Goal: Information Seeking & Learning: Learn about a topic

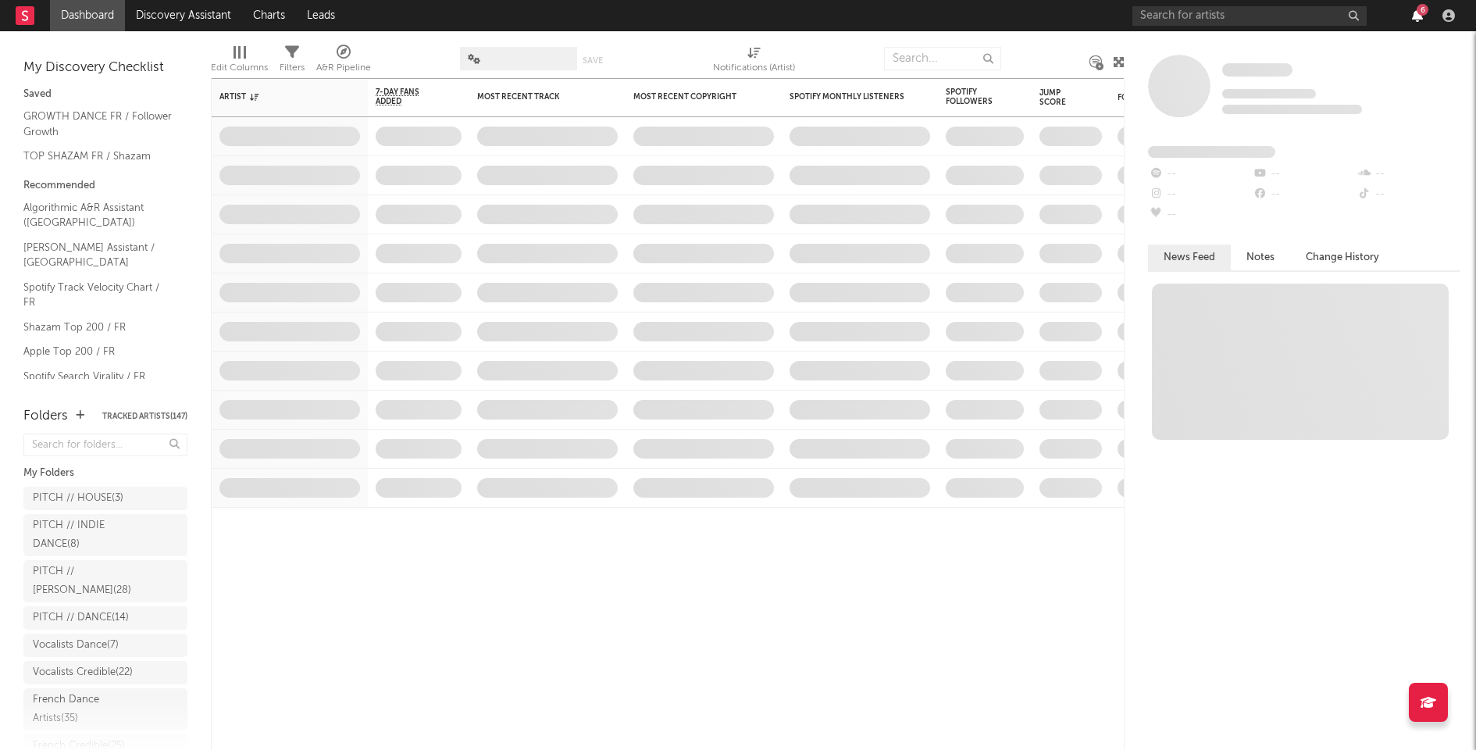
click at [1415, 13] on icon "button" at bounding box center [1417, 15] width 11 height 12
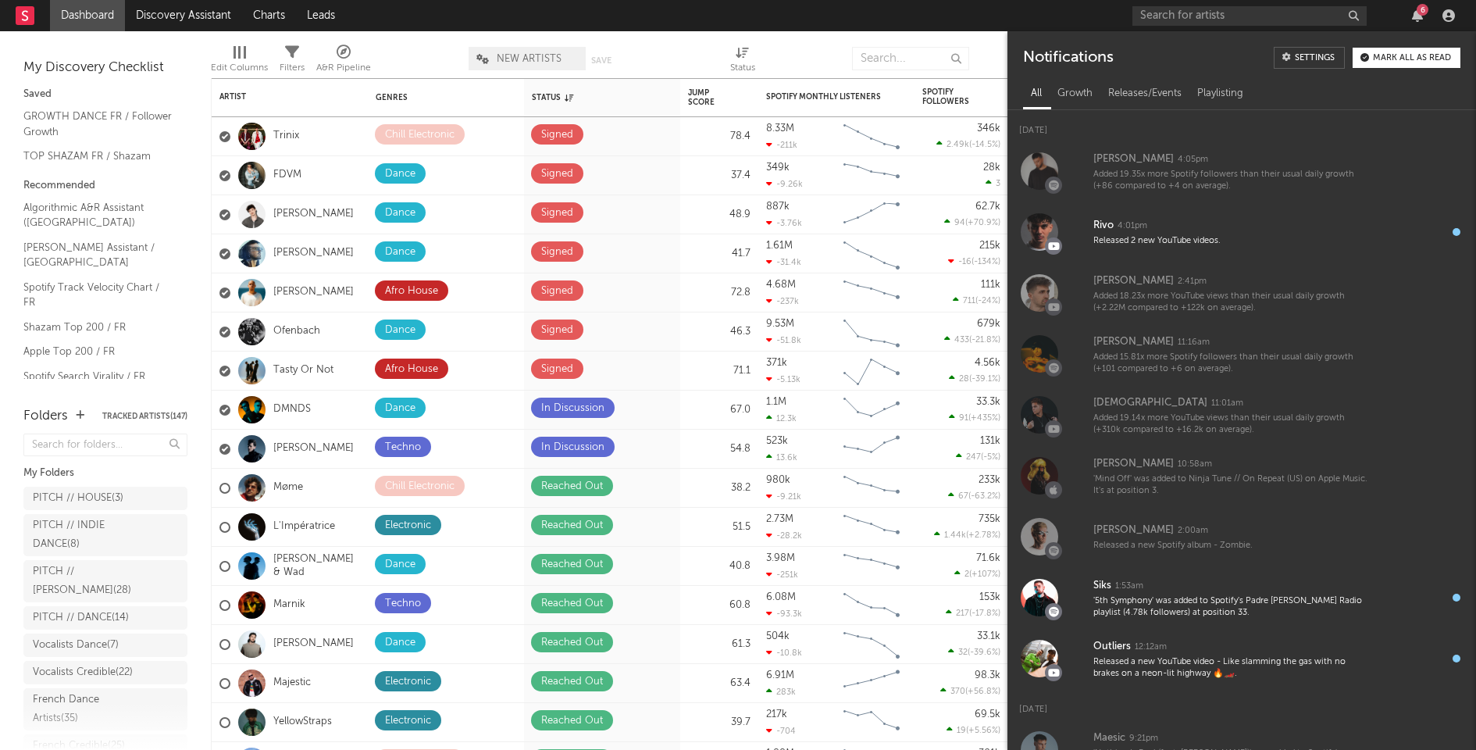
click at [1415, 55] on div "Mark all as read" at bounding box center [1412, 58] width 78 height 9
click at [899, 25] on nav "Dashboard Discovery Assistant Charts Leads" at bounding box center [738, 15] width 1476 height 31
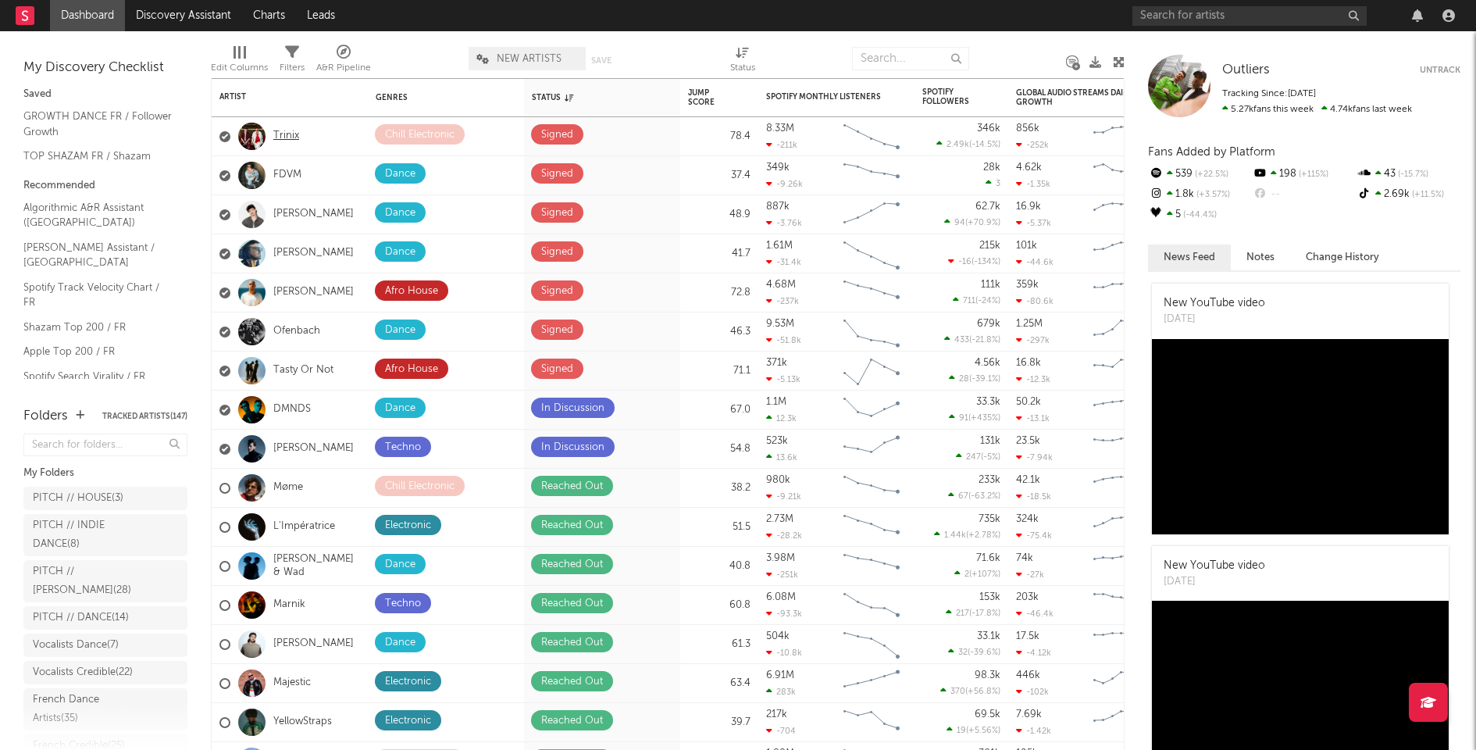
click at [289, 143] on link "Trinix" at bounding box center [286, 136] width 26 height 13
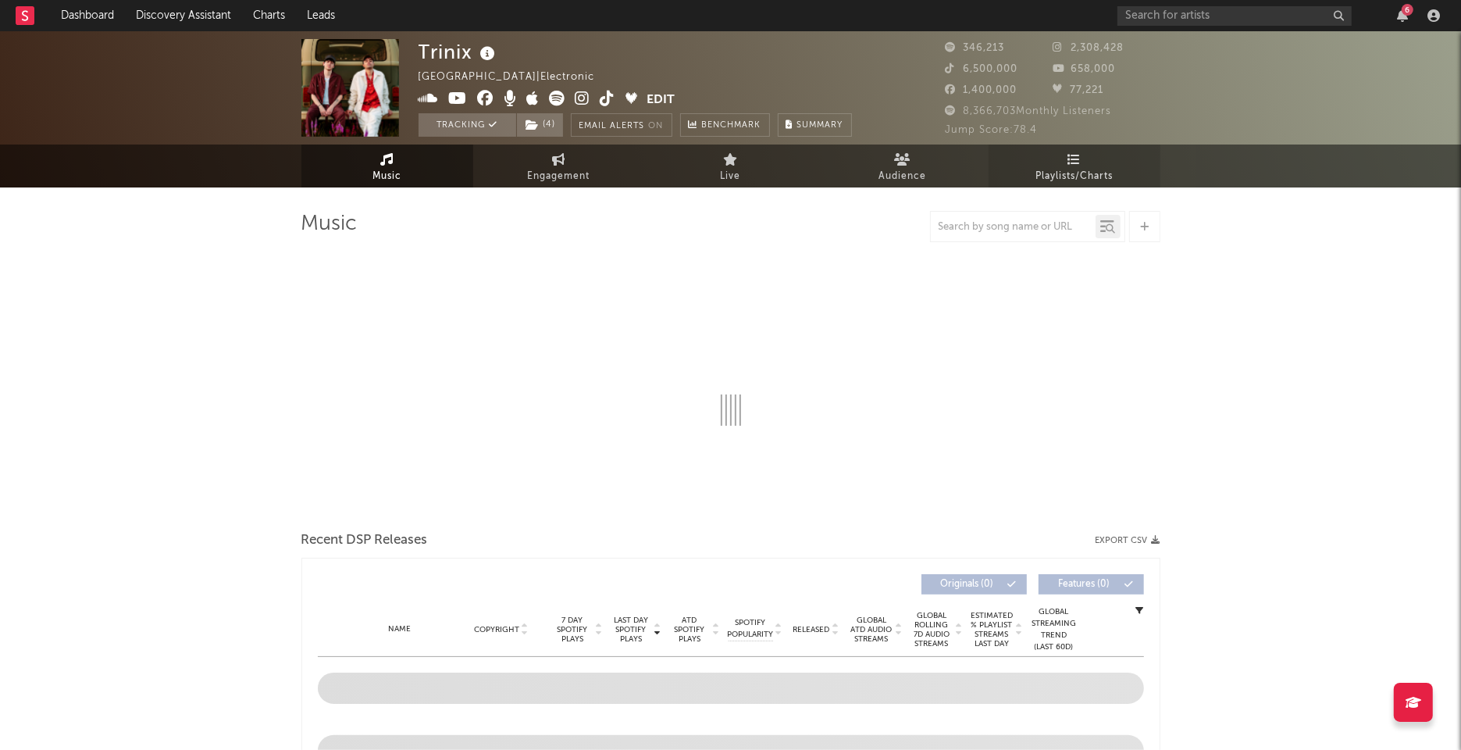
click at [1079, 166] on link "Playlists/Charts" at bounding box center [1074, 165] width 172 height 43
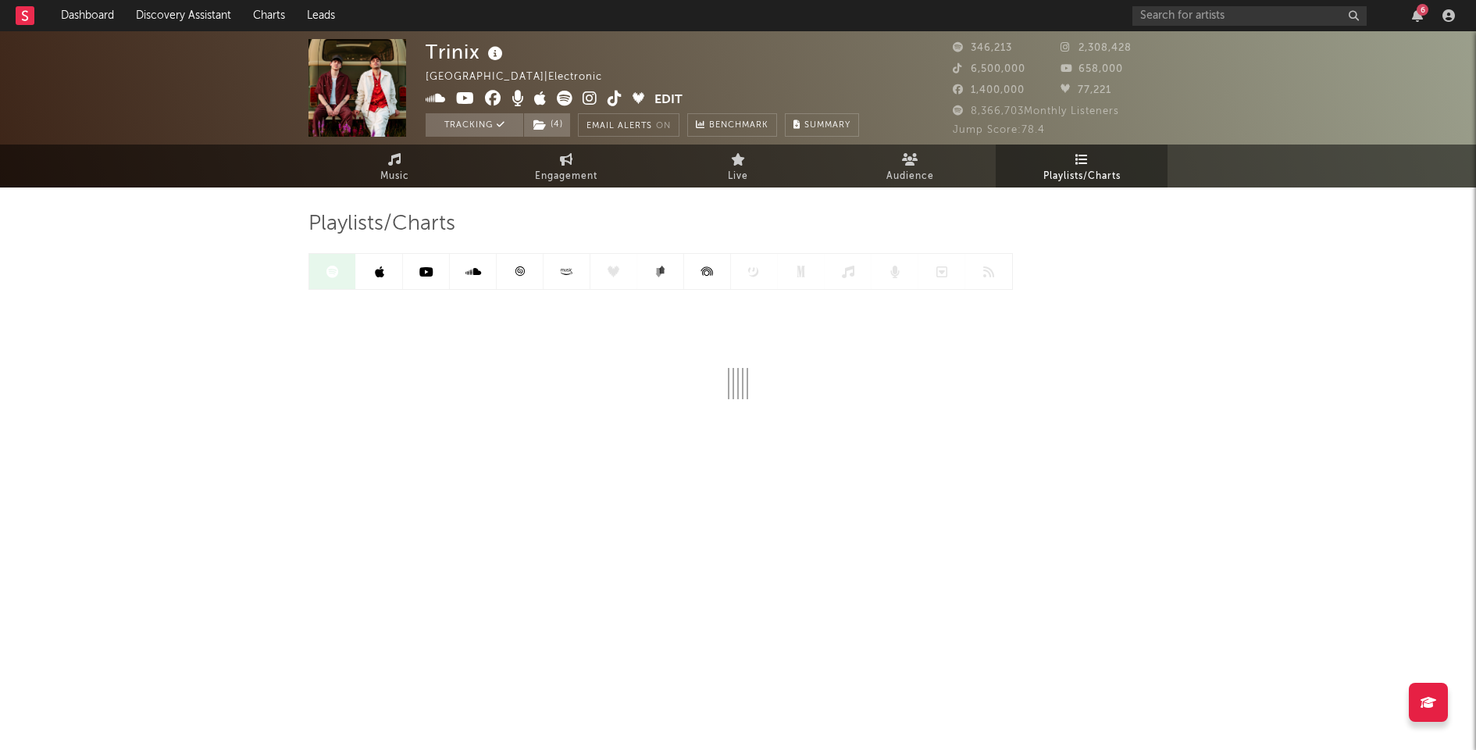
click at [535, 276] on link at bounding box center [520, 271] width 47 height 35
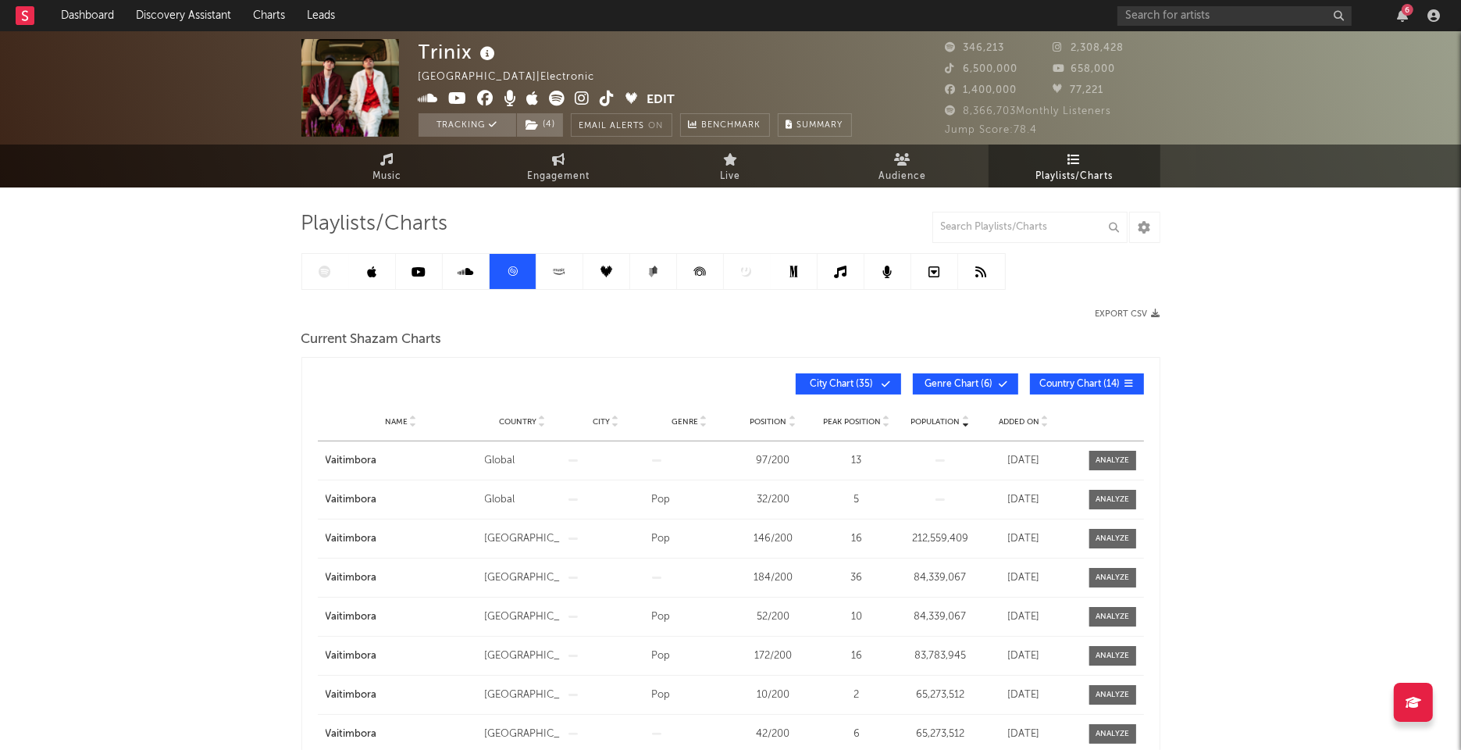
click at [1024, 415] on div "Added On" at bounding box center [1024, 421] width 76 height 12
click at [338, 275] on link at bounding box center [325, 271] width 47 height 35
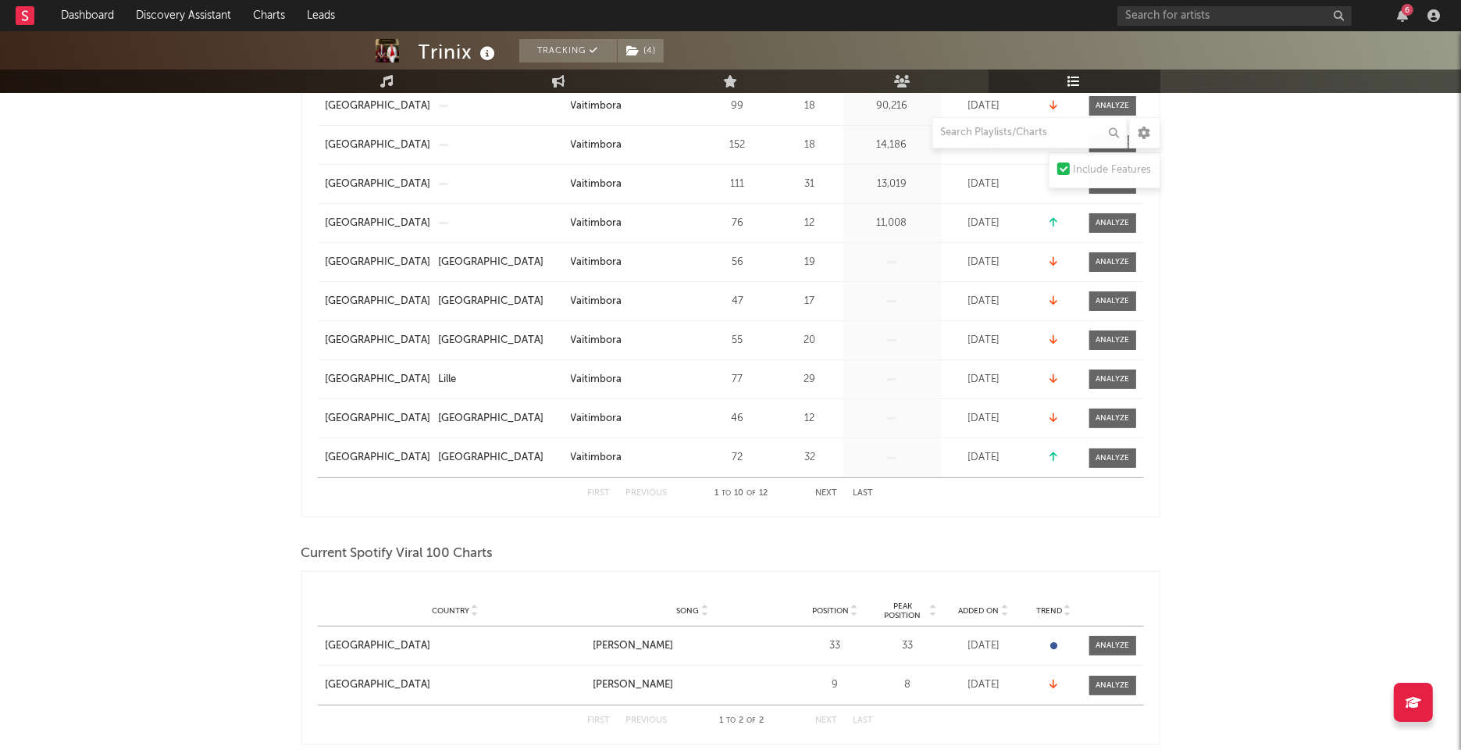
scroll to position [629, 0]
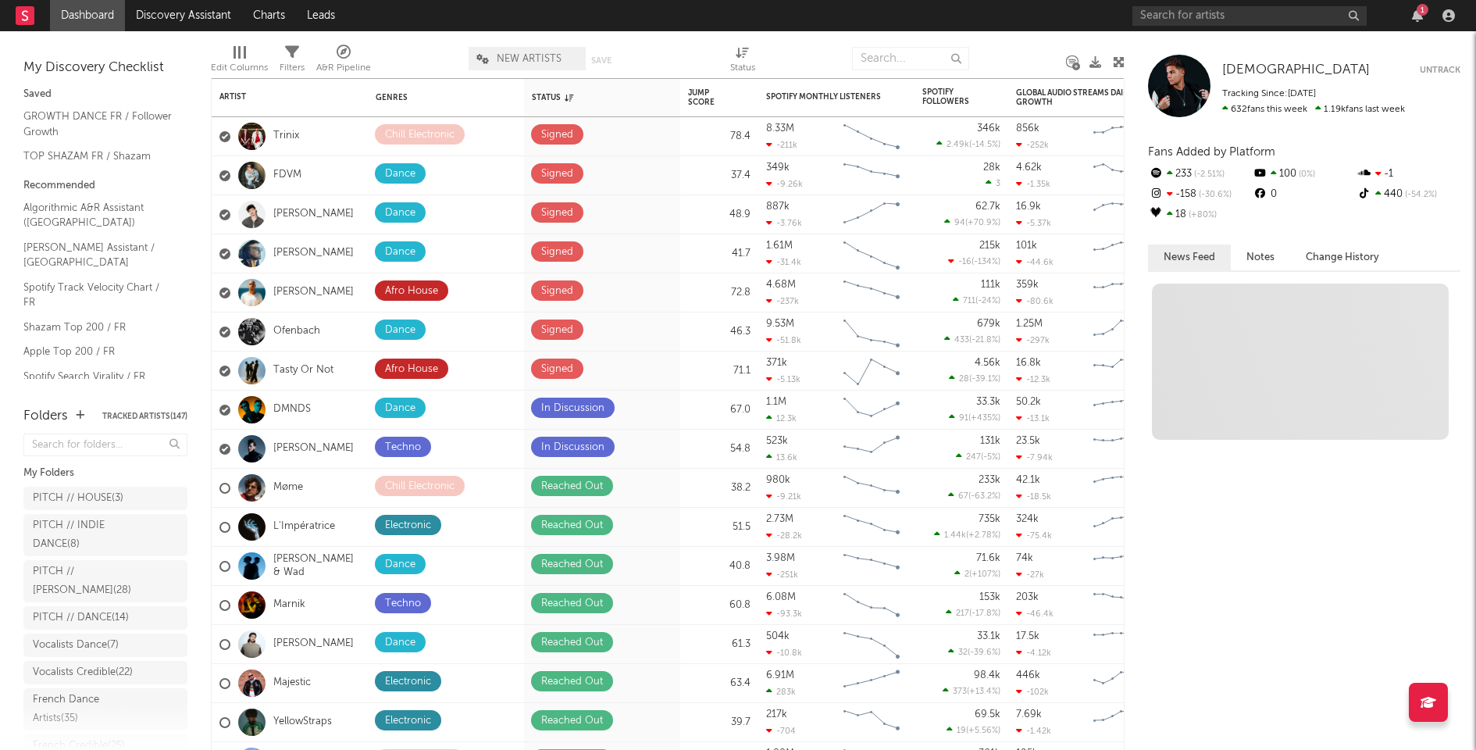
click at [1421, 7] on div "1" at bounding box center [1422, 10] width 12 height 12
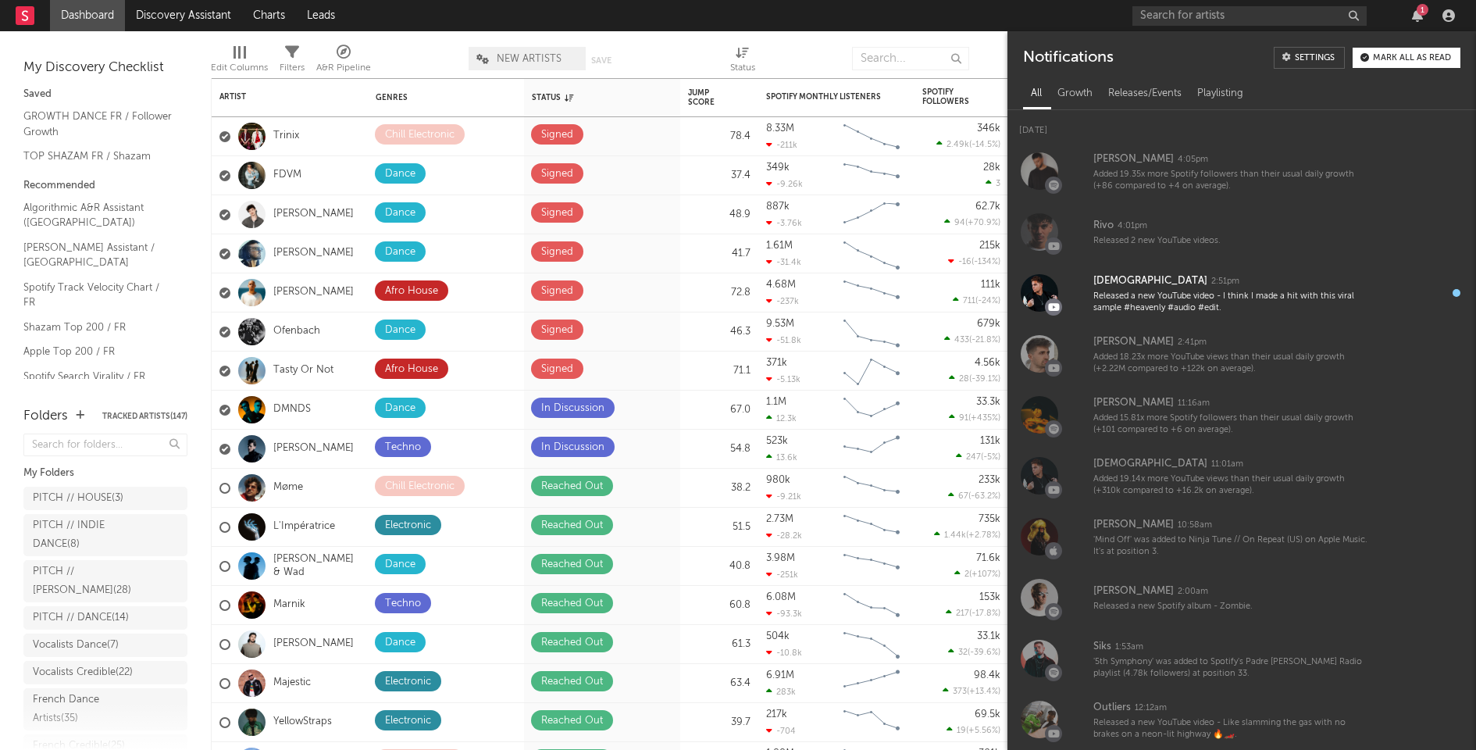
click at [1400, 56] on div "Mark all as read" at bounding box center [1412, 58] width 78 height 9
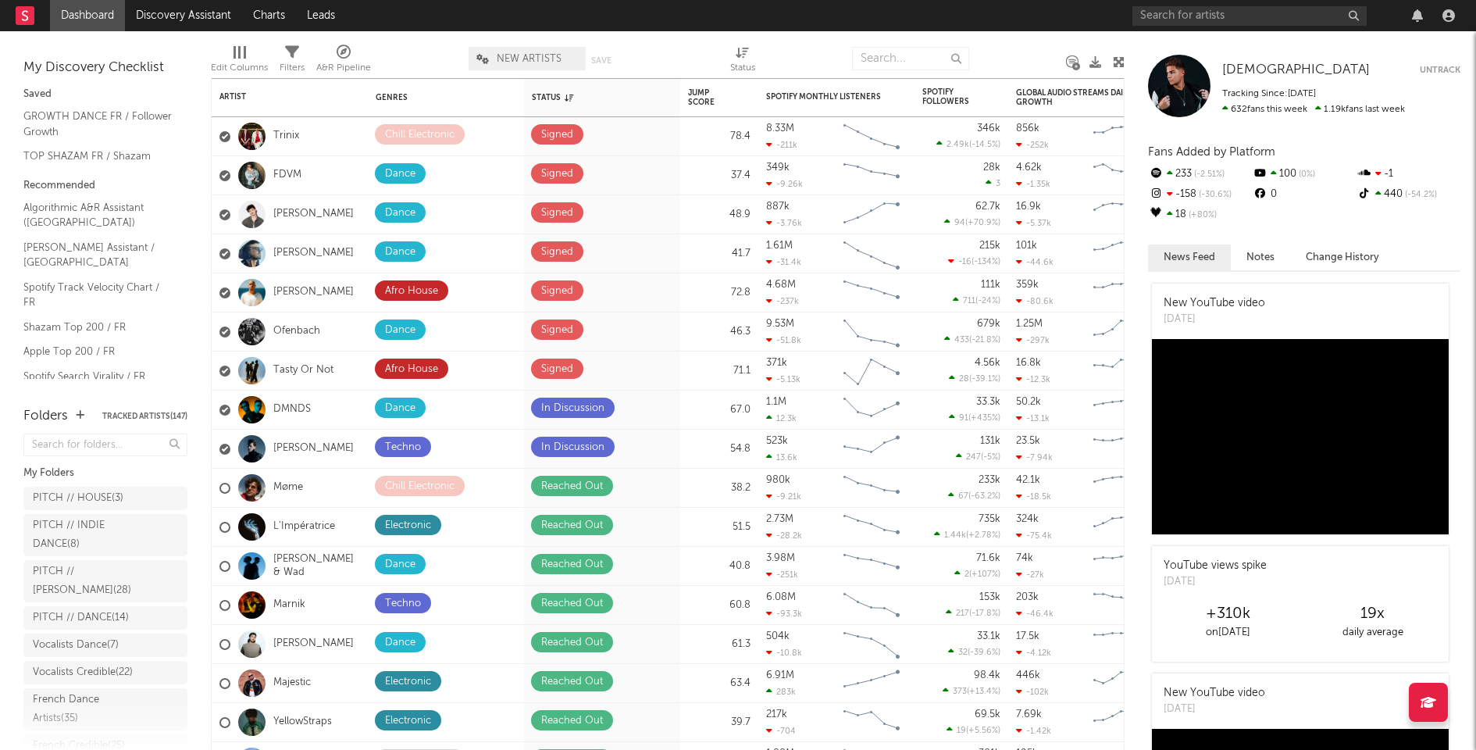
click at [1001, 9] on nav "Dashboard Discovery Assistant Charts Leads" at bounding box center [738, 15] width 1476 height 31
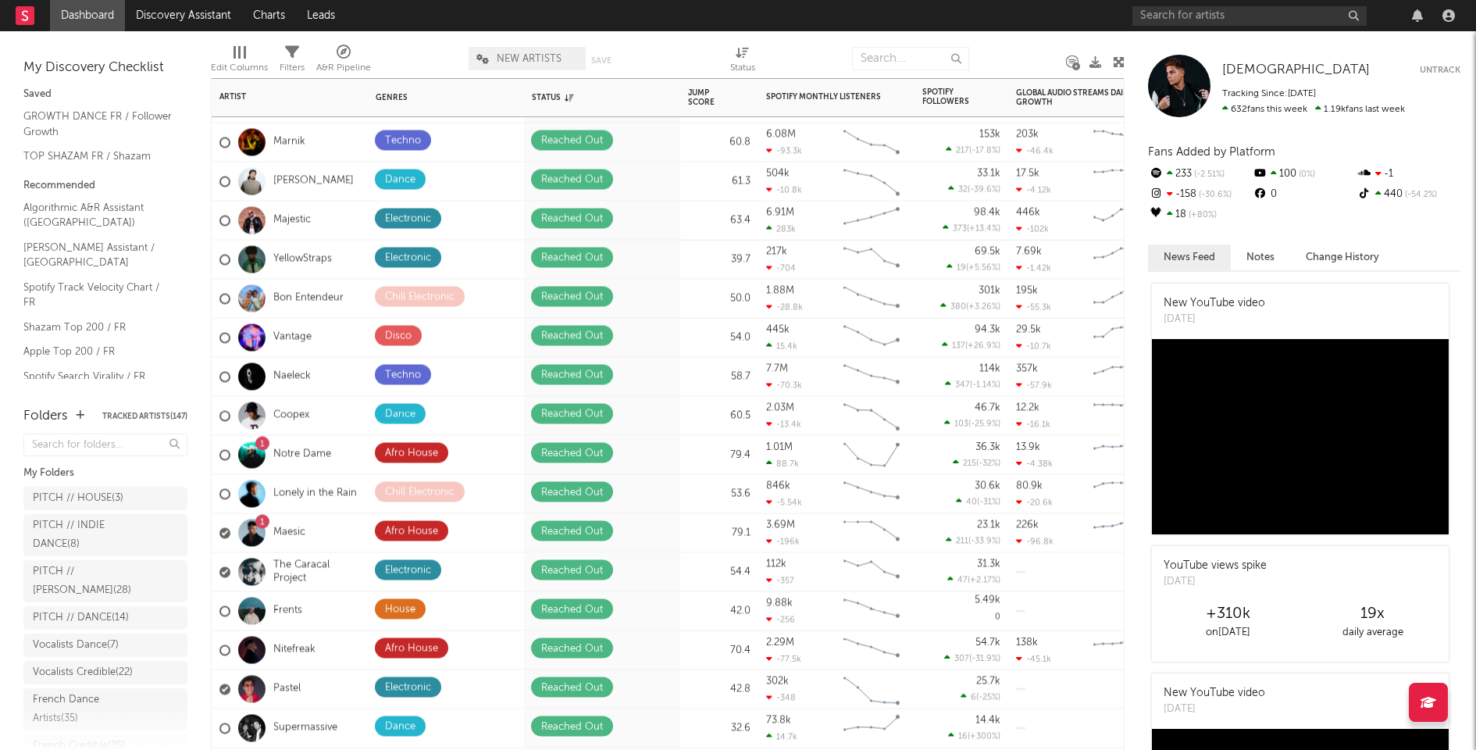
click at [355, 454] on div "1 Notre Dame" at bounding box center [290, 455] width 156 height 39
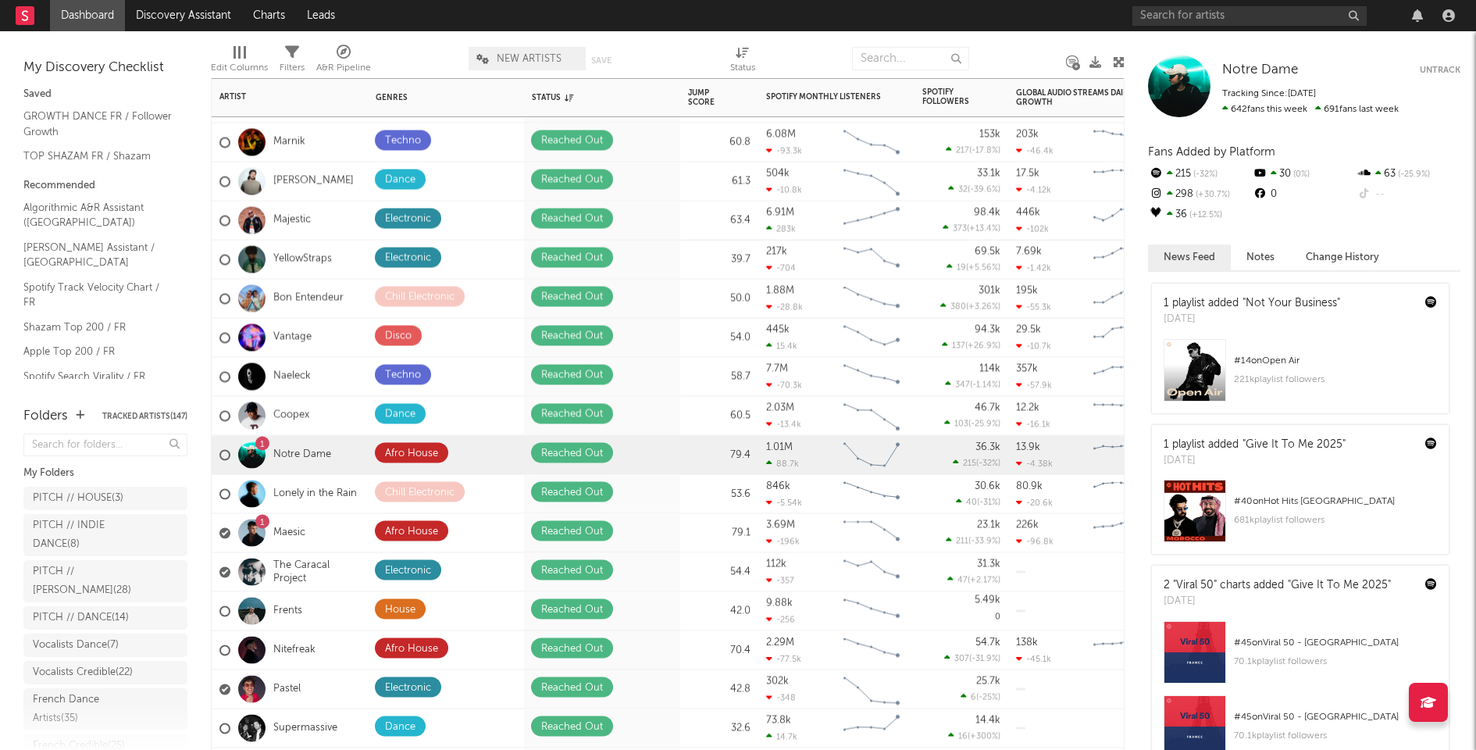
click at [325, 535] on div "1 Maesic" at bounding box center [290, 533] width 156 height 39
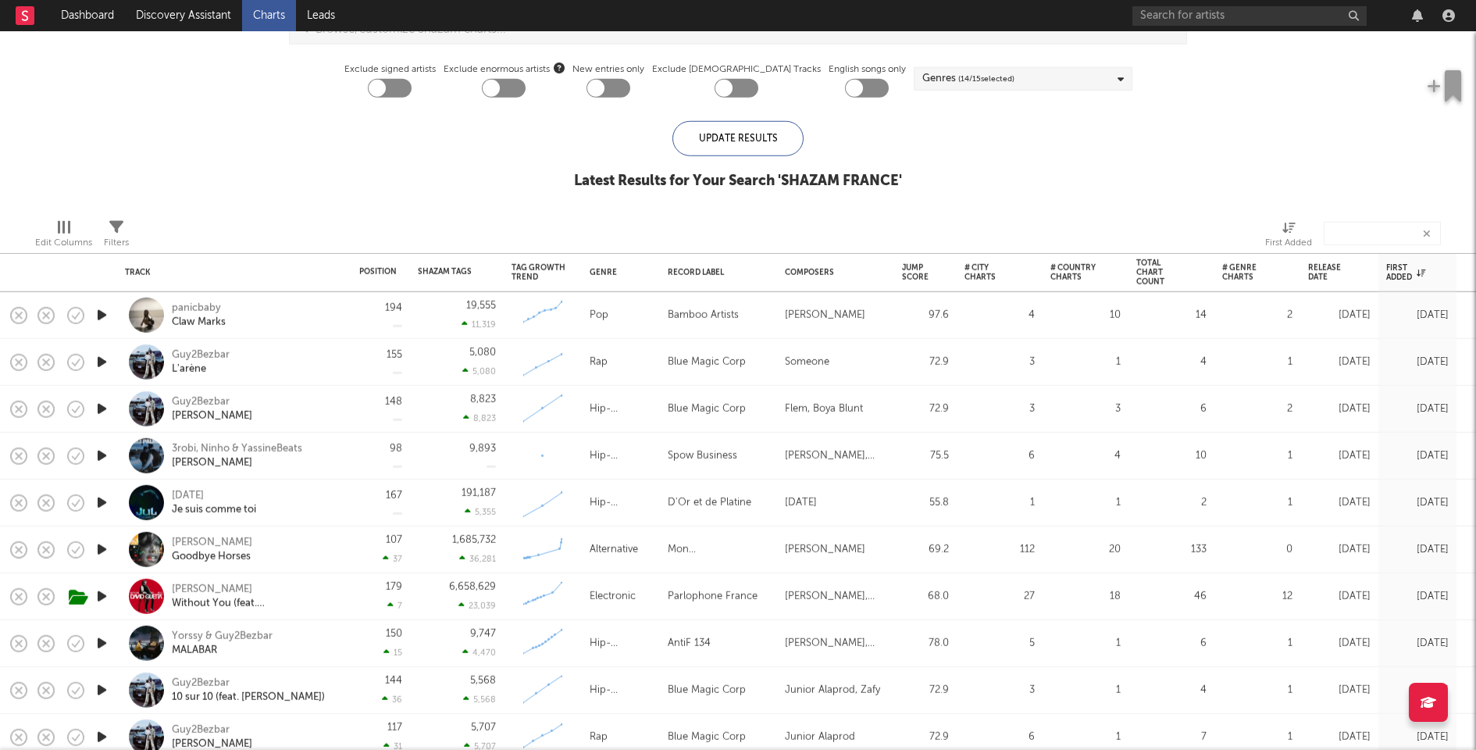
click at [100, 316] on icon "button" at bounding box center [102, 315] width 16 height 20
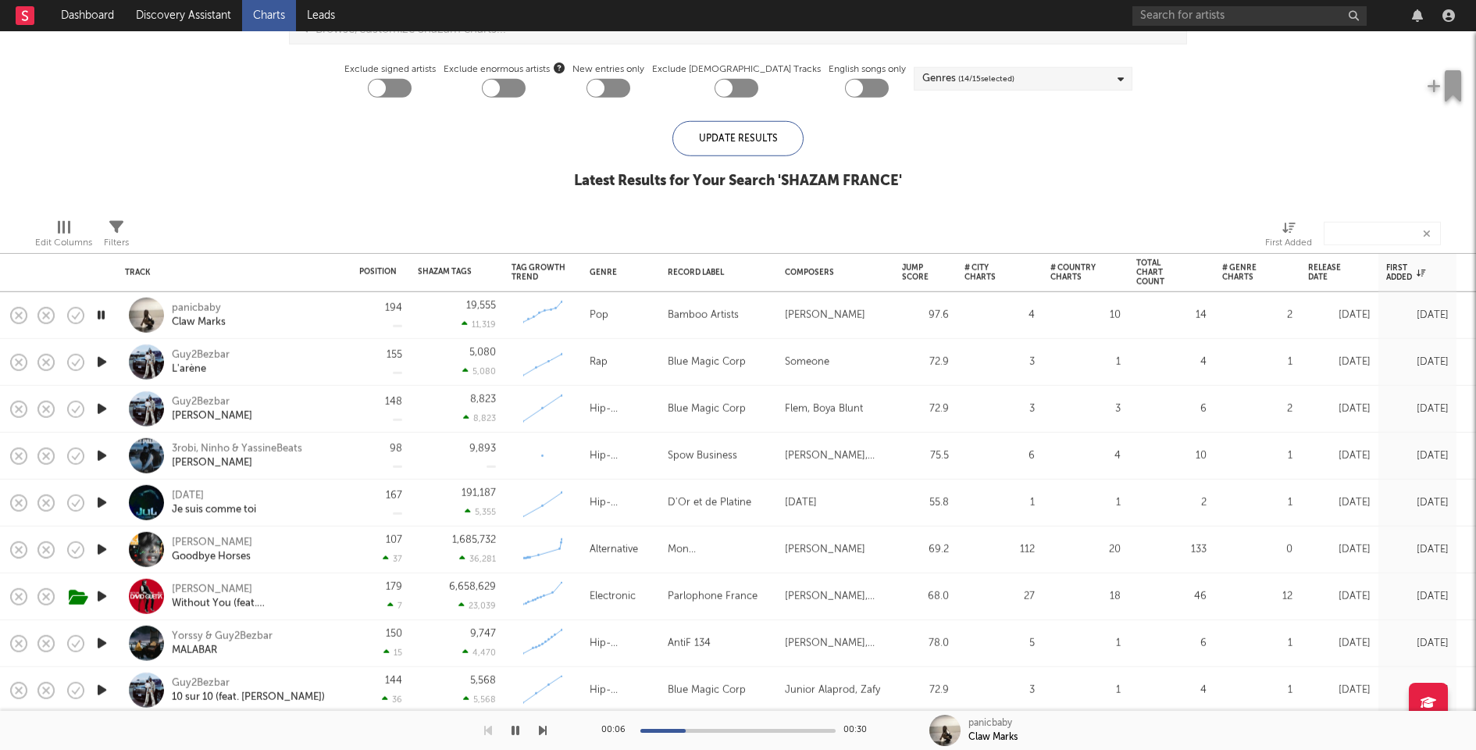
click at [96, 361] on icon "button" at bounding box center [102, 362] width 16 height 20
click at [99, 407] on icon "button" at bounding box center [102, 409] width 16 height 20
click at [98, 458] on icon "button" at bounding box center [102, 456] width 16 height 20
click at [101, 497] on icon "button" at bounding box center [102, 503] width 16 height 20
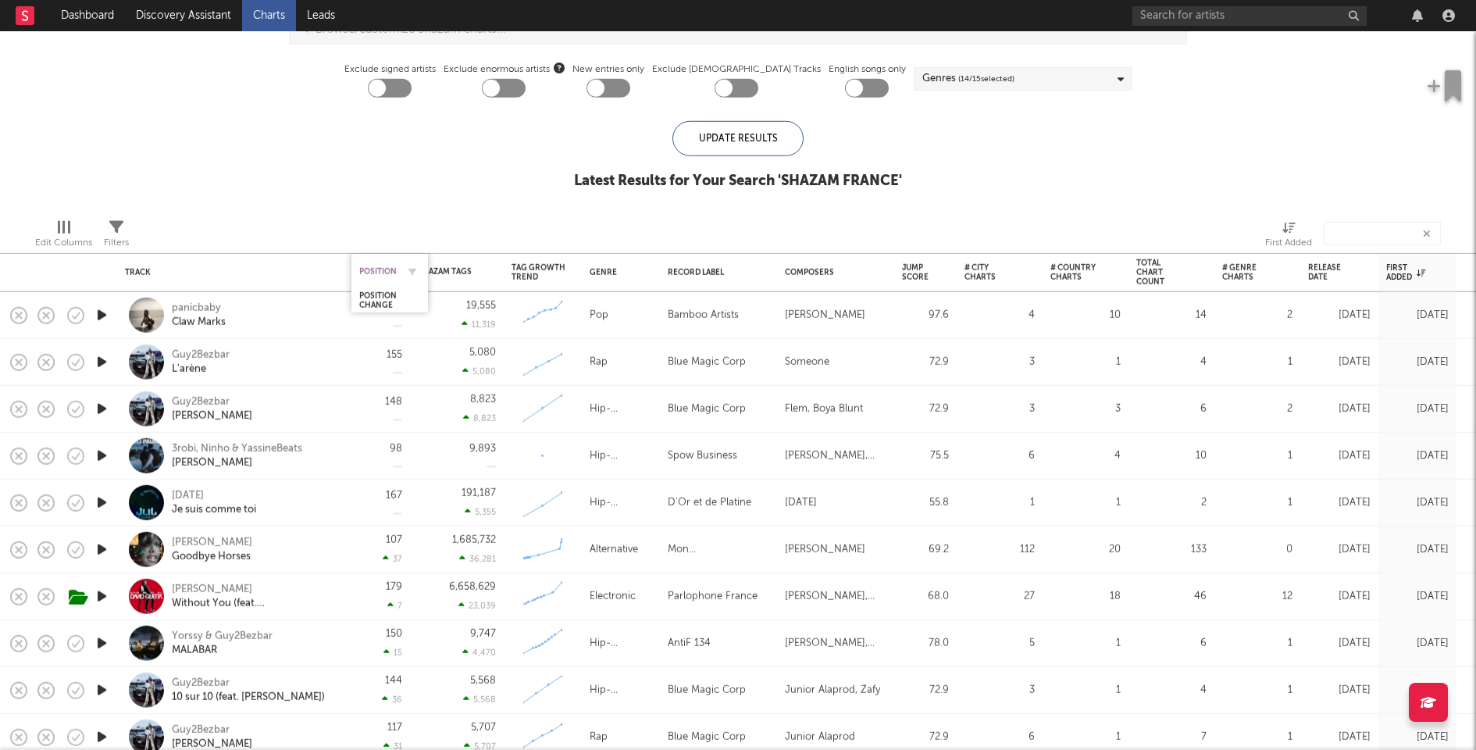
click at [386, 272] on div "Position" at bounding box center [377, 270] width 37 height 9
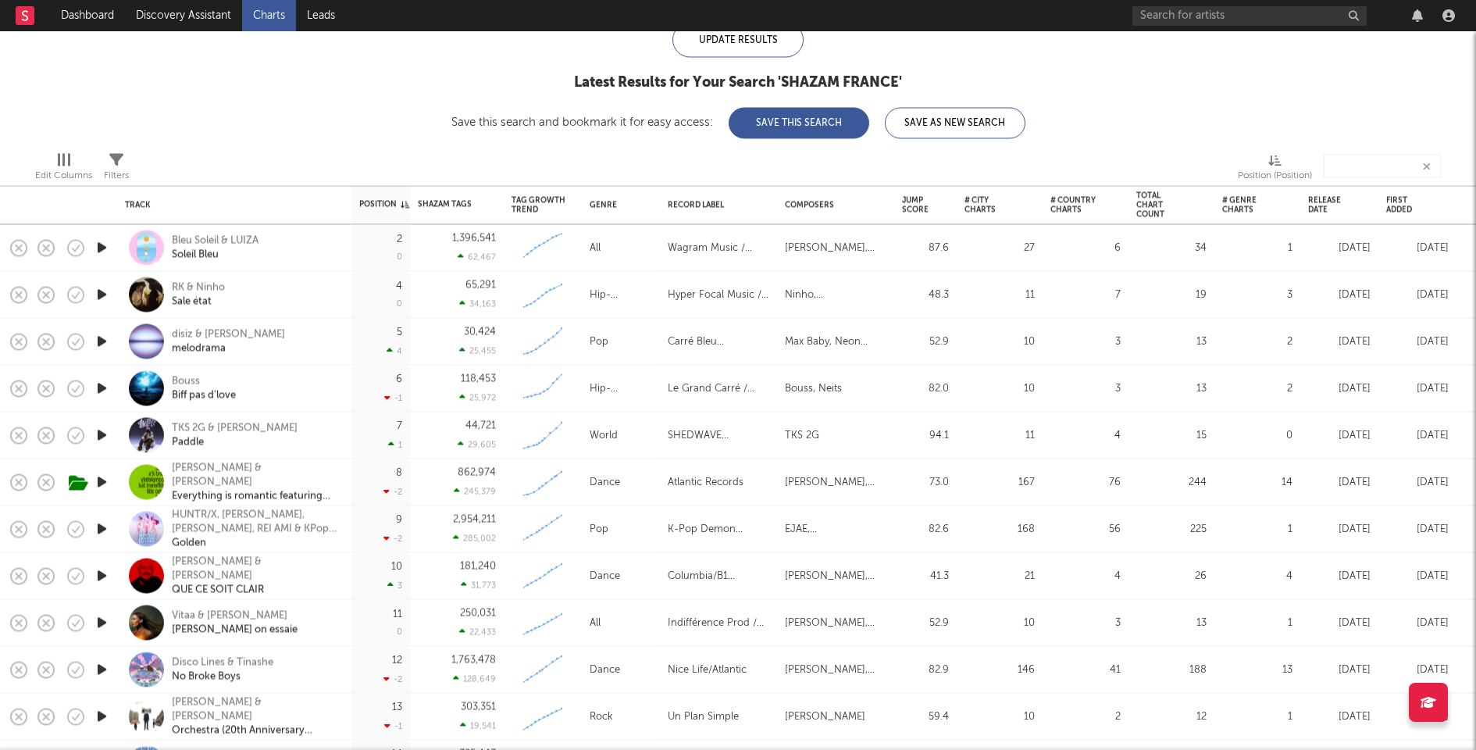
click at [94, 338] on icon "button" at bounding box center [102, 342] width 16 height 20
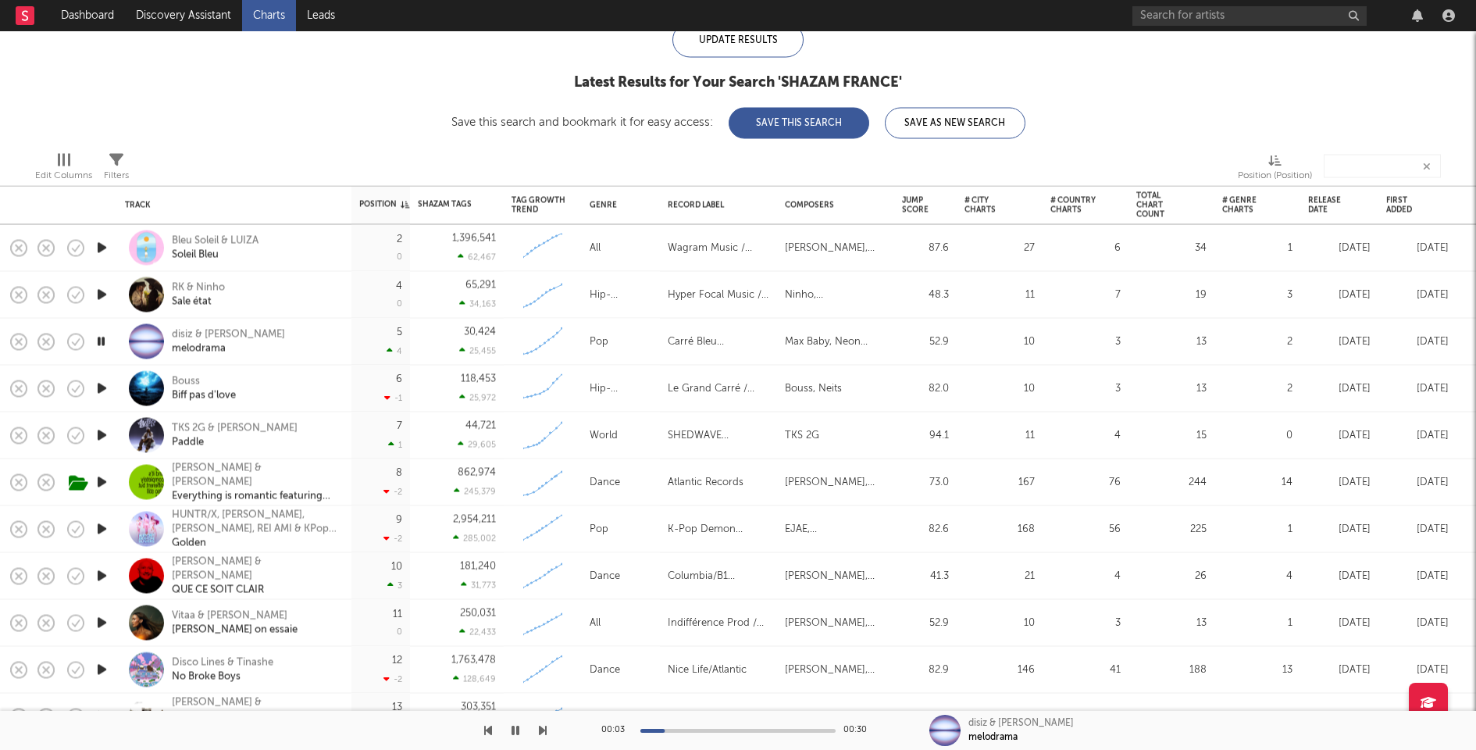
click at [95, 337] on icon "button" at bounding box center [101, 342] width 15 height 20
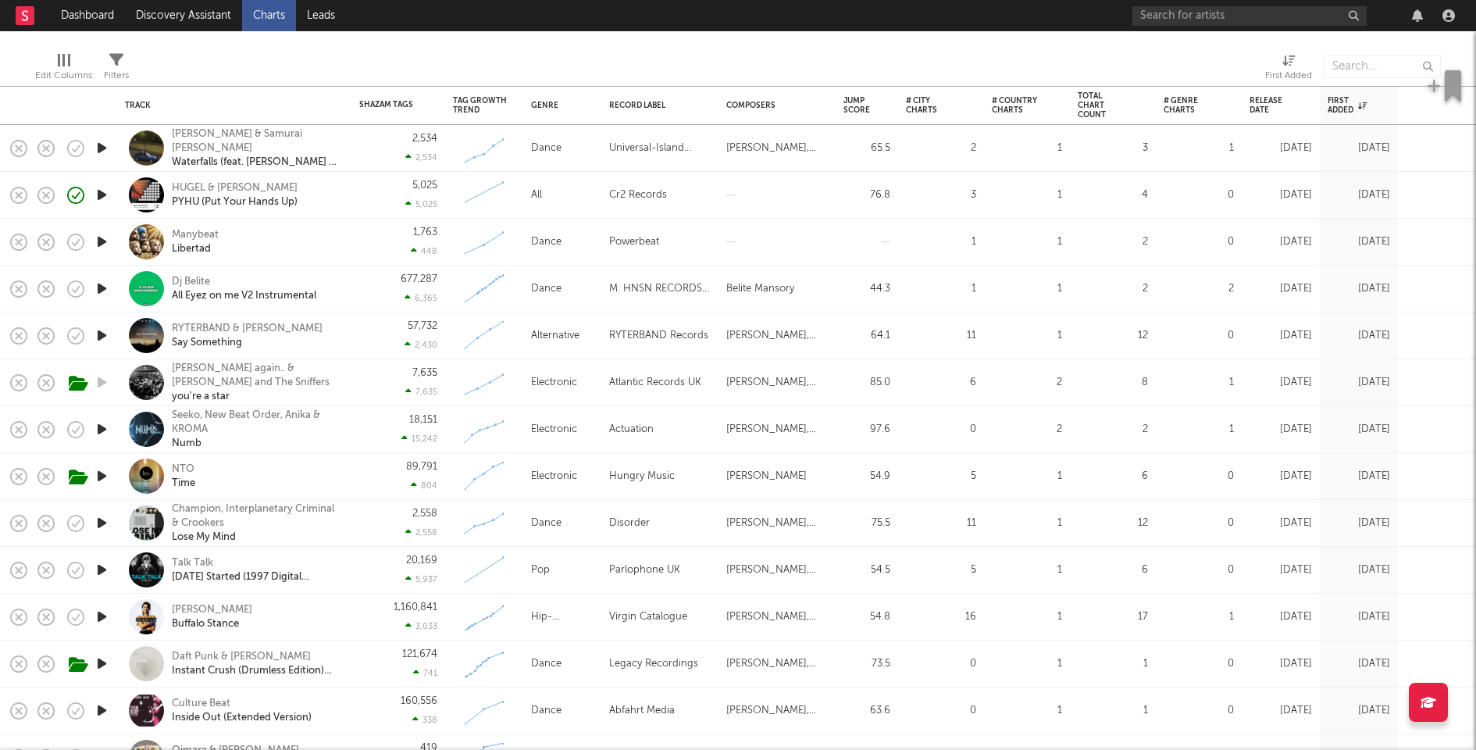
click at [337, 201] on div "HUGEL & [PERSON_NAME] (Put Your Hands Up)" at bounding box center [256, 195] width 168 height 28
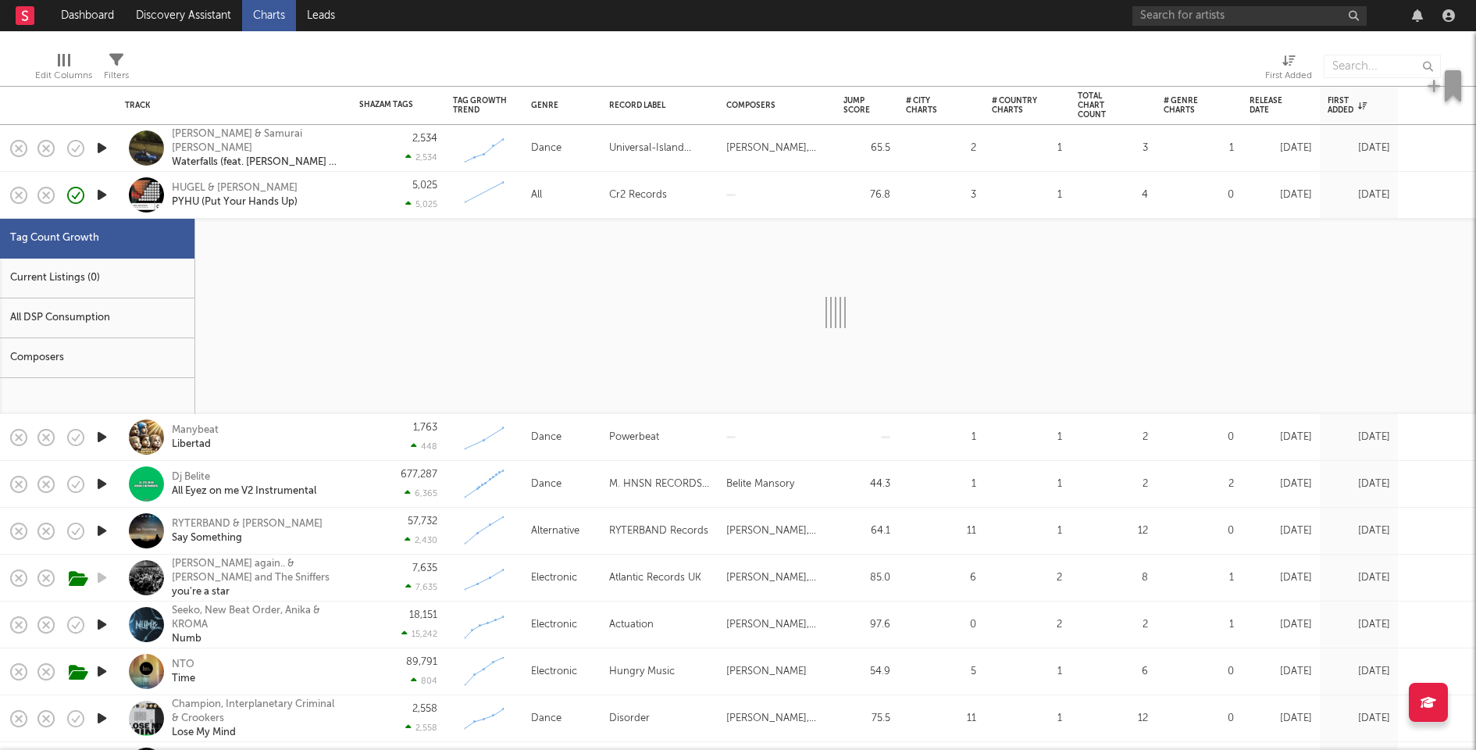
select select "1w"
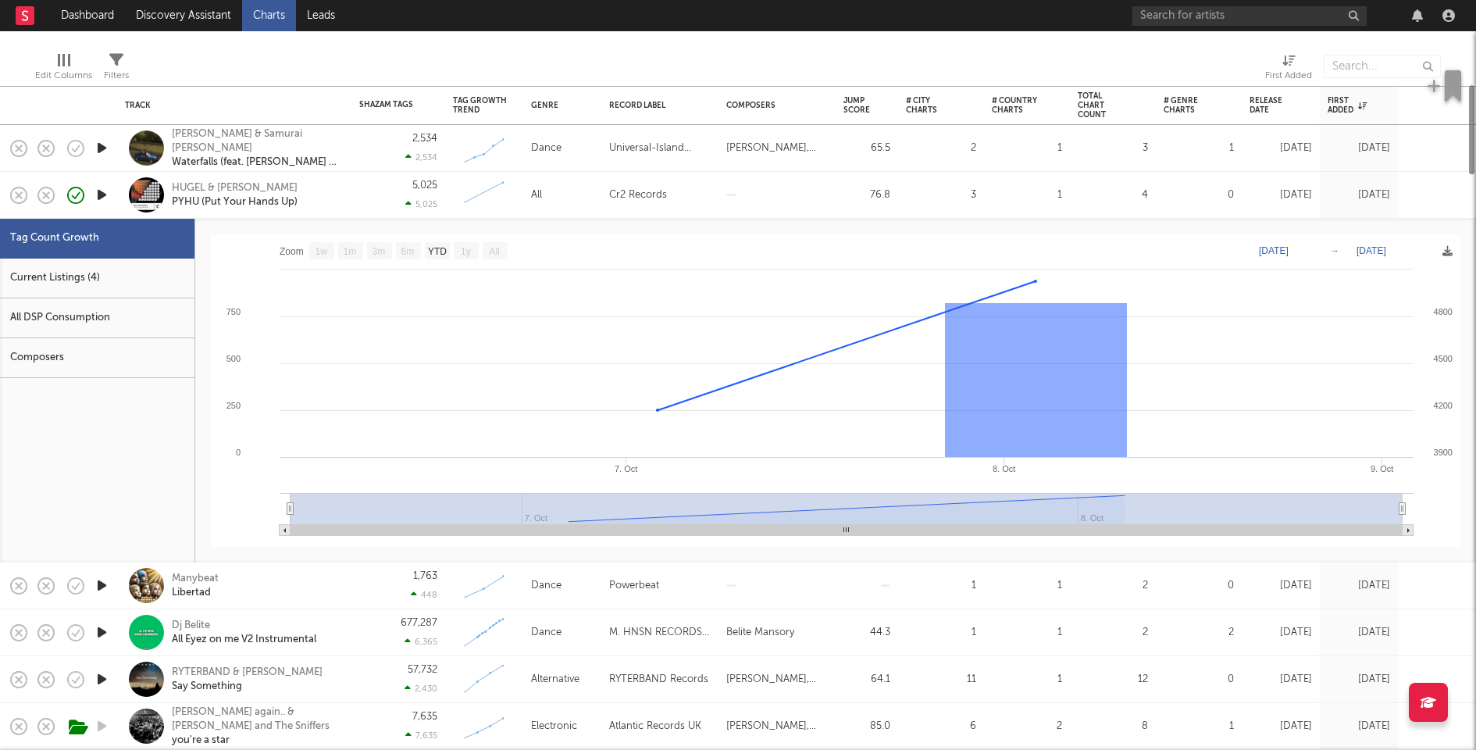
click at [183, 269] on div "Current Listings (4)" at bounding box center [97, 278] width 194 height 40
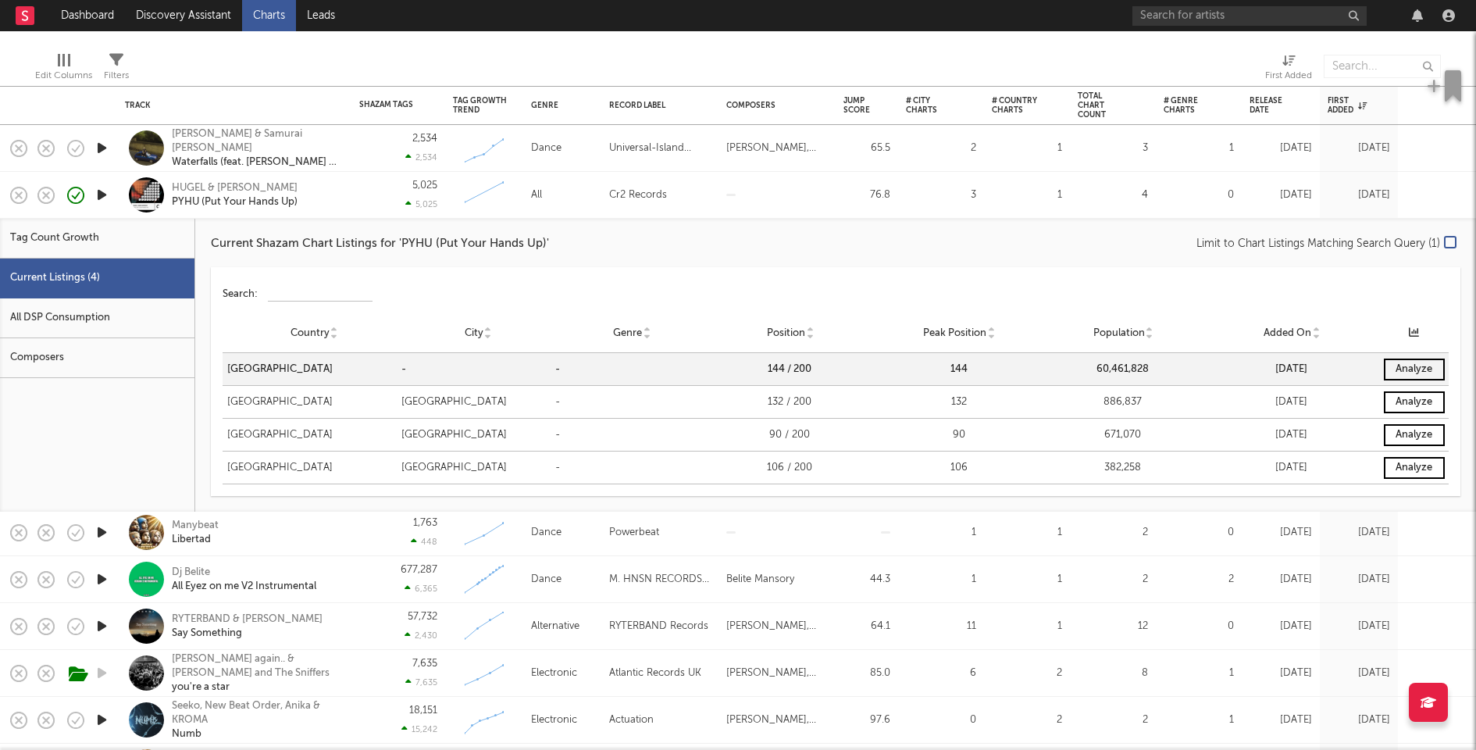
click at [367, 199] on div "5,025 5,025" at bounding box center [398, 195] width 78 height 46
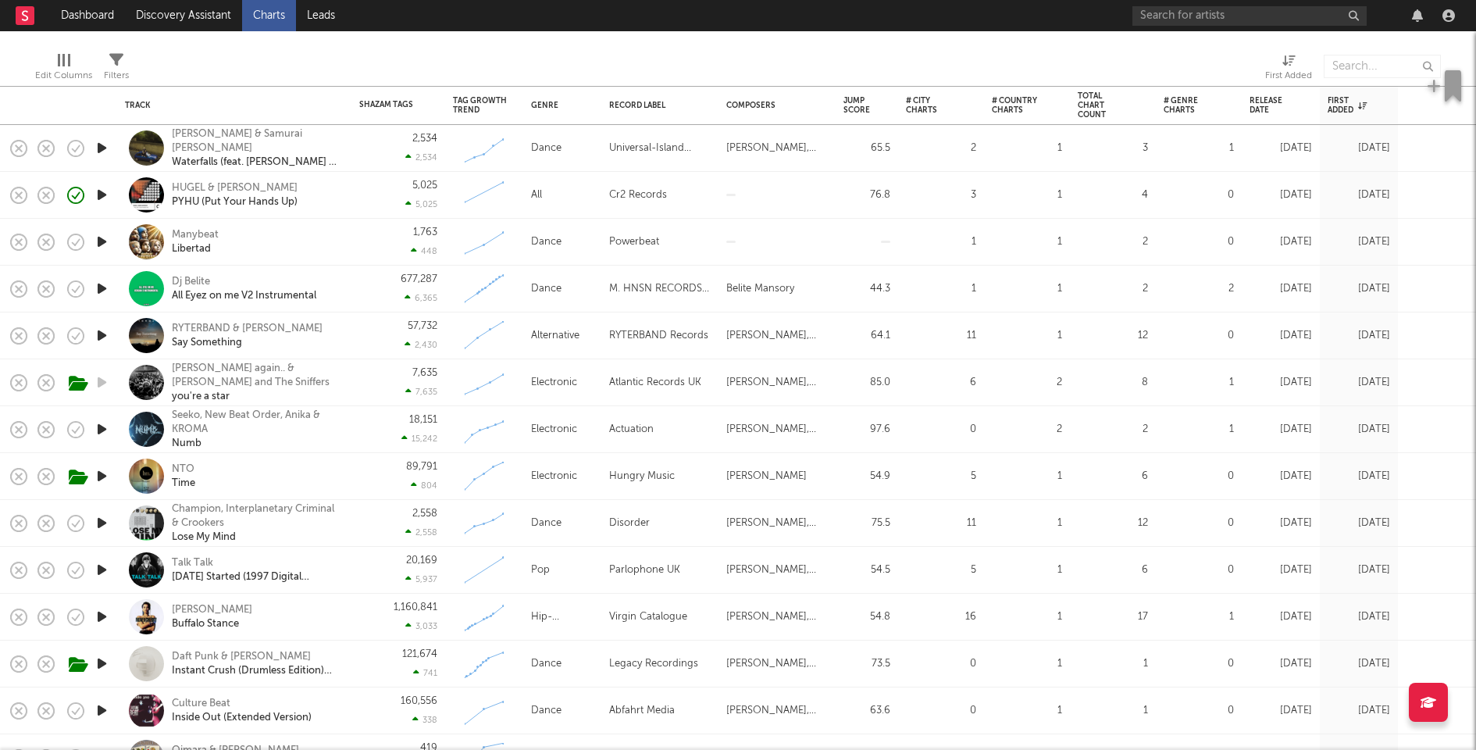
click at [100, 141] on icon "button" at bounding box center [102, 148] width 16 height 20
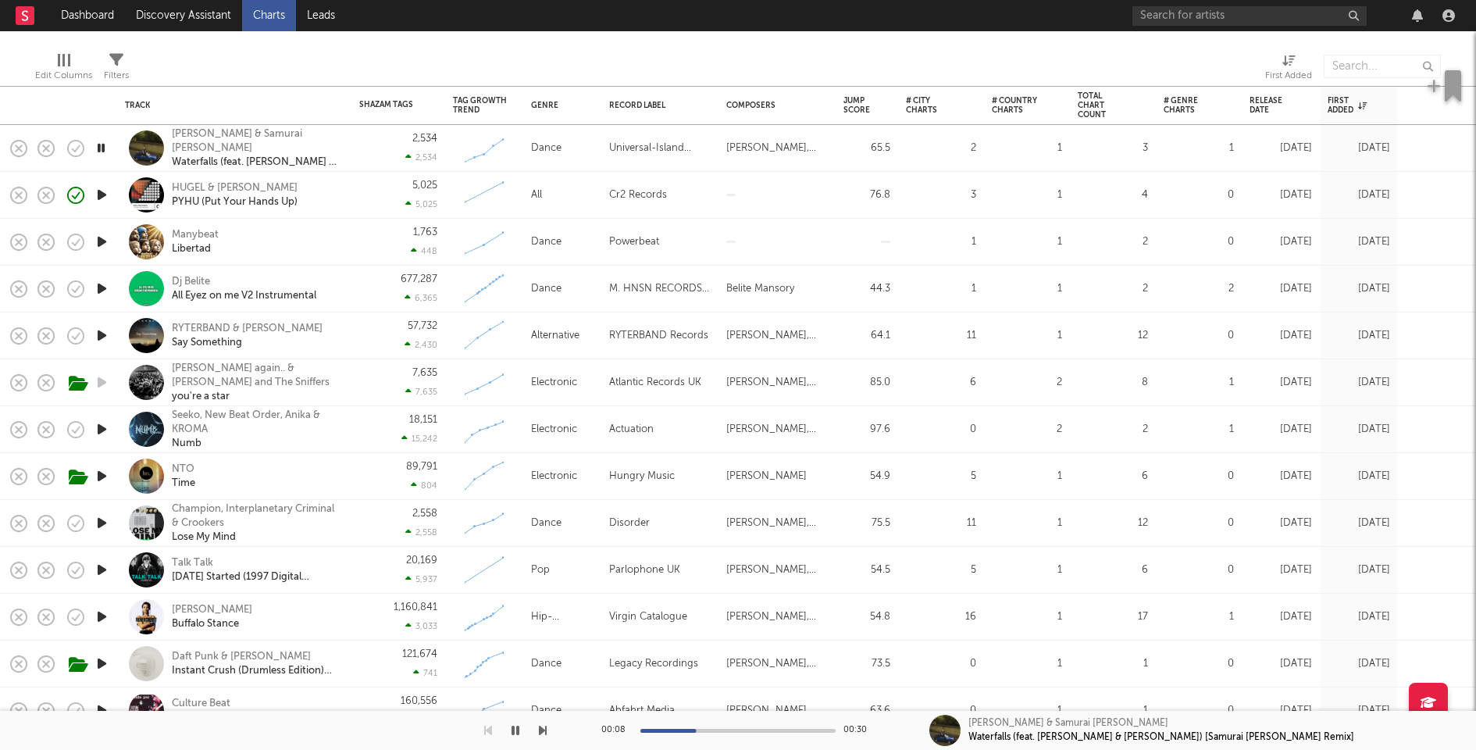
click at [100, 145] on icon "button" at bounding box center [101, 148] width 15 height 20
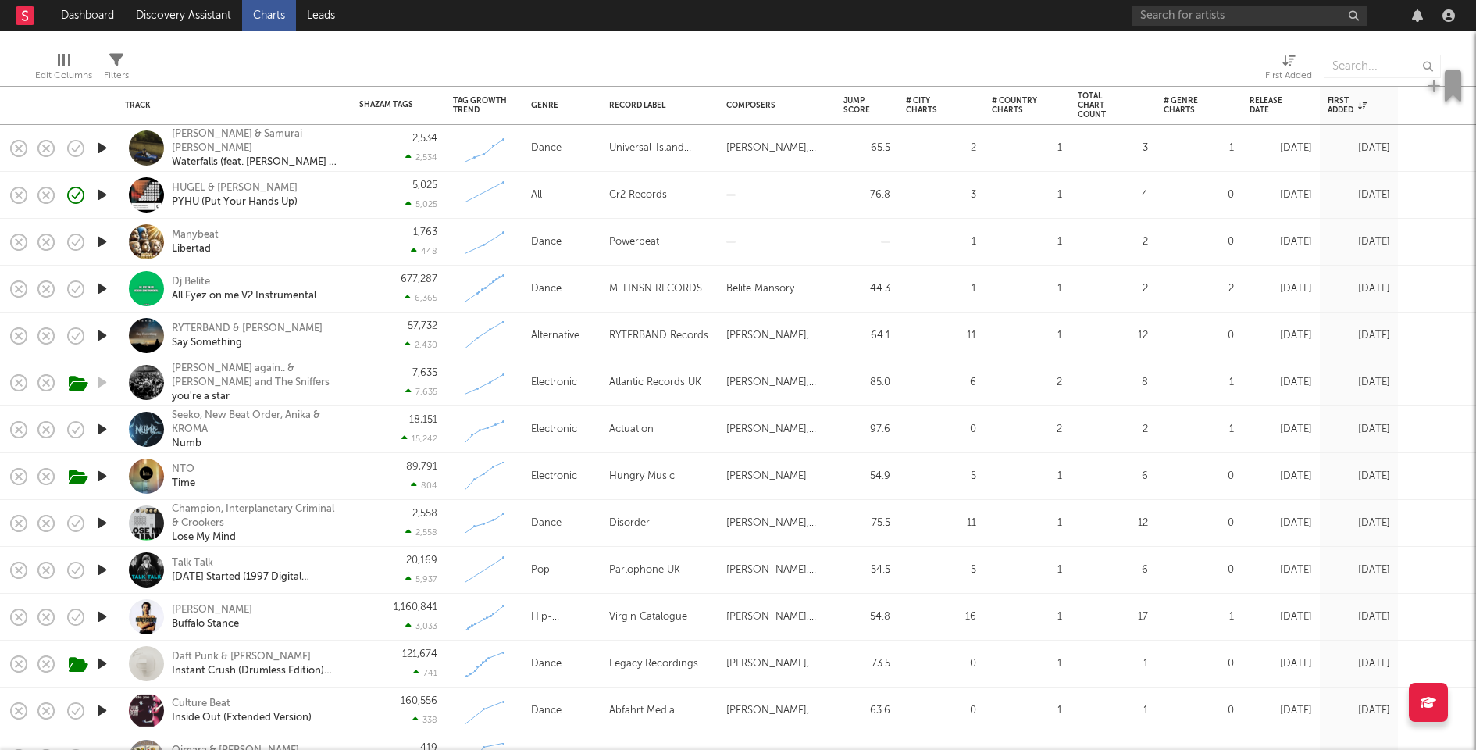
click at [101, 241] on icon "button" at bounding box center [102, 242] width 16 height 20
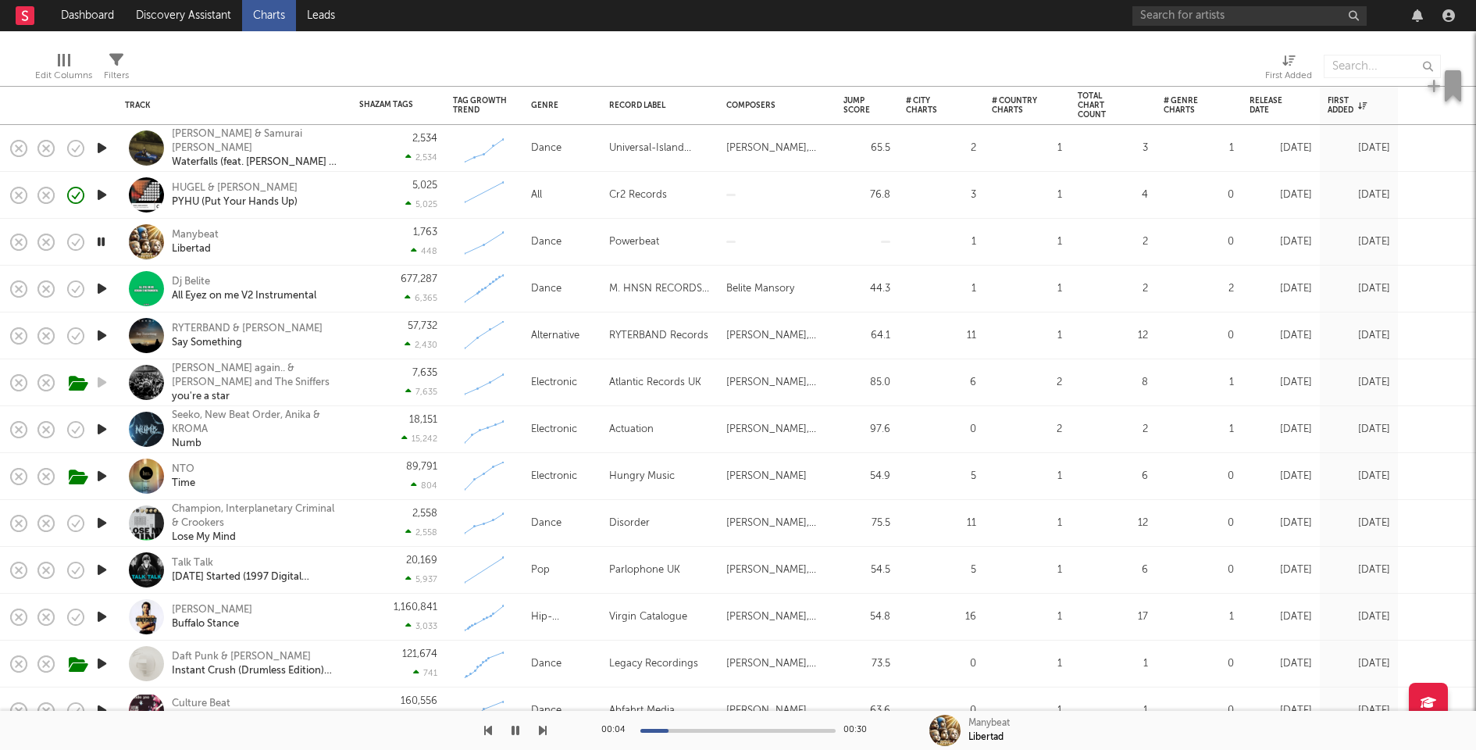
click at [743, 727] on div "00:04 00:30" at bounding box center [737, 730] width 273 height 39
click at [745, 732] on div "00:05 00:30" at bounding box center [737, 730] width 273 height 39
click at [746, 728] on div at bounding box center [737, 730] width 195 height 4
click at [101, 335] on icon "button" at bounding box center [102, 336] width 16 height 20
click at [101, 335] on icon "button" at bounding box center [101, 336] width 15 height 20
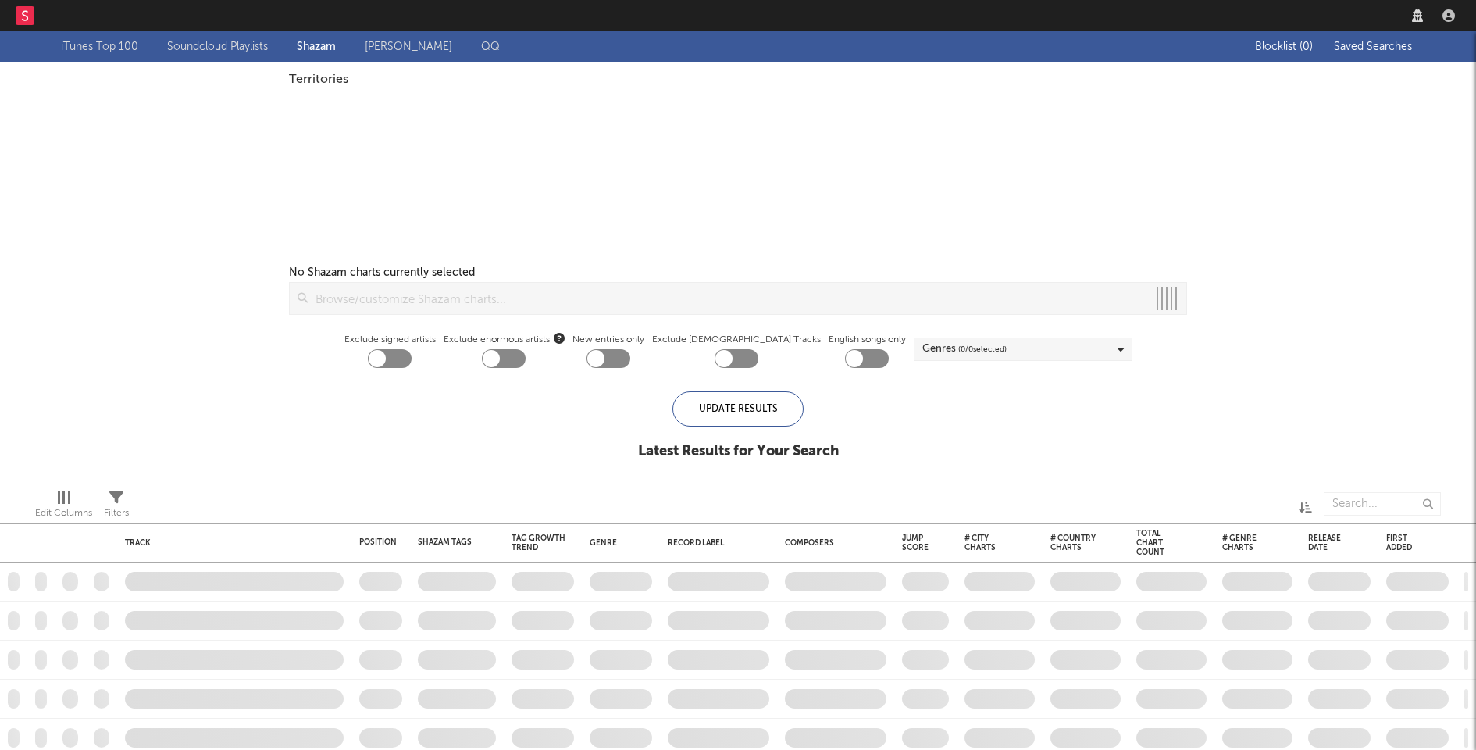
checkbox input "true"
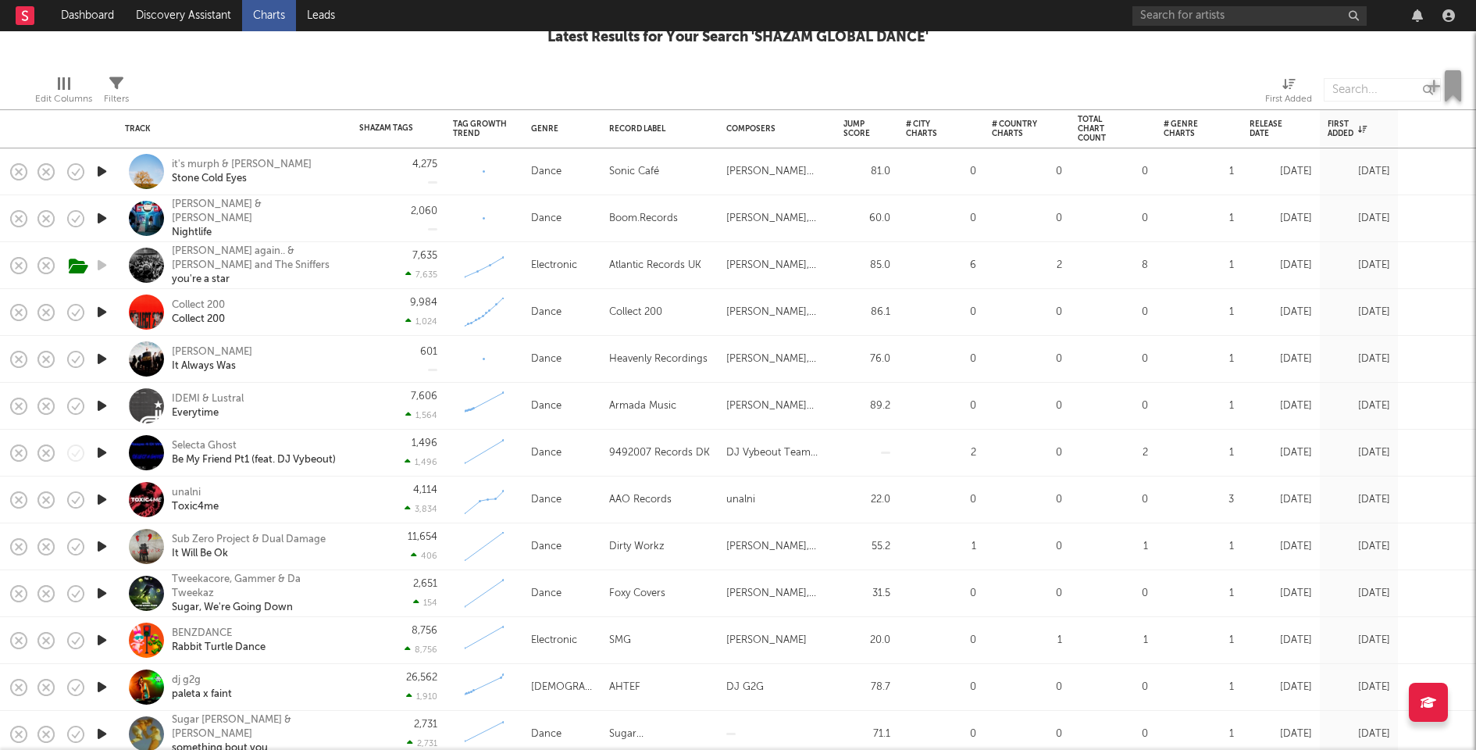
click at [106, 498] on icon "button" at bounding box center [102, 500] width 16 height 20
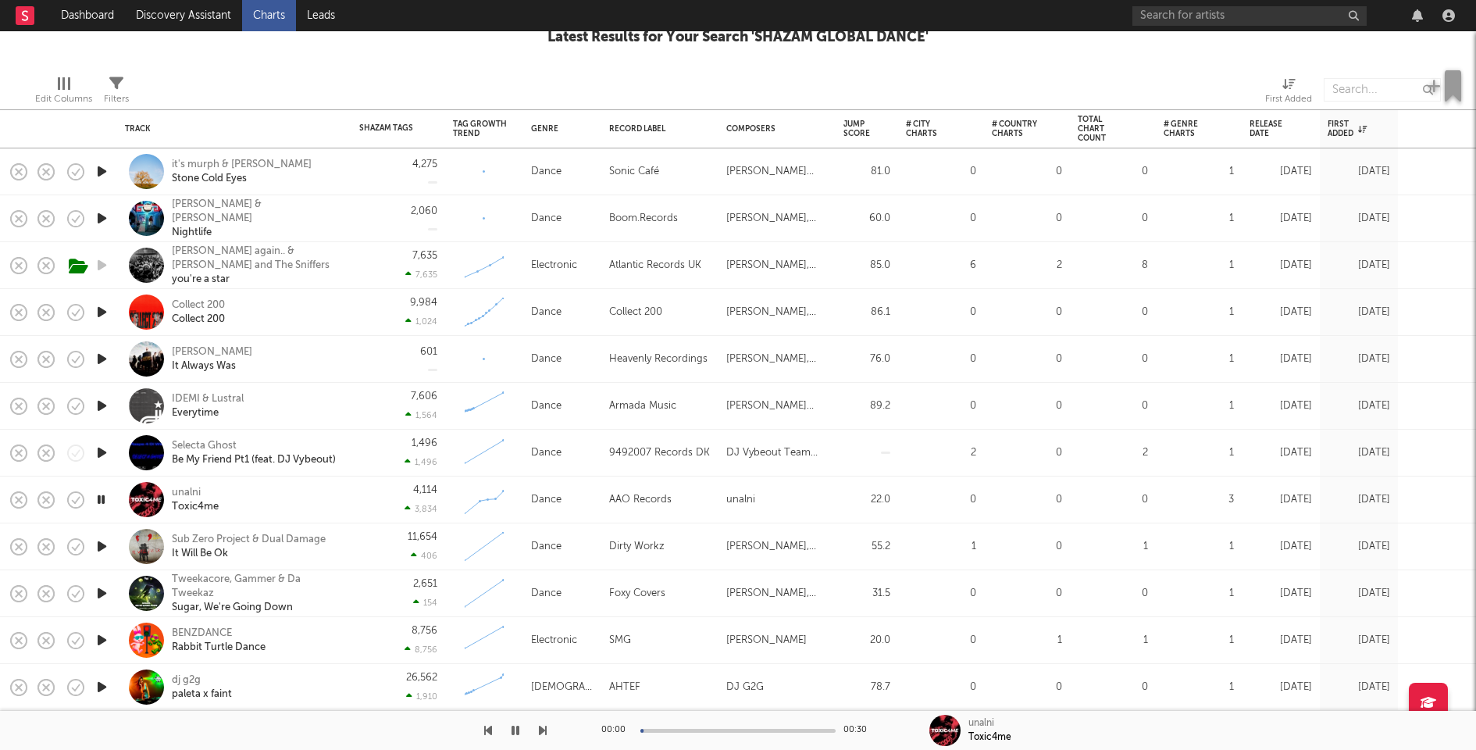
click at [297, 401] on div "IDEMI & Lustral Everytime" at bounding box center [256, 406] width 168 height 28
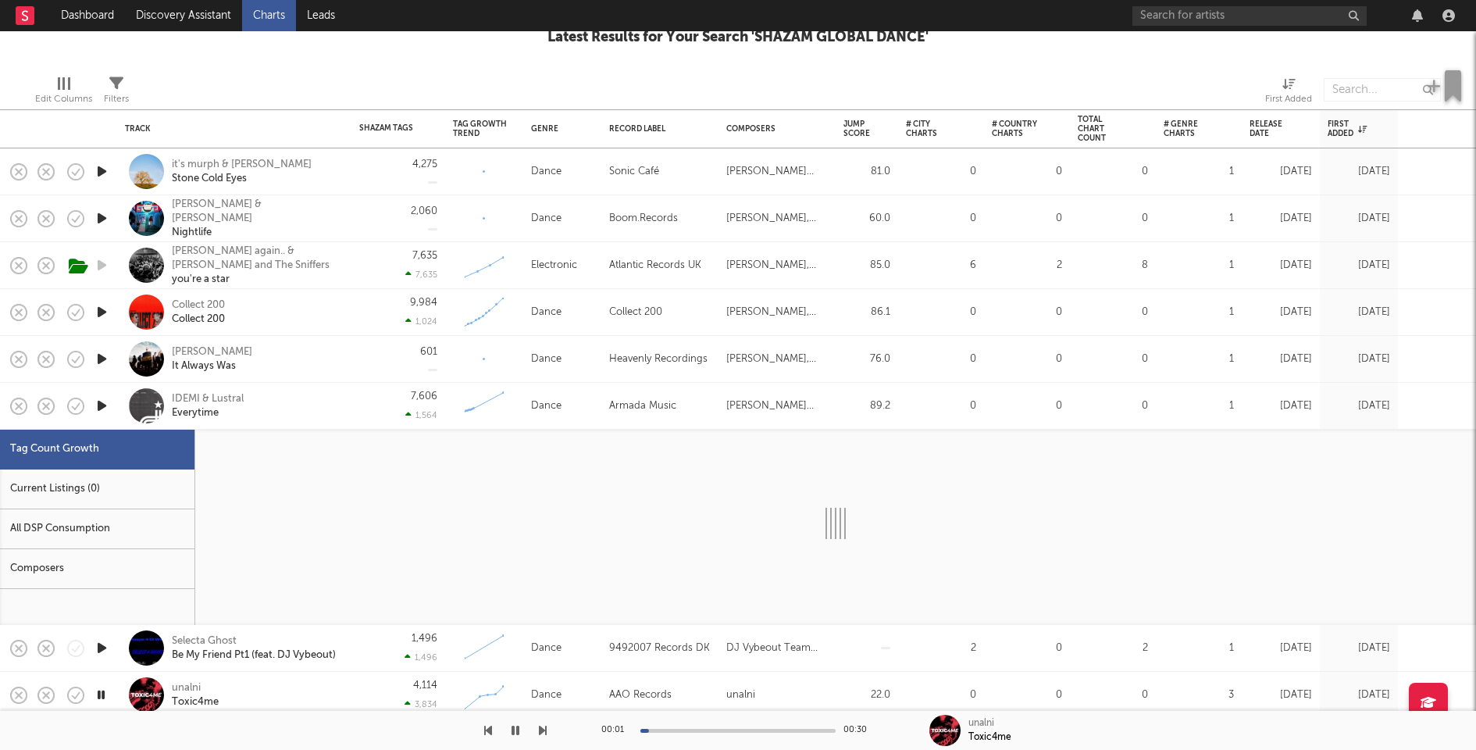
click at [111, 479] on div "Current Listings (0)" at bounding box center [97, 489] width 194 height 40
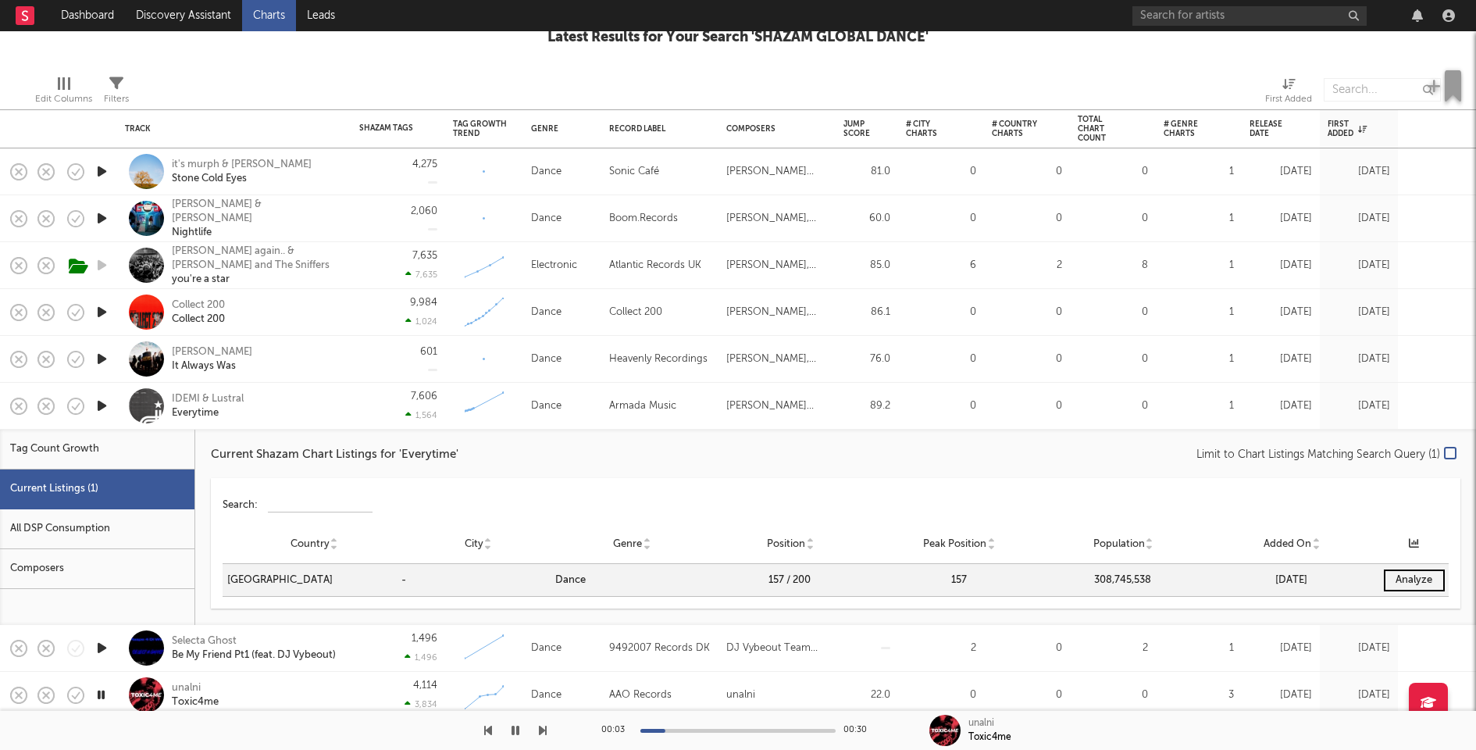
click at [320, 397] on div "IDEMI & Lustral Everytime" at bounding box center [256, 406] width 168 height 28
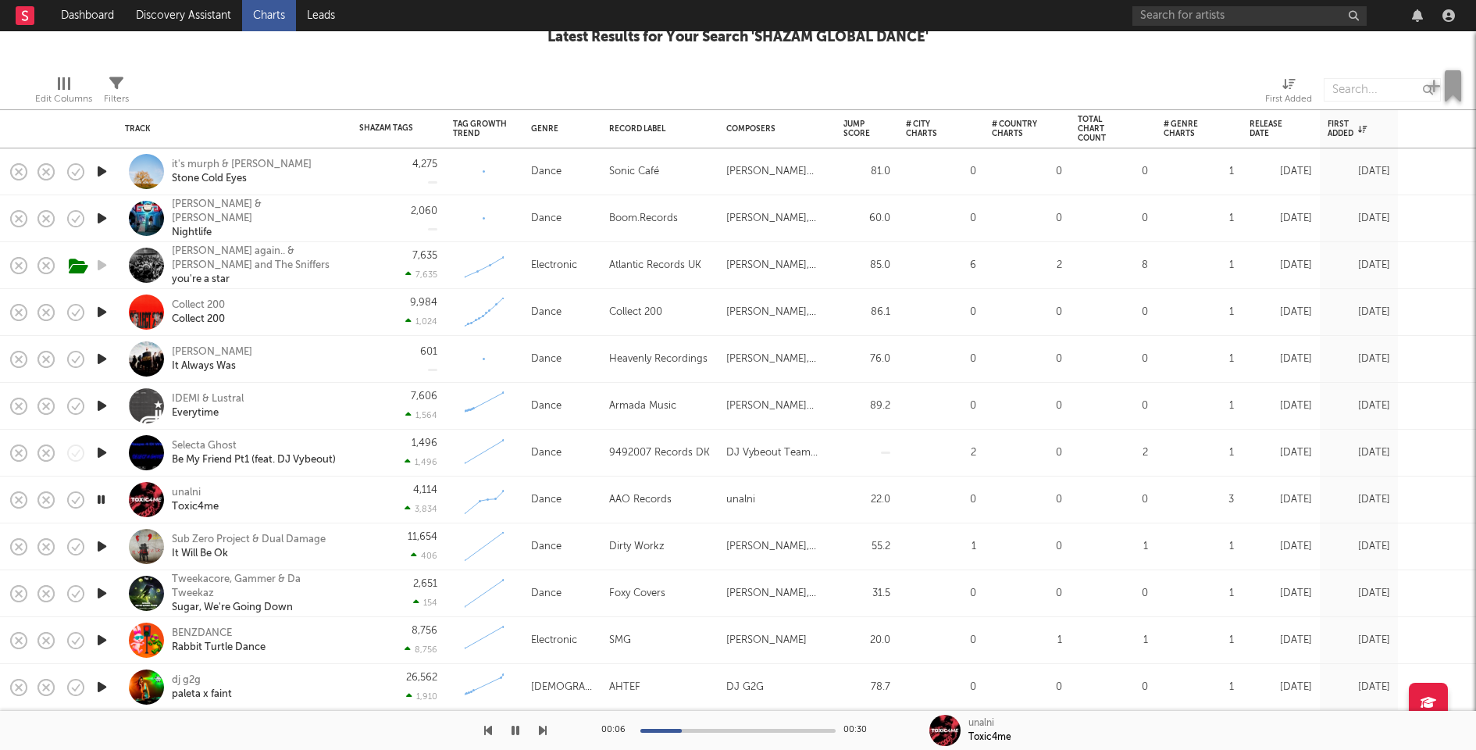
click at [102, 449] on icon "button" at bounding box center [102, 453] width 16 height 20
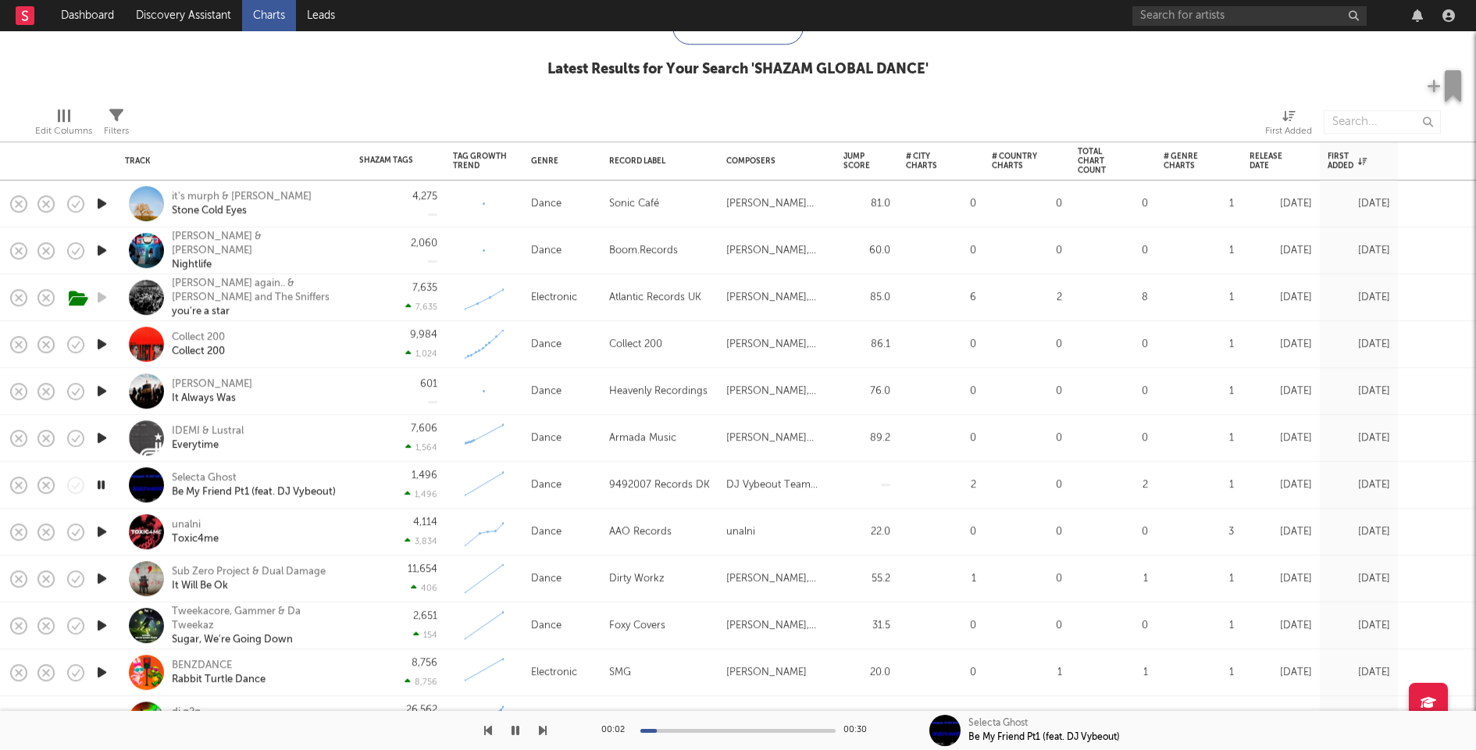
click at [101, 438] on icon "button" at bounding box center [102, 438] width 16 height 20
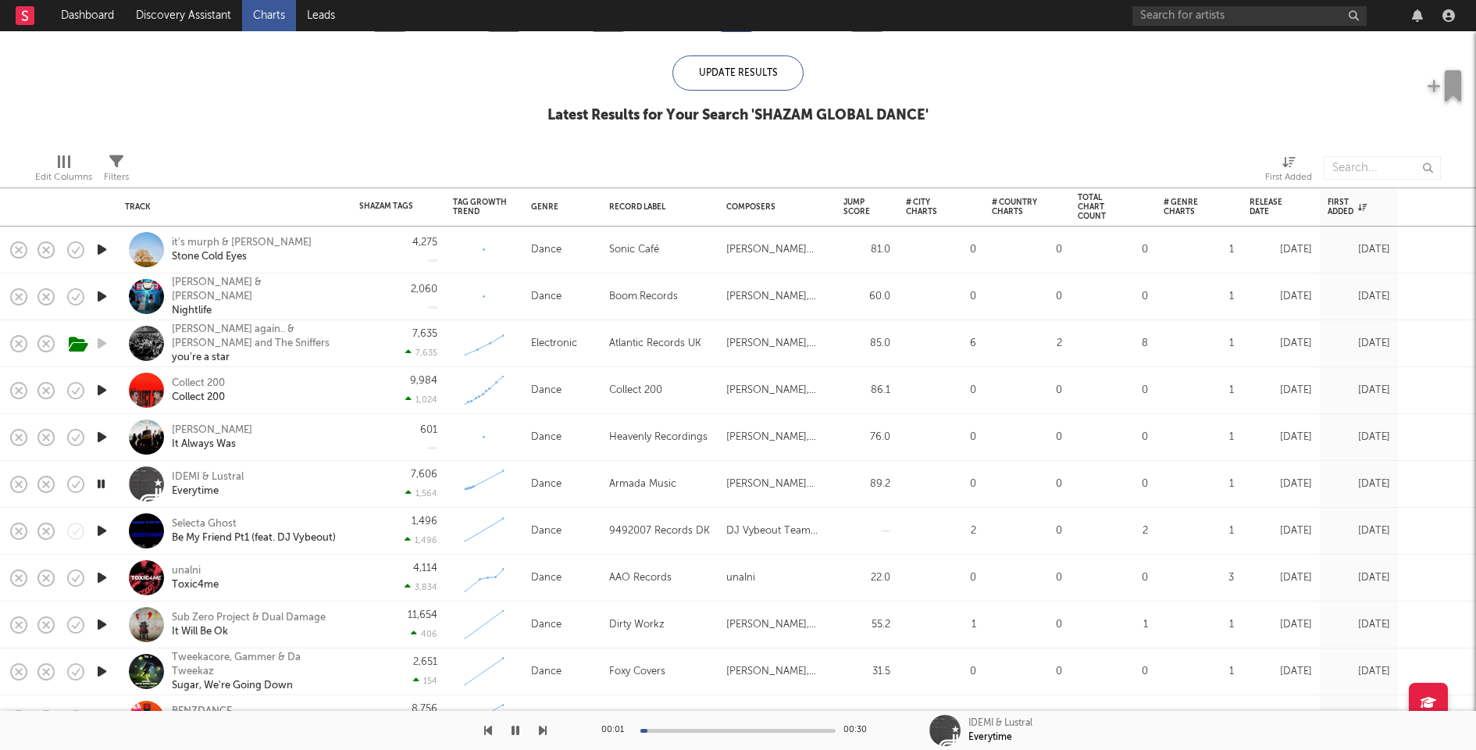
click at [101, 434] on icon "button" at bounding box center [102, 437] width 16 height 20
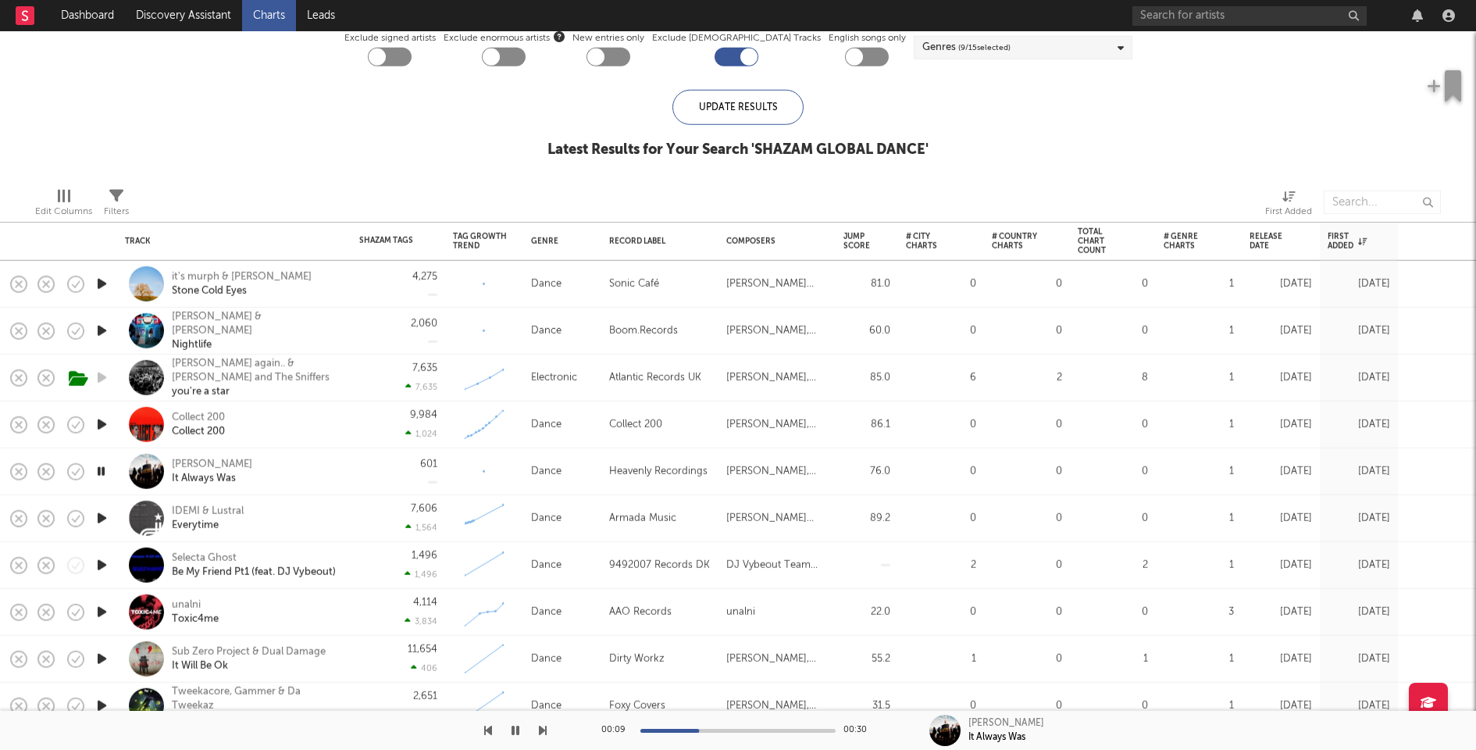
click at [102, 425] on icon "button" at bounding box center [102, 425] width 16 height 20
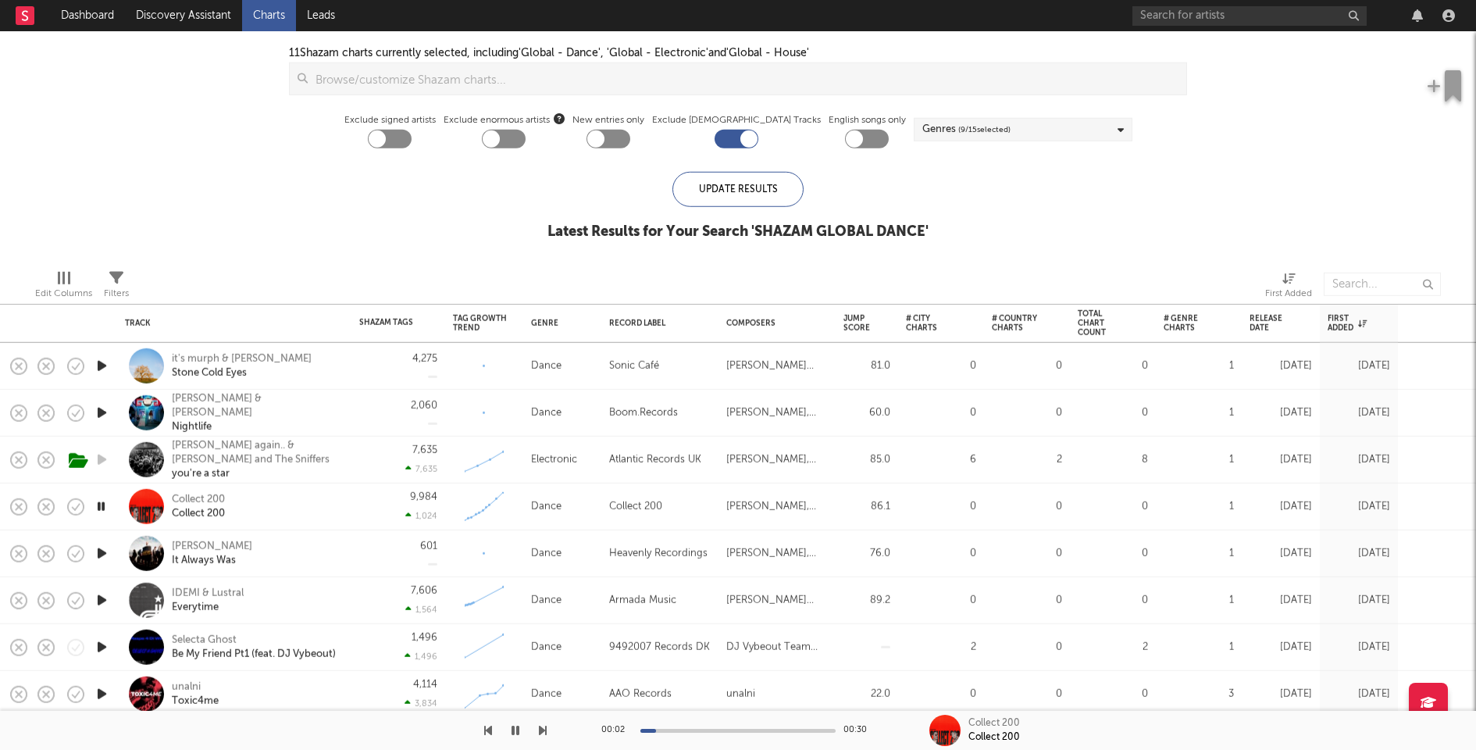
click at [103, 409] on icon "button" at bounding box center [102, 413] width 16 height 20
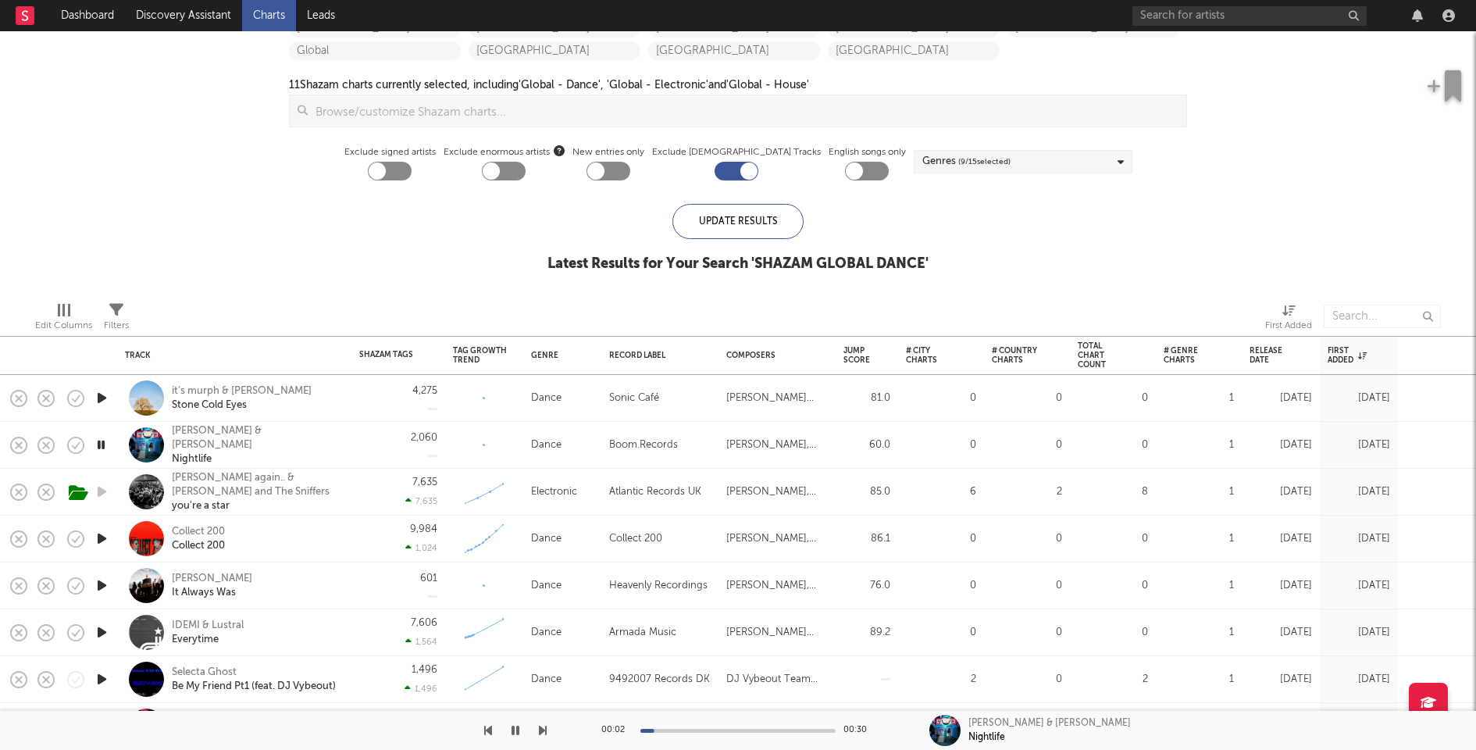
click at [105, 396] on icon "button" at bounding box center [102, 398] width 16 height 20
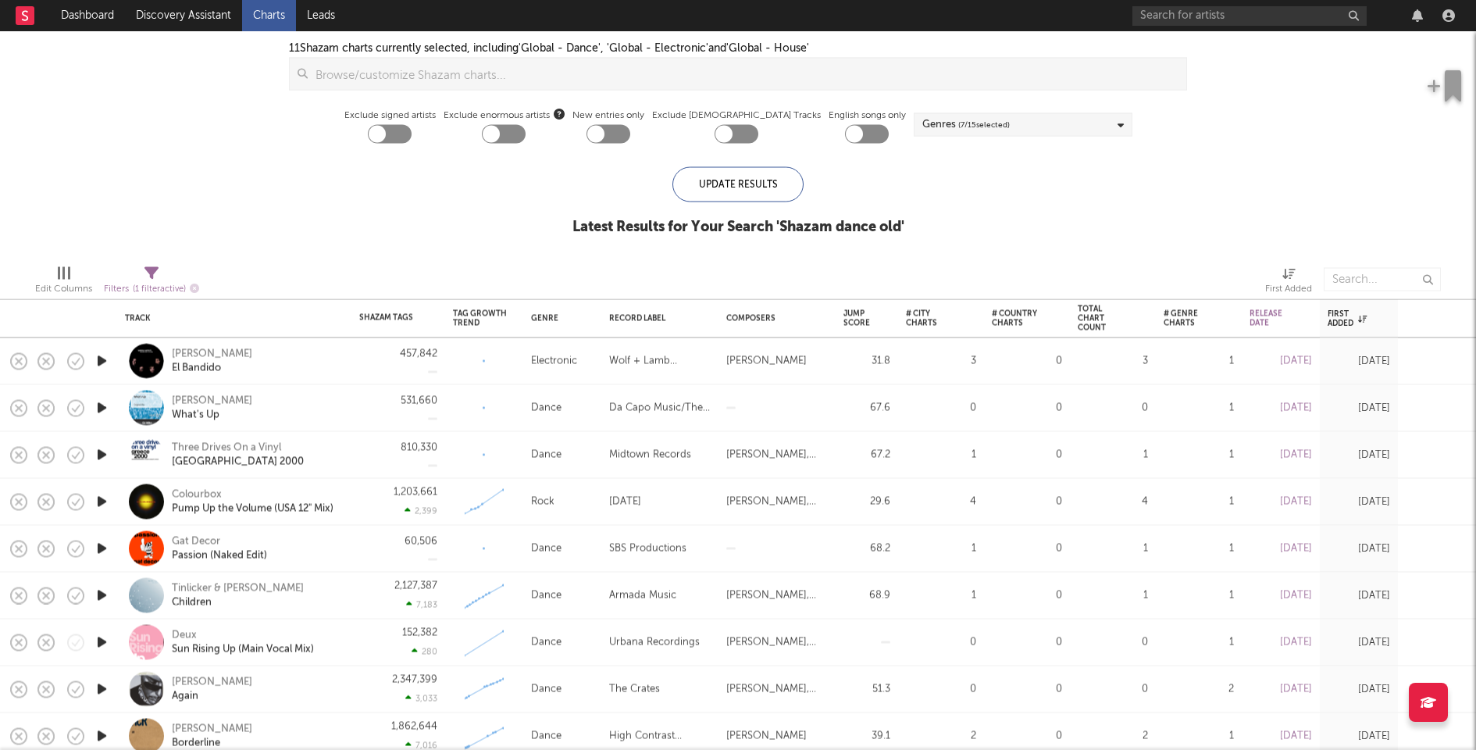
click at [100, 547] on icon "button" at bounding box center [102, 549] width 16 height 20
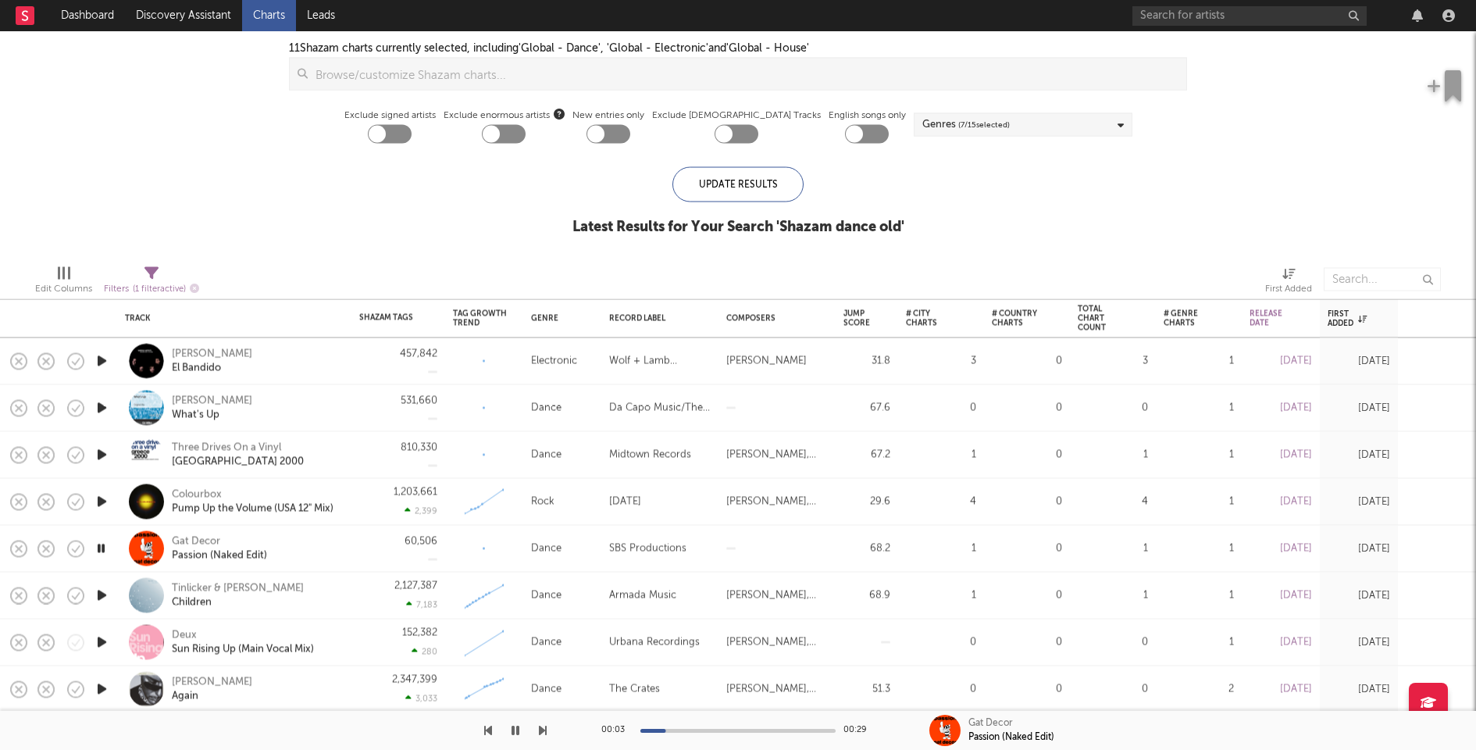
click at [104, 498] on icon "button" at bounding box center [102, 502] width 16 height 20
click at [101, 451] on icon "button" at bounding box center [102, 455] width 16 height 20
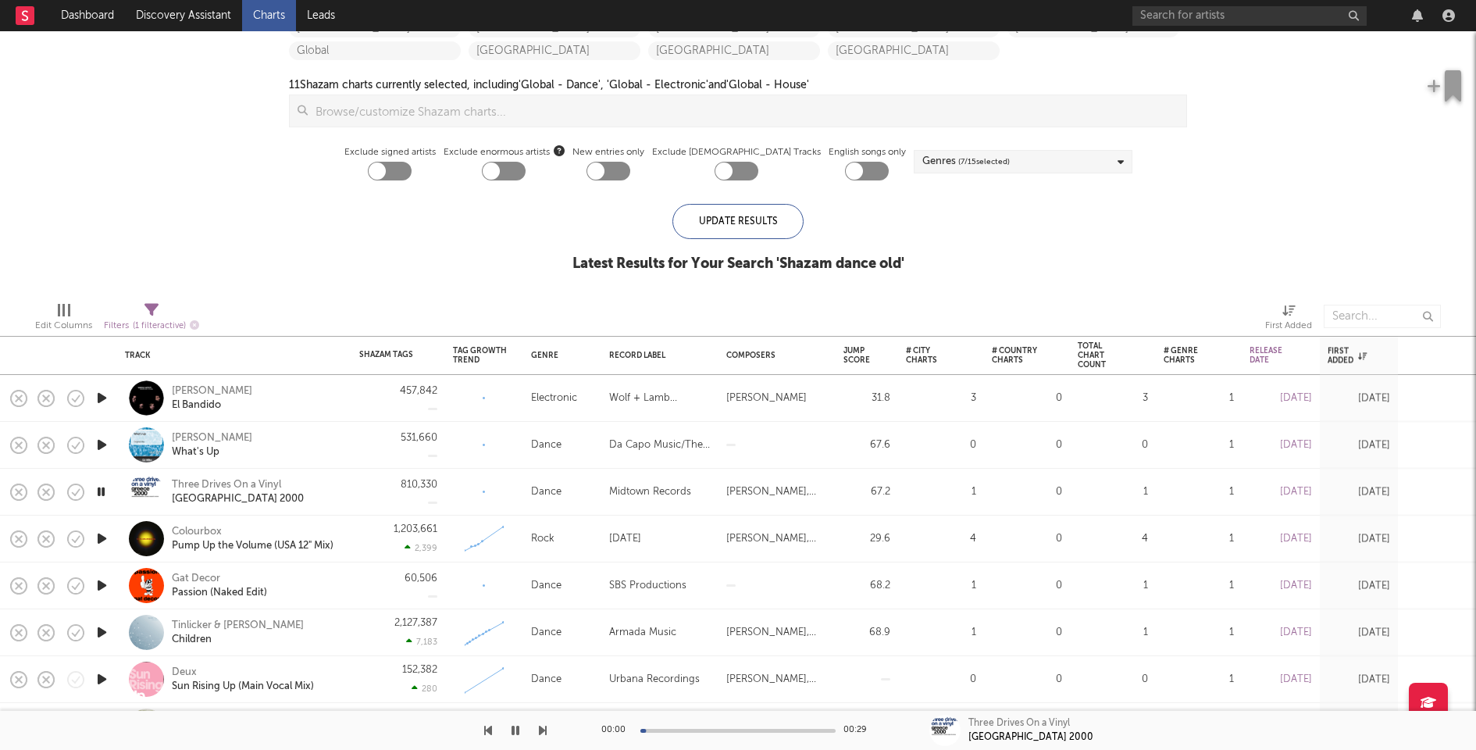
click at [102, 445] on icon "button" at bounding box center [102, 445] width 16 height 20
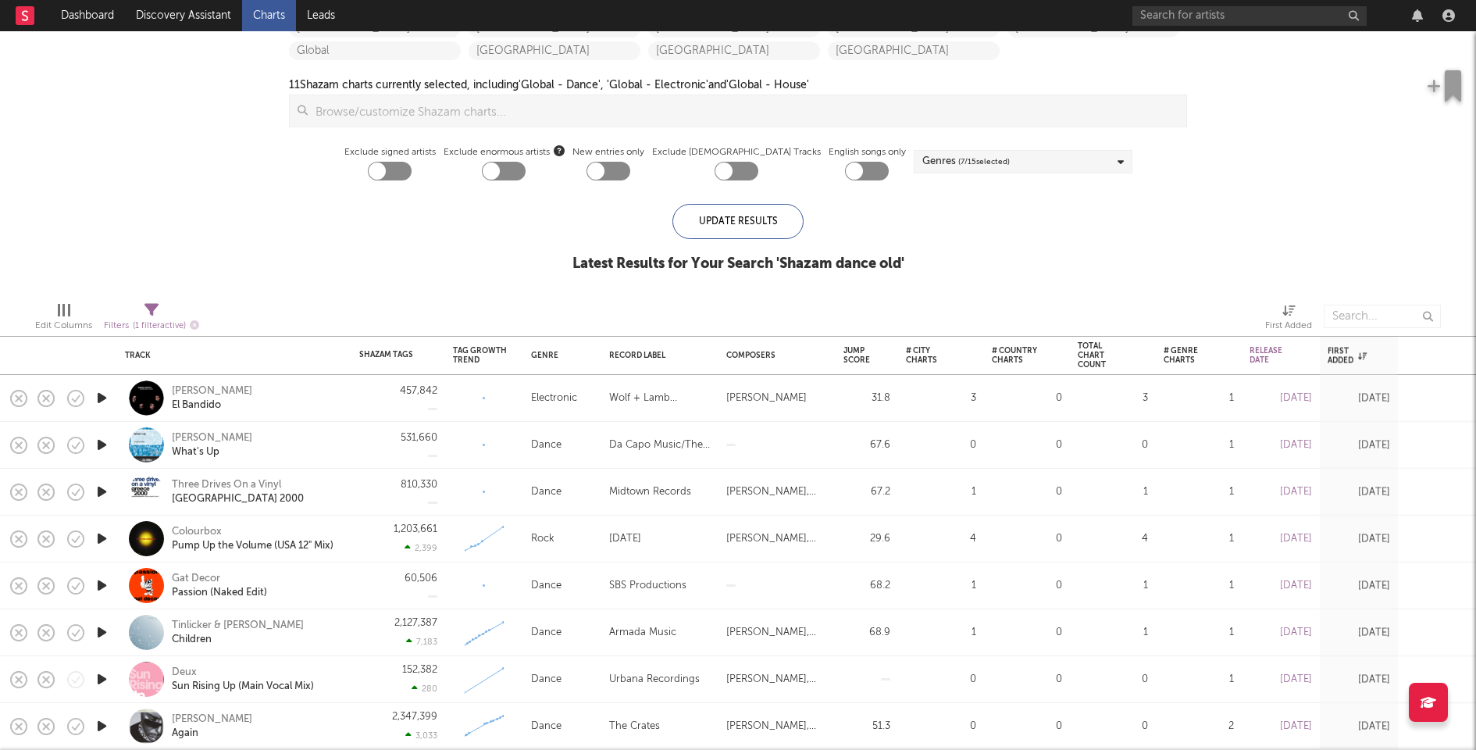
click at [99, 536] on icon "button" at bounding box center [102, 539] width 16 height 20
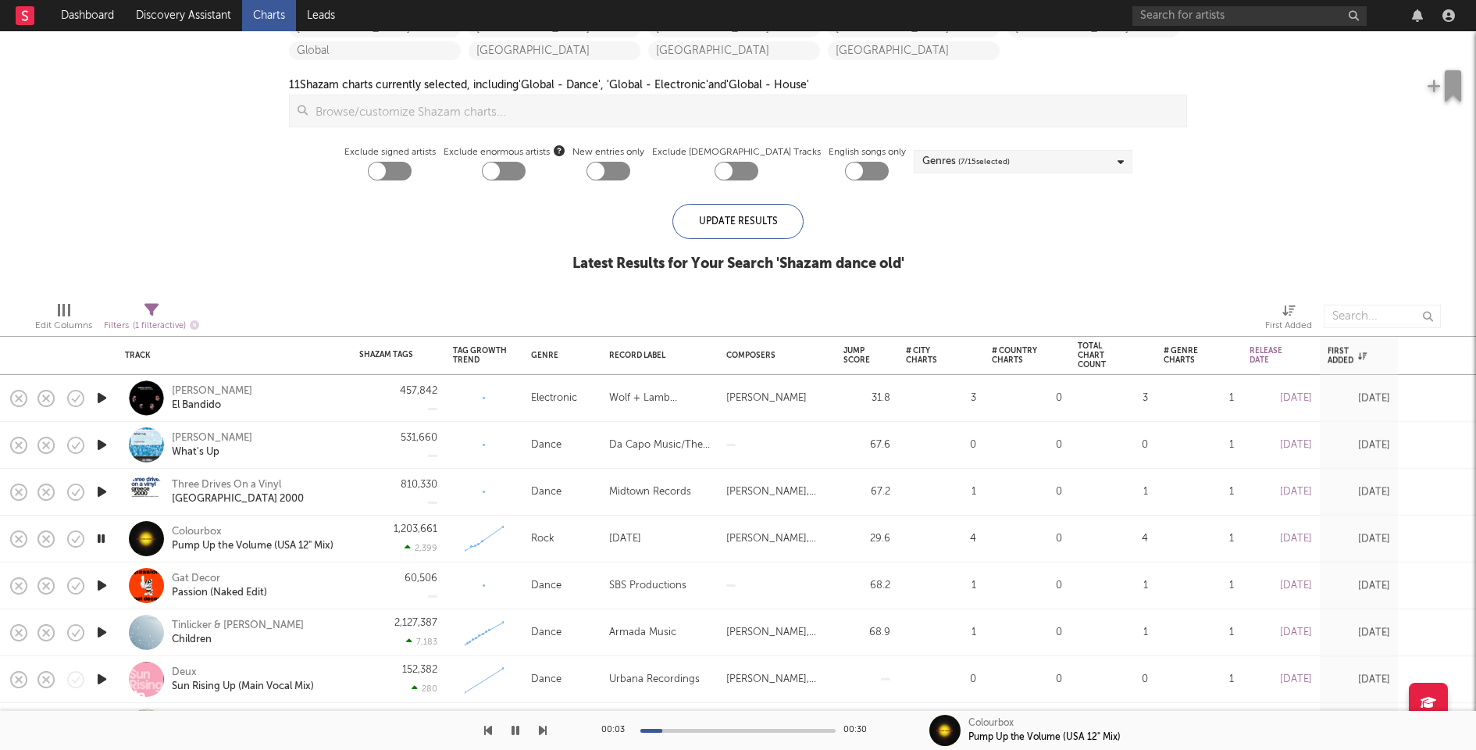
click at [99, 485] on icon "button" at bounding box center [102, 492] width 16 height 20
click at [714, 730] on div at bounding box center [737, 730] width 195 height 4
click at [99, 440] on icon "button" at bounding box center [102, 445] width 16 height 20
click at [102, 398] on icon "button" at bounding box center [102, 398] width 16 height 20
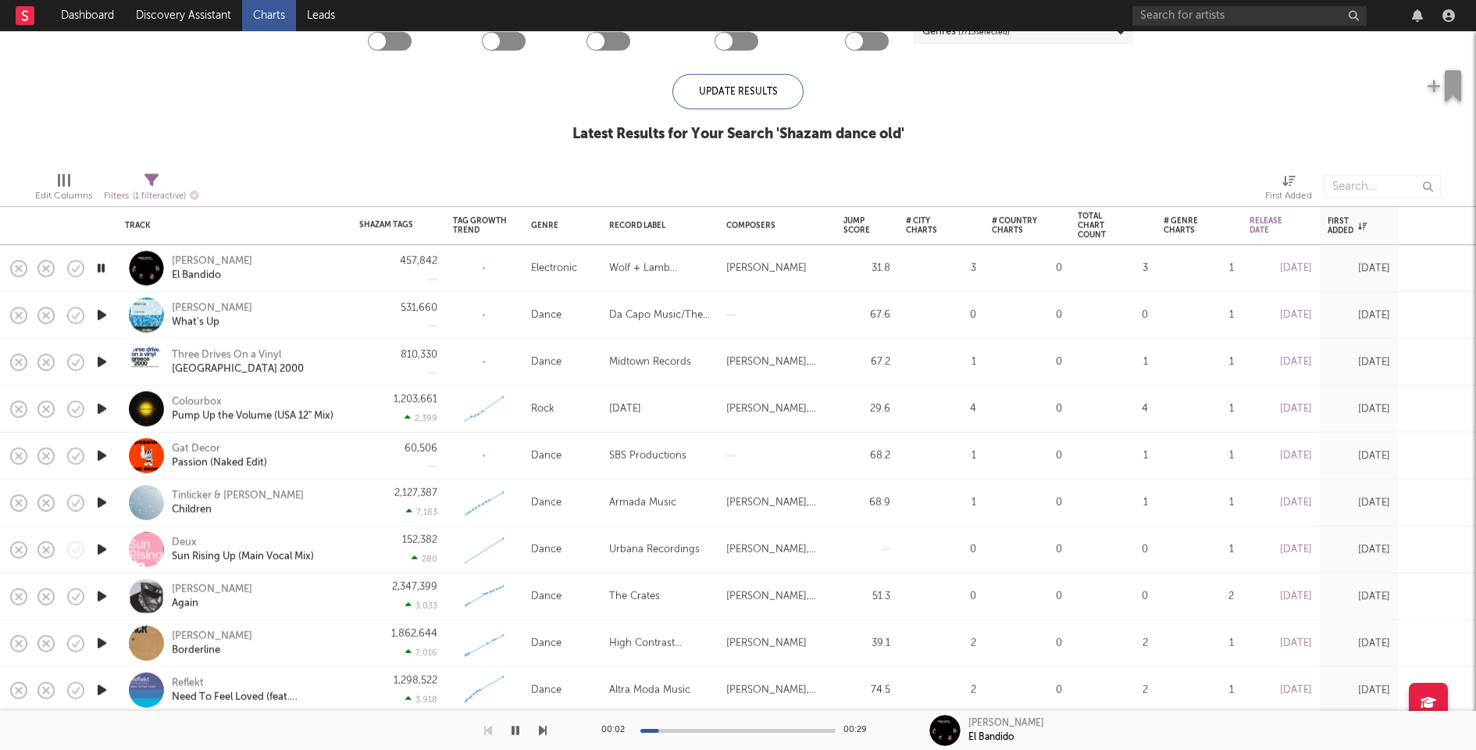
click at [742, 730] on div at bounding box center [737, 730] width 195 height 4
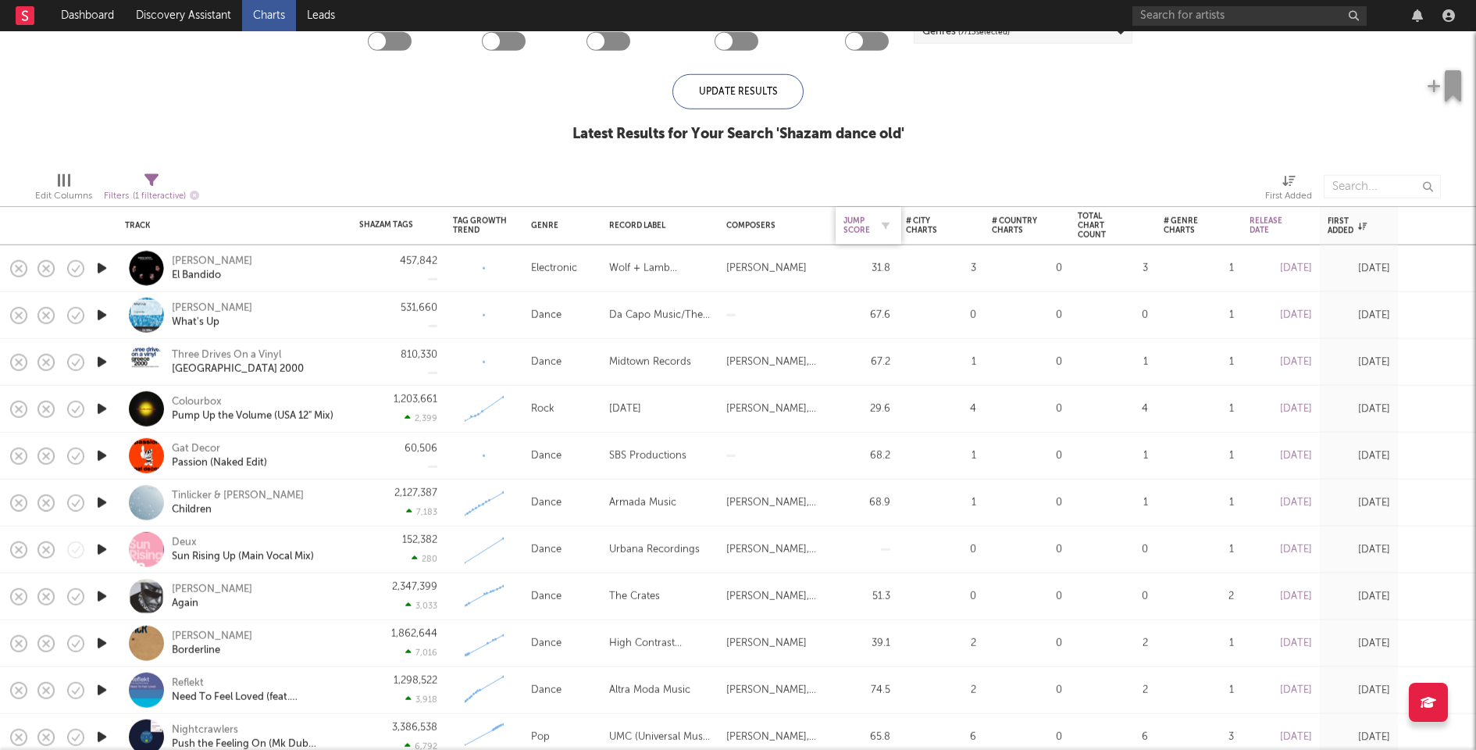
click at [857, 219] on div "Jump Score" at bounding box center [856, 225] width 27 height 19
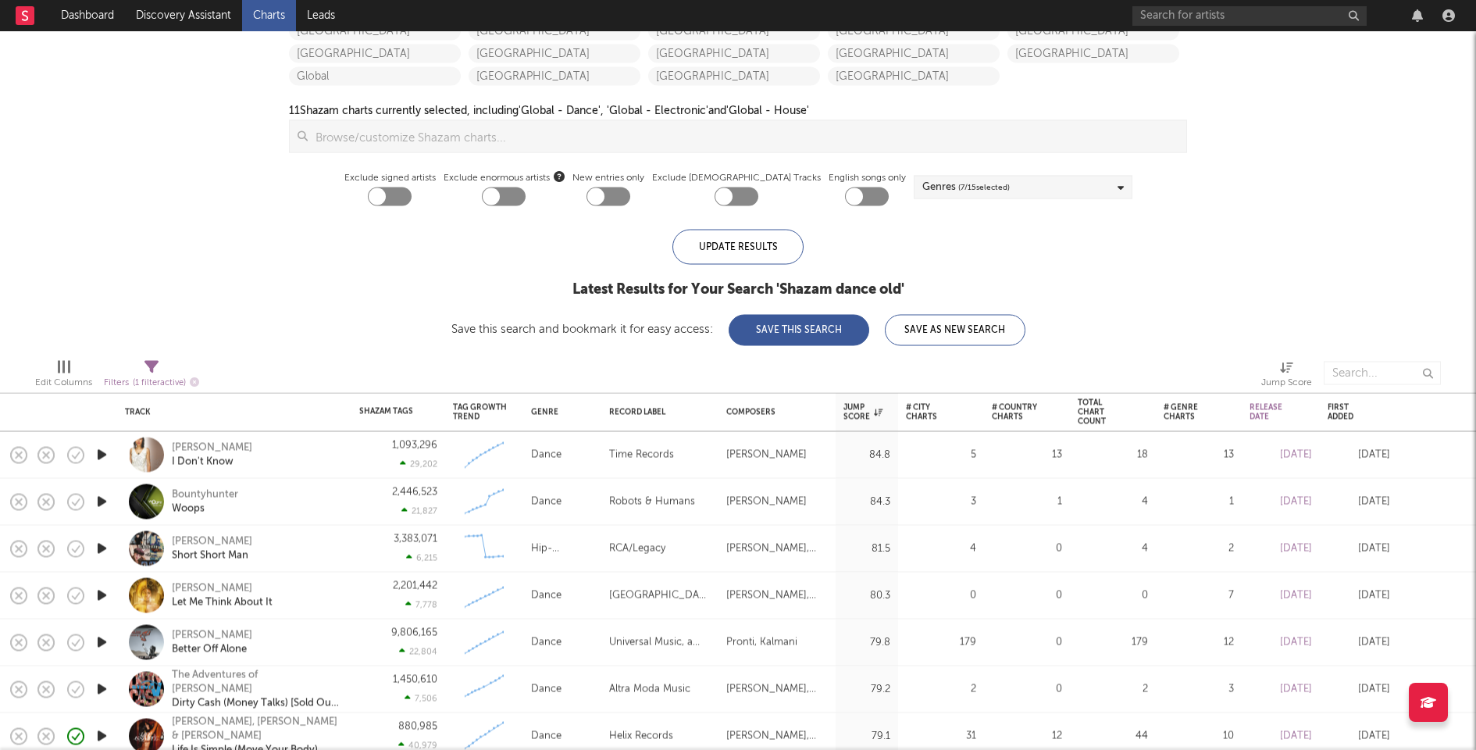
click at [100, 456] on icon "button" at bounding box center [102, 455] width 16 height 20
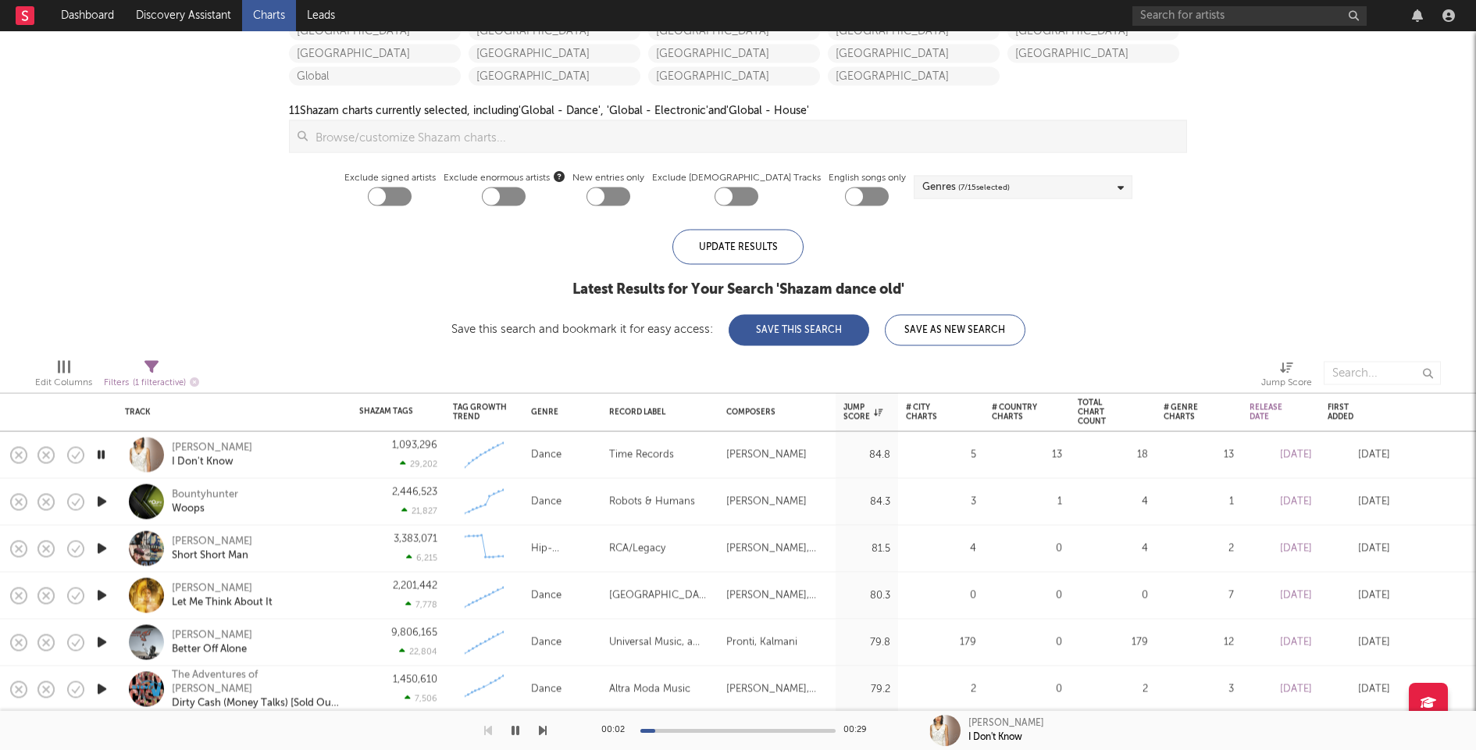
click at [101, 501] on icon "button" at bounding box center [102, 502] width 16 height 20
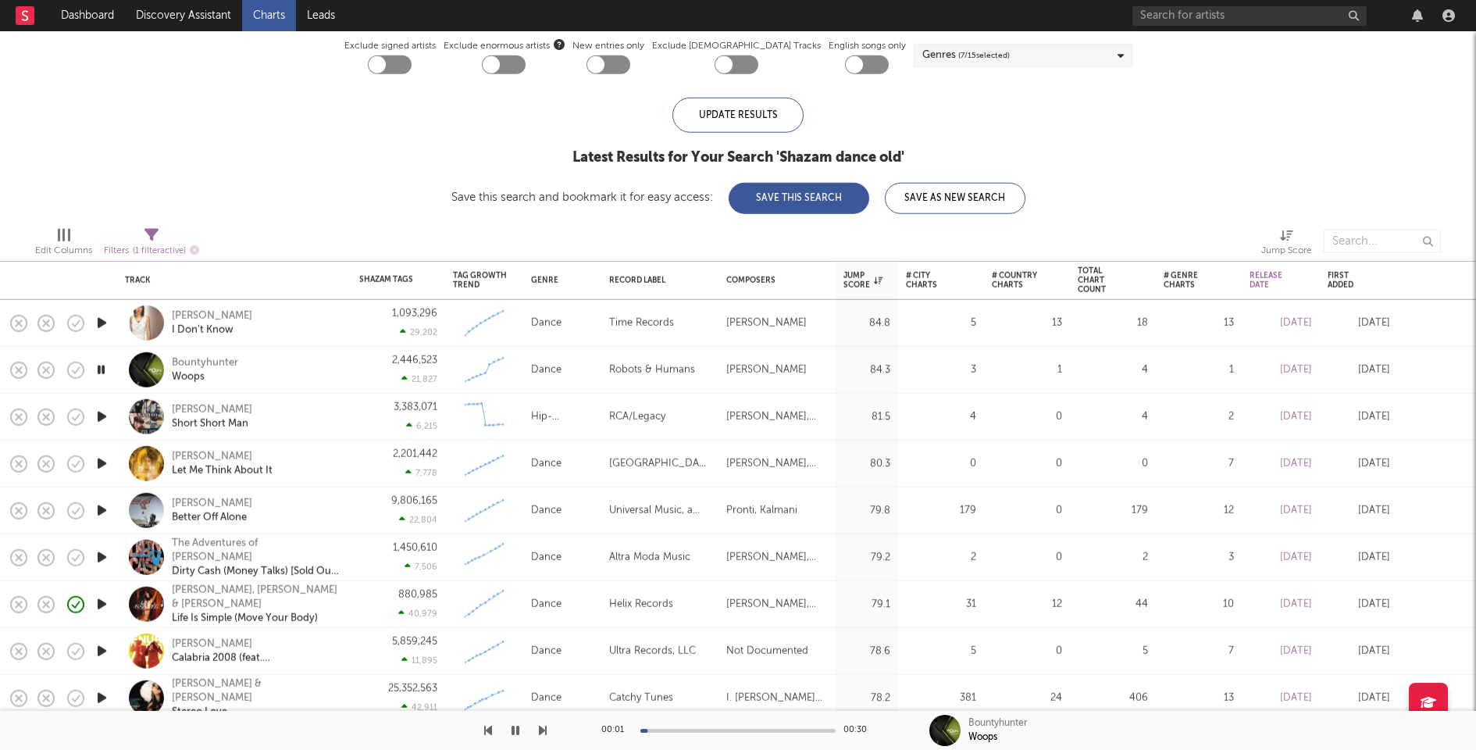
click at [100, 415] on icon "button" at bounding box center [102, 417] width 16 height 20
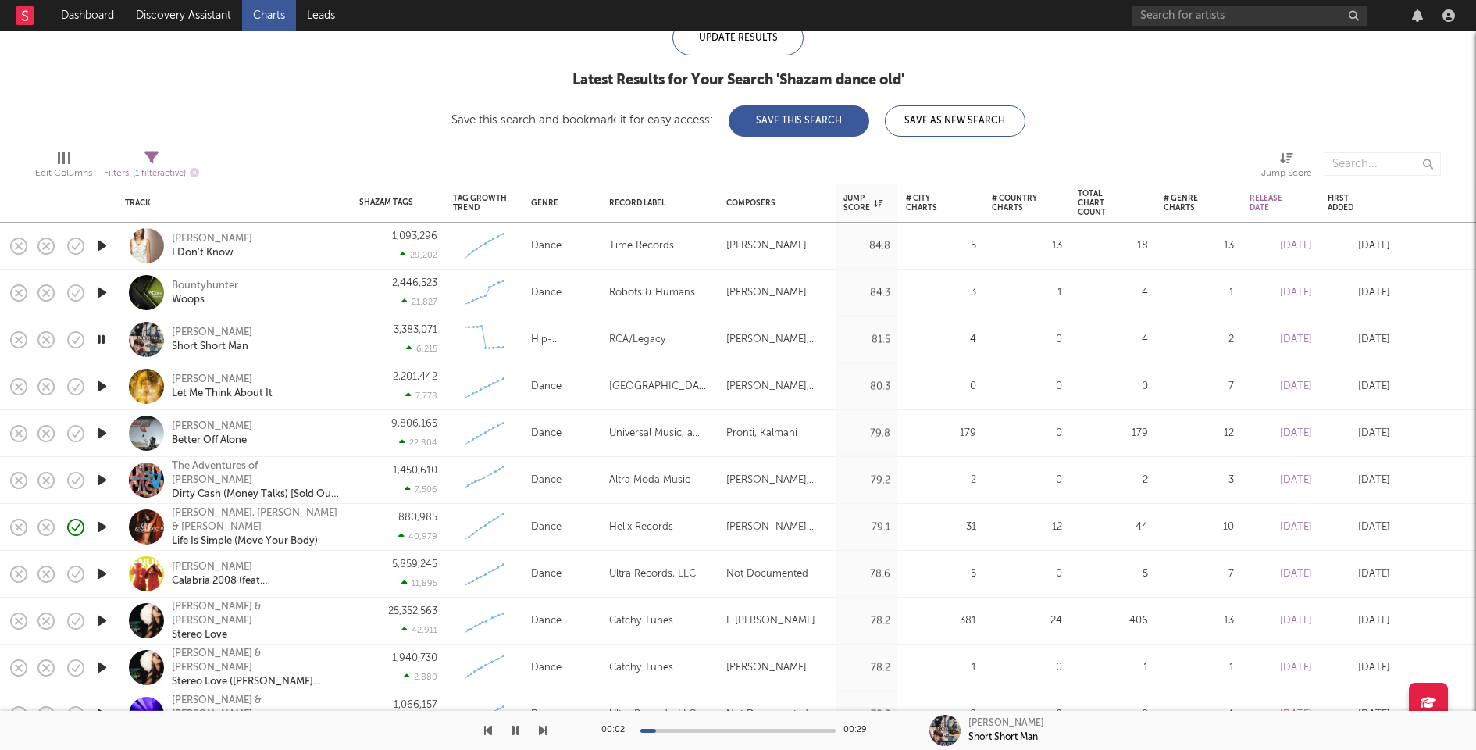
click at [102, 384] on icon "button" at bounding box center [102, 386] width 16 height 20
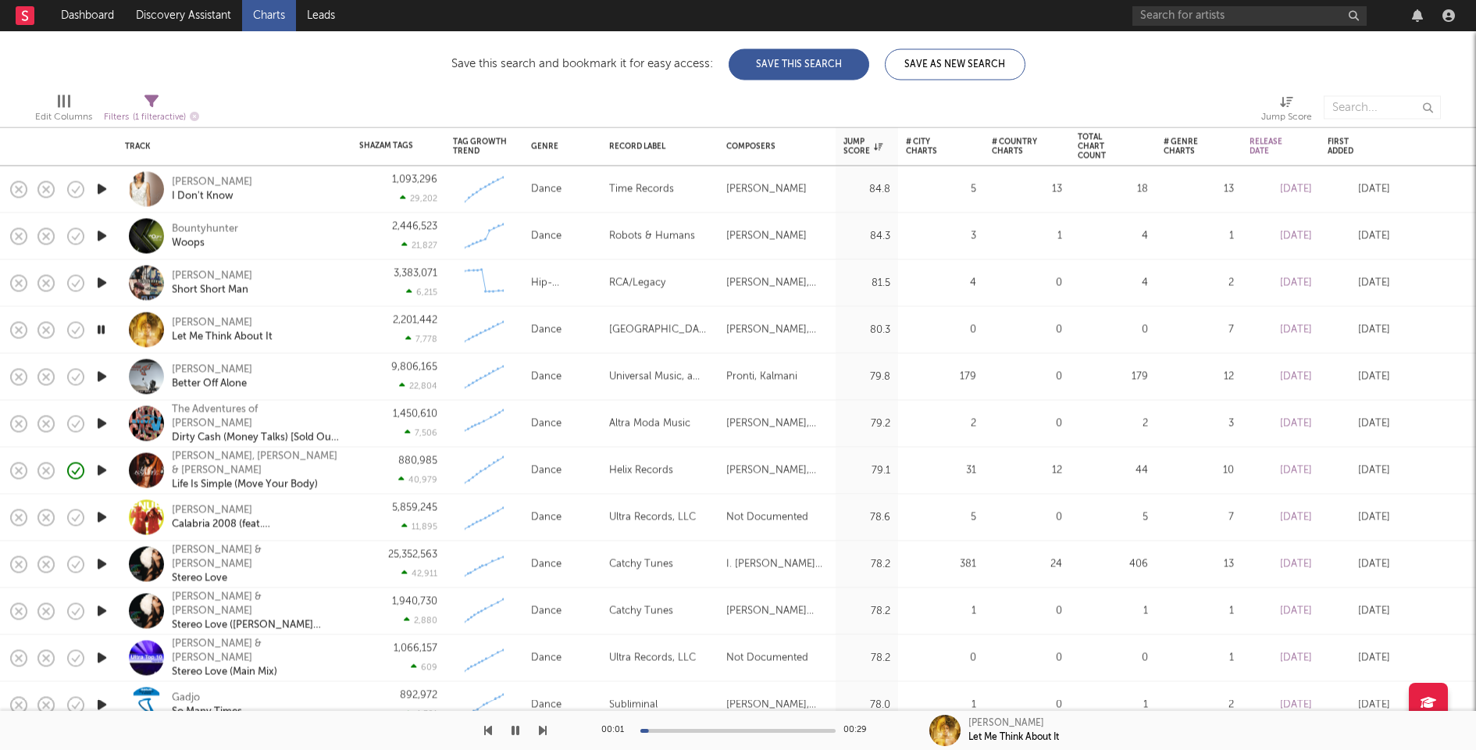
click at [104, 376] on icon "button" at bounding box center [102, 377] width 16 height 20
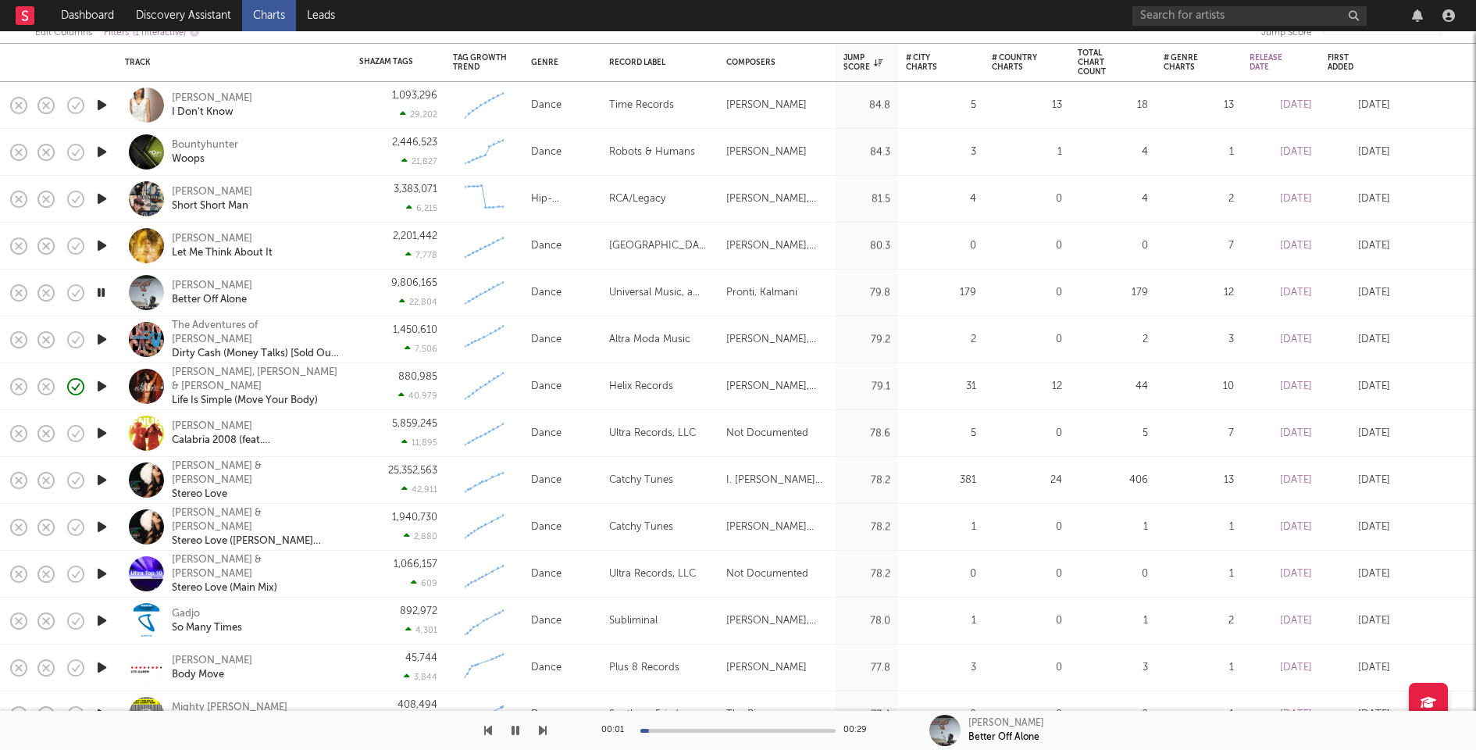
click at [103, 340] on icon "button" at bounding box center [102, 339] width 16 height 20
click at [101, 430] on icon "button" at bounding box center [102, 433] width 16 height 20
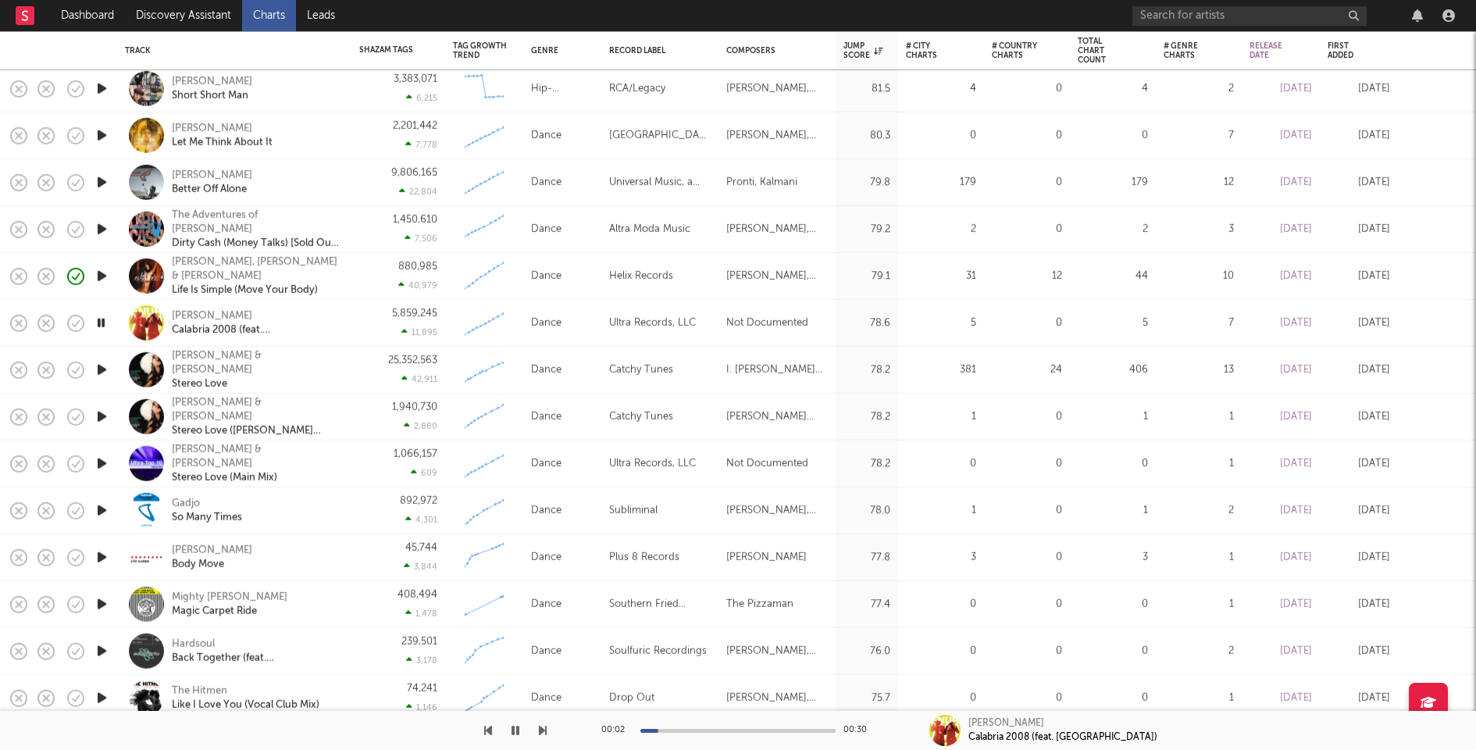
click at [101, 367] on icon "button" at bounding box center [102, 370] width 16 height 20
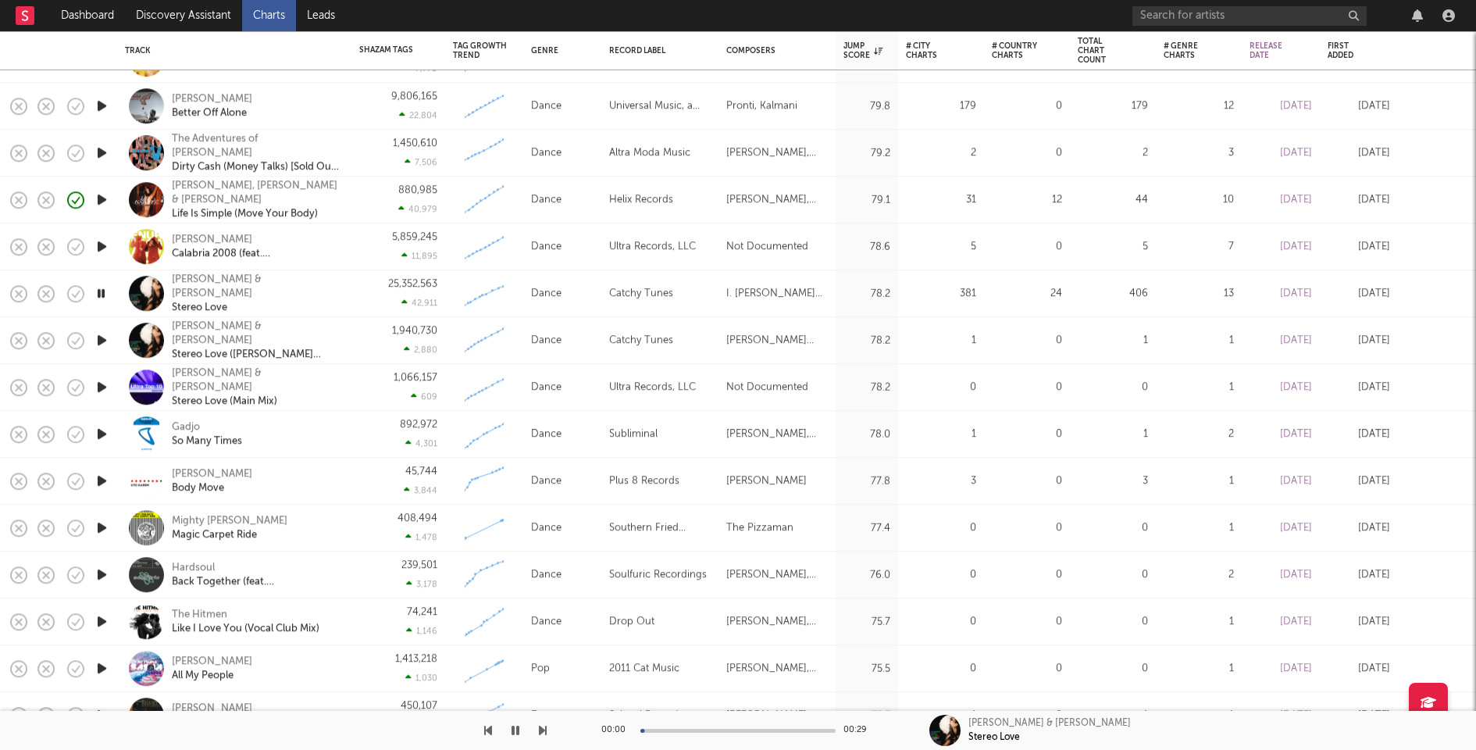
click at [99, 386] on icon "button" at bounding box center [102, 387] width 16 height 20
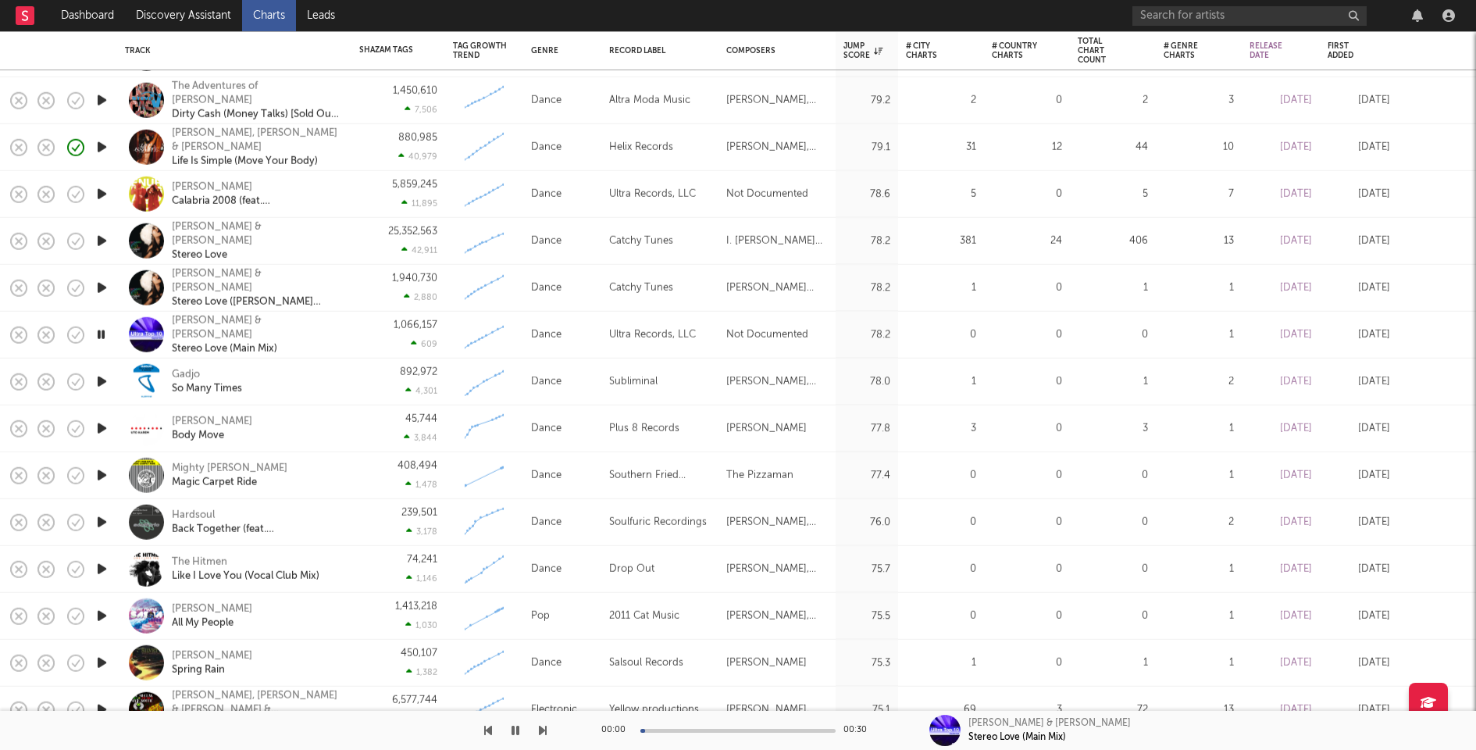
click at [100, 382] on icon "button" at bounding box center [102, 382] width 16 height 20
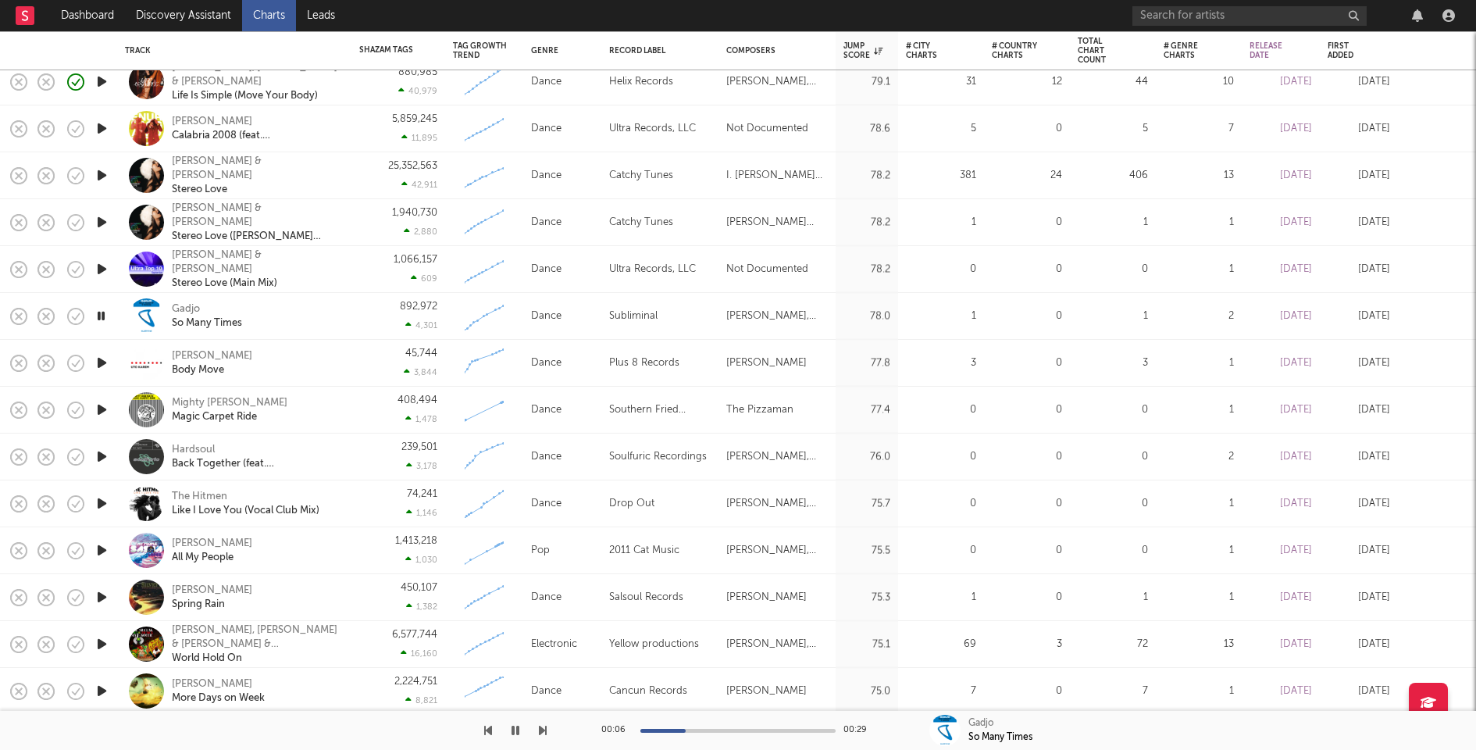
click at [102, 363] on icon "button" at bounding box center [102, 363] width 16 height 20
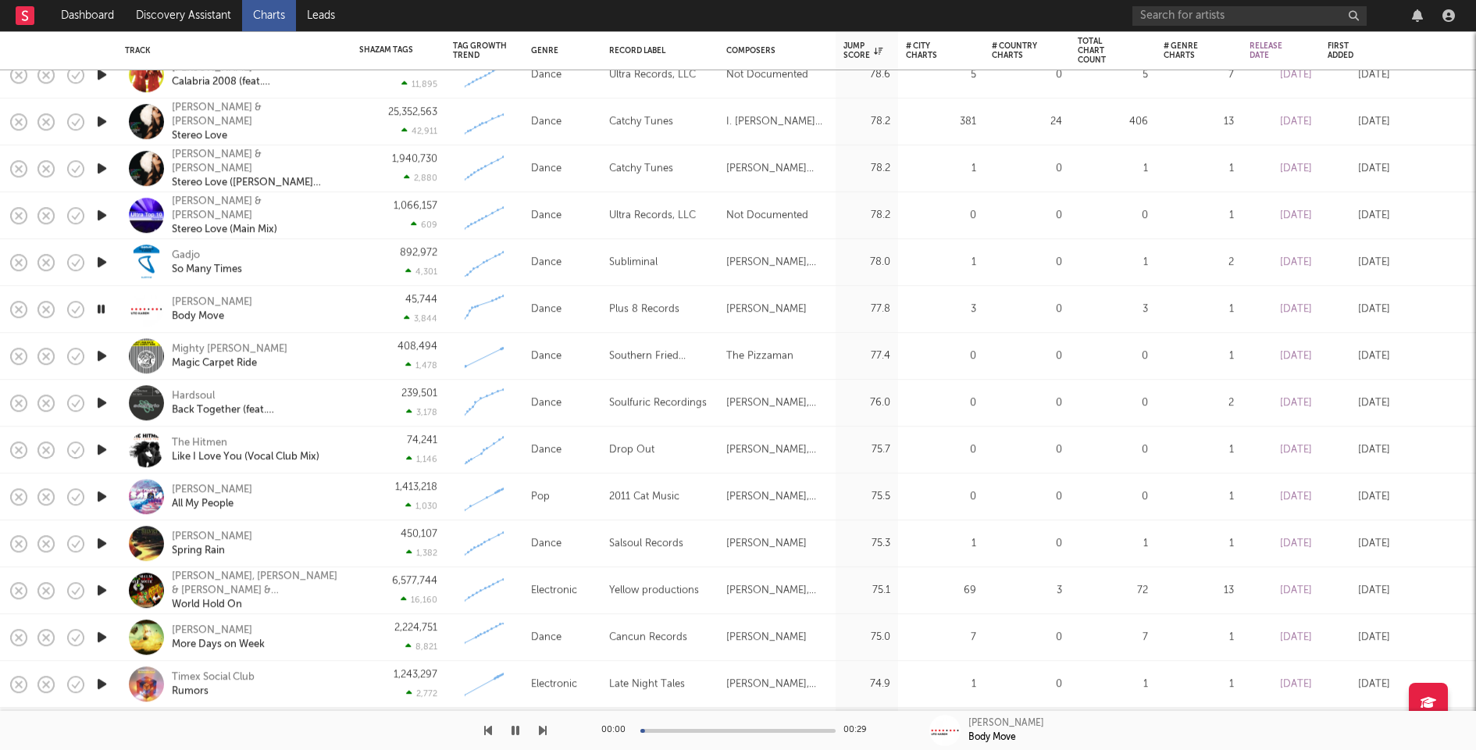
click at [102, 354] on icon "button" at bounding box center [102, 356] width 16 height 20
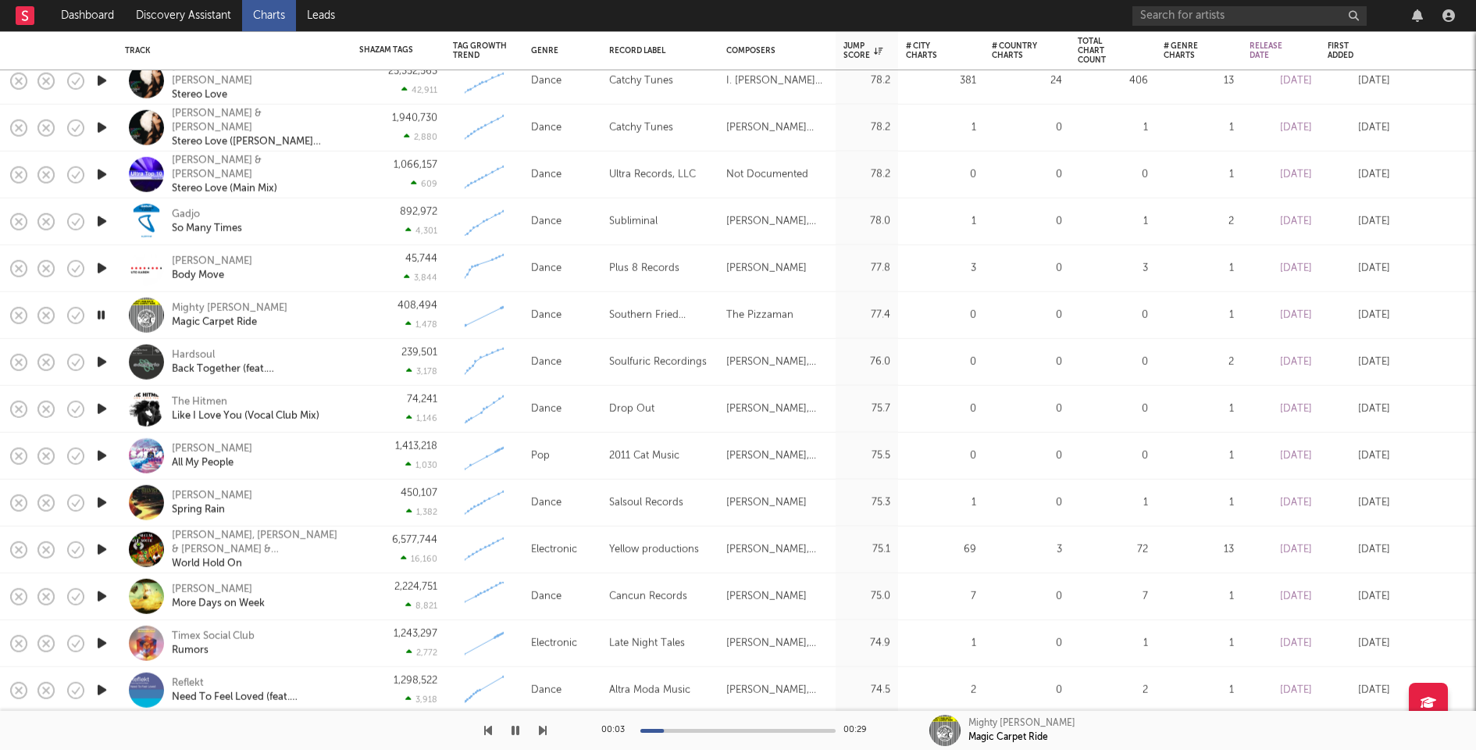
click at [102, 357] on icon "button" at bounding box center [102, 362] width 16 height 20
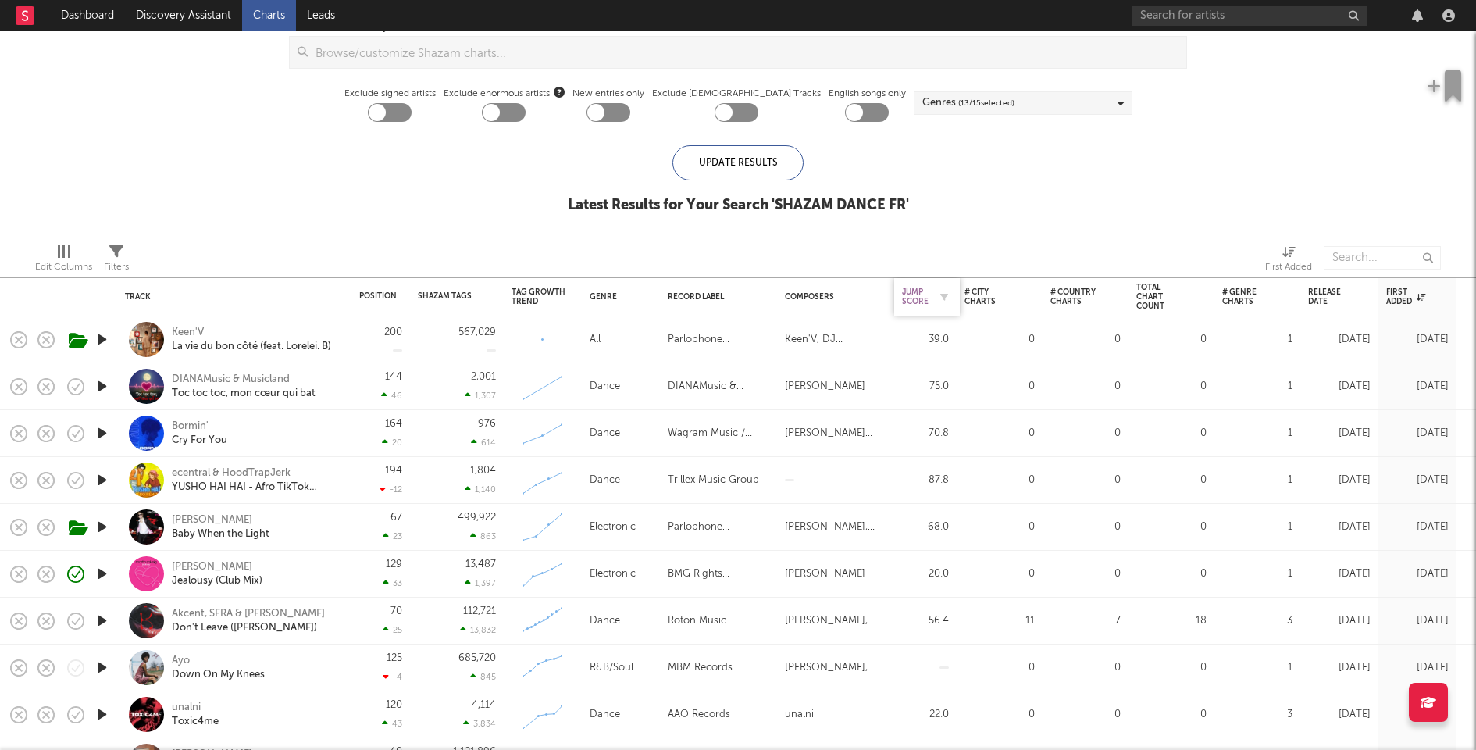
click at [911, 292] on div "Jump Score" at bounding box center [915, 296] width 27 height 19
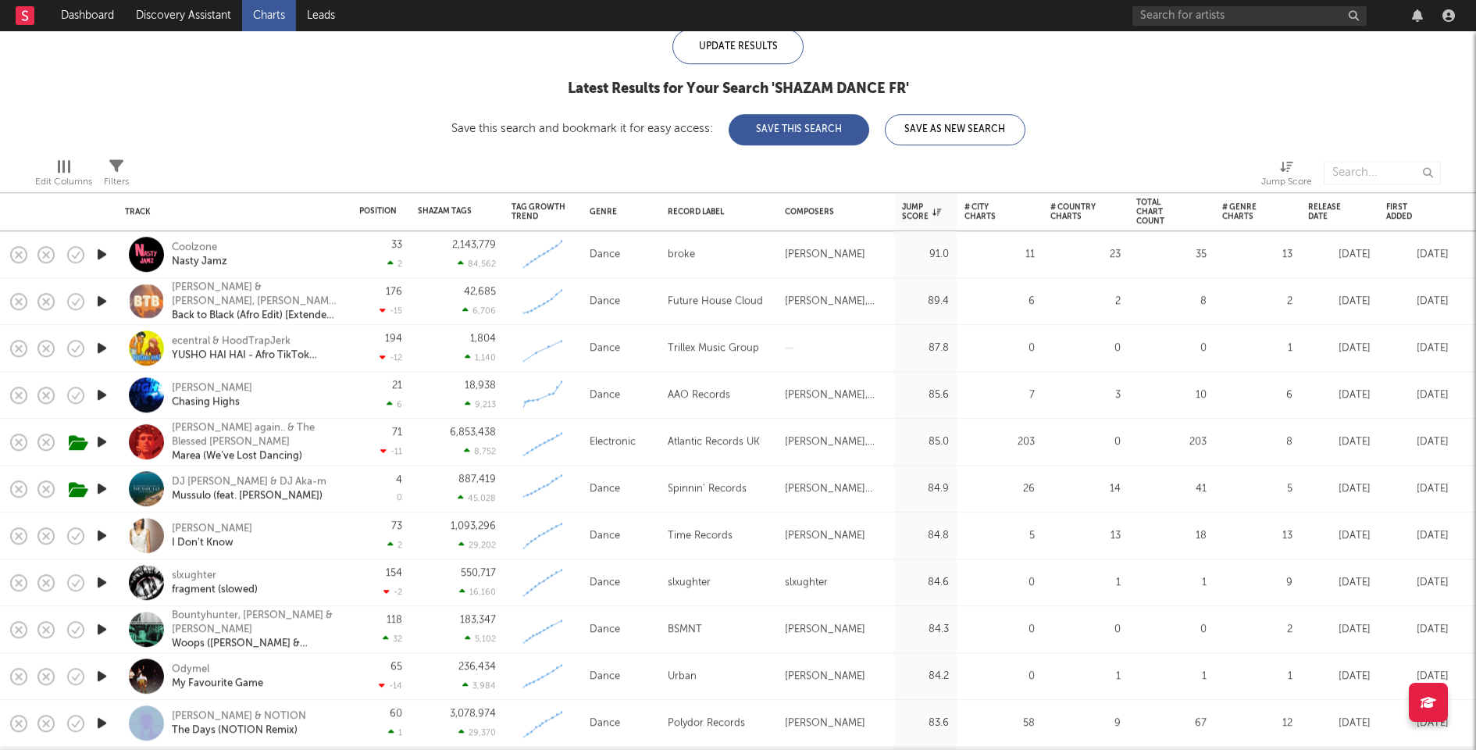
click at [106, 251] on icon "button" at bounding box center [102, 254] width 16 height 20
click at [102, 298] on icon "button" at bounding box center [102, 301] width 16 height 20
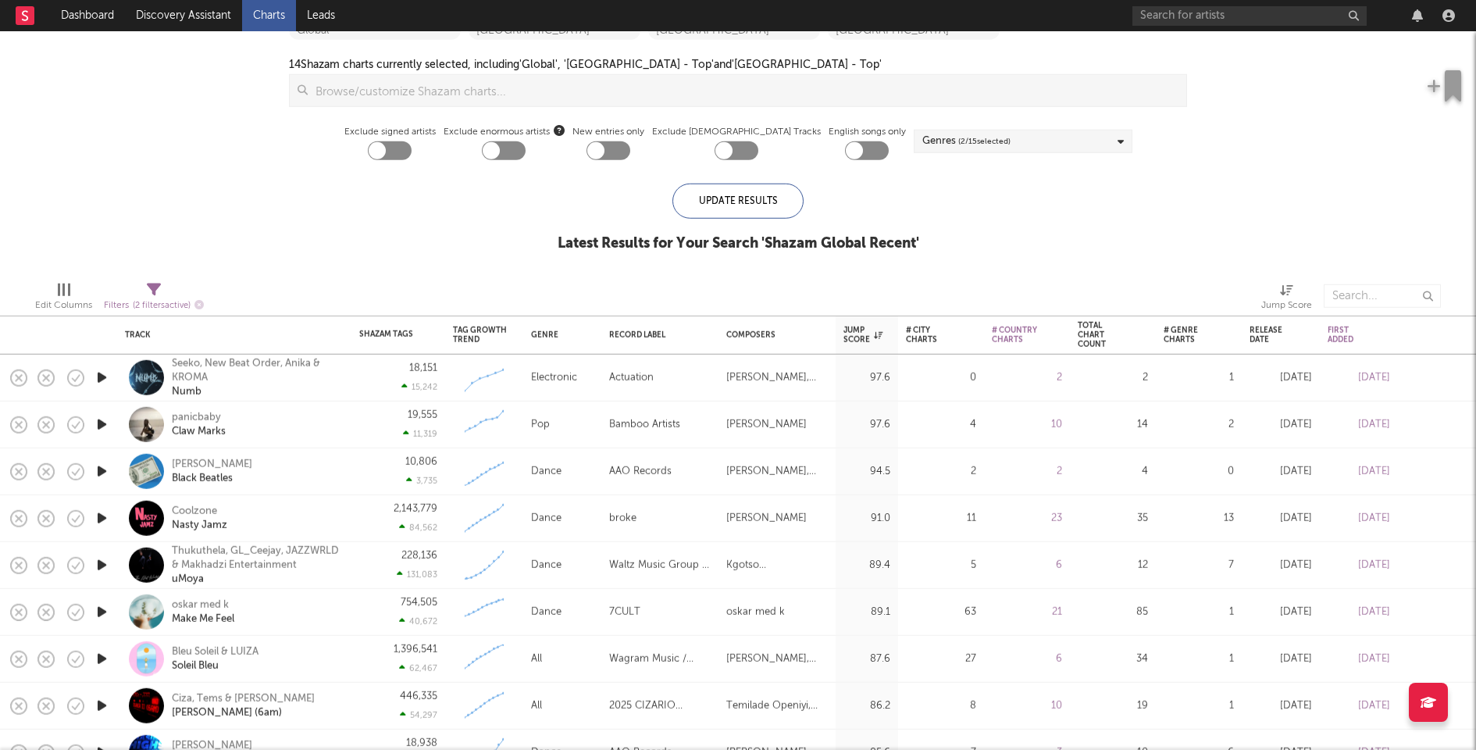
click at [104, 376] on icon "button" at bounding box center [102, 378] width 16 height 20
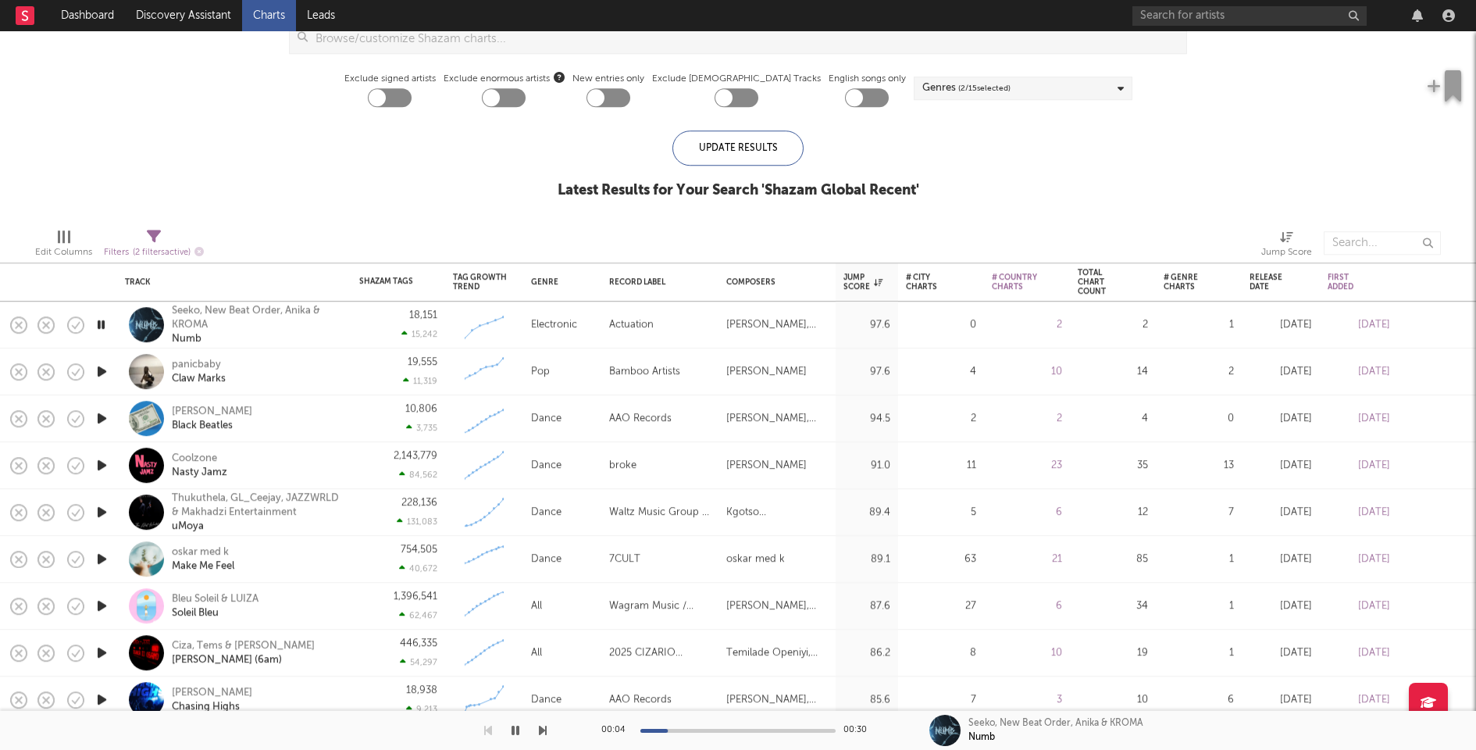
click at [103, 370] on icon "button" at bounding box center [102, 372] width 16 height 20
click at [711, 730] on div at bounding box center [737, 730] width 195 height 4
click at [105, 419] on icon "button" at bounding box center [102, 418] width 16 height 20
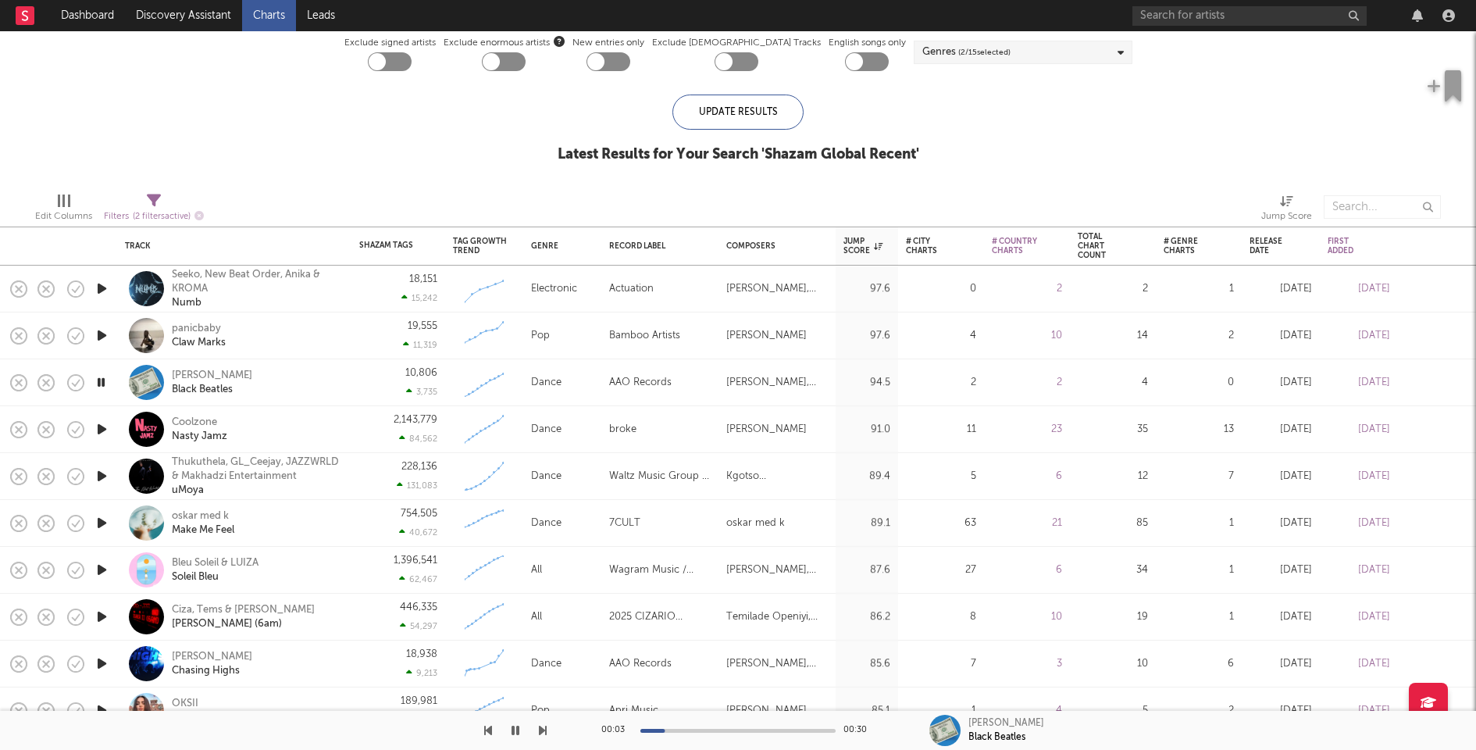
click at [102, 381] on icon "button" at bounding box center [101, 382] width 15 height 20
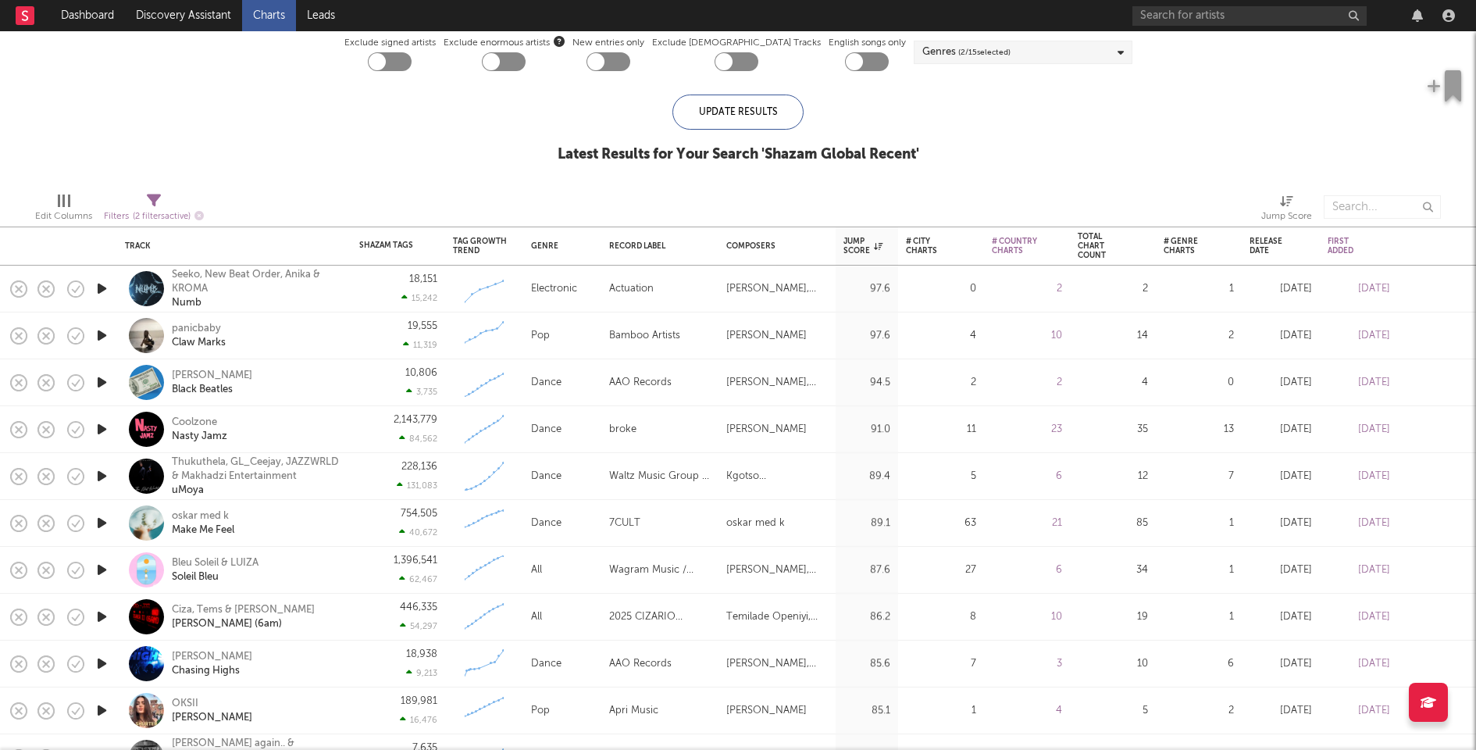
click at [99, 334] on icon "button" at bounding box center [102, 336] width 16 height 20
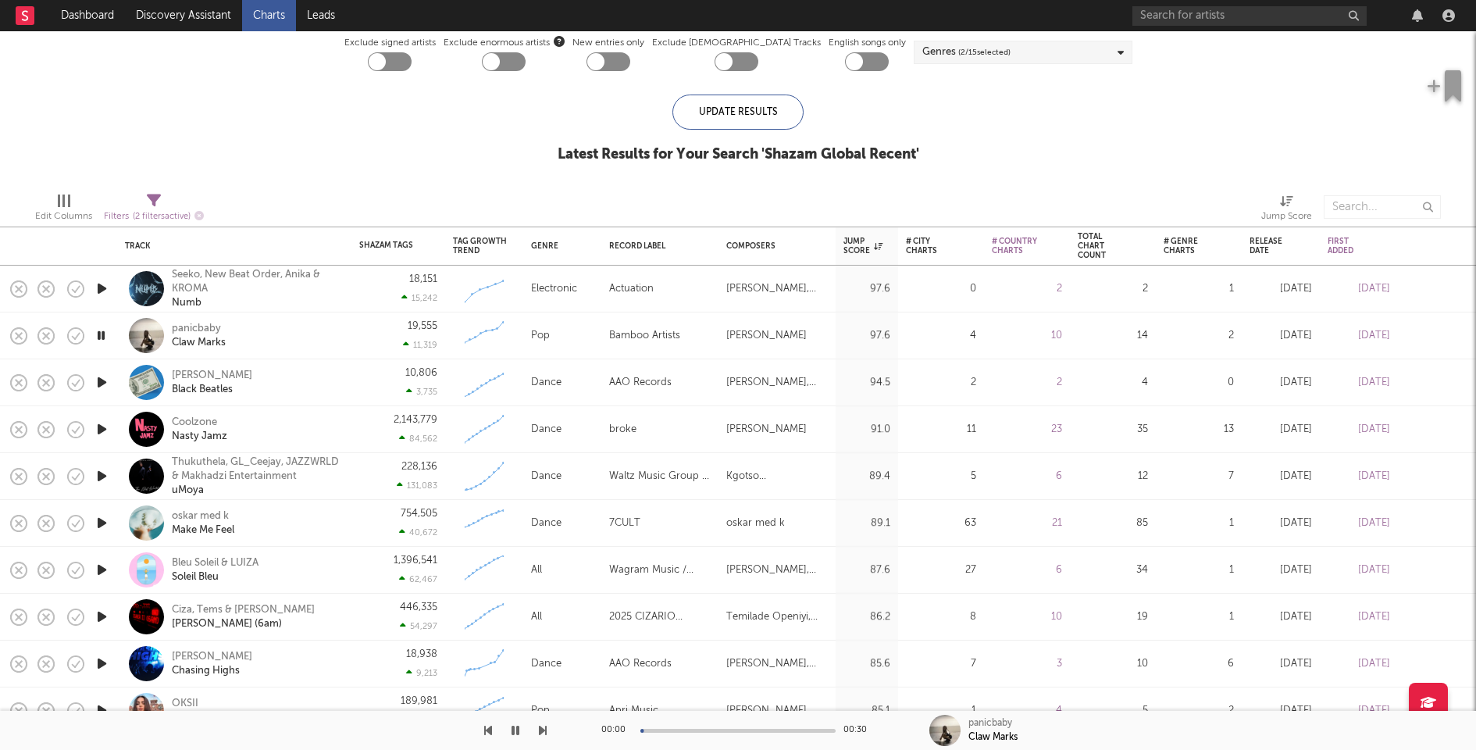
click at [798, 732] on div "00:00 00:30" at bounding box center [737, 730] width 273 height 39
click at [798, 730] on div at bounding box center [737, 730] width 195 height 4
click at [98, 426] on icon "button" at bounding box center [102, 429] width 16 height 20
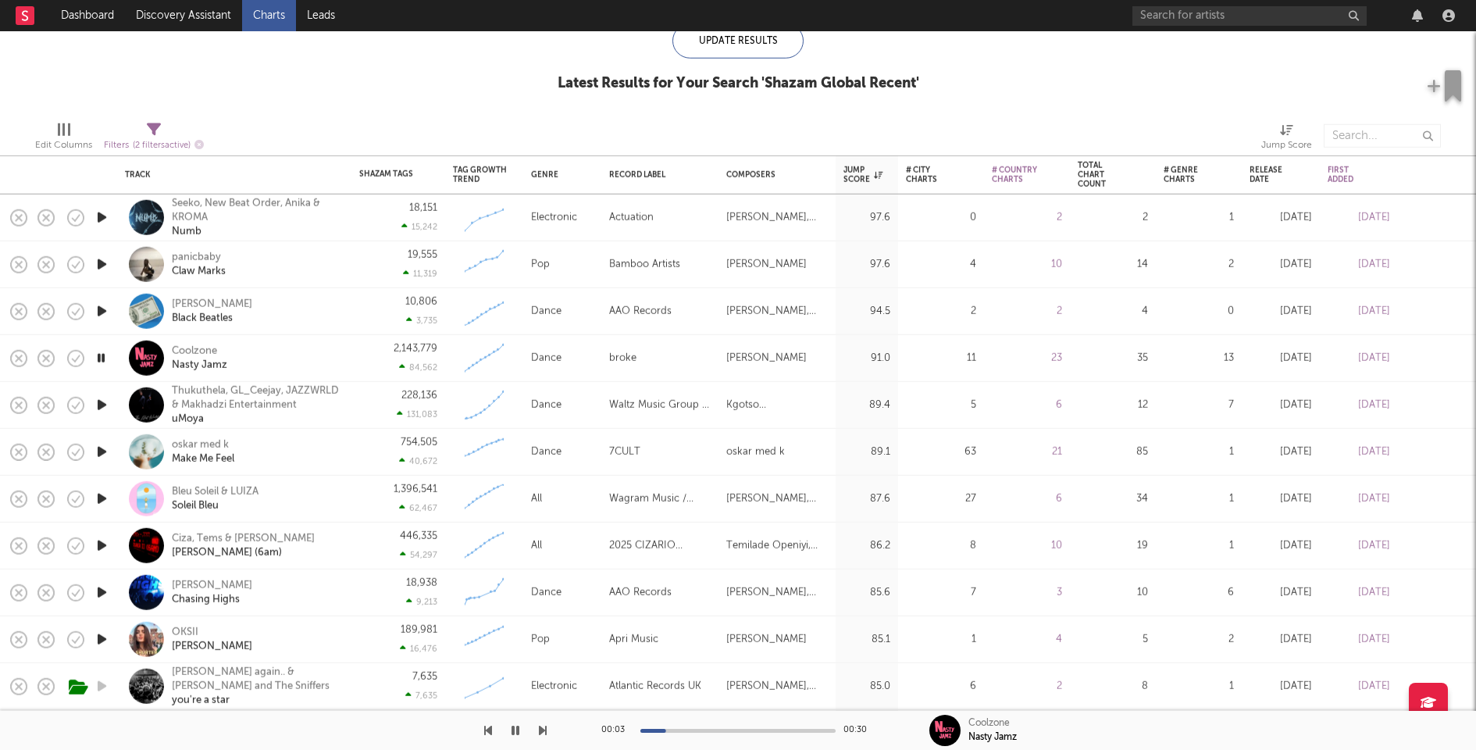
click at [102, 543] on icon "button" at bounding box center [102, 546] width 16 height 20
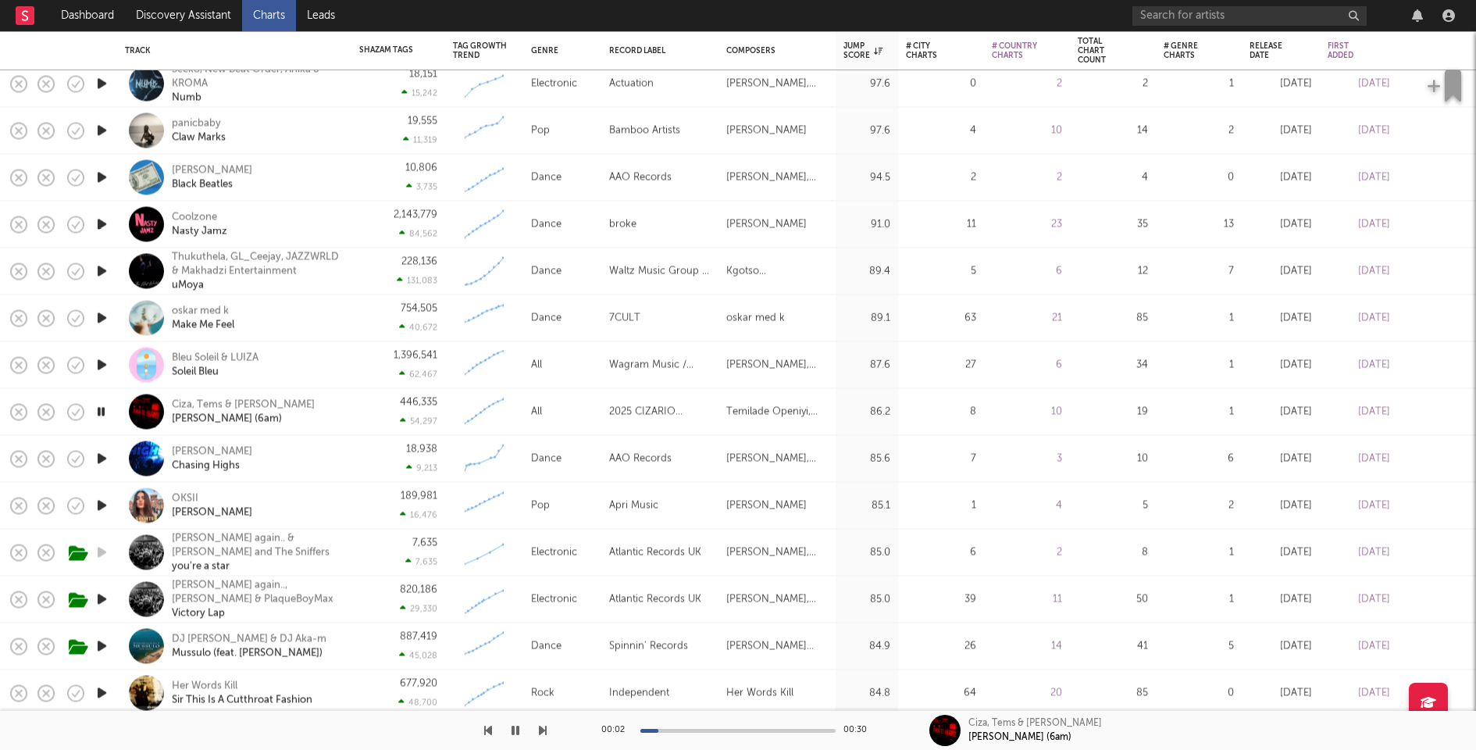
click at [101, 457] on icon "button" at bounding box center [102, 459] width 16 height 20
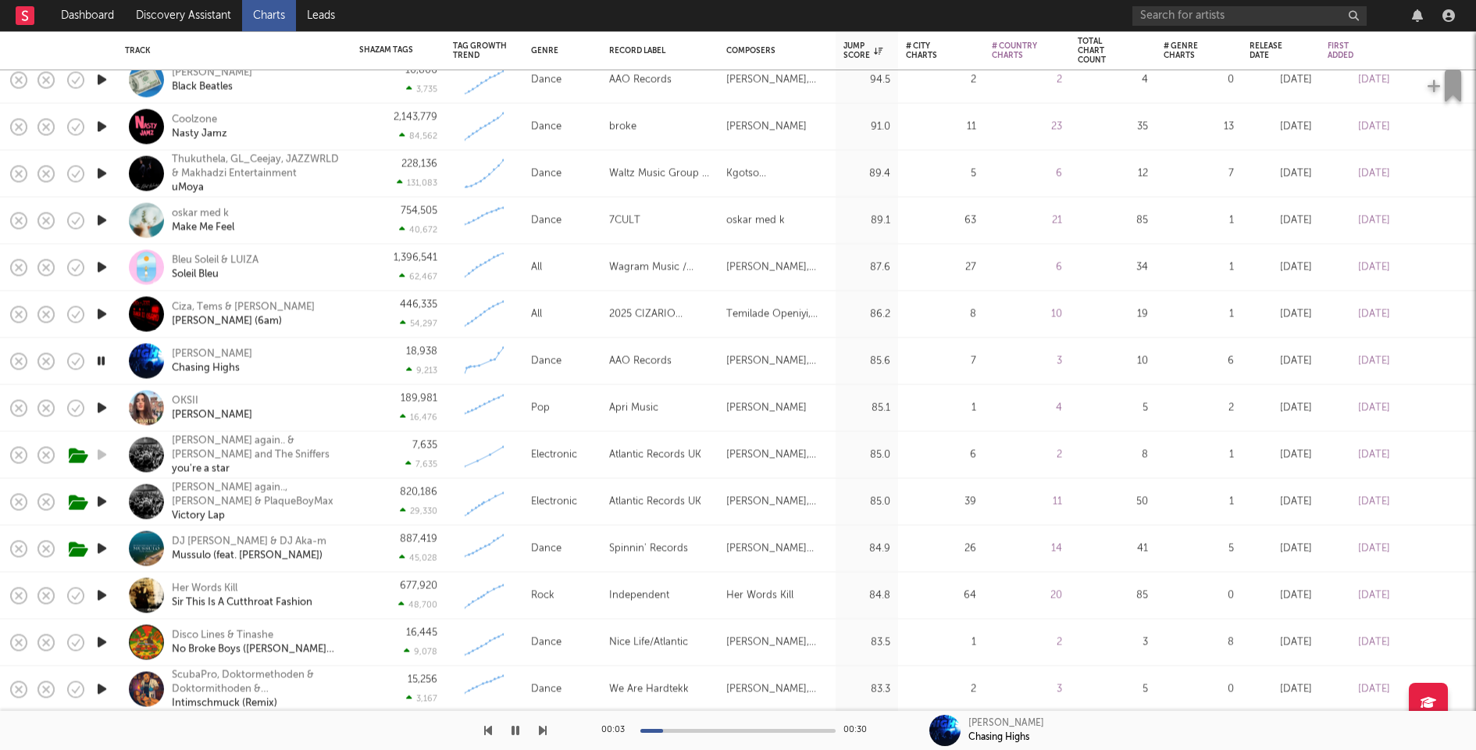
click at [103, 407] on icon "button" at bounding box center [102, 408] width 16 height 20
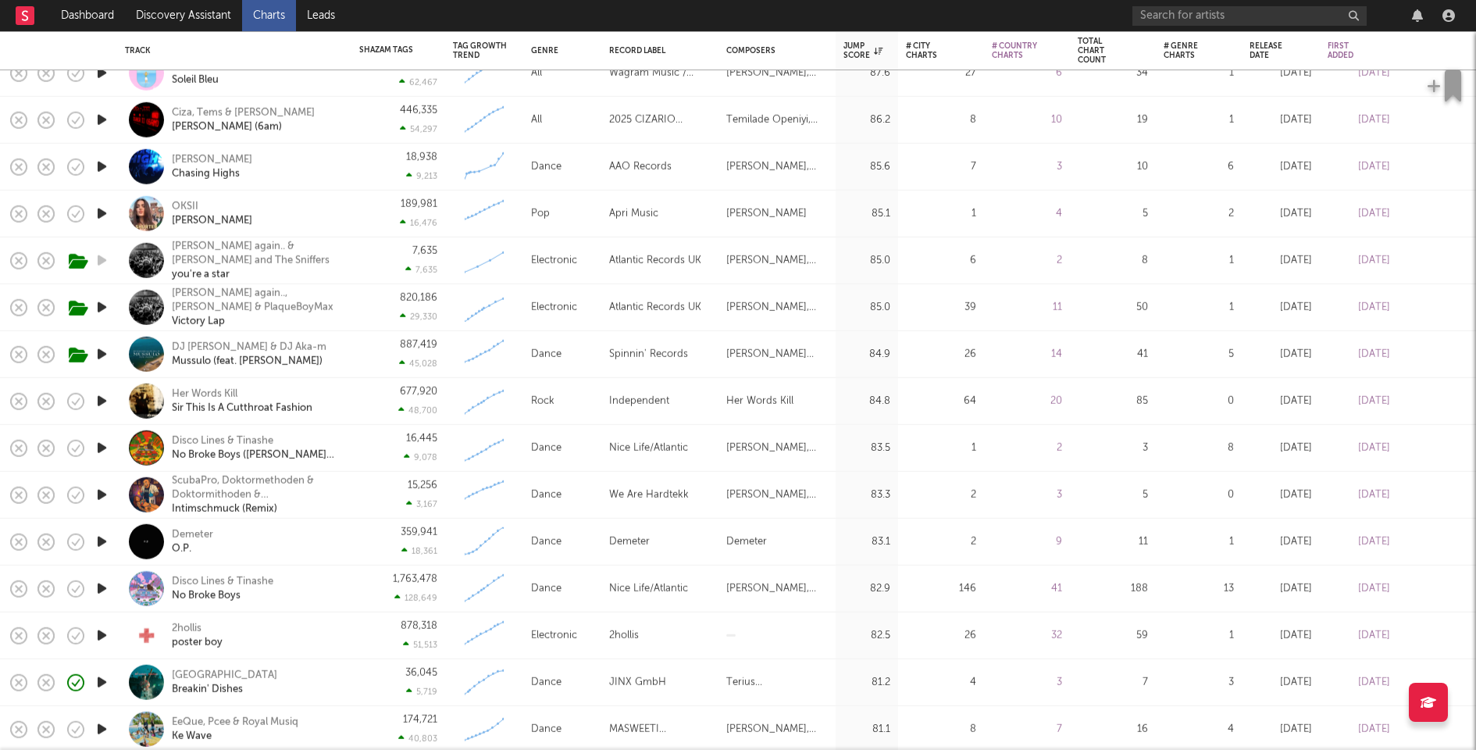
click at [102, 401] on icon "button" at bounding box center [102, 401] width 16 height 20
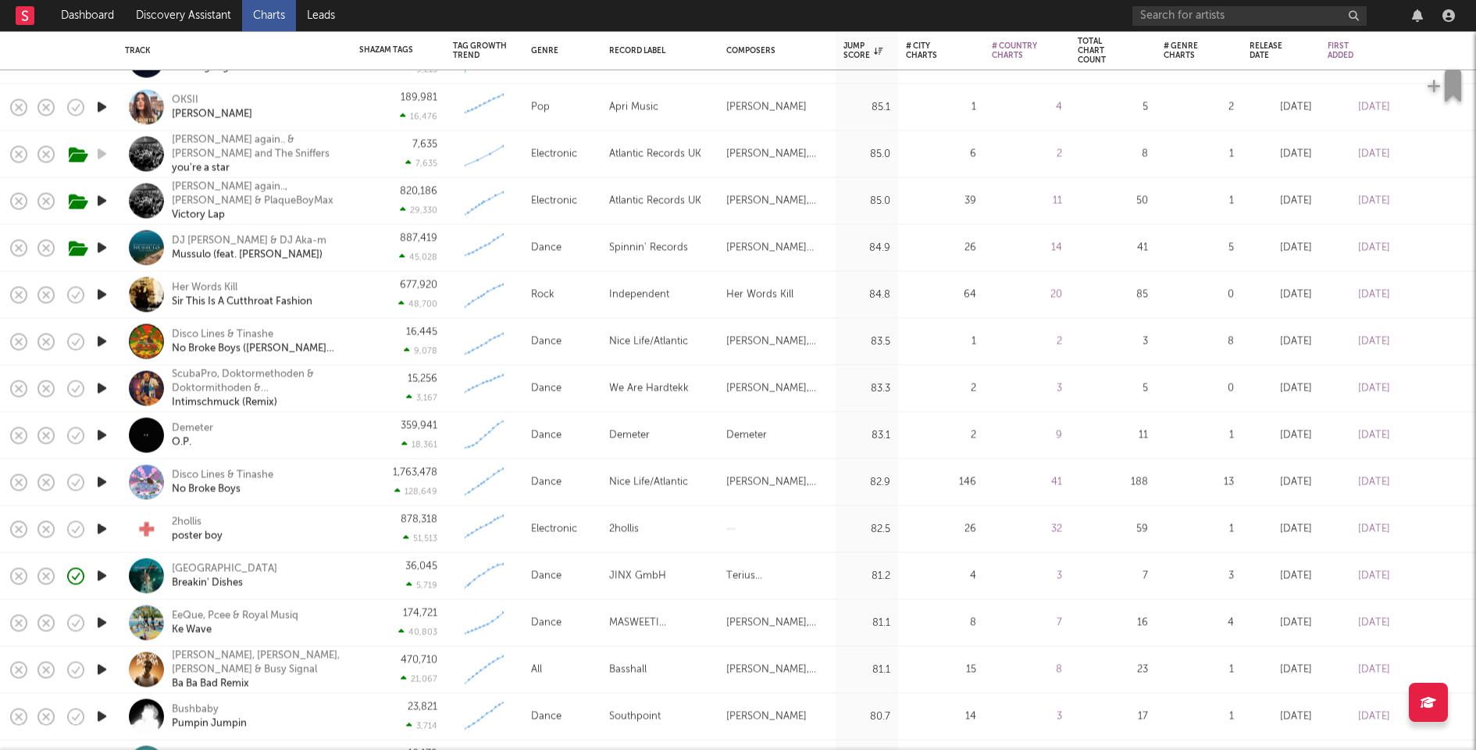
click at [98, 432] on icon "button" at bounding box center [102, 436] width 16 height 20
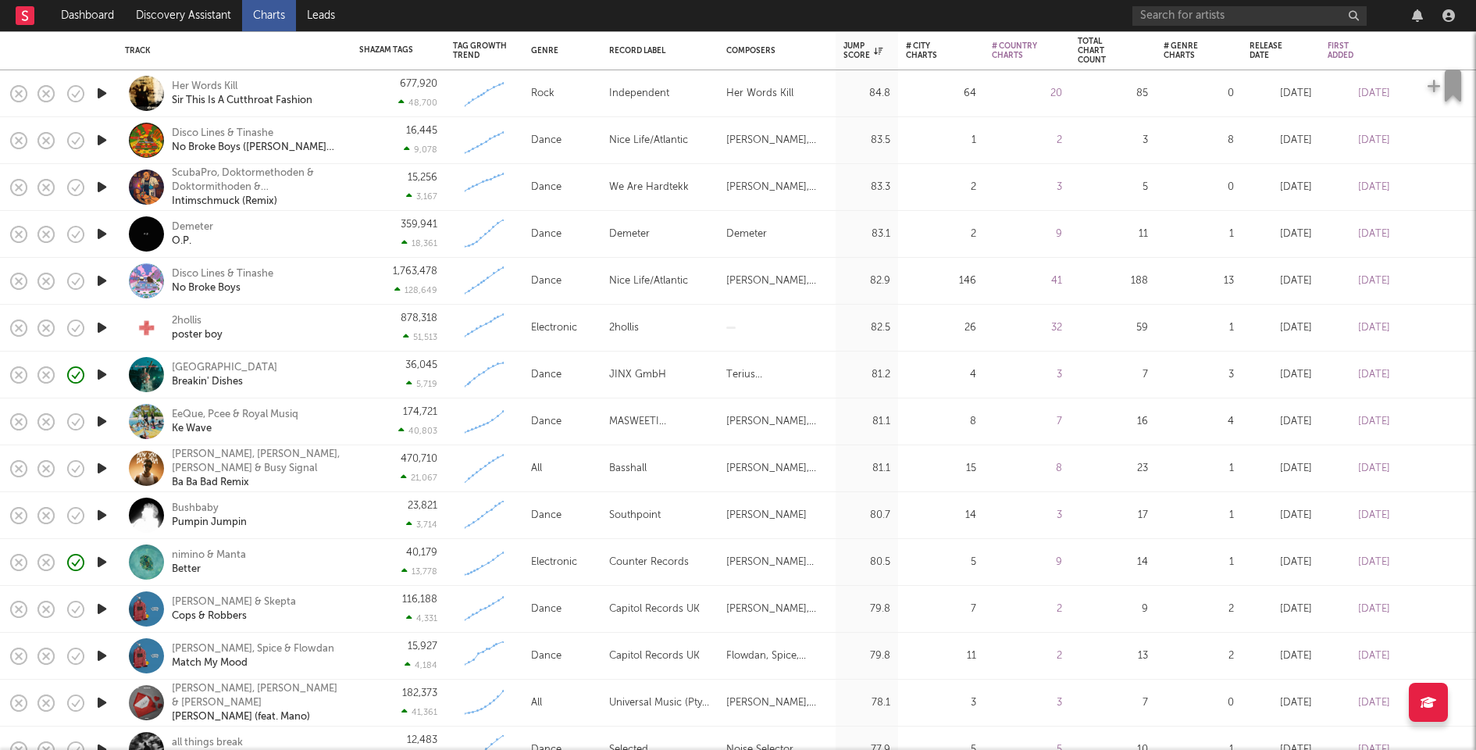
click at [102, 425] on icon "button" at bounding box center [102, 421] width 16 height 20
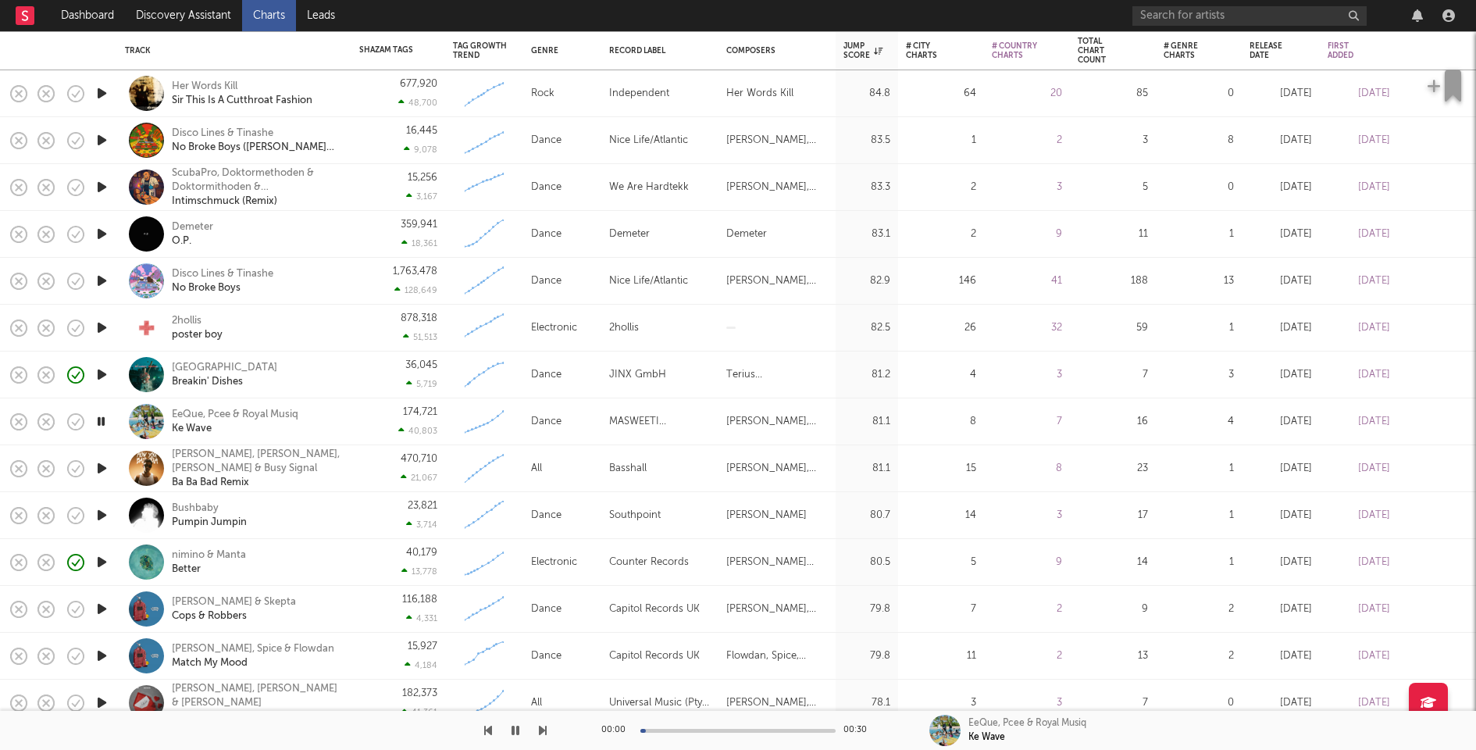
click at [102, 425] on icon "button" at bounding box center [101, 421] width 15 height 20
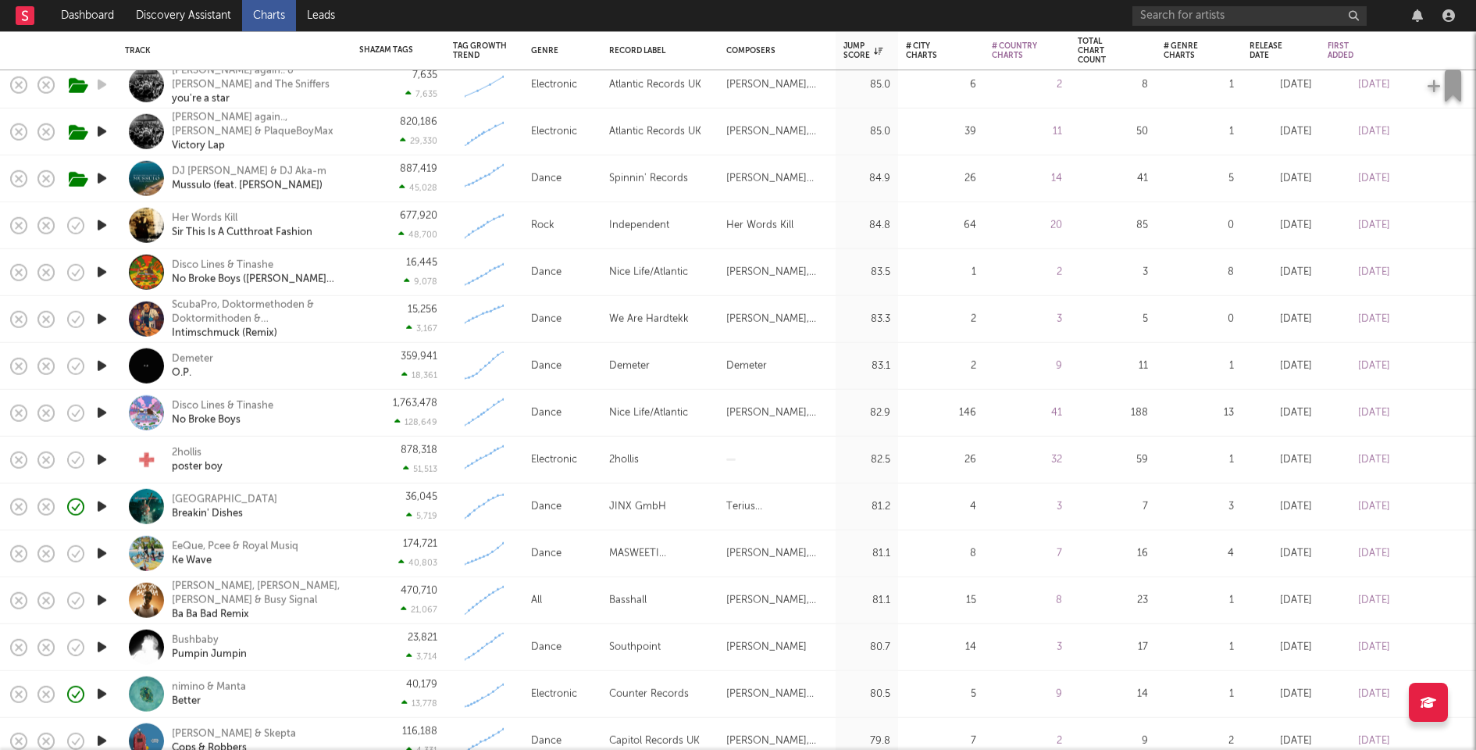
click at [105, 457] on icon "button" at bounding box center [102, 460] width 16 height 20
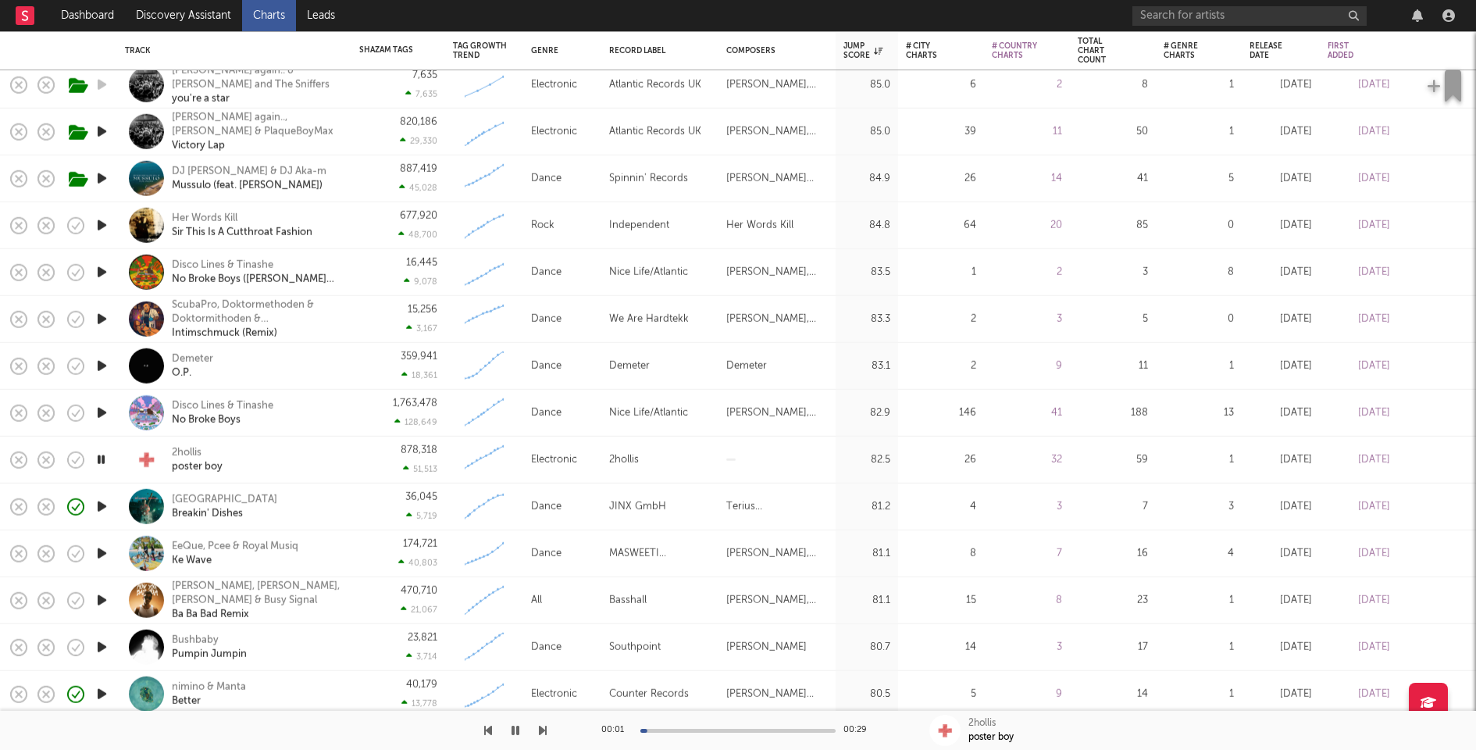
click at [105, 457] on icon "button" at bounding box center [101, 460] width 15 height 20
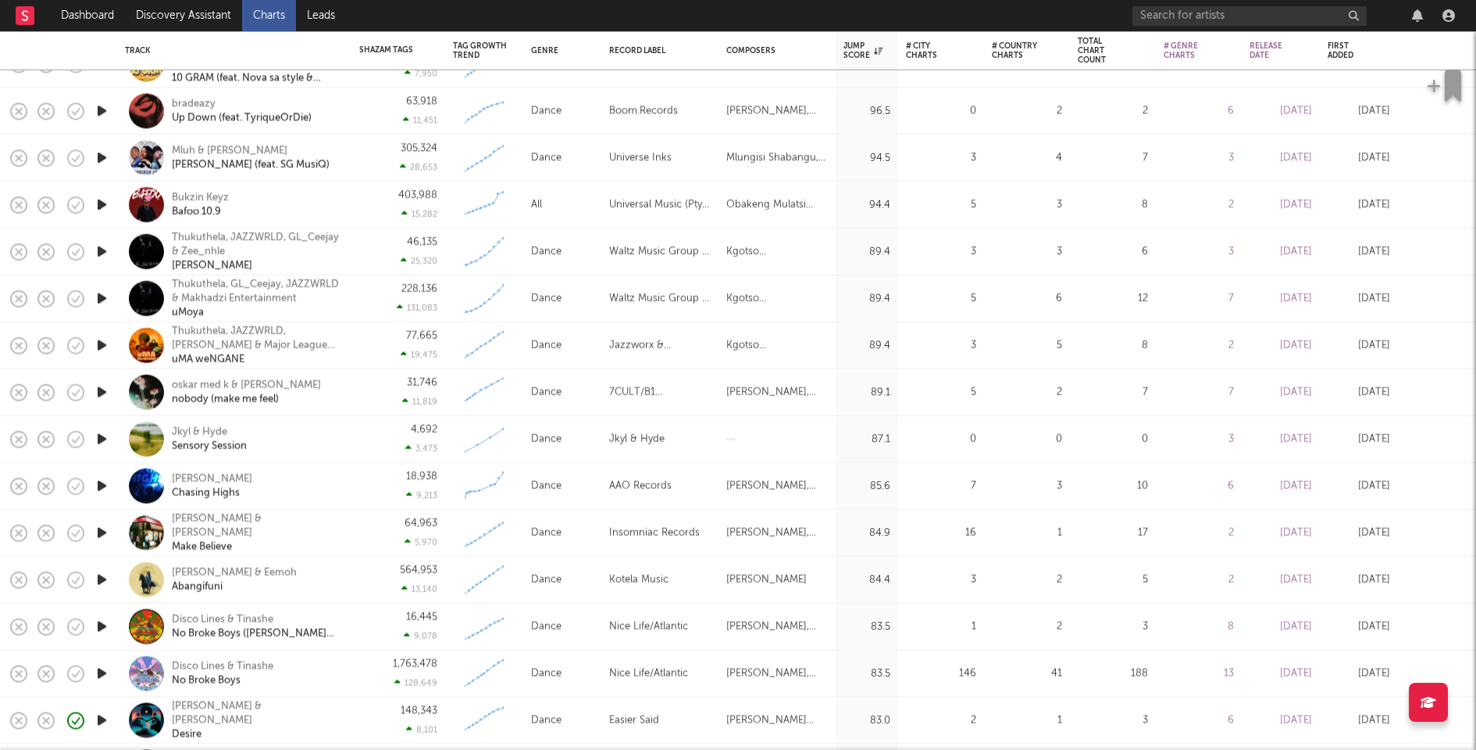
click at [101, 484] on icon "button" at bounding box center [102, 486] width 16 height 20
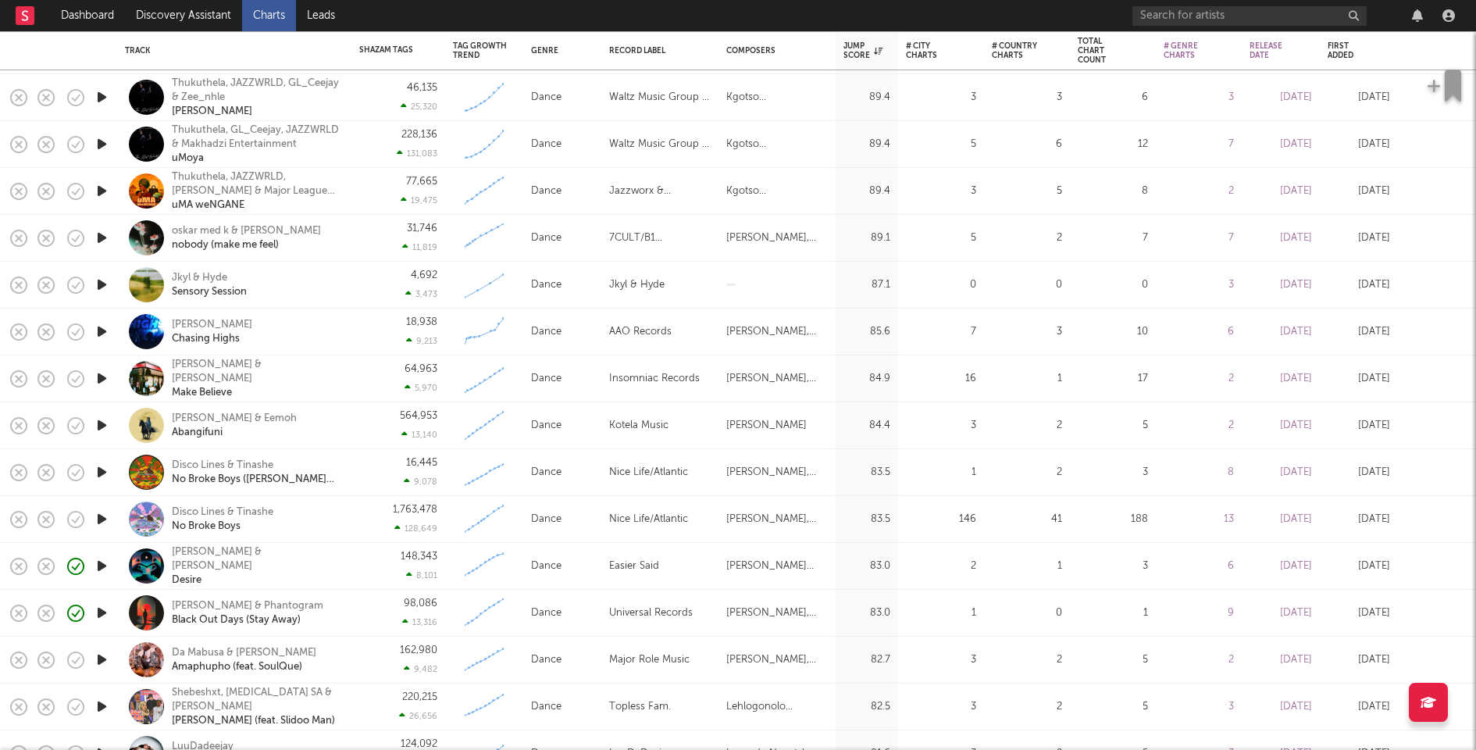
click at [99, 324] on icon "button" at bounding box center [102, 332] width 16 height 20
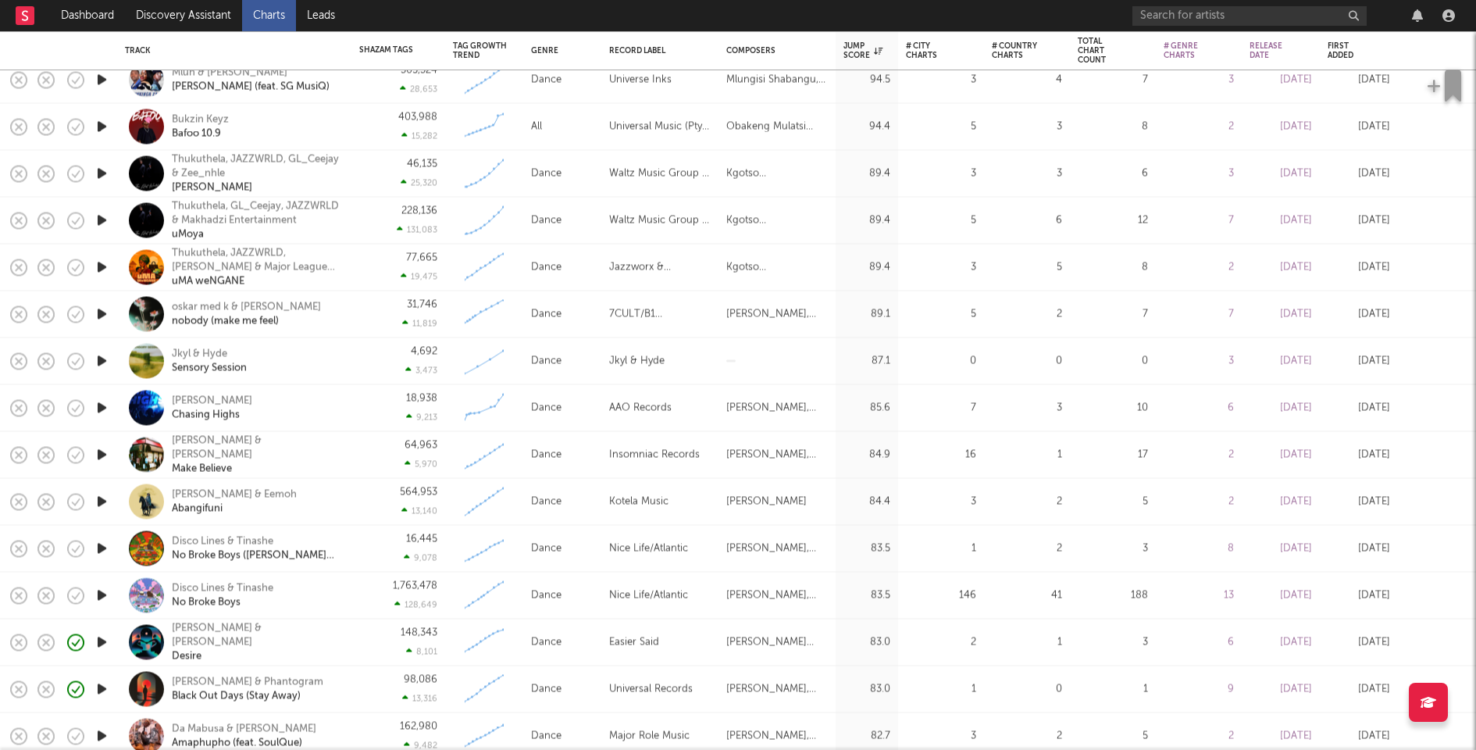
click at [100, 358] on icon "button" at bounding box center [102, 361] width 16 height 20
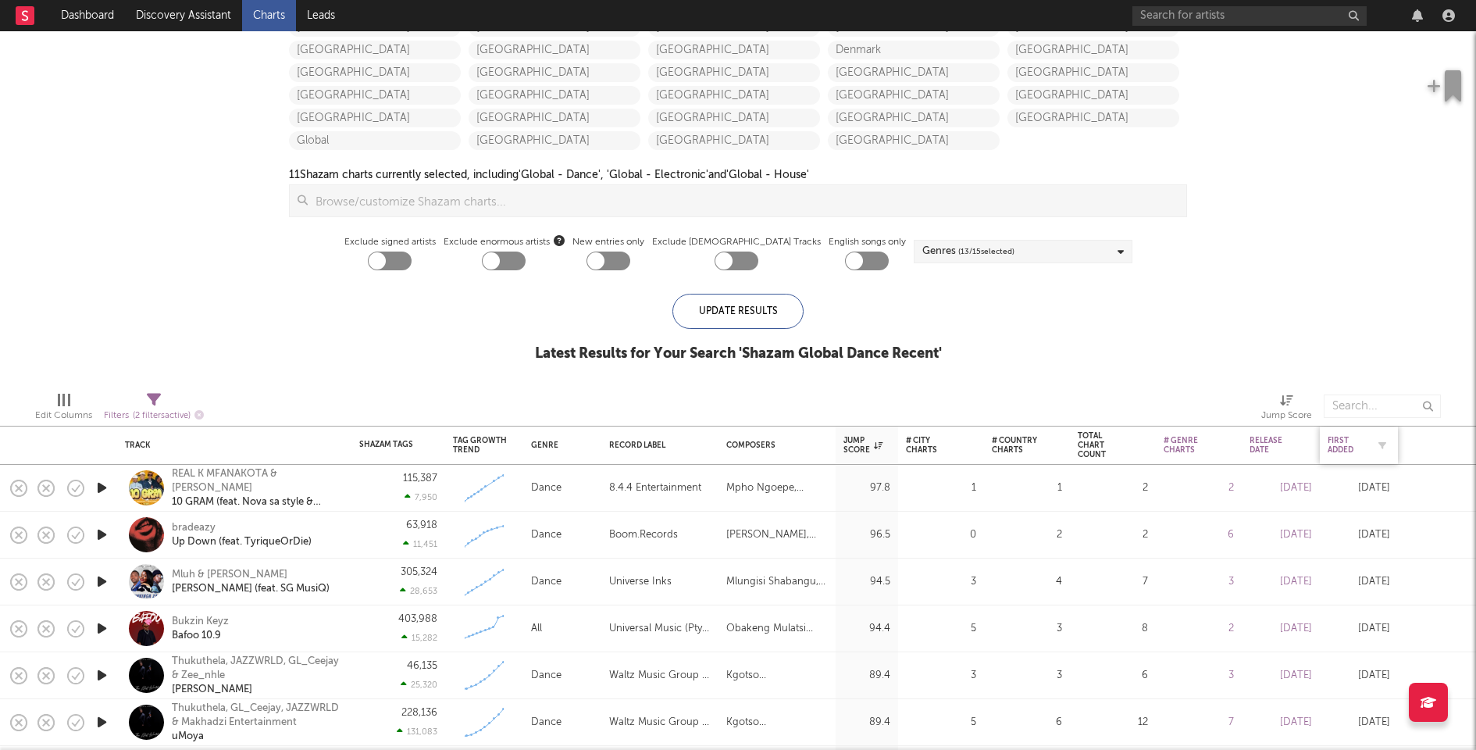
click at [1342, 447] on div "First Added" at bounding box center [1346, 445] width 39 height 19
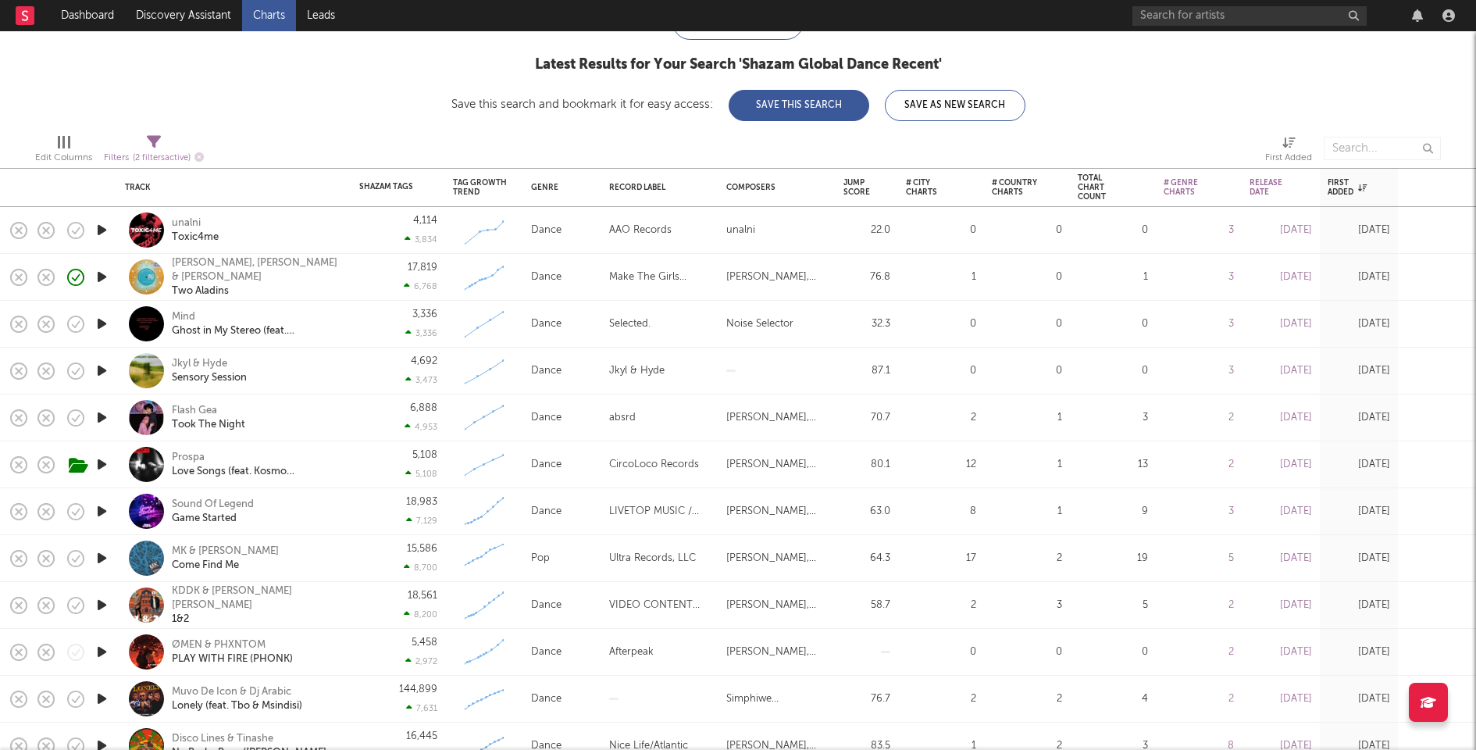
click at [102, 227] on icon "button" at bounding box center [102, 230] width 16 height 20
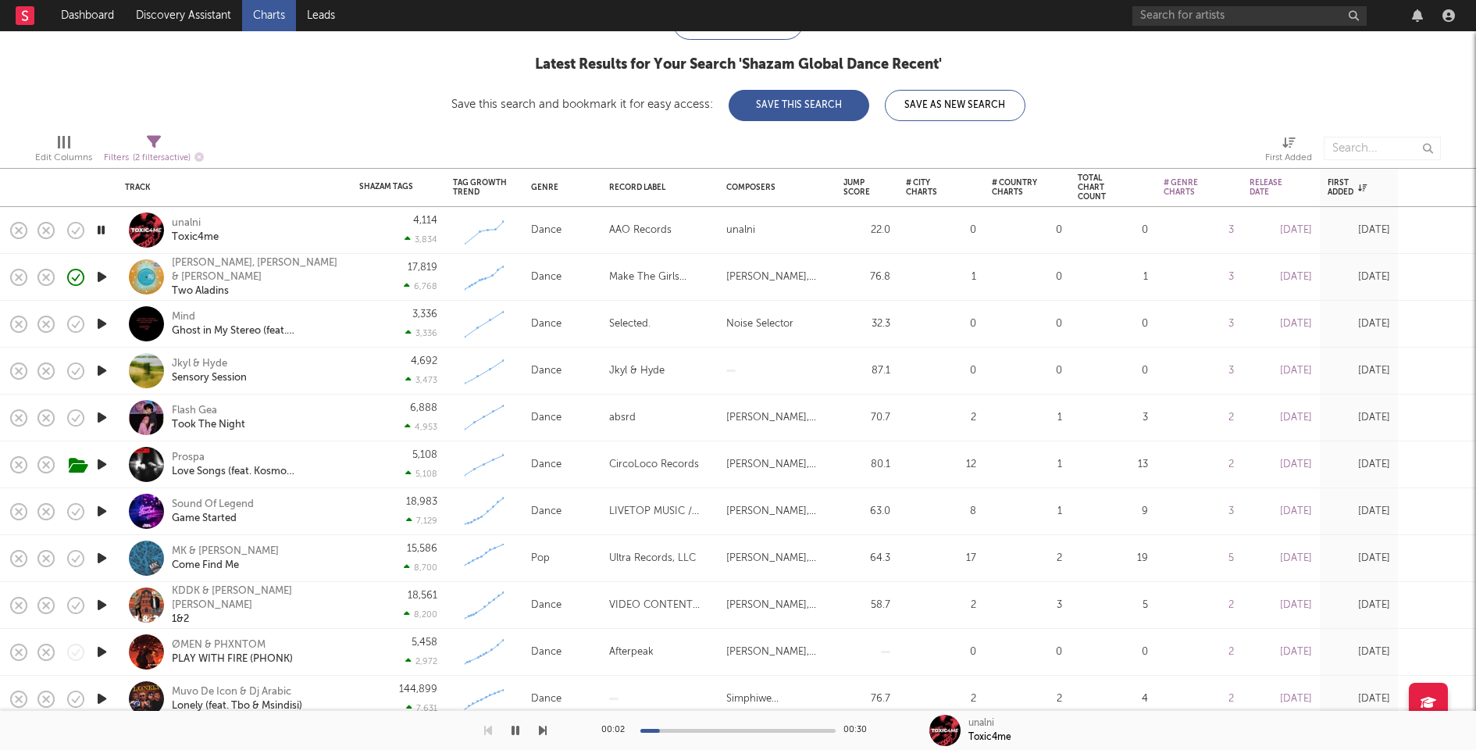
click at [354, 240] on div "4,114 3,834" at bounding box center [398, 230] width 94 height 47
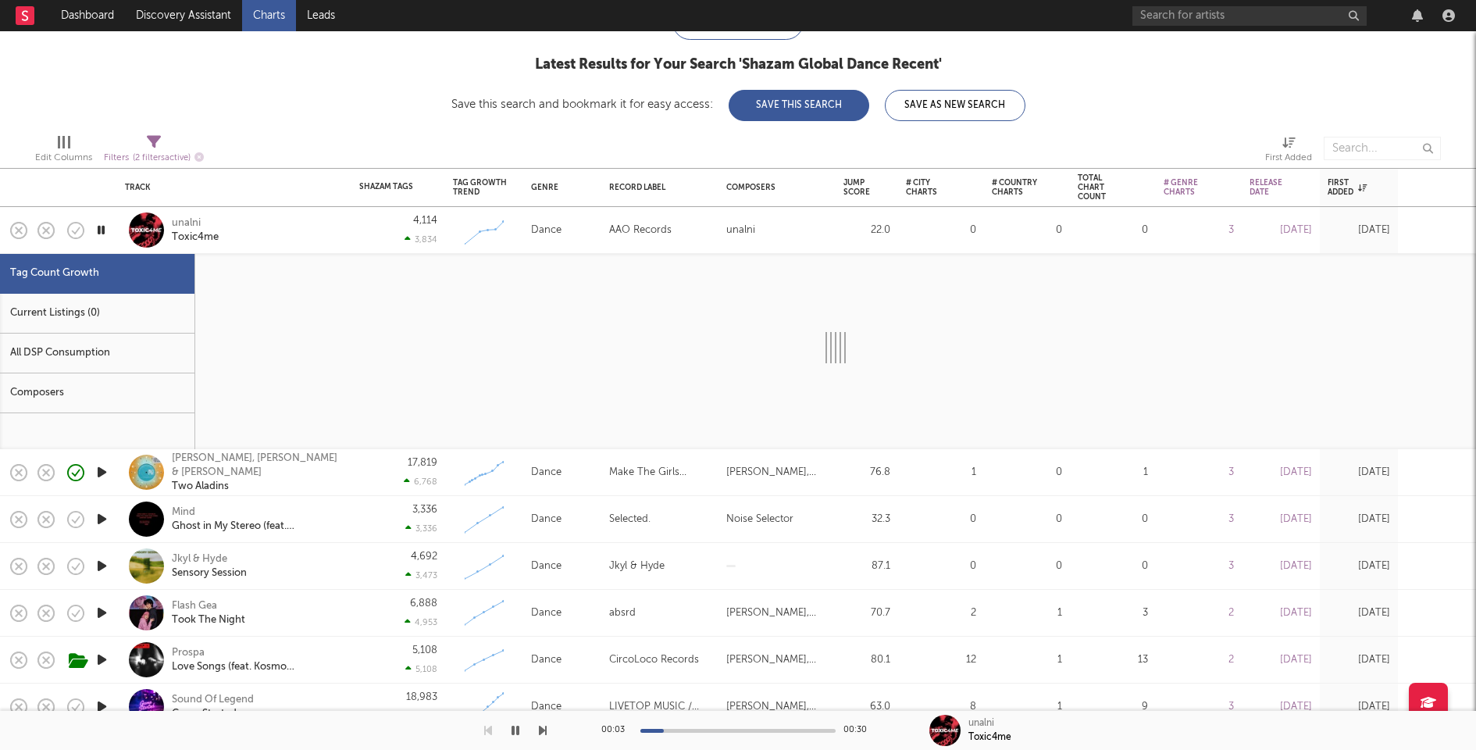
click at [128, 321] on div "Current Listings (0)" at bounding box center [97, 314] width 194 height 40
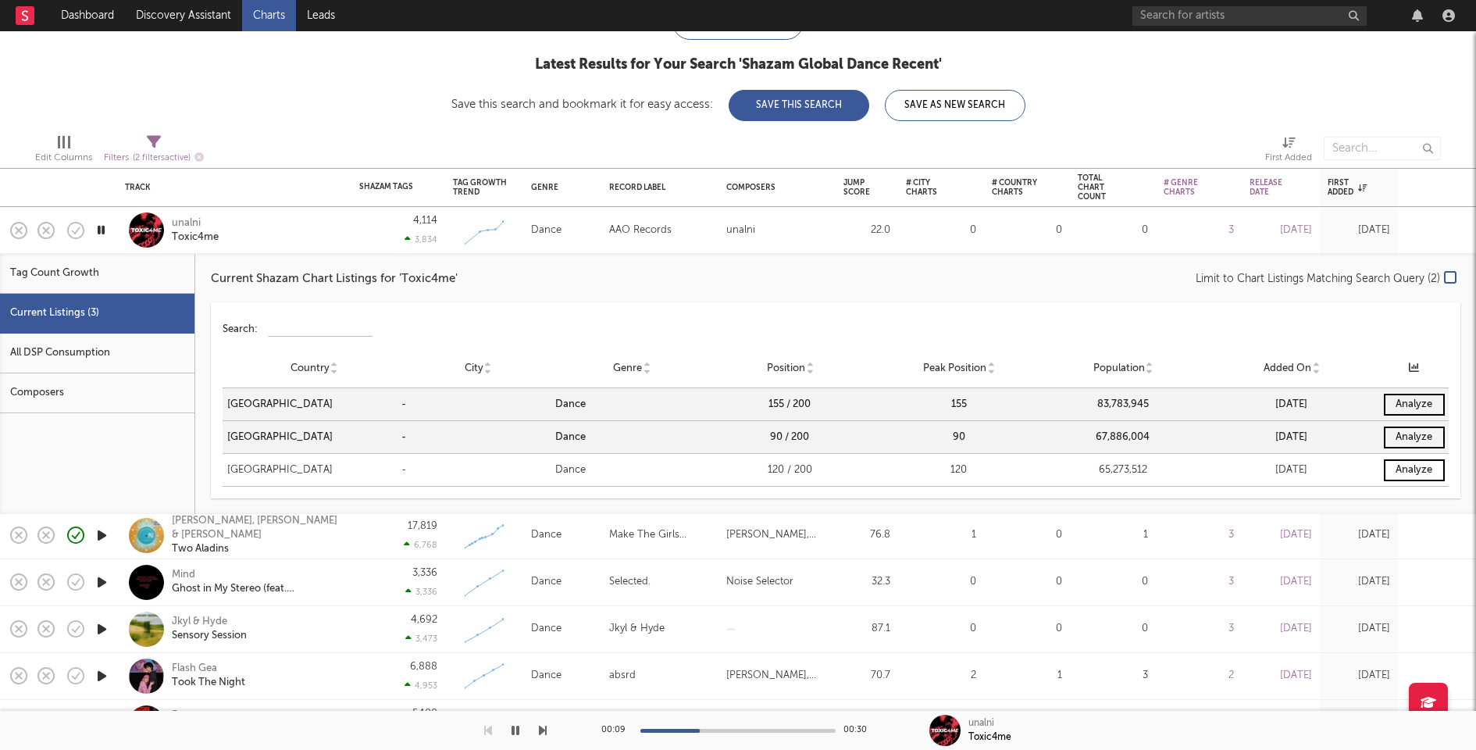
click at [340, 240] on div "unalni Toxic4me" at bounding box center [234, 230] width 219 height 46
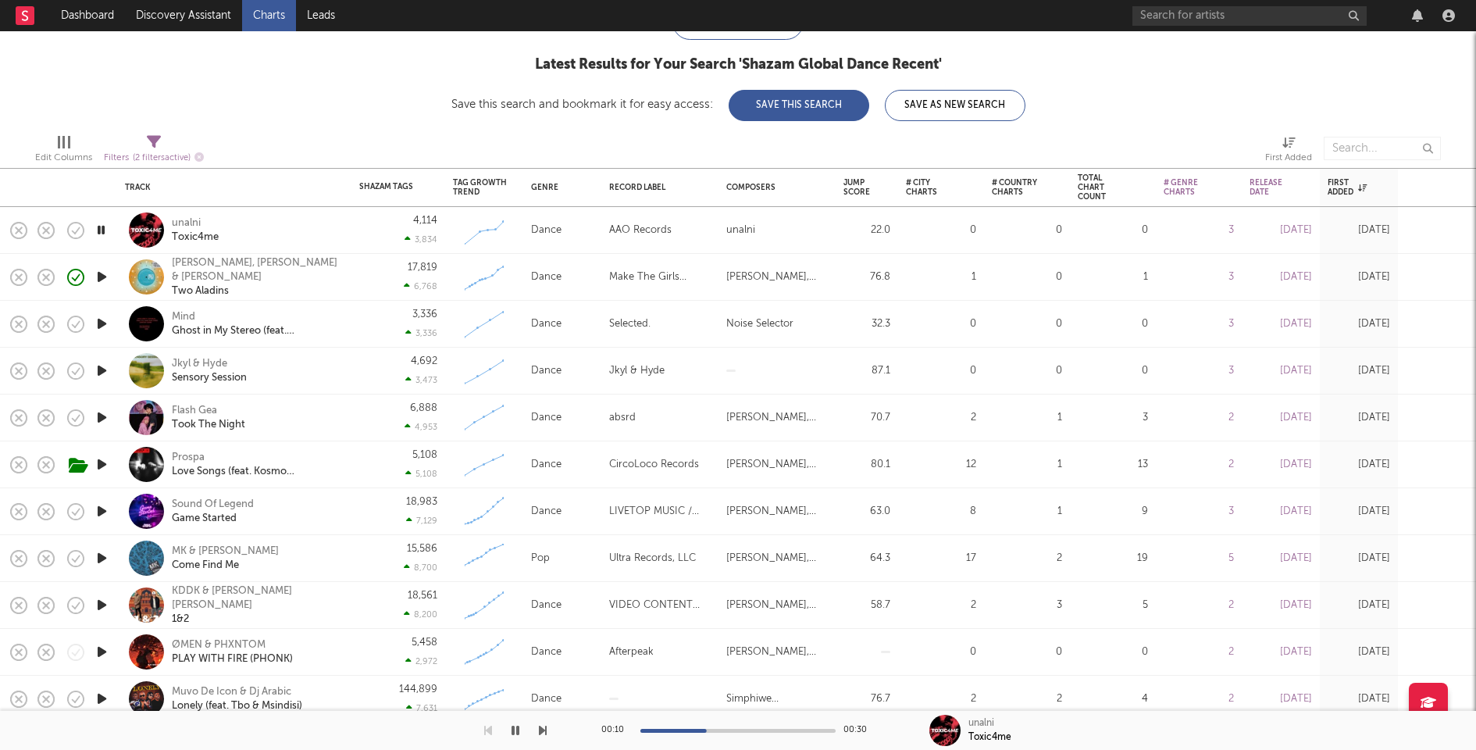
click at [338, 240] on div "unalni Toxic4me" at bounding box center [256, 230] width 168 height 28
select select "1w"
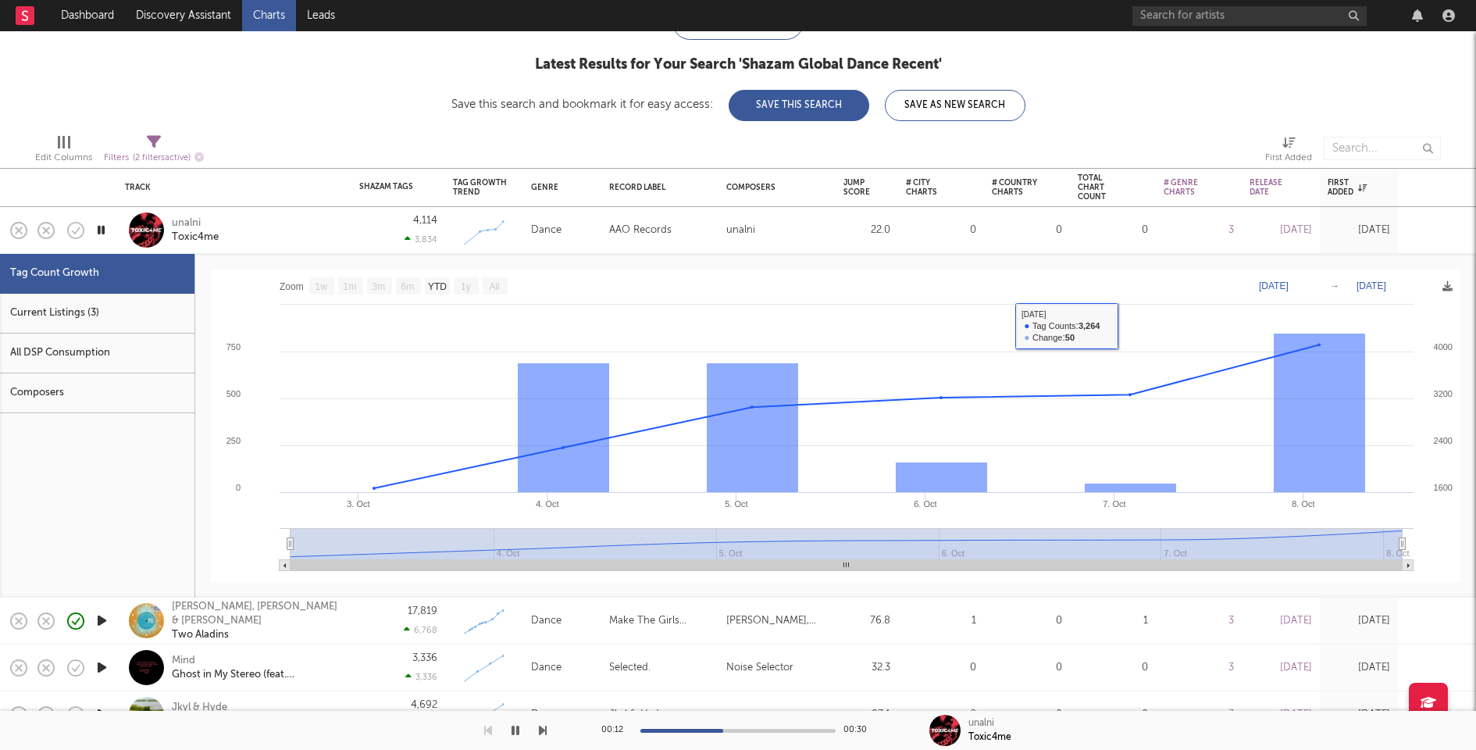
click at [326, 232] on div "unalni Toxic4me" at bounding box center [256, 230] width 168 height 28
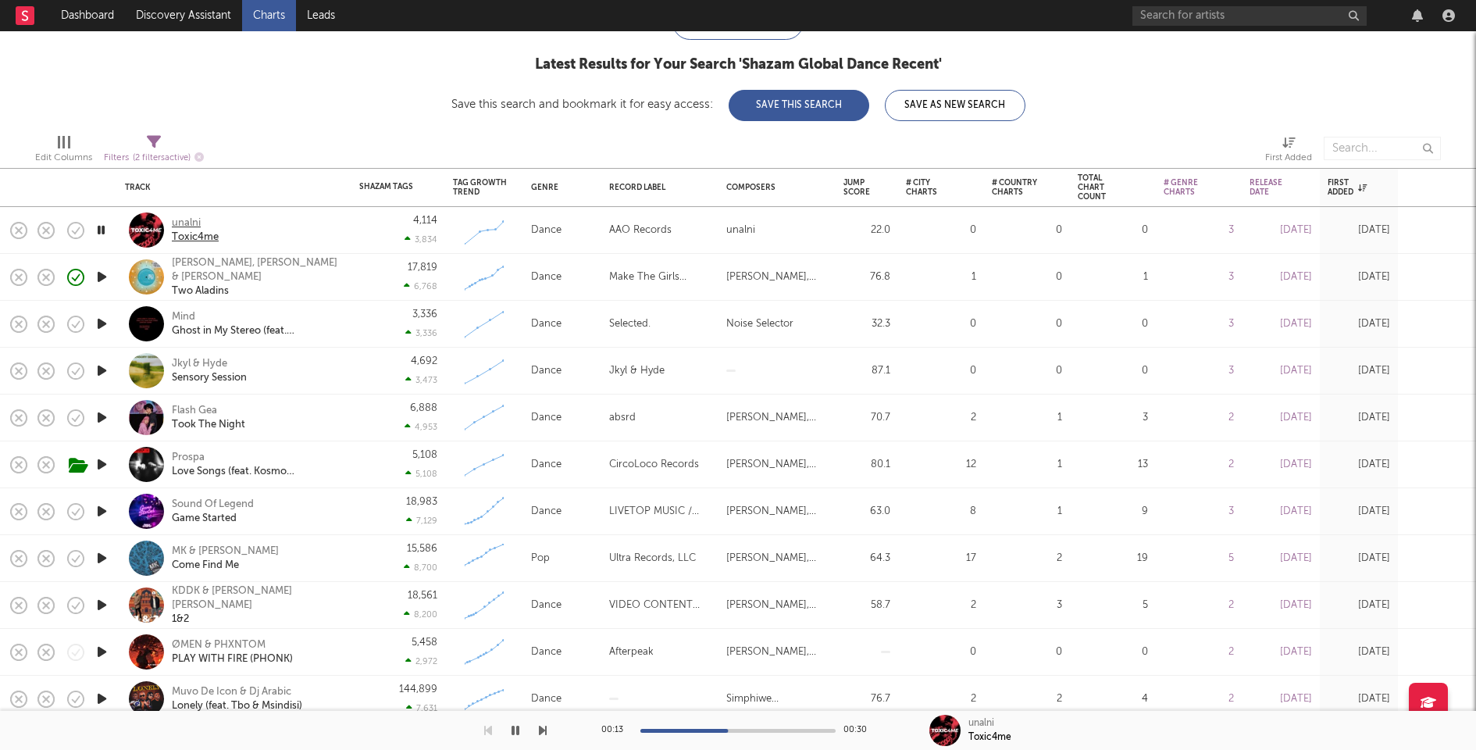
click at [194, 232] on div "Toxic4me" at bounding box center [195, 237] width 47 height 14
click at [102, 276] on icon "button" at bounding box center [102, 277] width 16 height 20
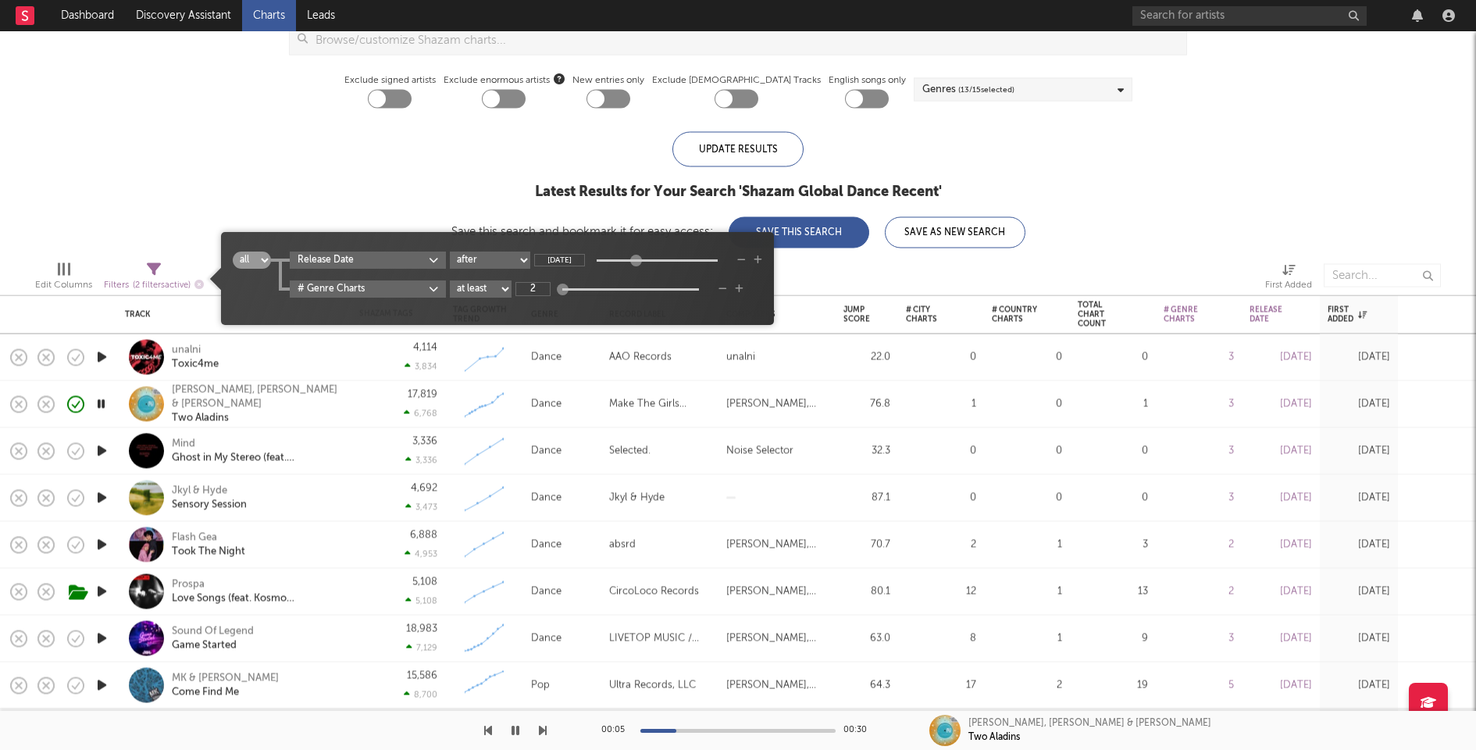
click at [152, 272] on icon at bounding box center [154, 269] width 14 height 14
click at [172, 200] on div "iTunes Top 100 Soundcloud Playlists Shazam Warner Chappell QQ BMAT Blocklist ( …" at bounding box center [738, 10] width 1476 height 476
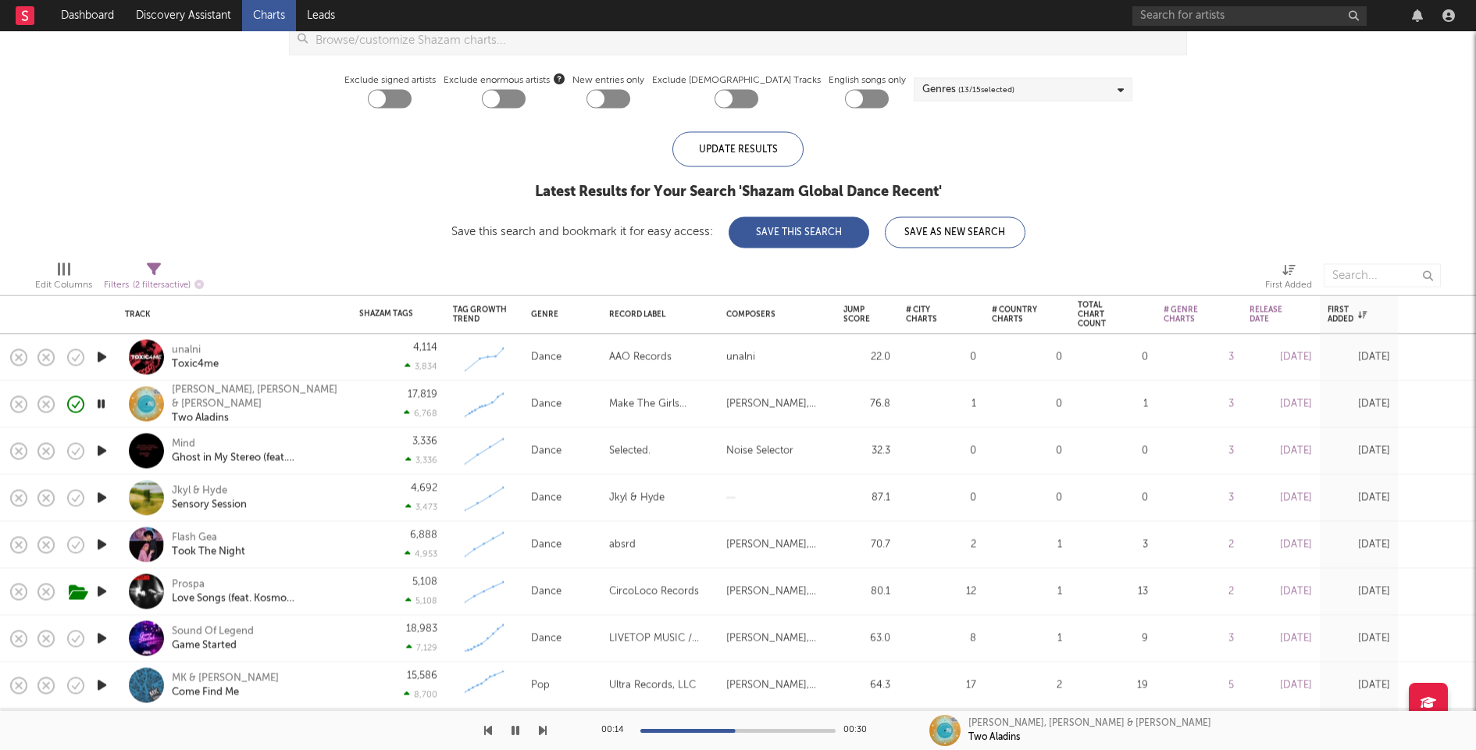
click at [102, 447] on icon "button" at bounding box center [102, 451] width 16 height 20
click at [101, 497] on icon "button" at bounding box center [102, 498] width 16 height 20
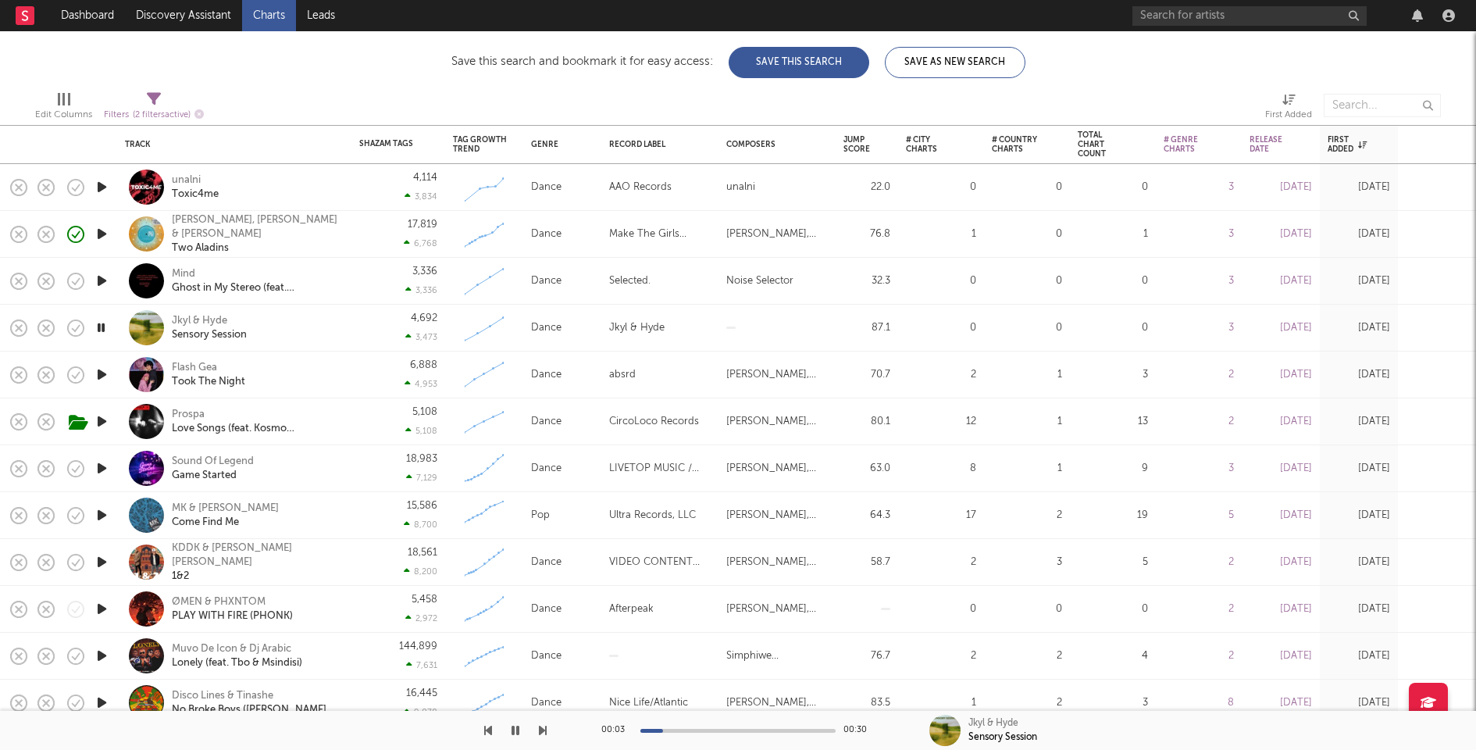
click at [333, 510] on div "MK & Clementine Douglas Come Find Me" at bounding box center [256, 515] width 168 height 28
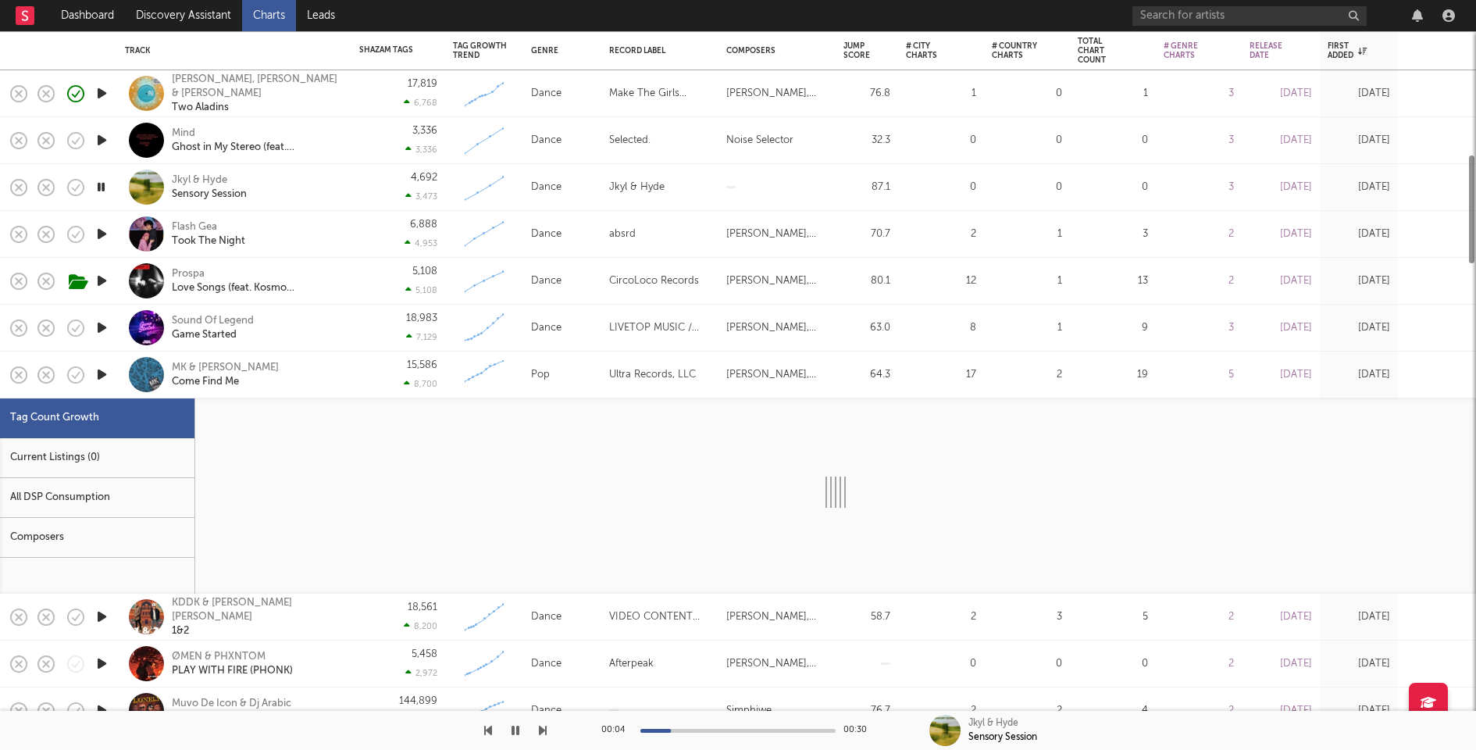
select select "1w"
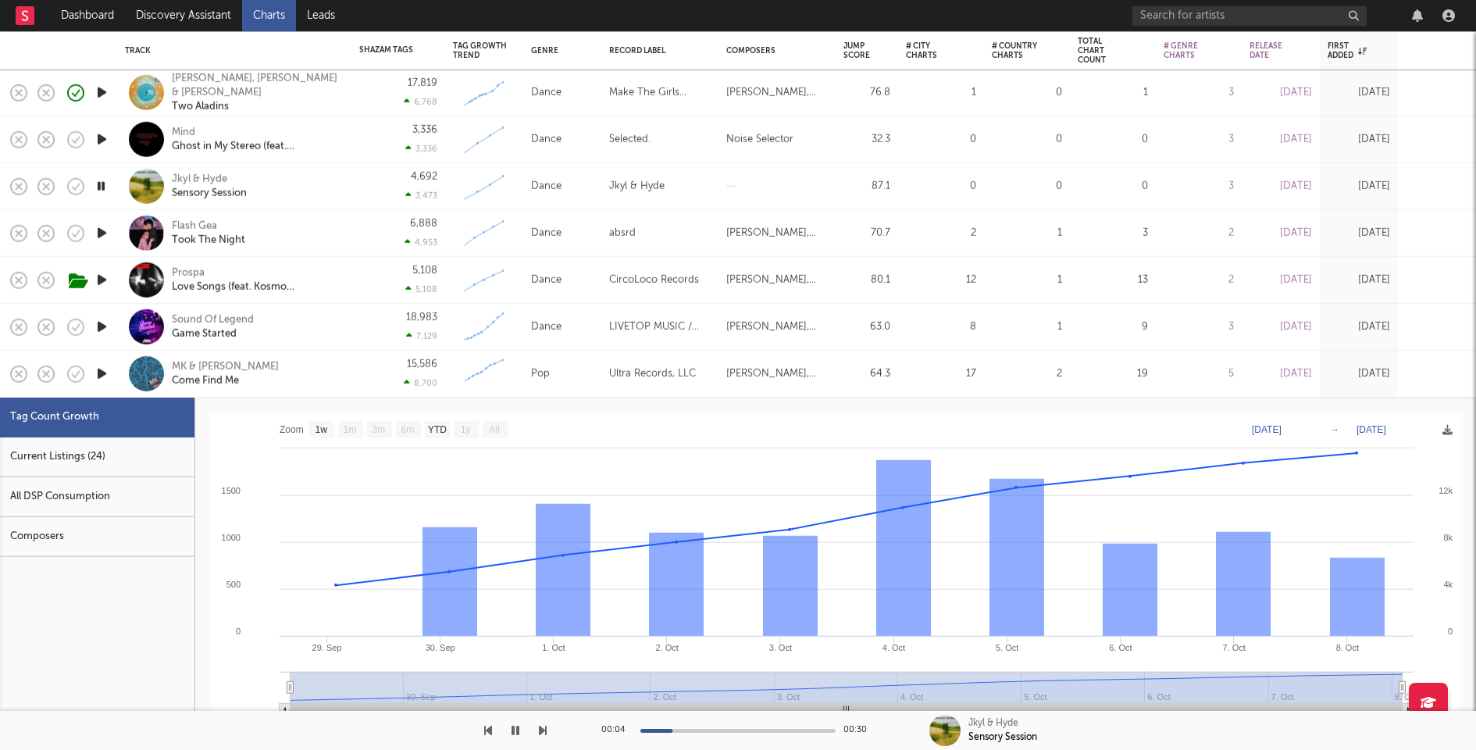
click at [97, 455] on div "Current Listings (24)" at bounding box center [97, 457] width 194 height 40
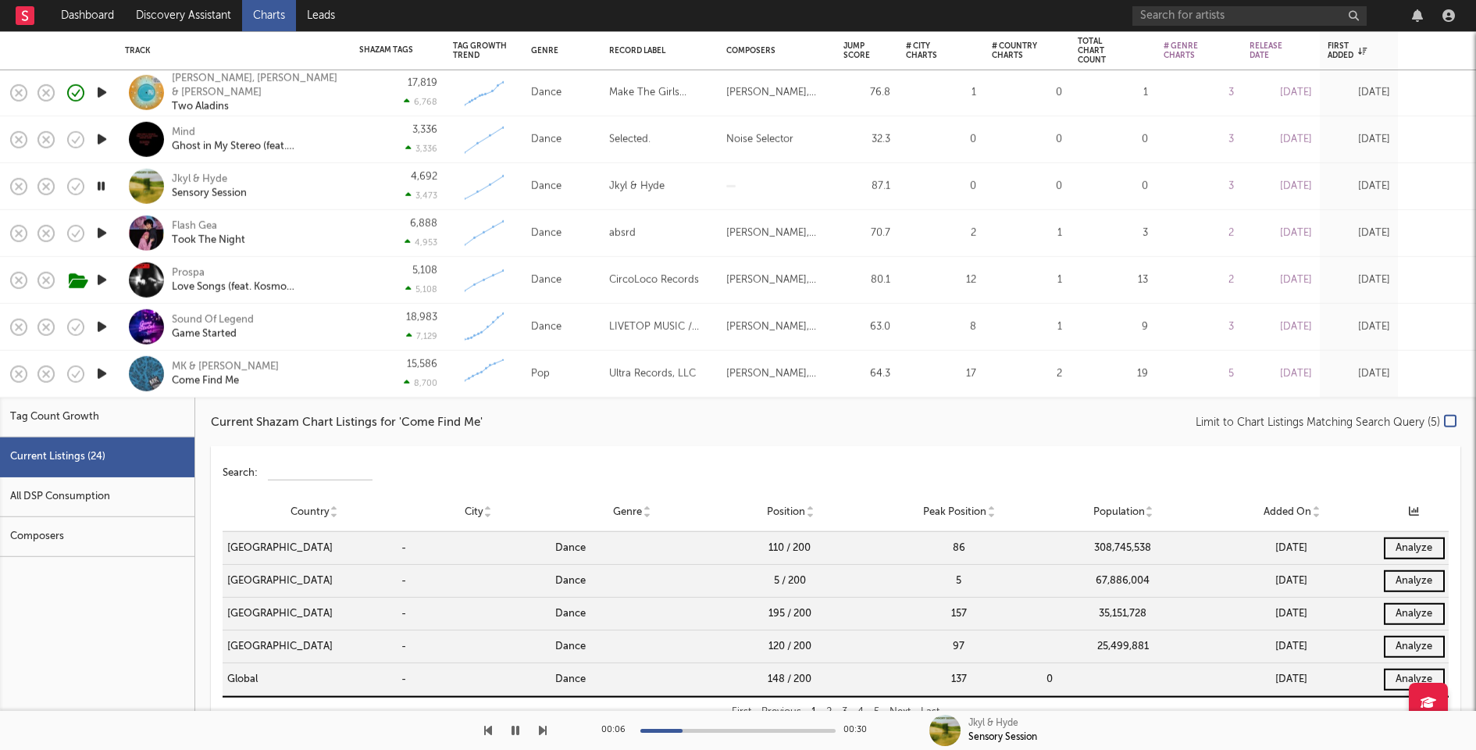
click at [374, 368] on div "15,586 8,700" at bounding box center [398, 374] width 78 height 46
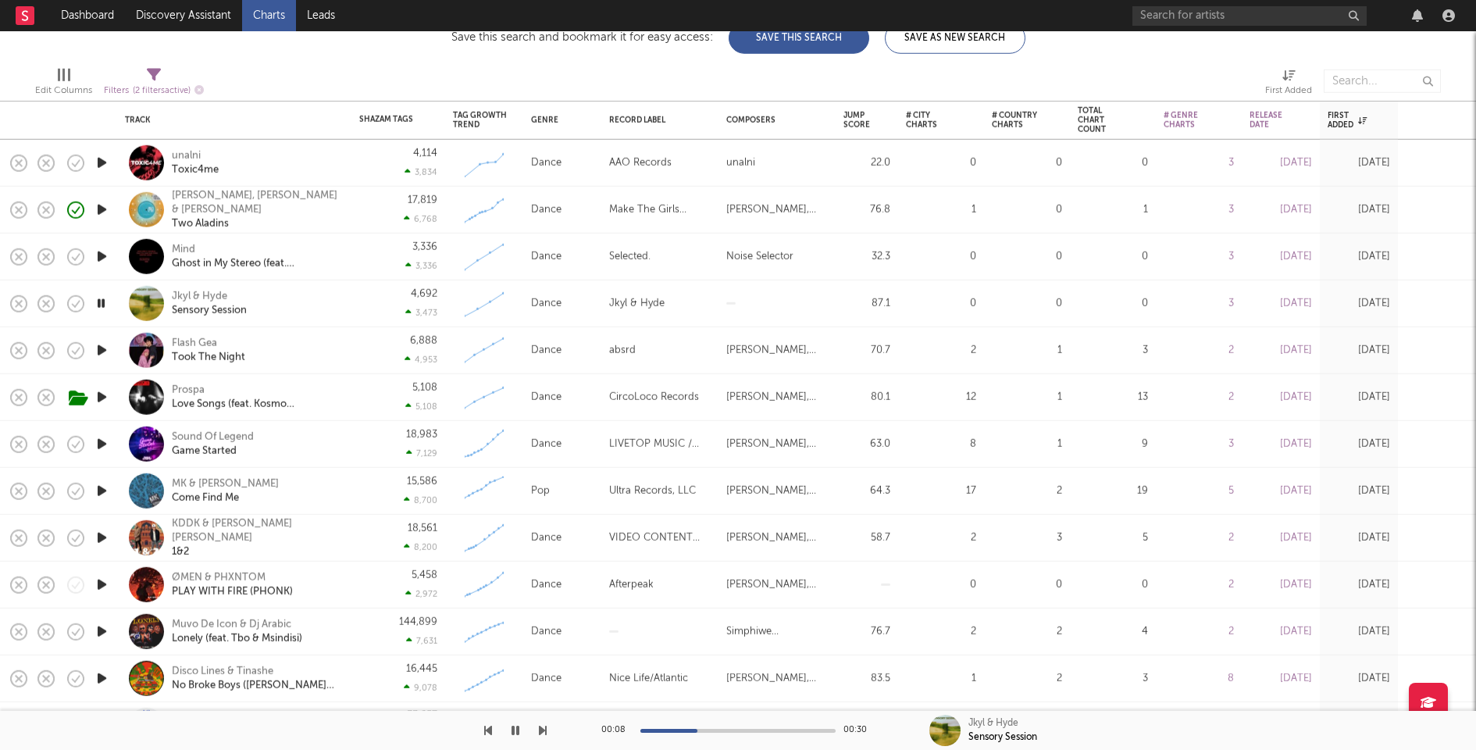
click at [104, 351] on icon "button" at bounding box center [102, 350] width 16 height 20
click at [365, 393] on div "5,108 5,108" at bounding box center [398, 397] width 78 height 46
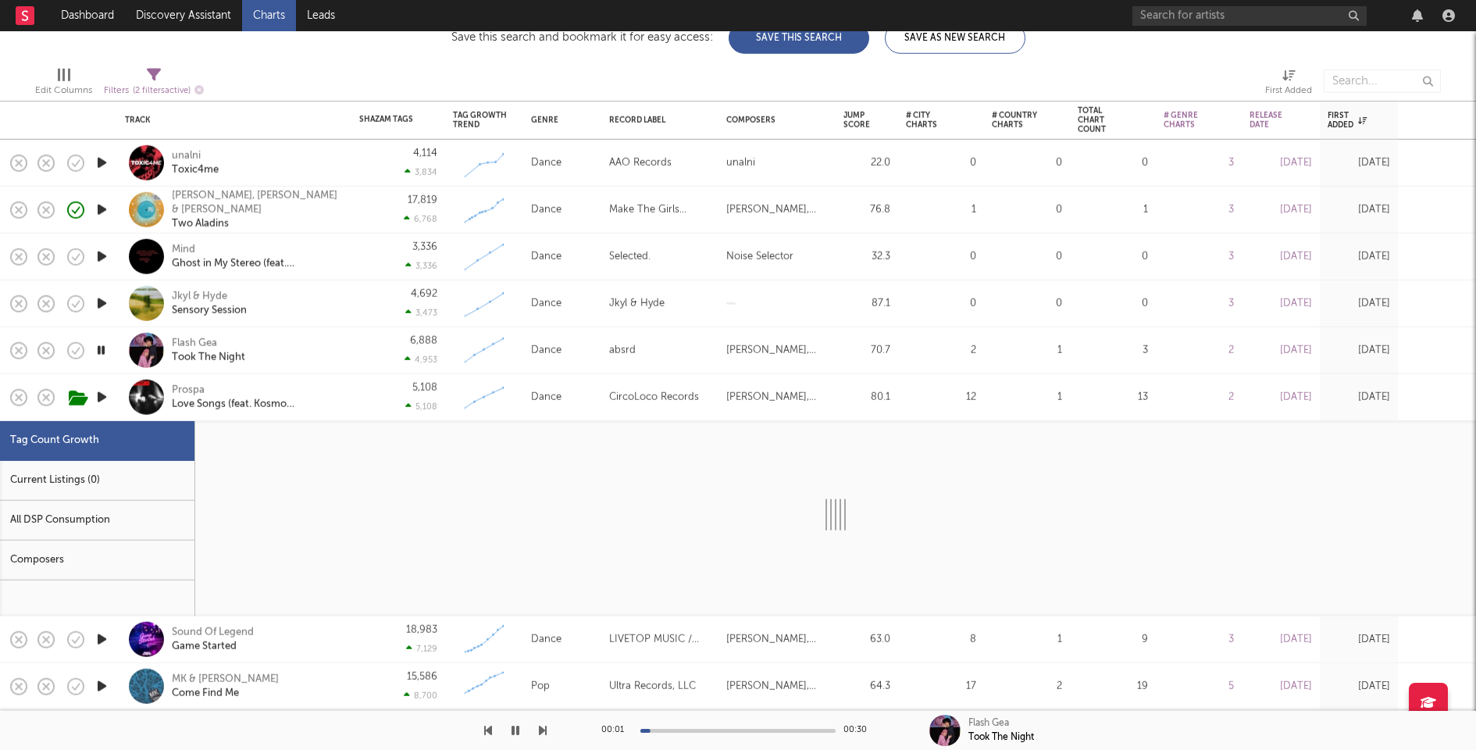
select select "1w"
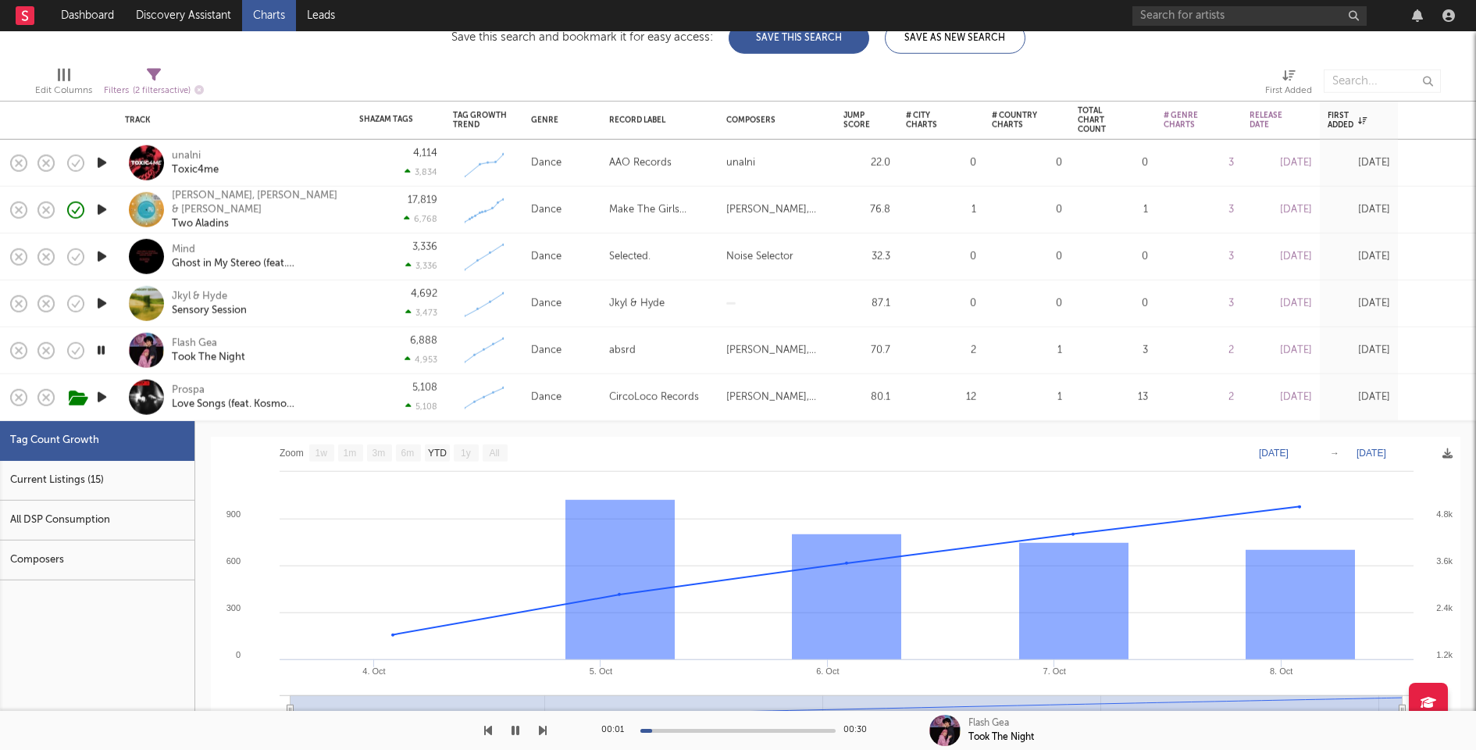
click at [80, 469] on div "Current Listings (15)" at bounding box center [97, 481] width 194 height 40
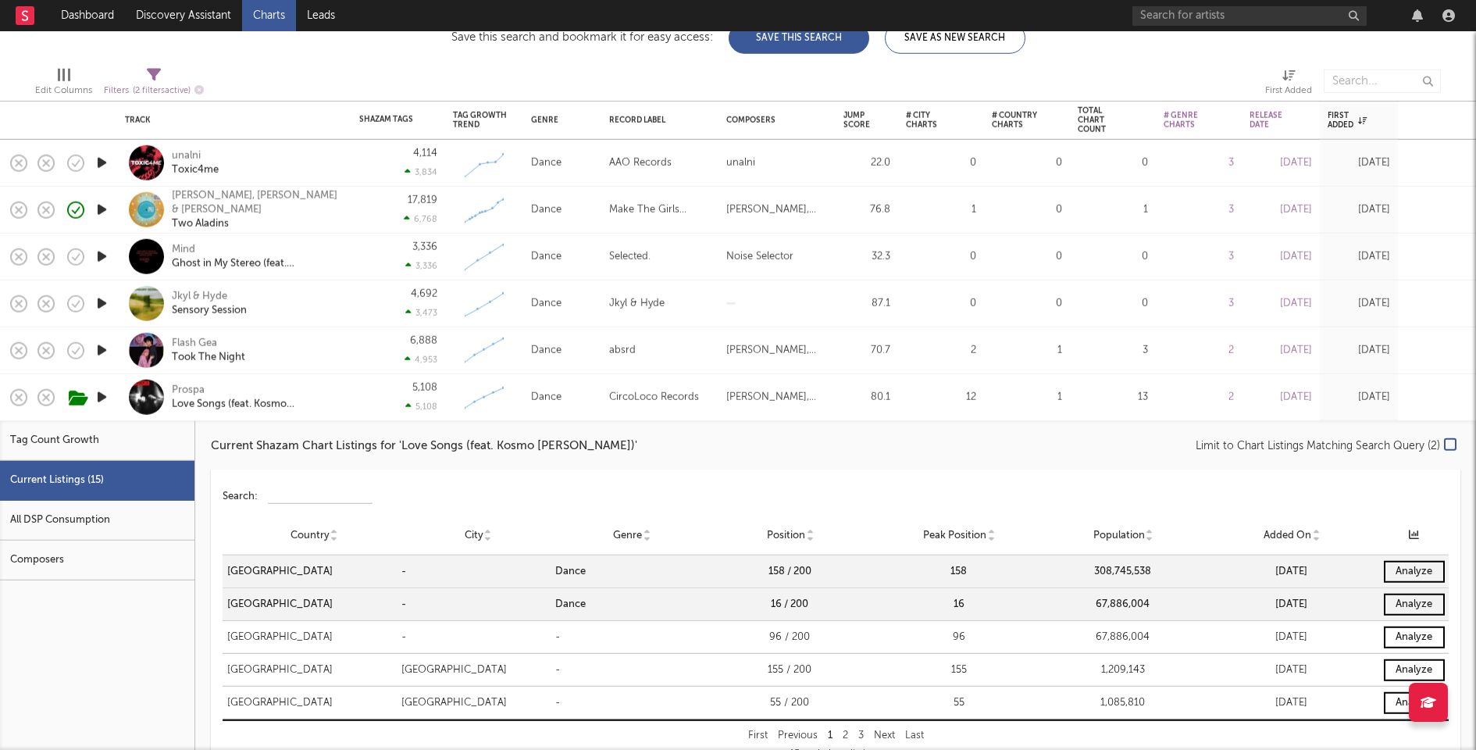
click at [359, 394] on div "5,108 5,108" at bounding box center [398, 397] width 78 height 46
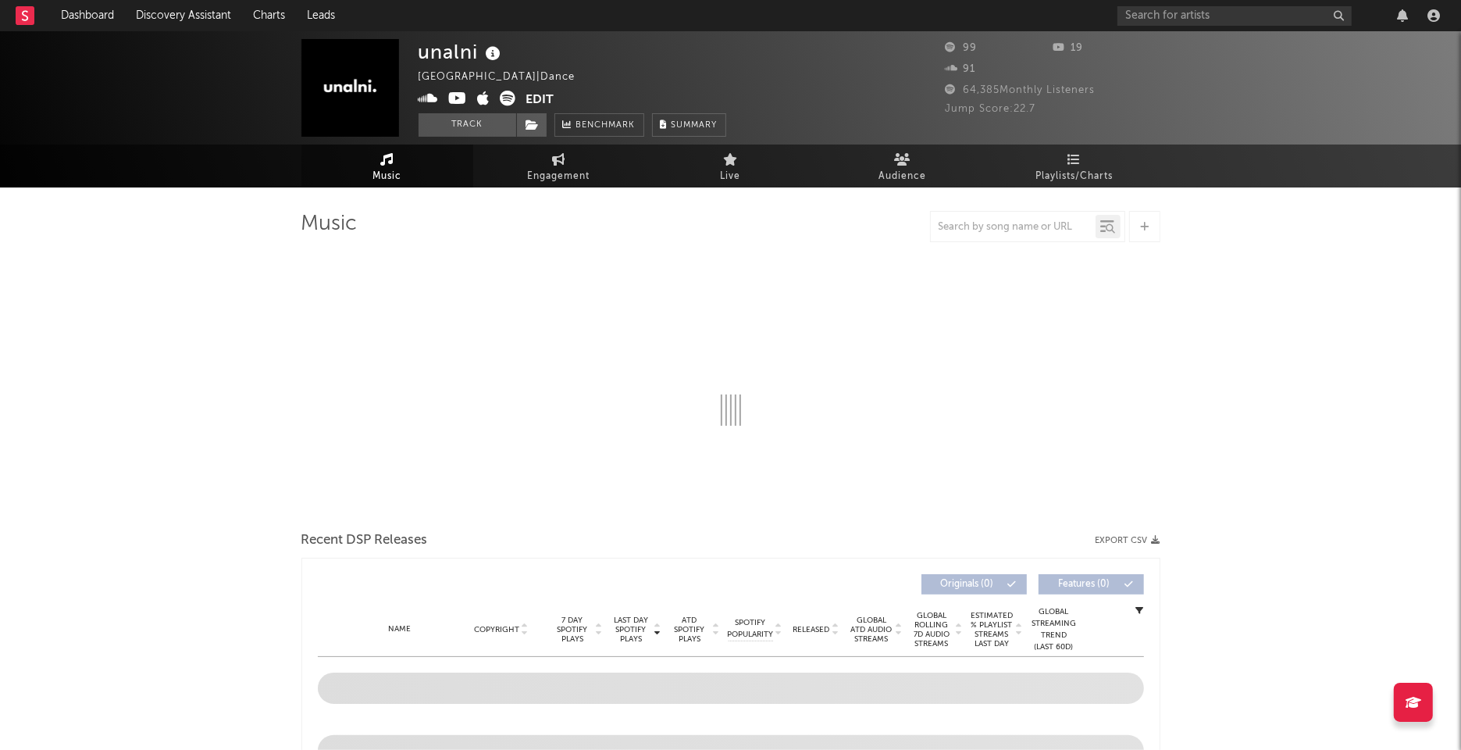
select select "1w"
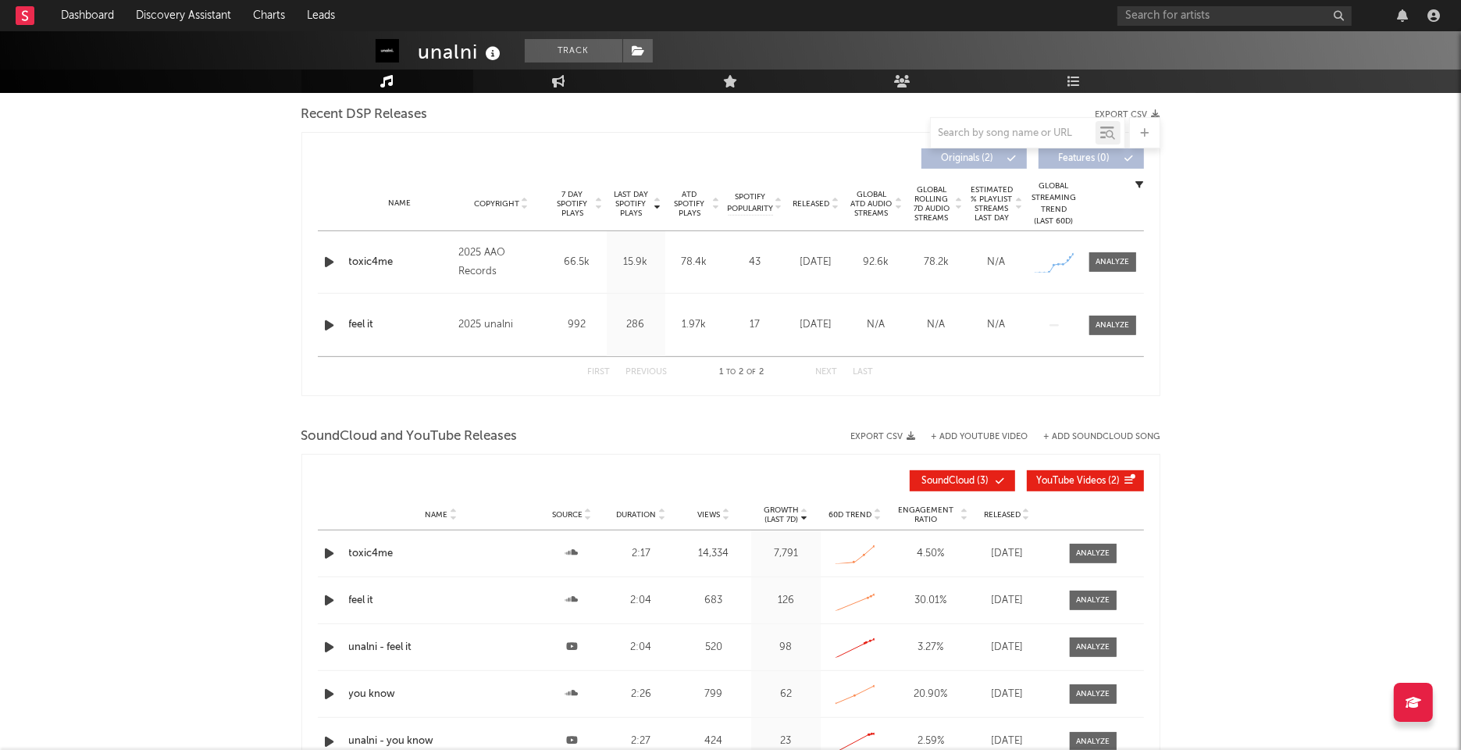
scroll to position [474, 0]
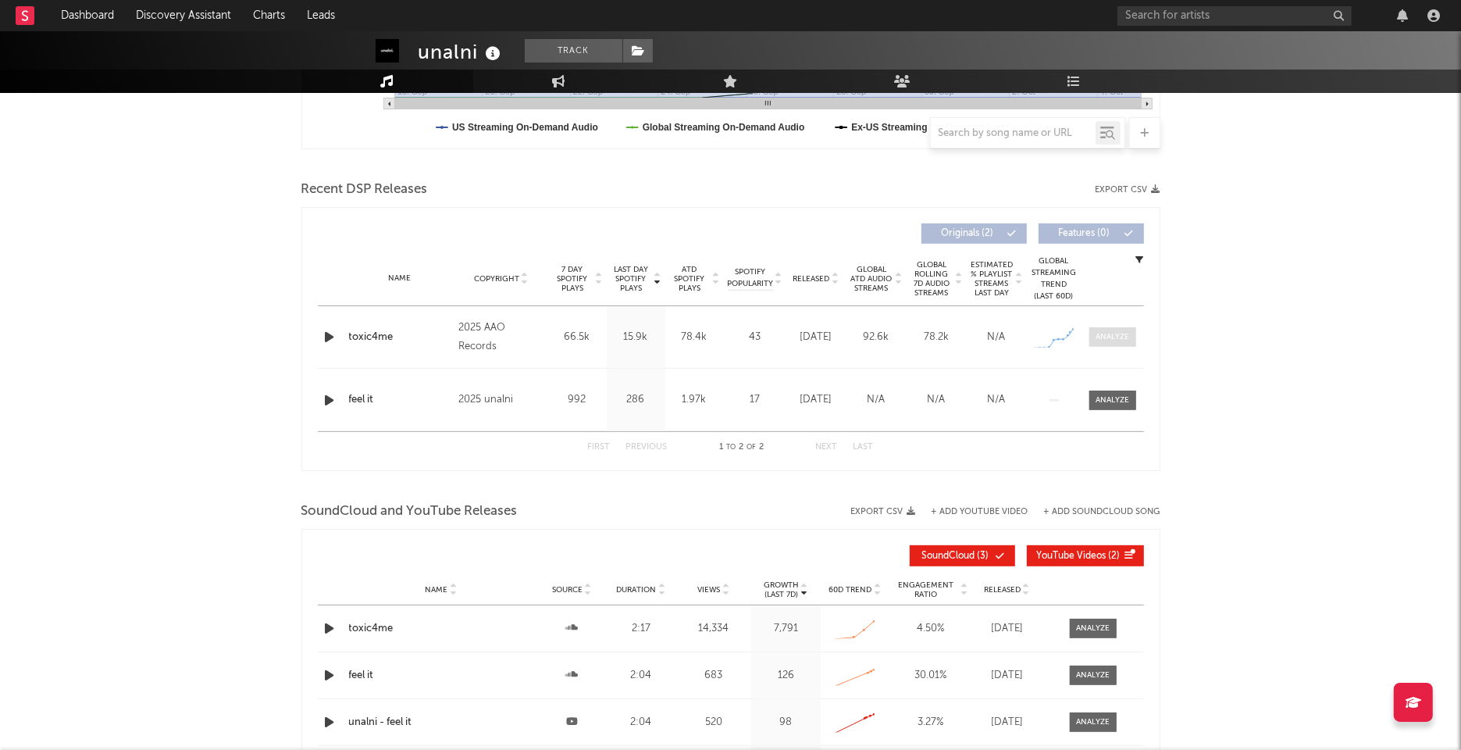
click at [1113, 332] on div at bounding box center [1112, 337] width 34 height 12
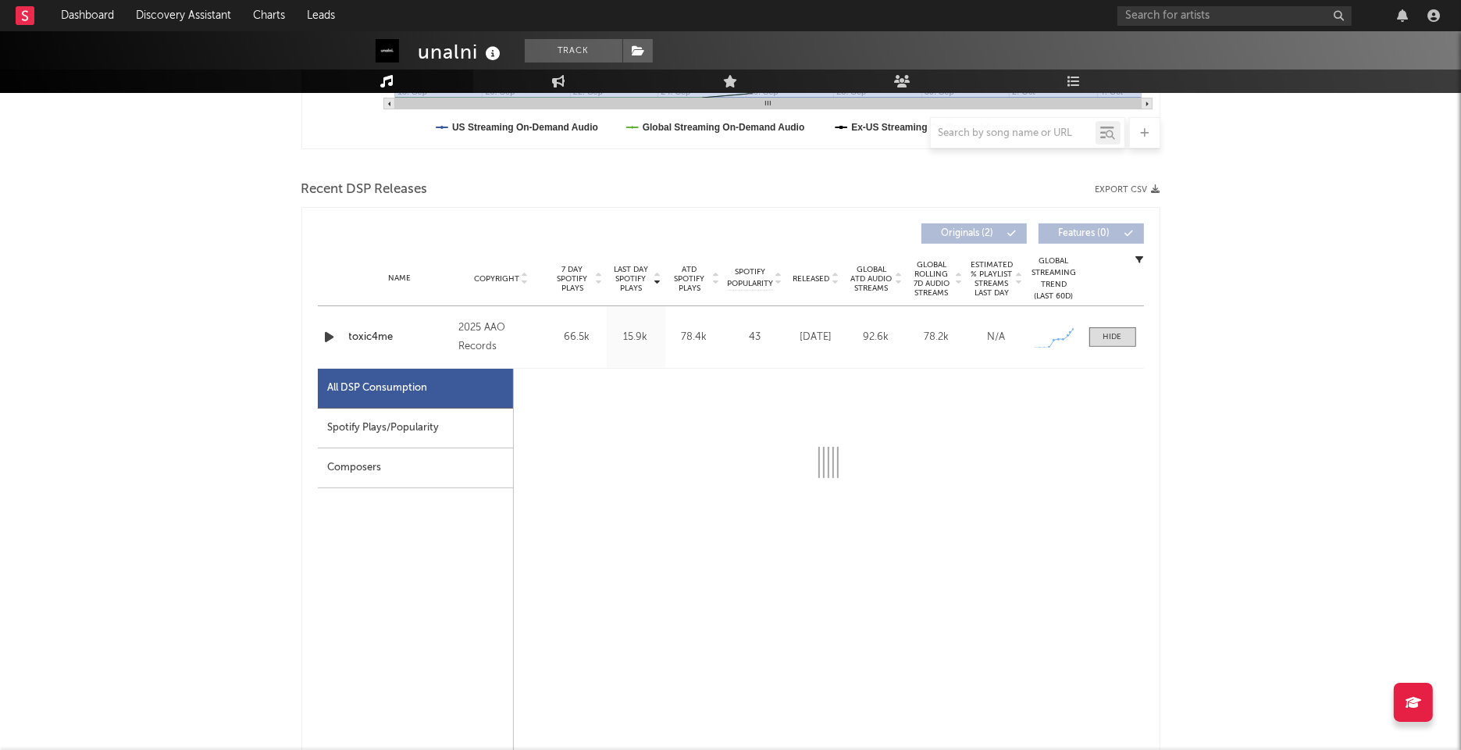
select select "1w"
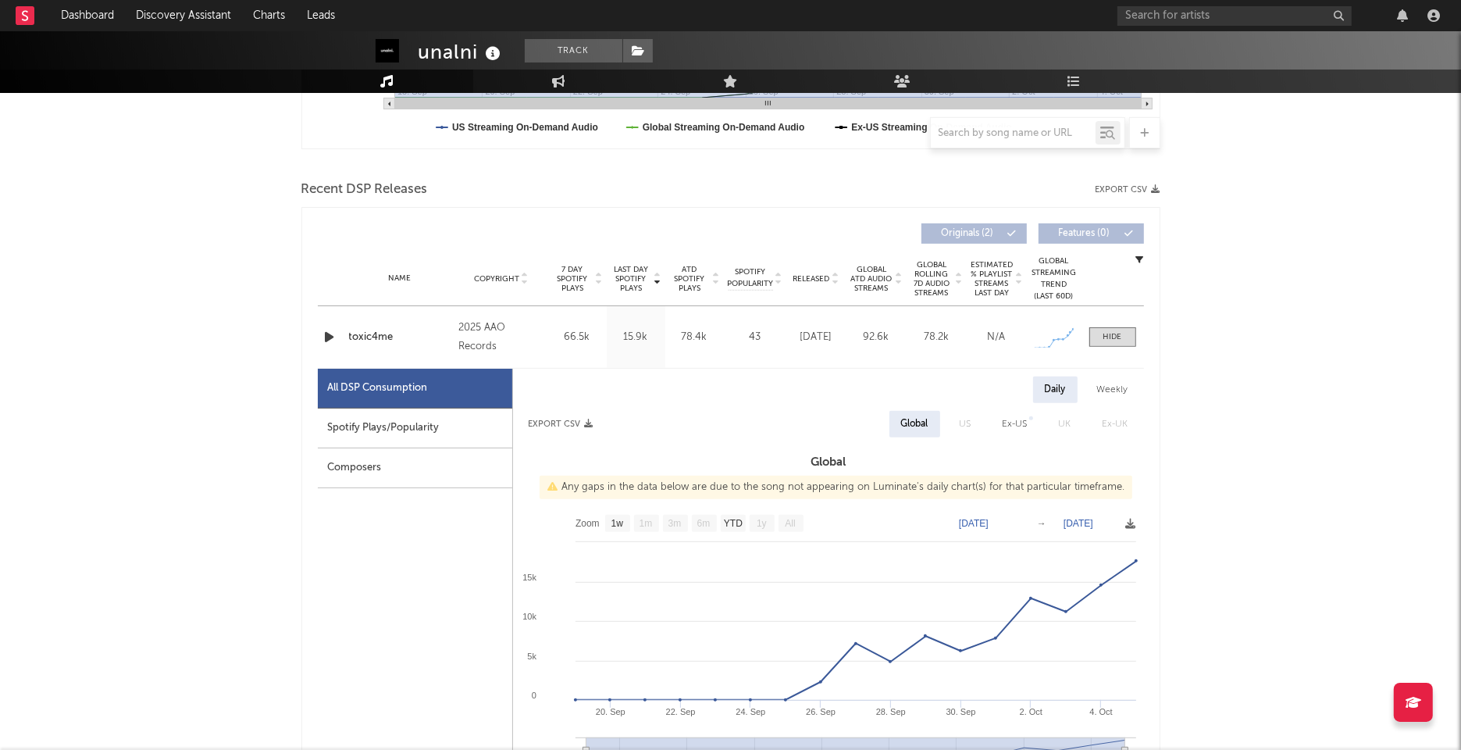
click at [418, 417] on div "Spotify Plays/Popularity" at bounding box center [415, 428] width 194 height 40
select select "1w"
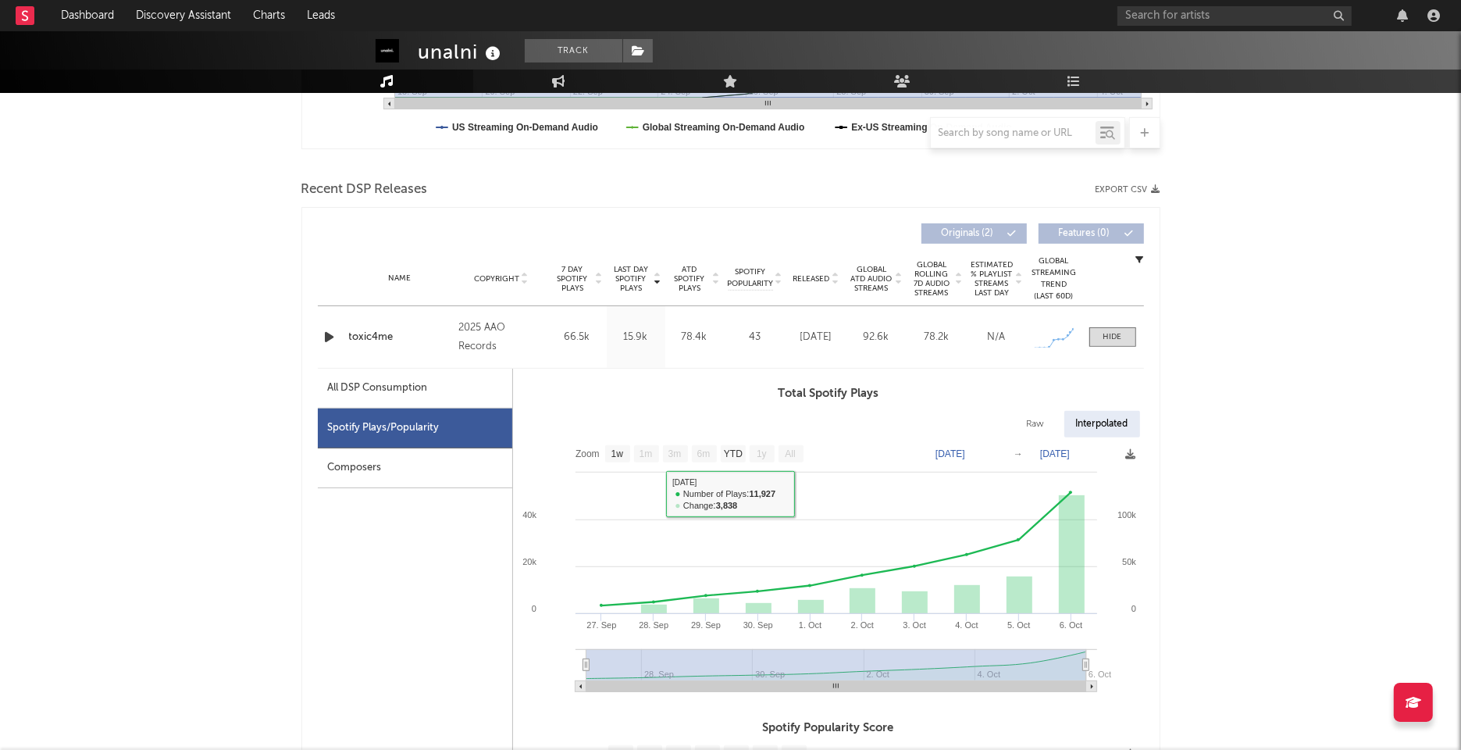
scroll to position [0, 0]
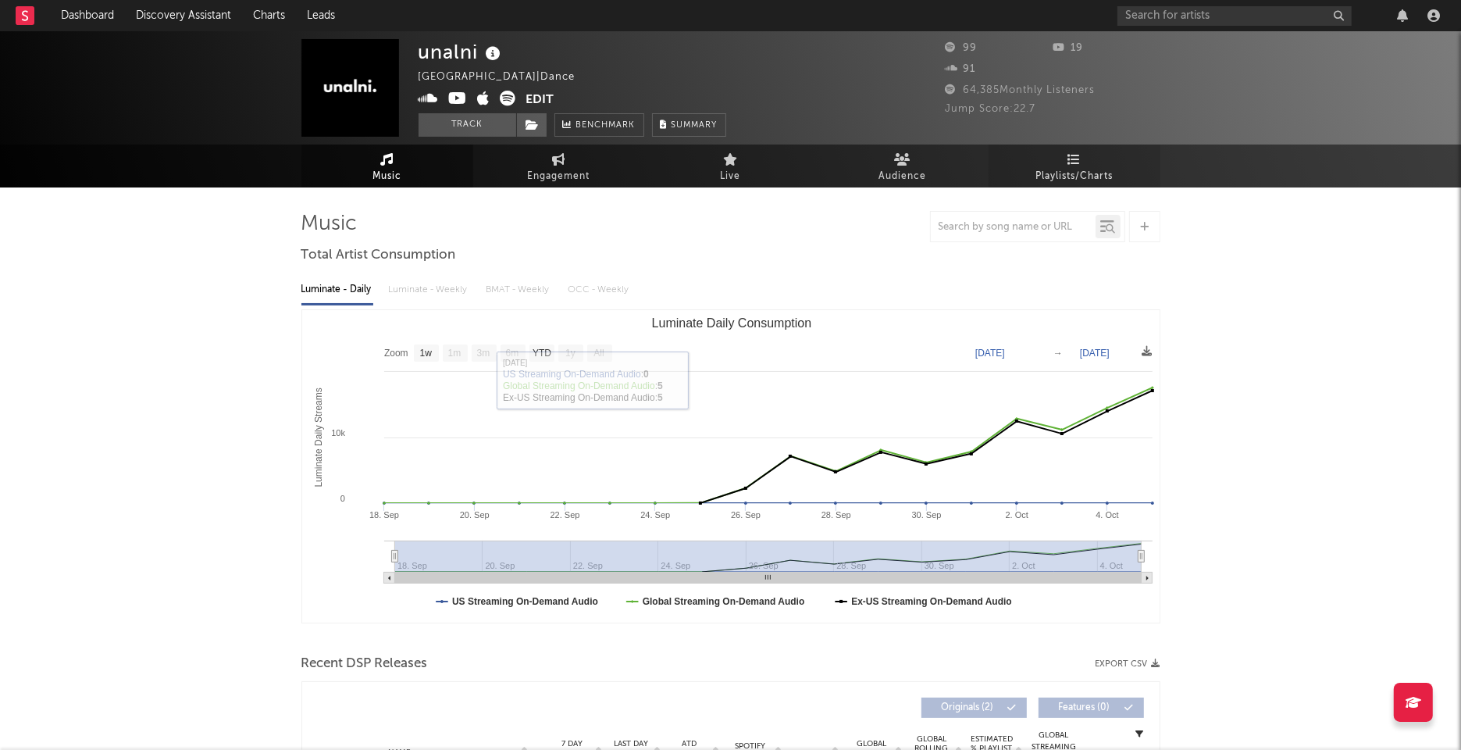
click at [1078, 163] on icon at bounding box center [1073, 159] width 13 height 12
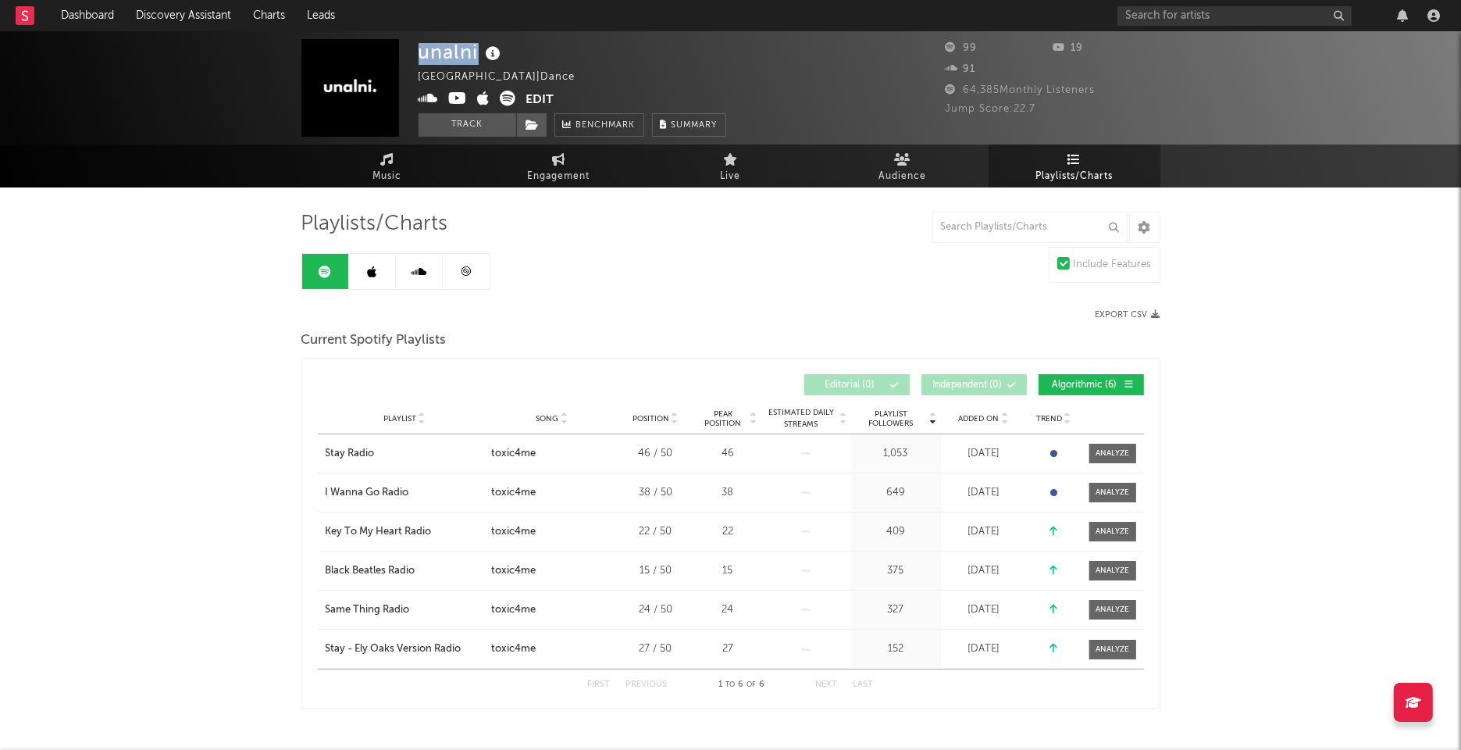
drag, startPoint x: 422, startPoint y: 52, endPoint x: 484, endPoint y: 51, distance: 62.5
click at [484, 51] on div "unalni" at bounding box center [462, 52] width 87 height 26
copy div "unalni"
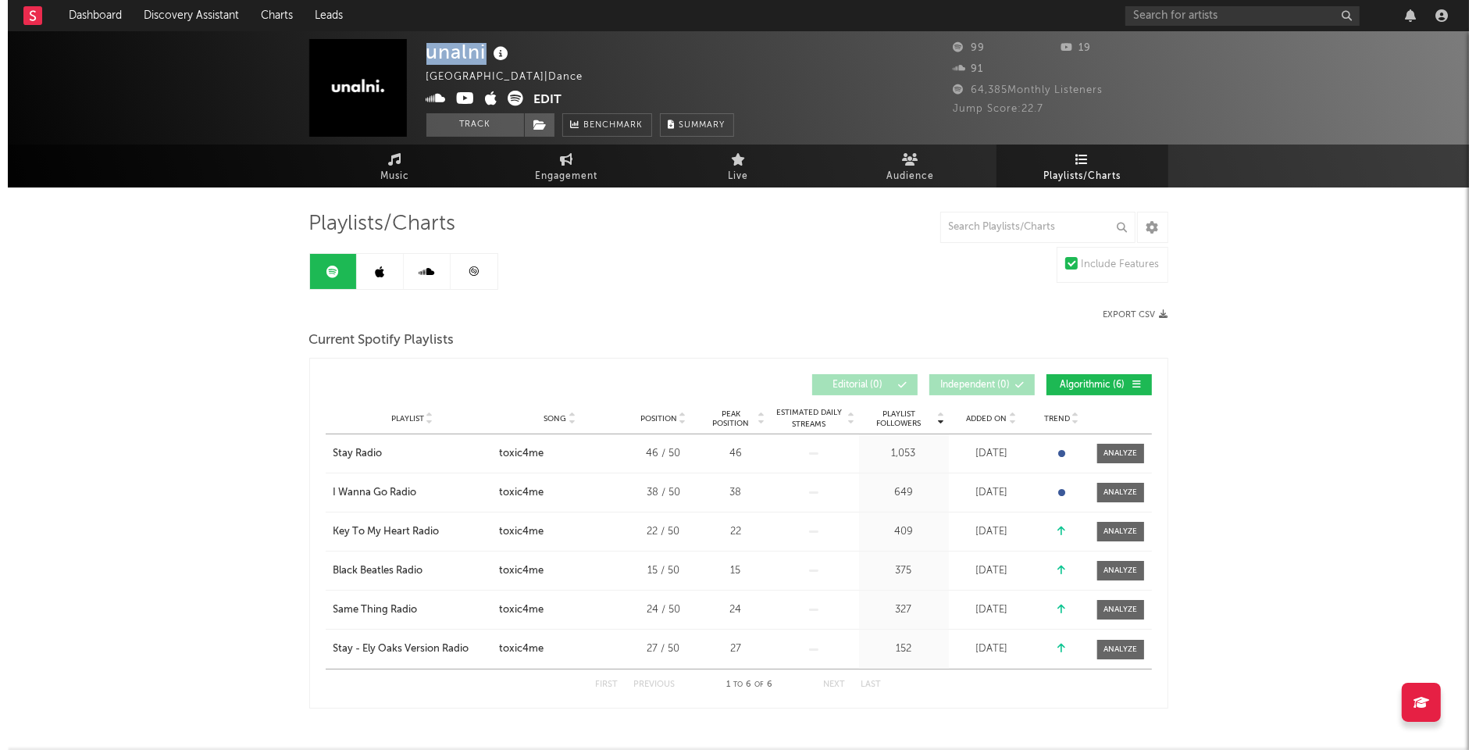
scroll to position [51, 0]
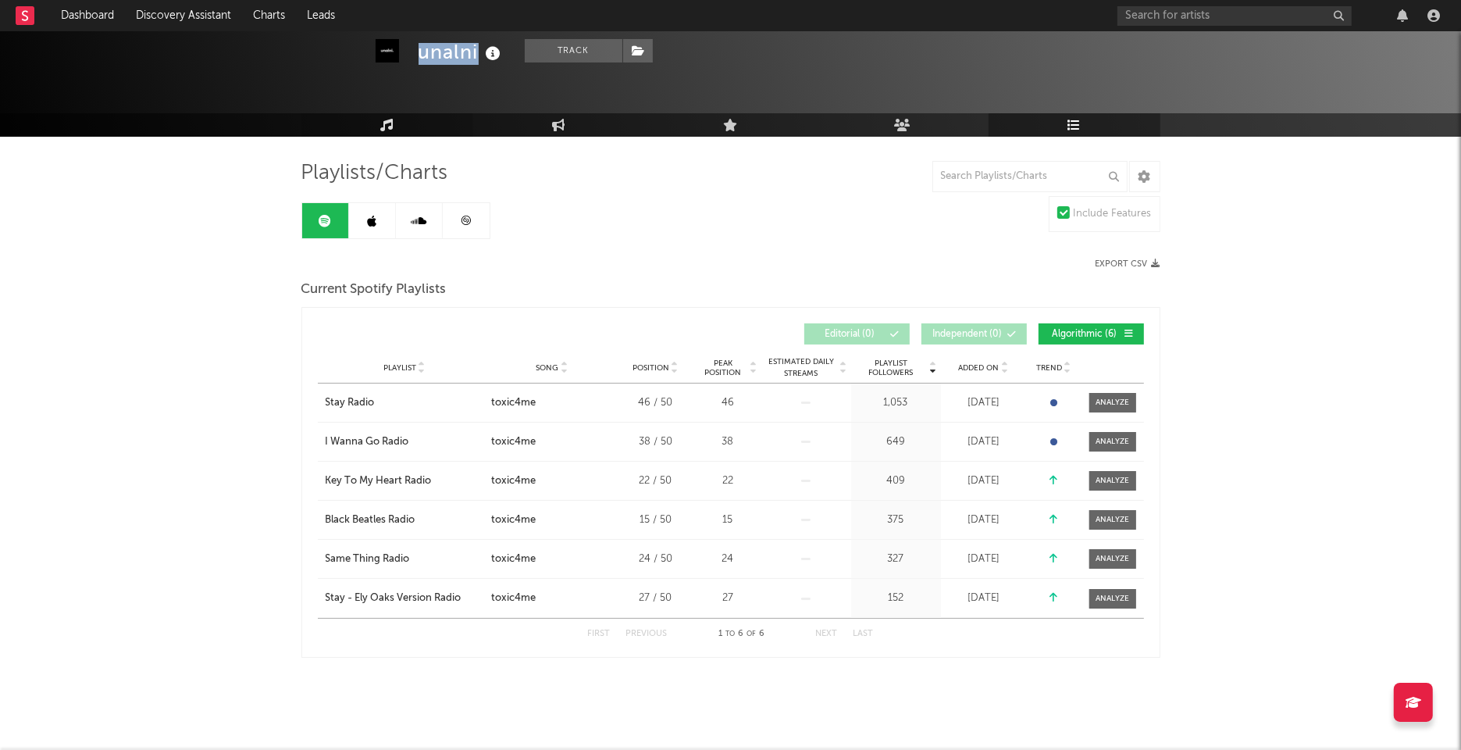
click at [386, 128] on icon at bounding box center [386, 125] width 13 height 12
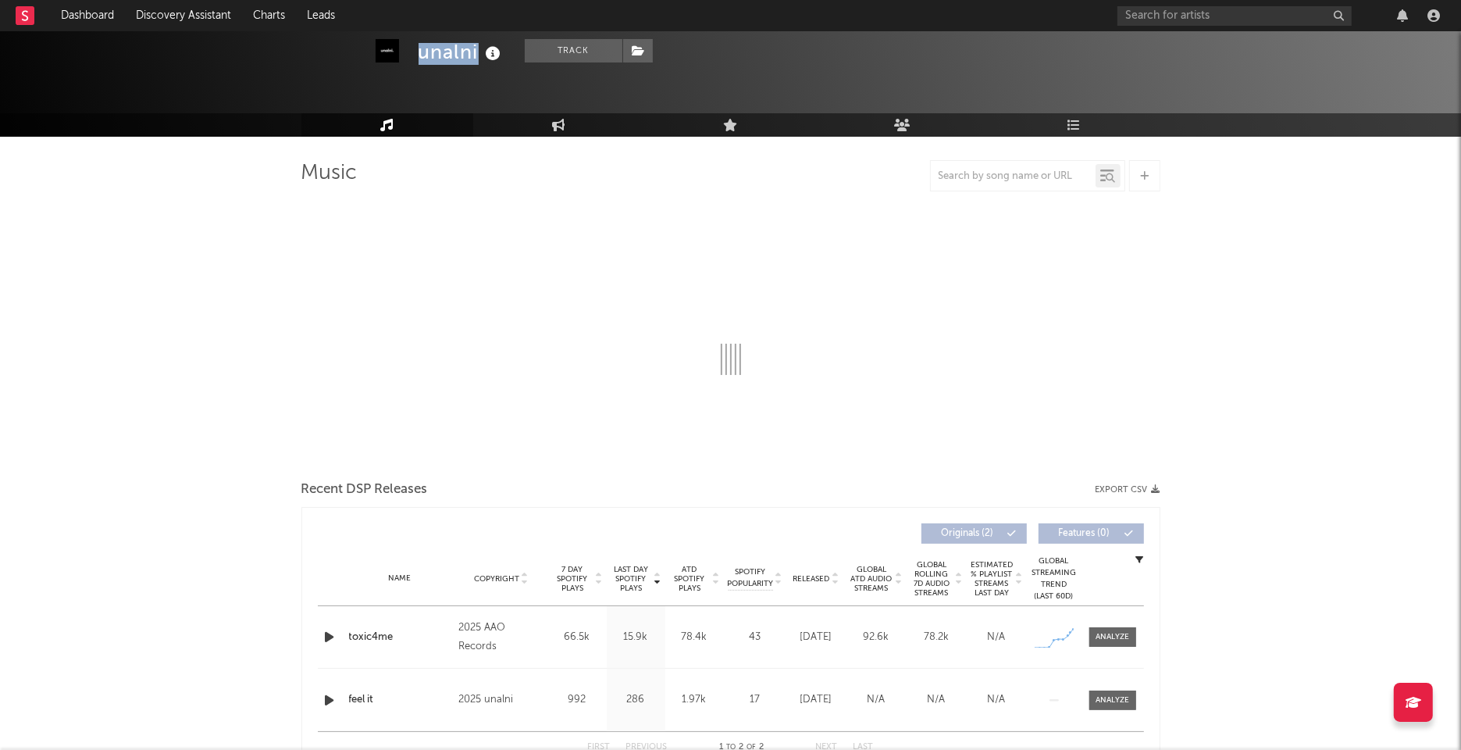
select select "1w"
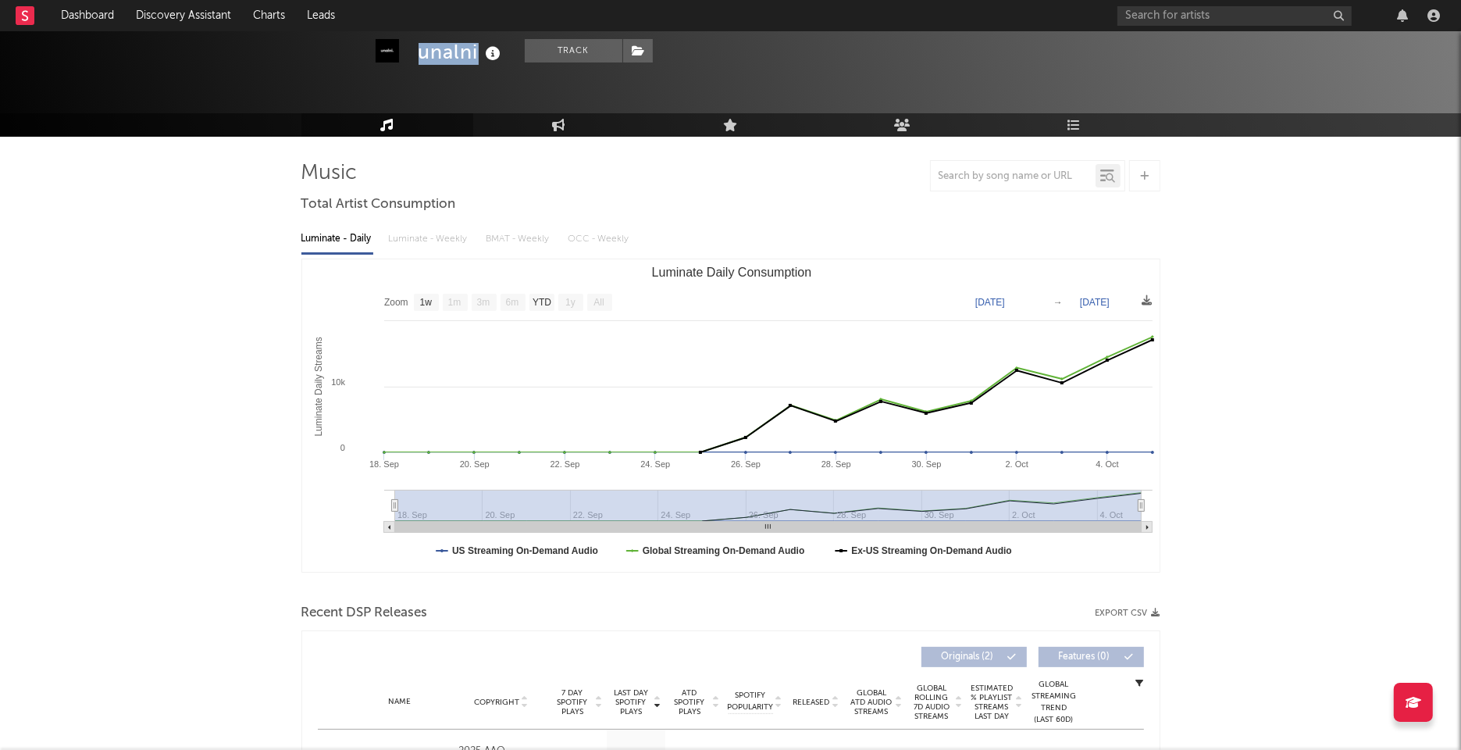
click at [1147, 183] on div at bounding box center [1144, 175] width 31 height 31
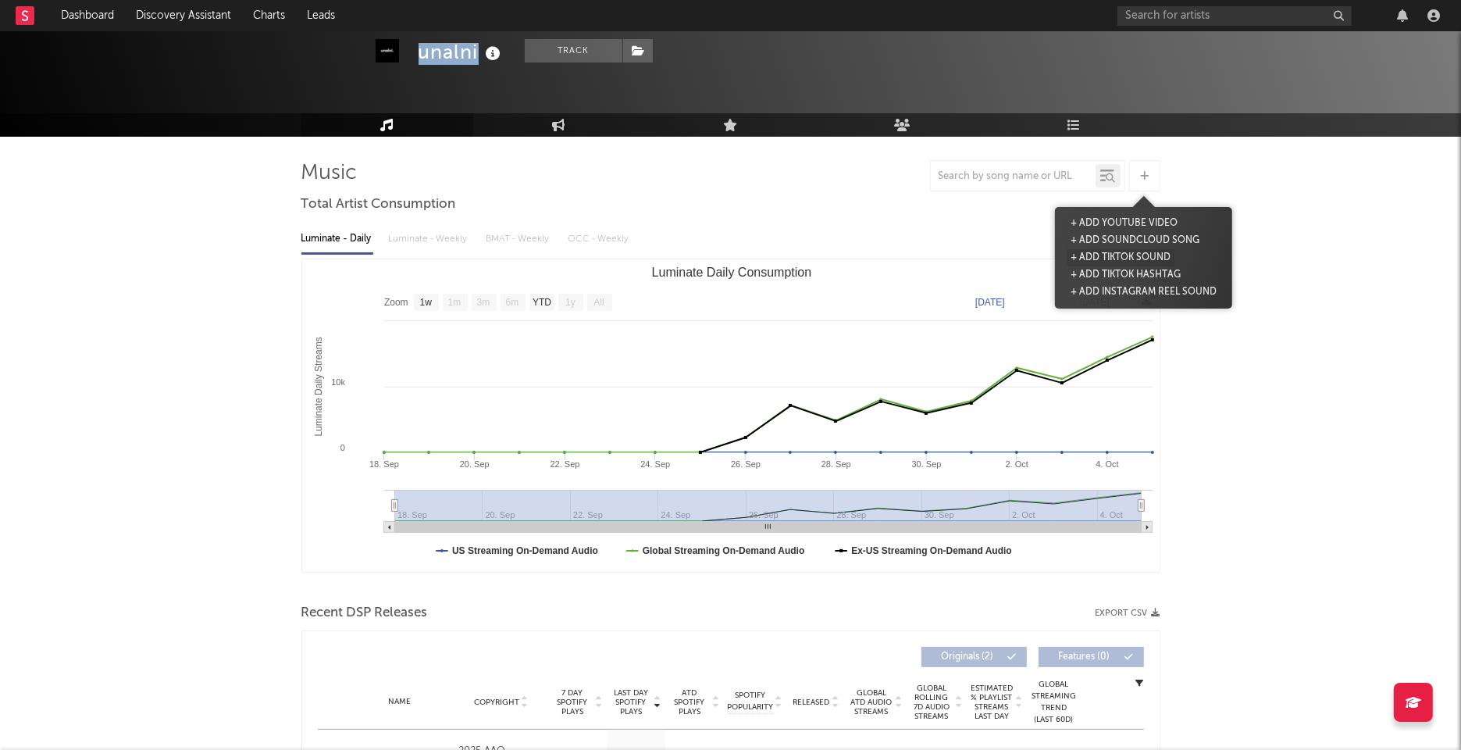
click at [1143, 255] on button "+ Add TikTok Sound" at bounding box center [1121, 257] width 108 height 17
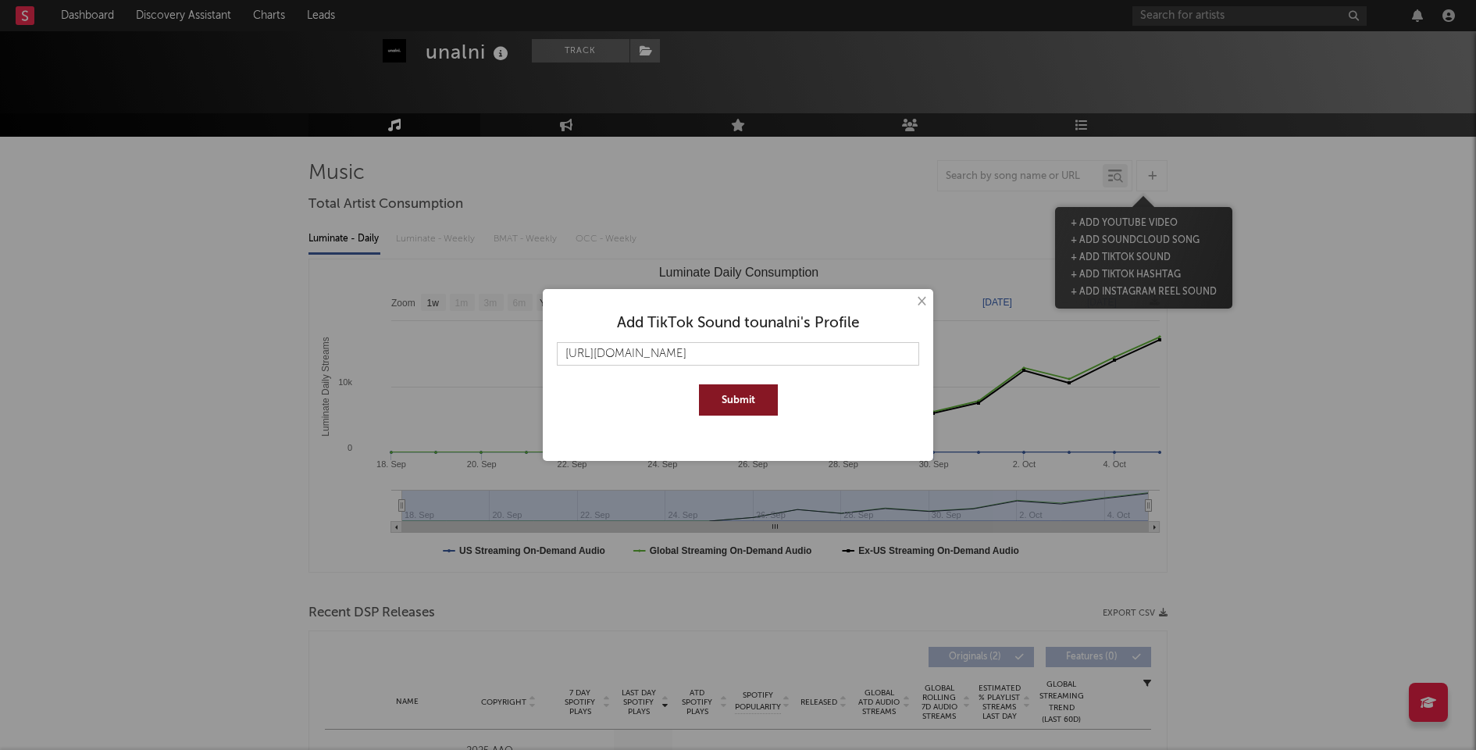
scroll to position [0, 23]
type input "https://www.tiktok.com/music/original-sound-7547406945704676112"
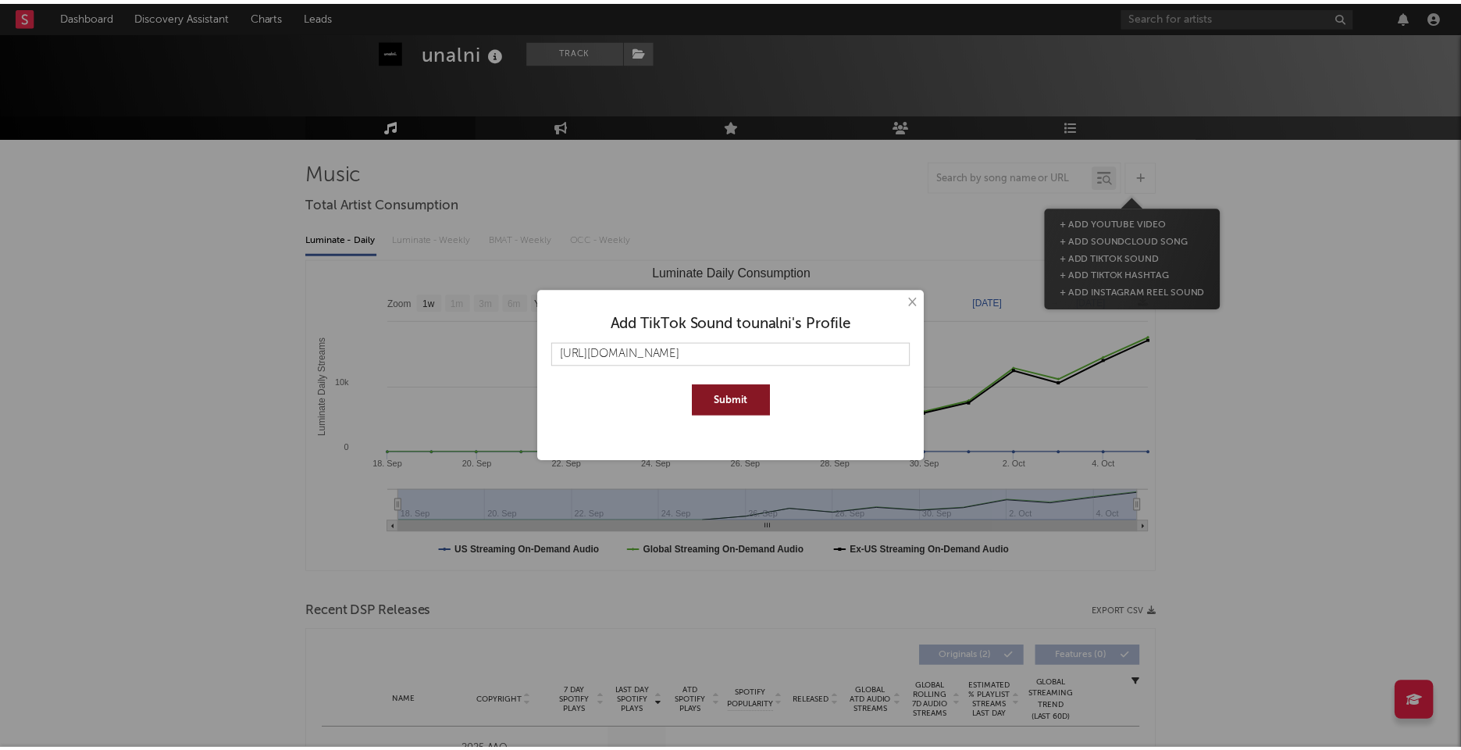
scroll to position [0, 0]
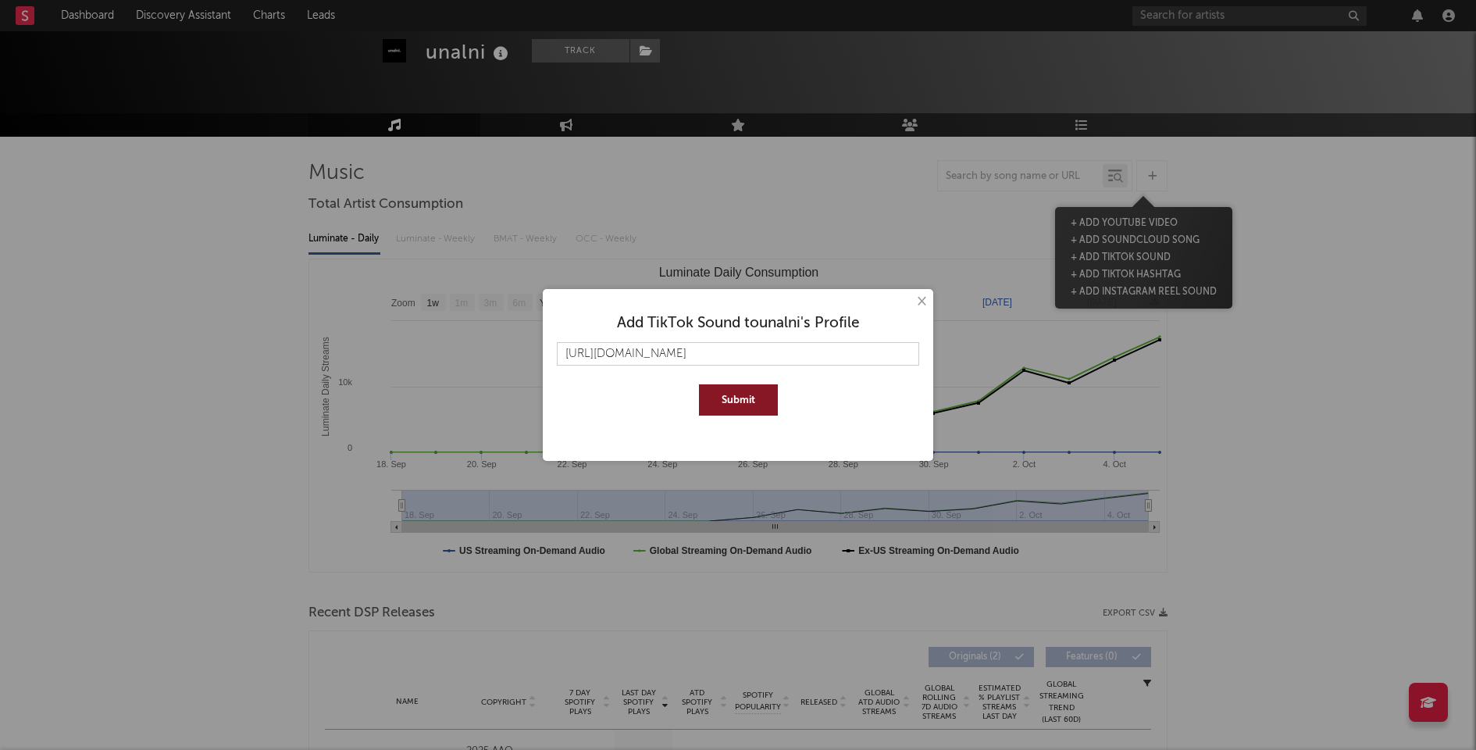
click at [739, 412] on button "Submit" at bounding box center [738, 399] width 79 height 31
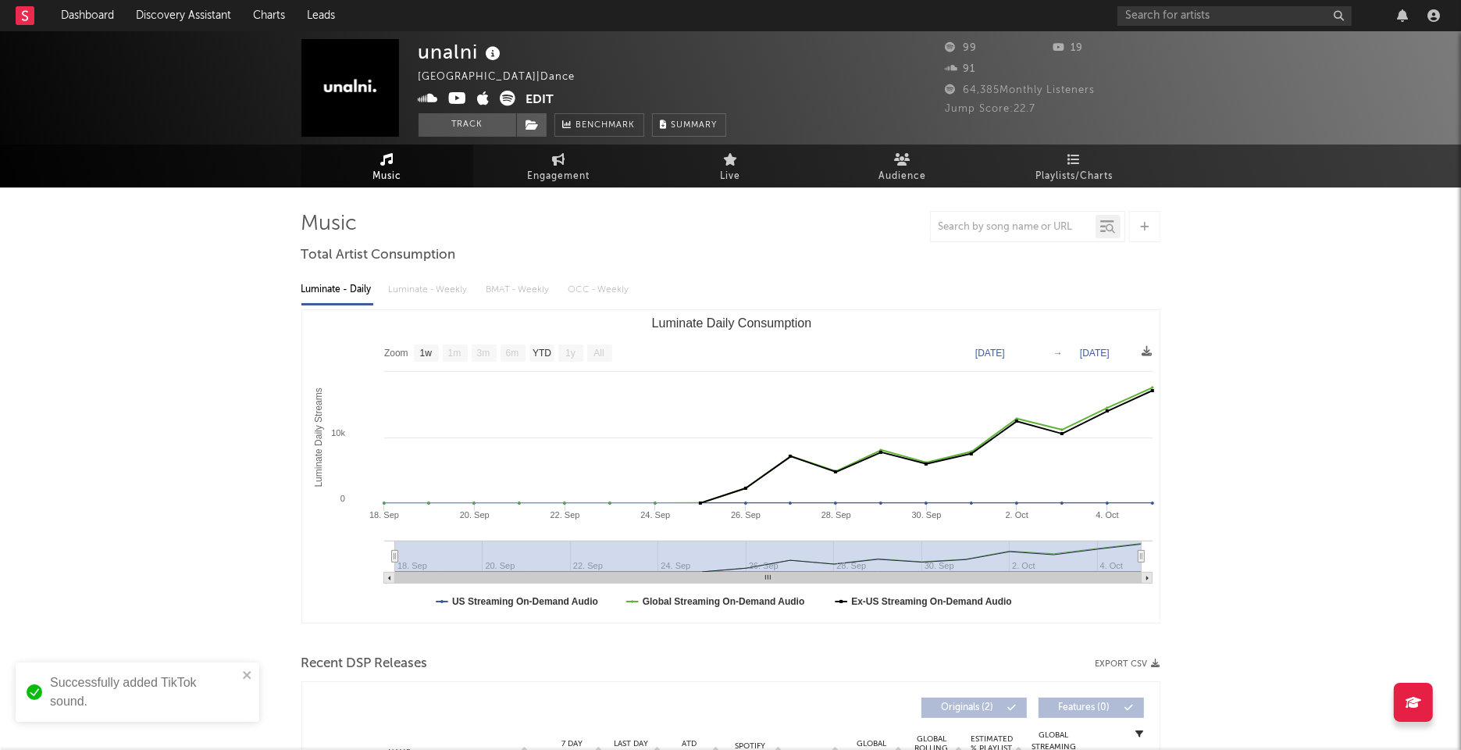
click at [548, 101] on button "Edit" at bounding box center [540, 101] width 28 height 20
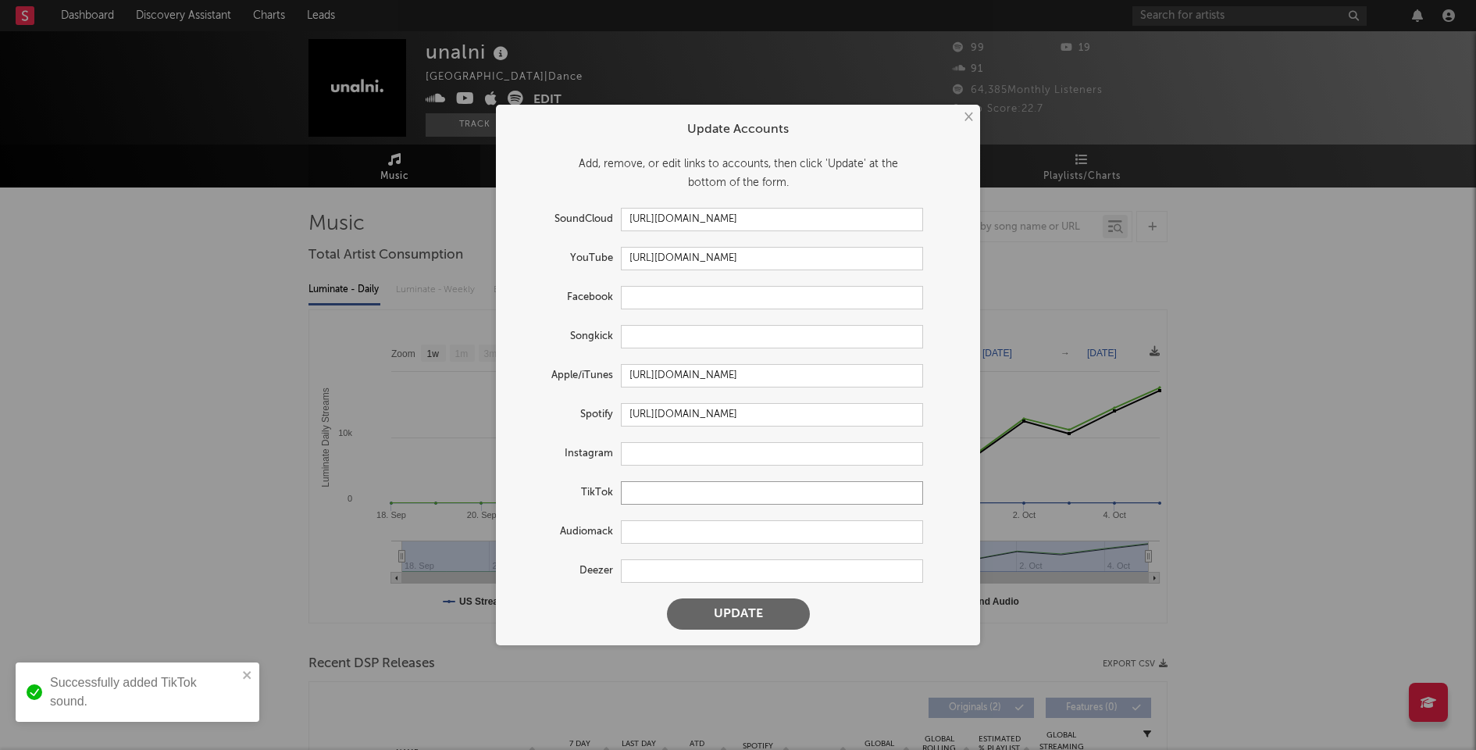
click at [693, 498] on input "text" at bounding box center [772, 492] width 302 height 23
paste input "https://www.tiktok.com/@unalni"
type input "https://www.tiktok.com/@unalni"
click at [746, 601] on button "Update" at bounding box center [738, 613] width 143 height 31
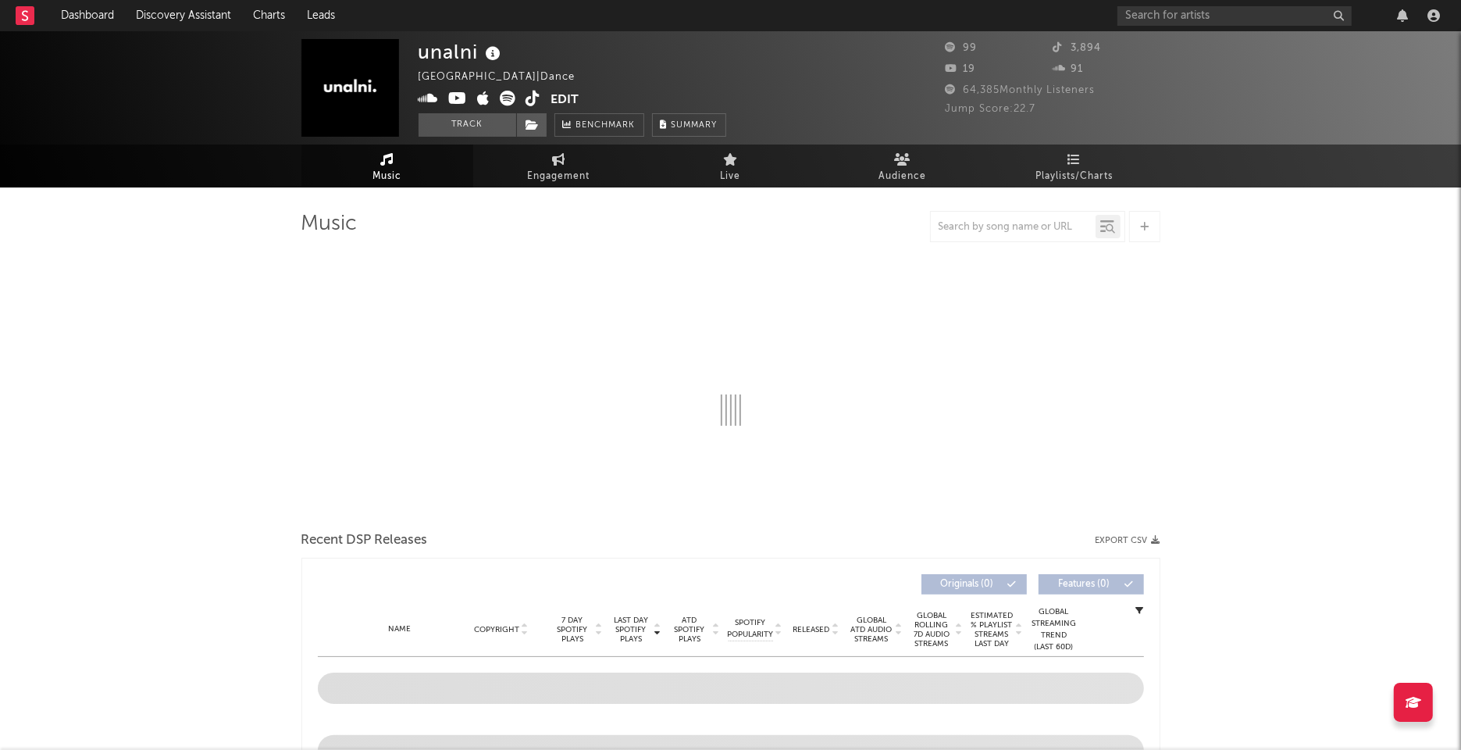
select select "1w"
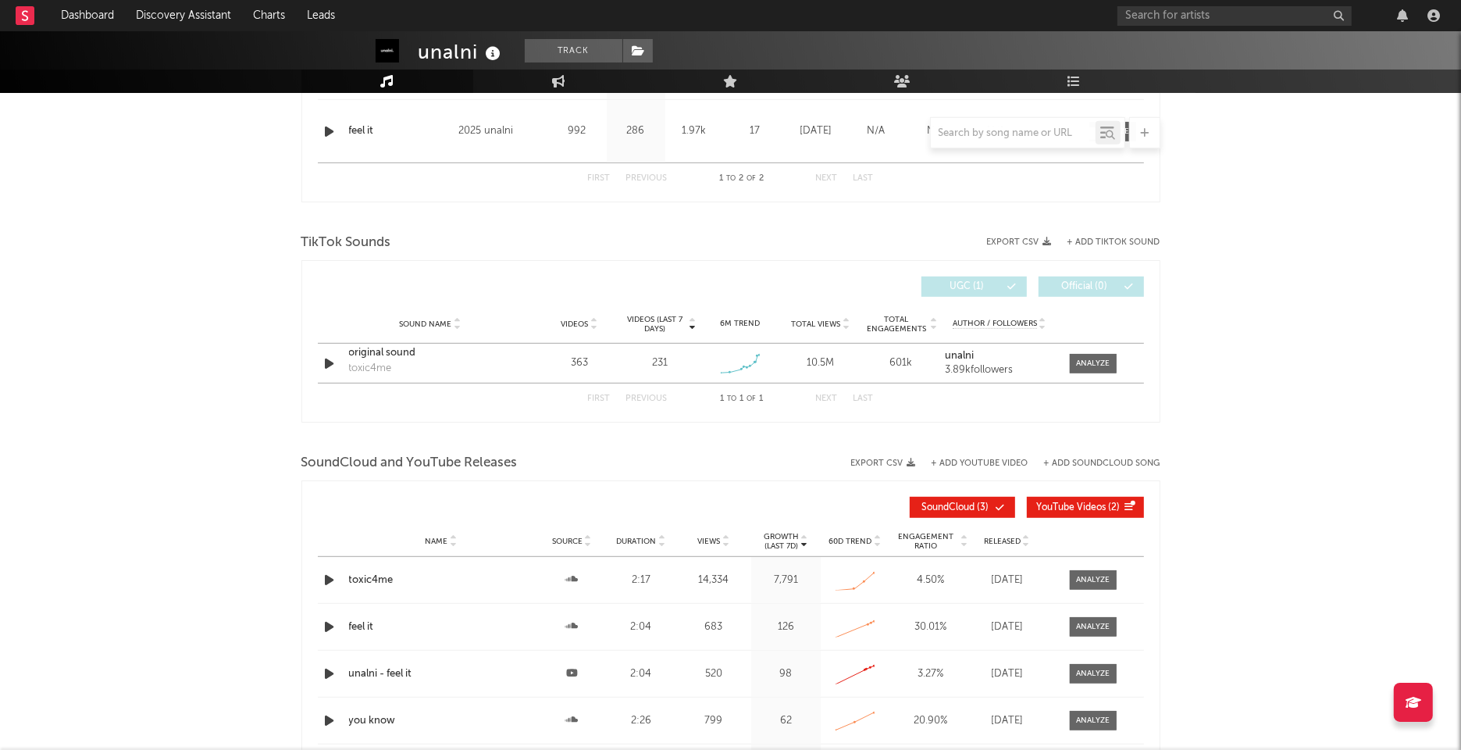
scroll to position [763, 0]
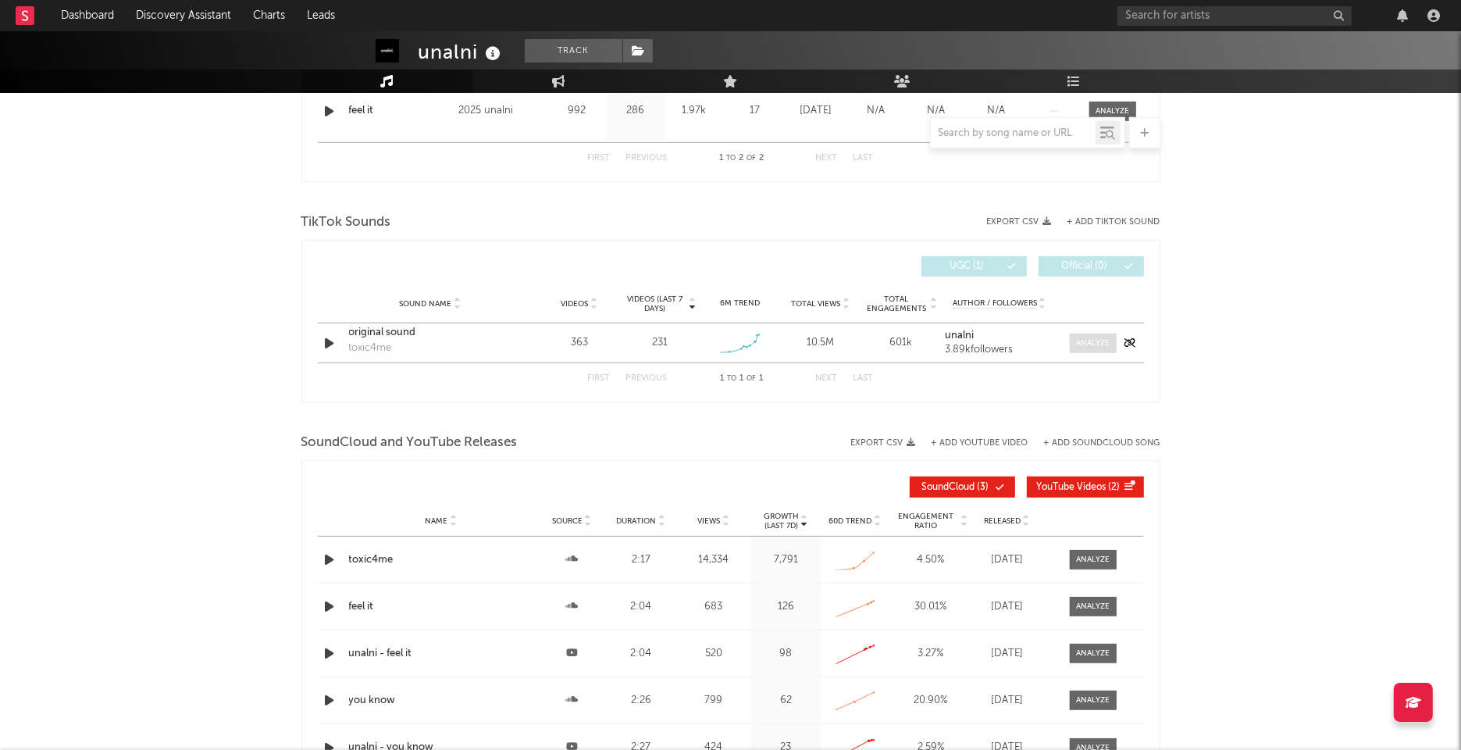
click at [1099, 341] on div at bounding box center [1093, 343] width 34 height 12
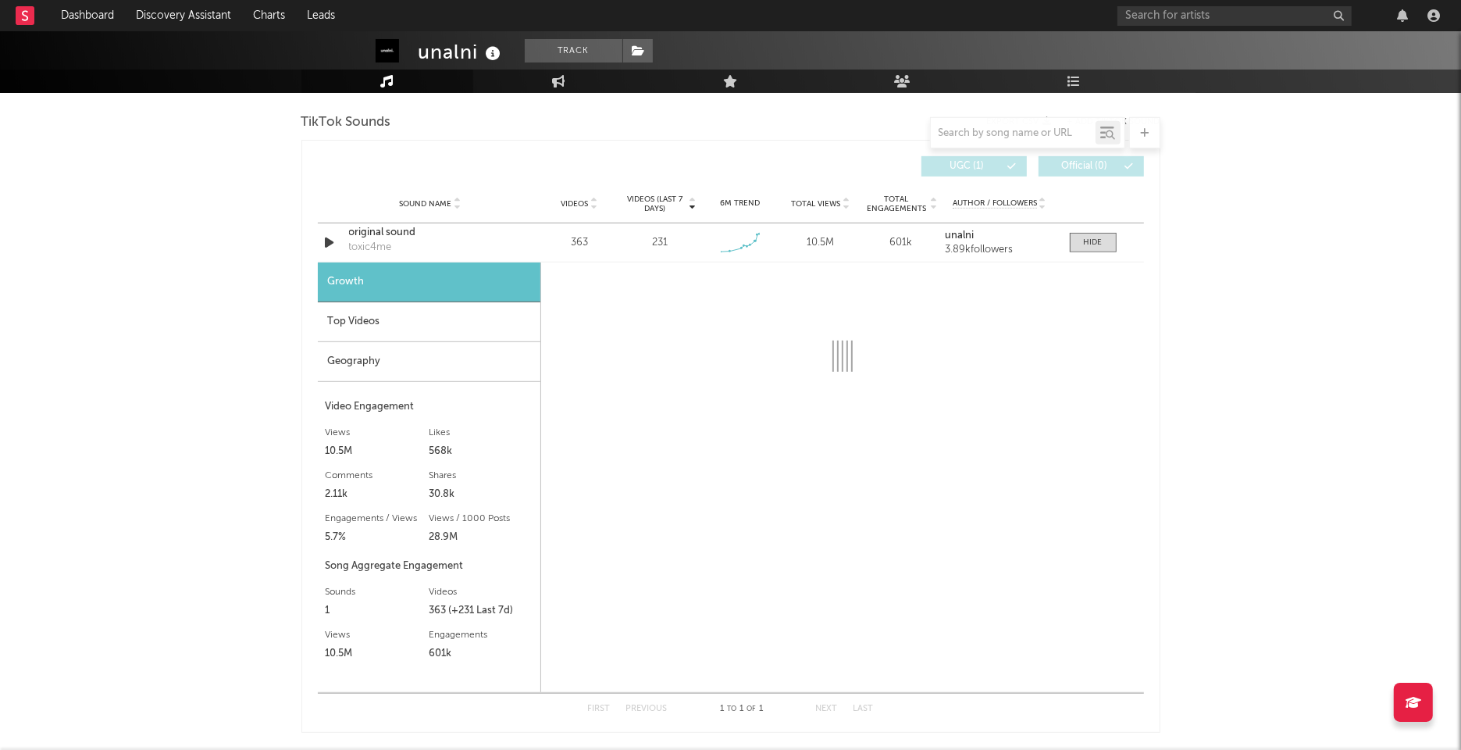
scroll to position [872, 0]
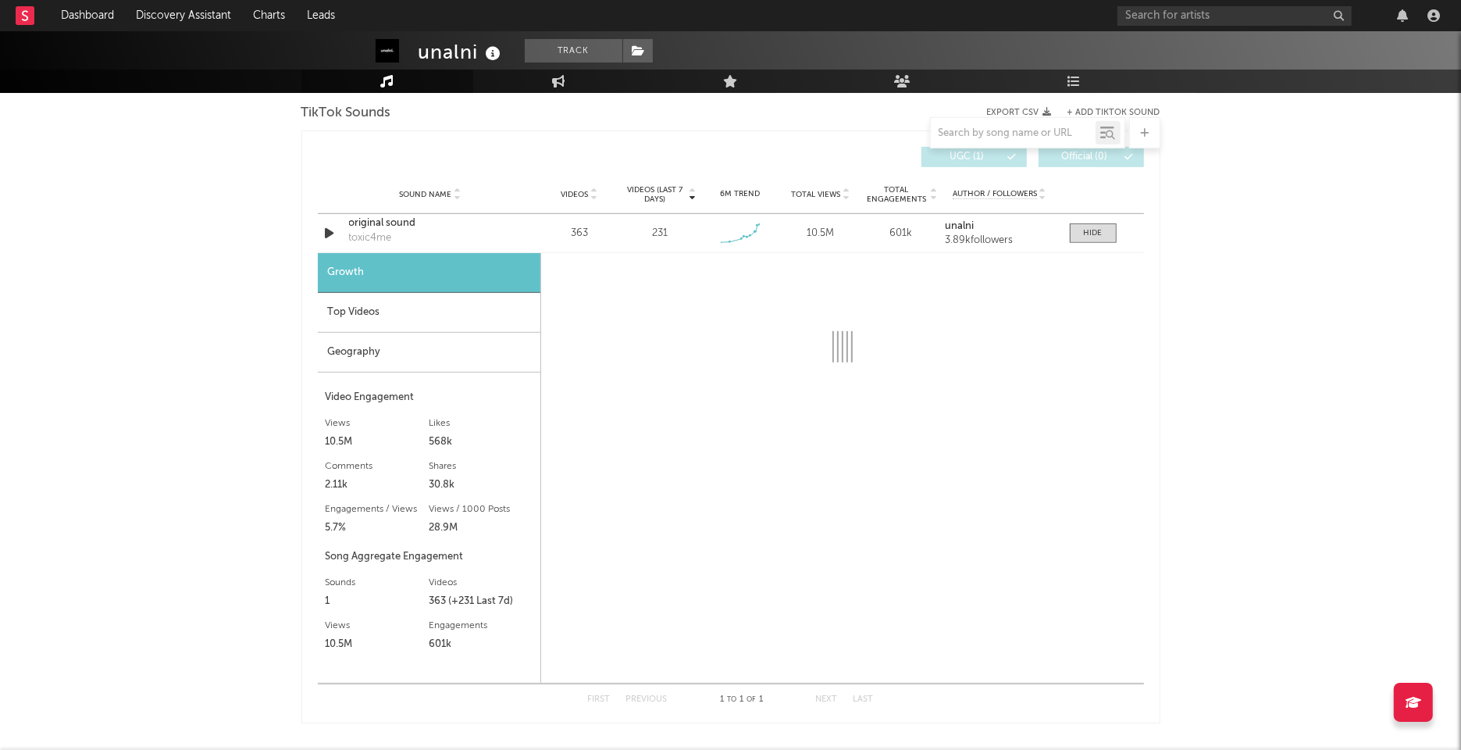
select select "1w"
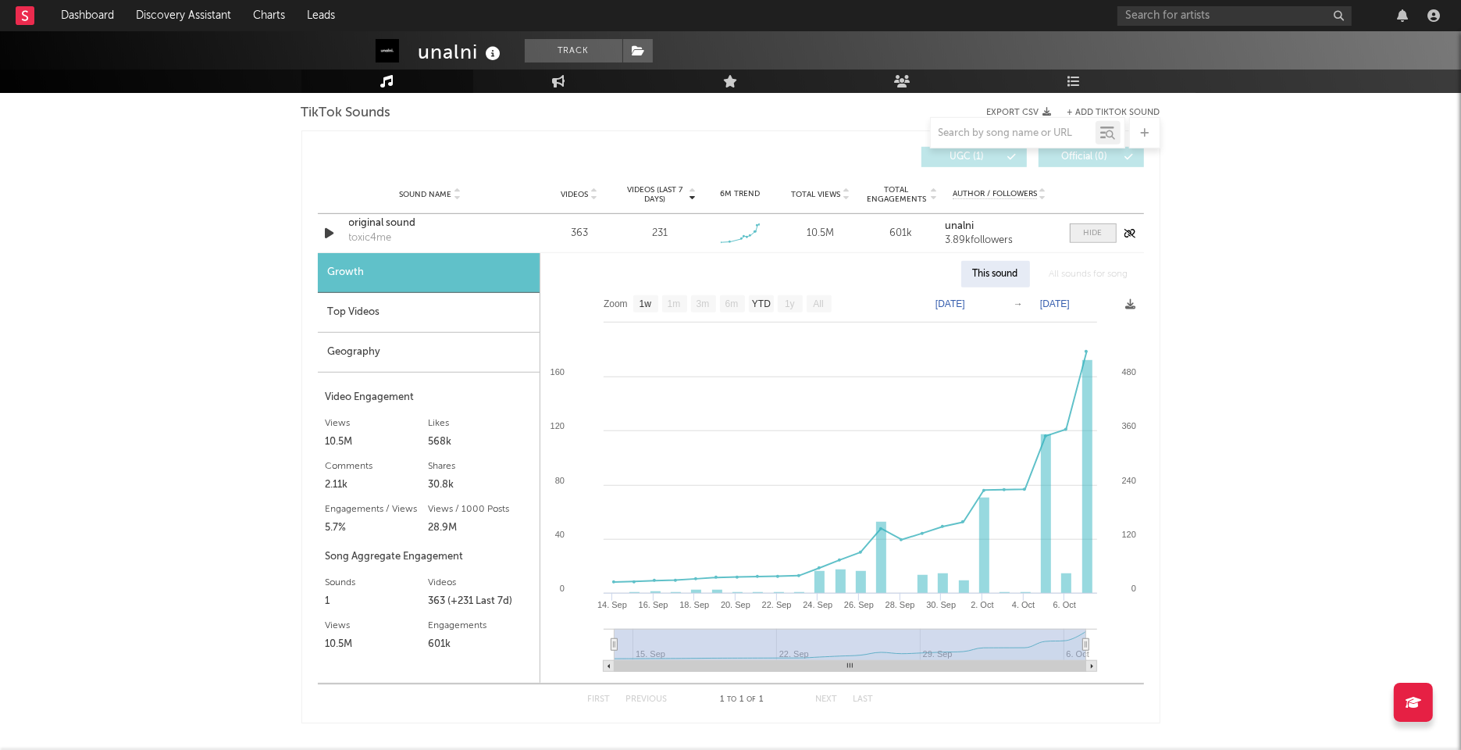
click at [1087, 228] on div at bounding box center [1093, 233] width 19 height 12
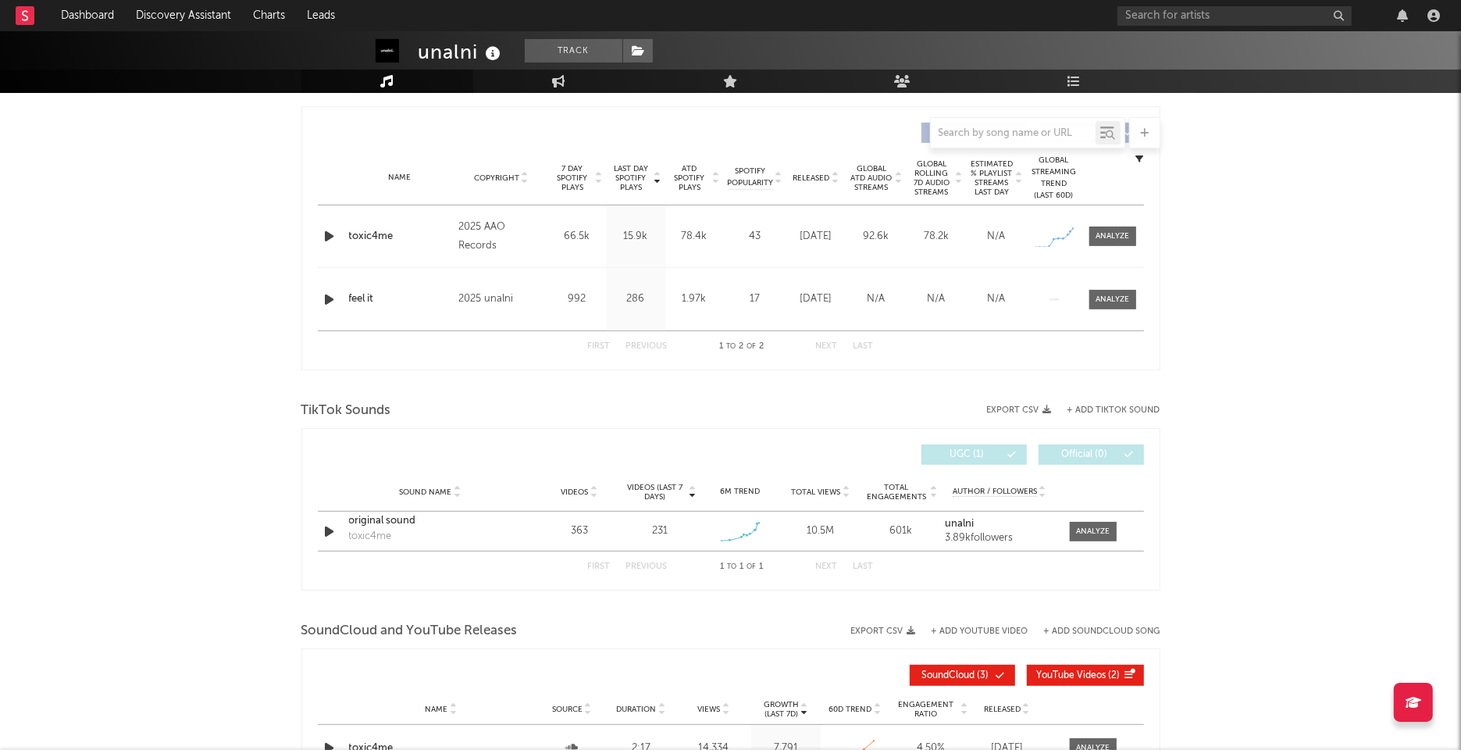
scroll to position [573, 0]
click at [1114, 237] on div at bounding box center [1112, 238] width 34 height 12
select select "1w"
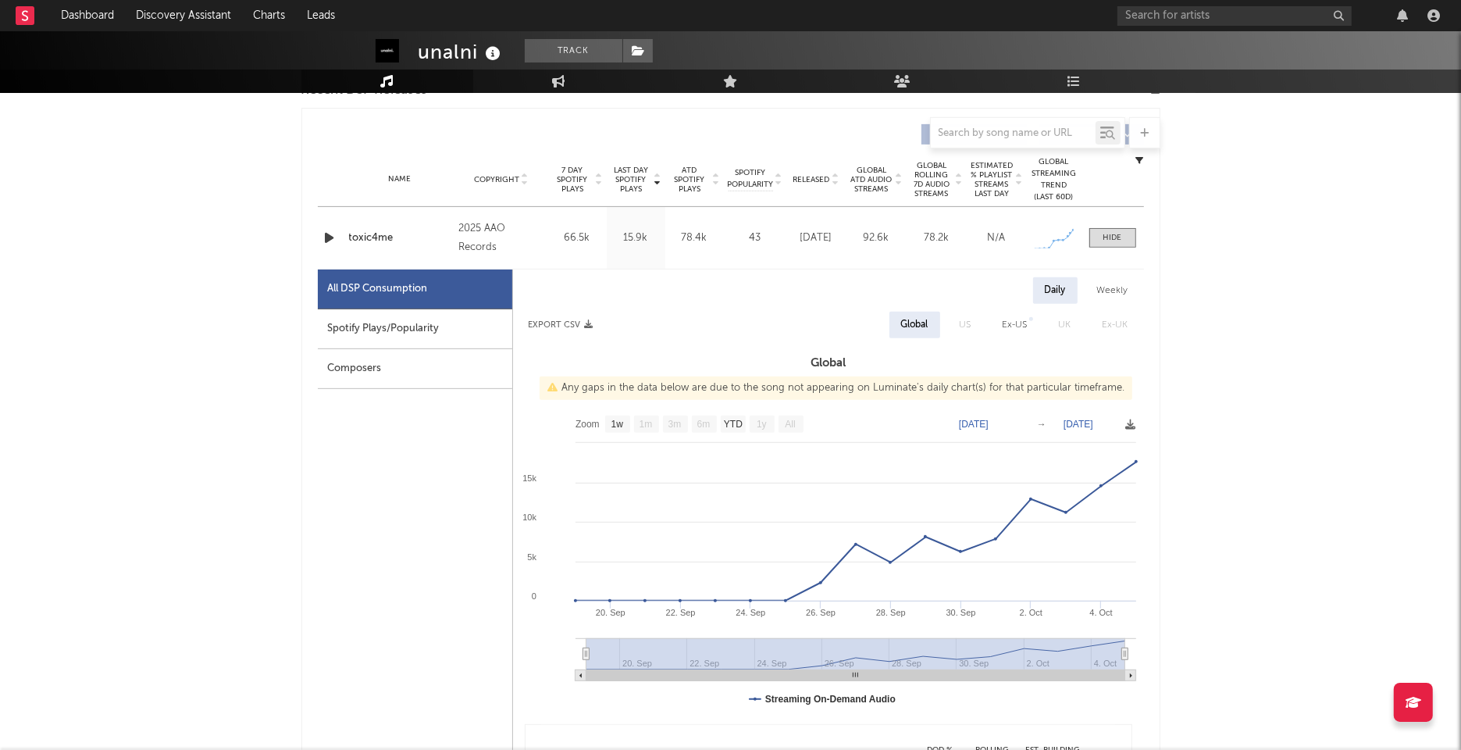
click at [398, 325] on div "Spotify Plays/Popularity" at bounding box center [415, 329] width 194 height 40
select select "1w"
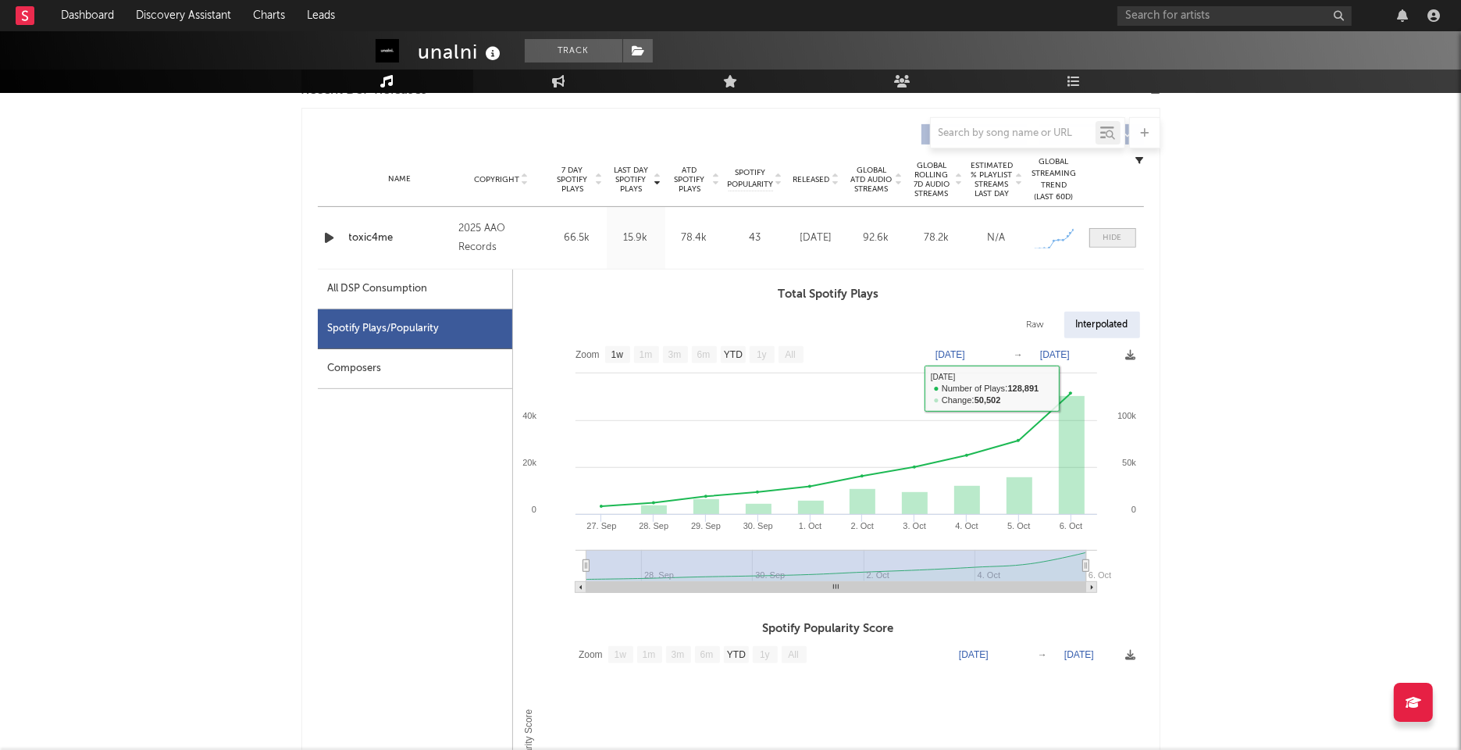
click at [1113, 242] on span at bounding box center [1112, 238] width 47 height 20
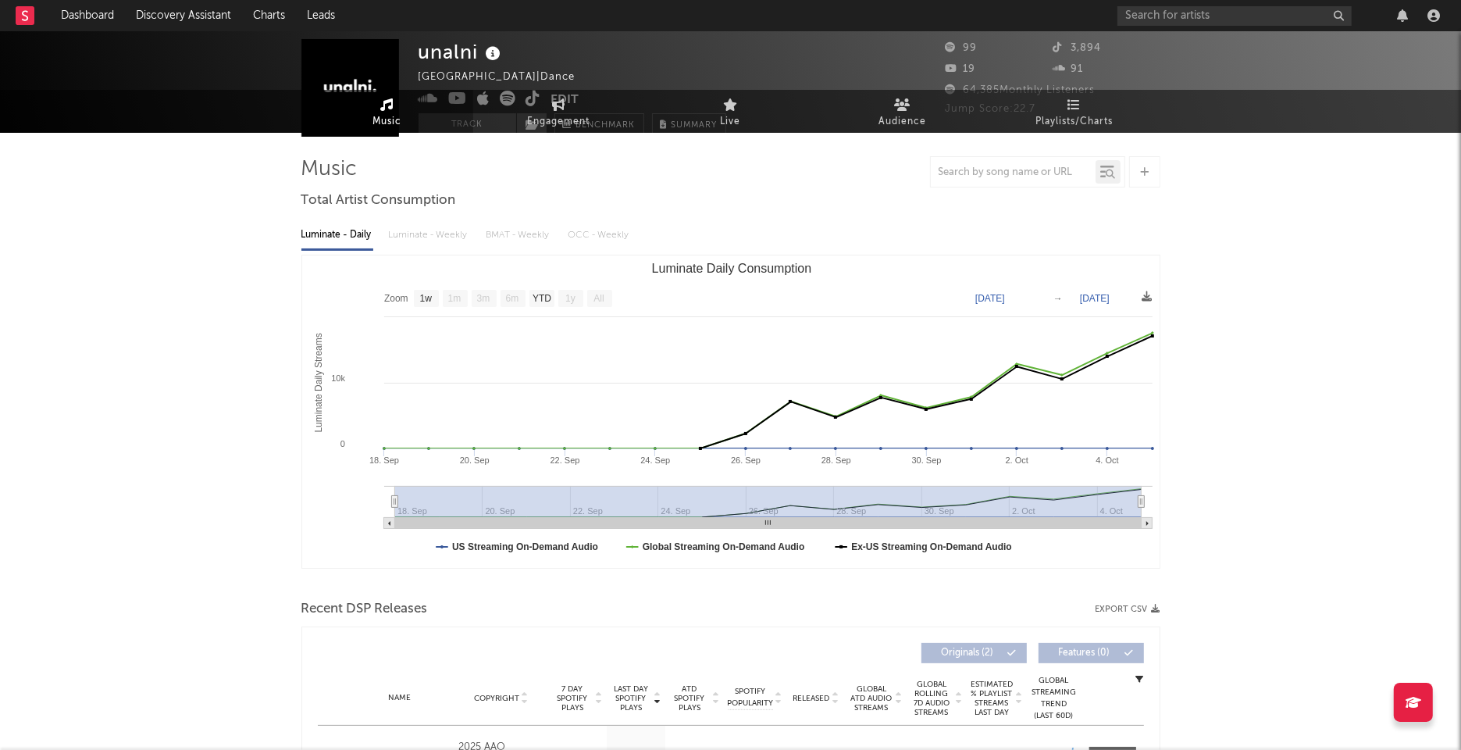
scroll to position [0, 0]
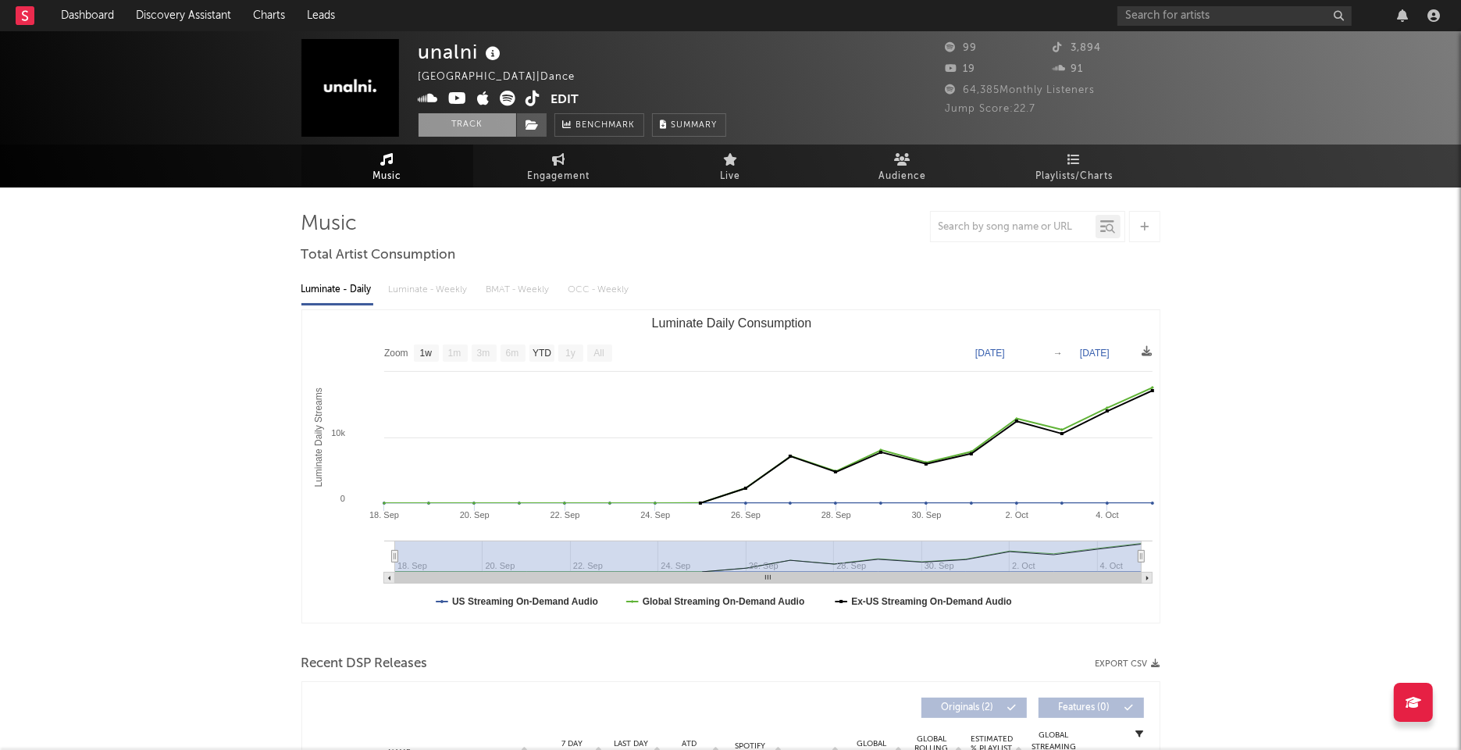
click at [458, 127] on button "Track" at bounding box center [468, 124] width 98 height 23
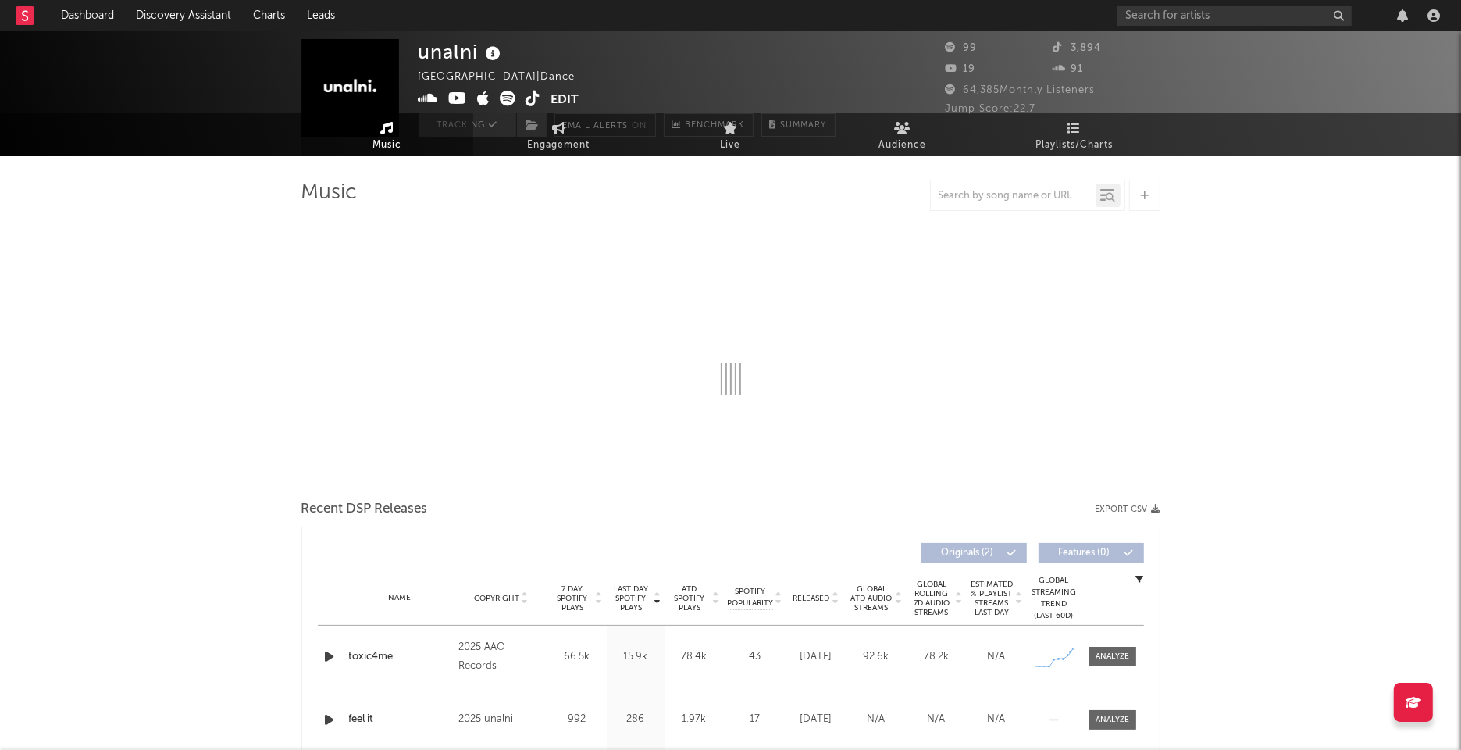
select select "1w"
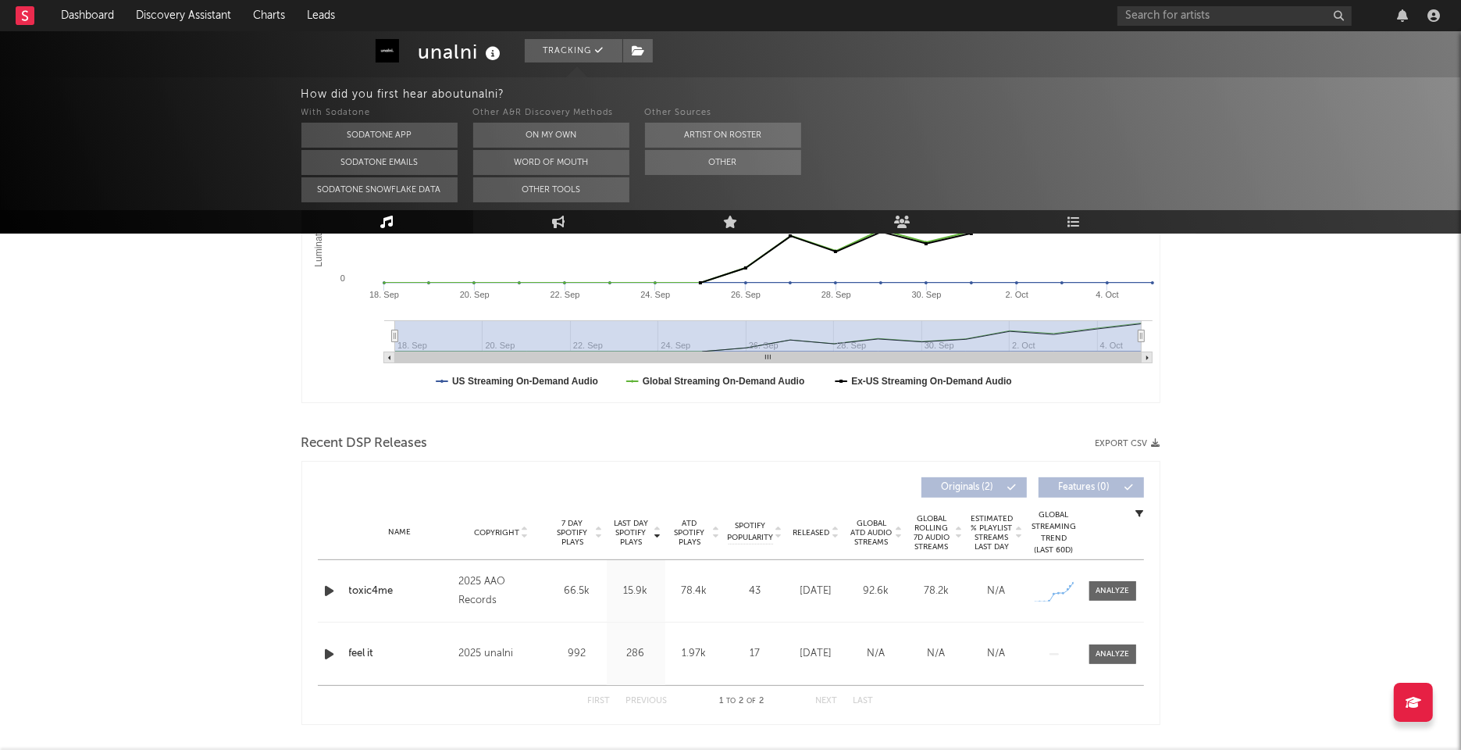
scroll to position [539, 0]
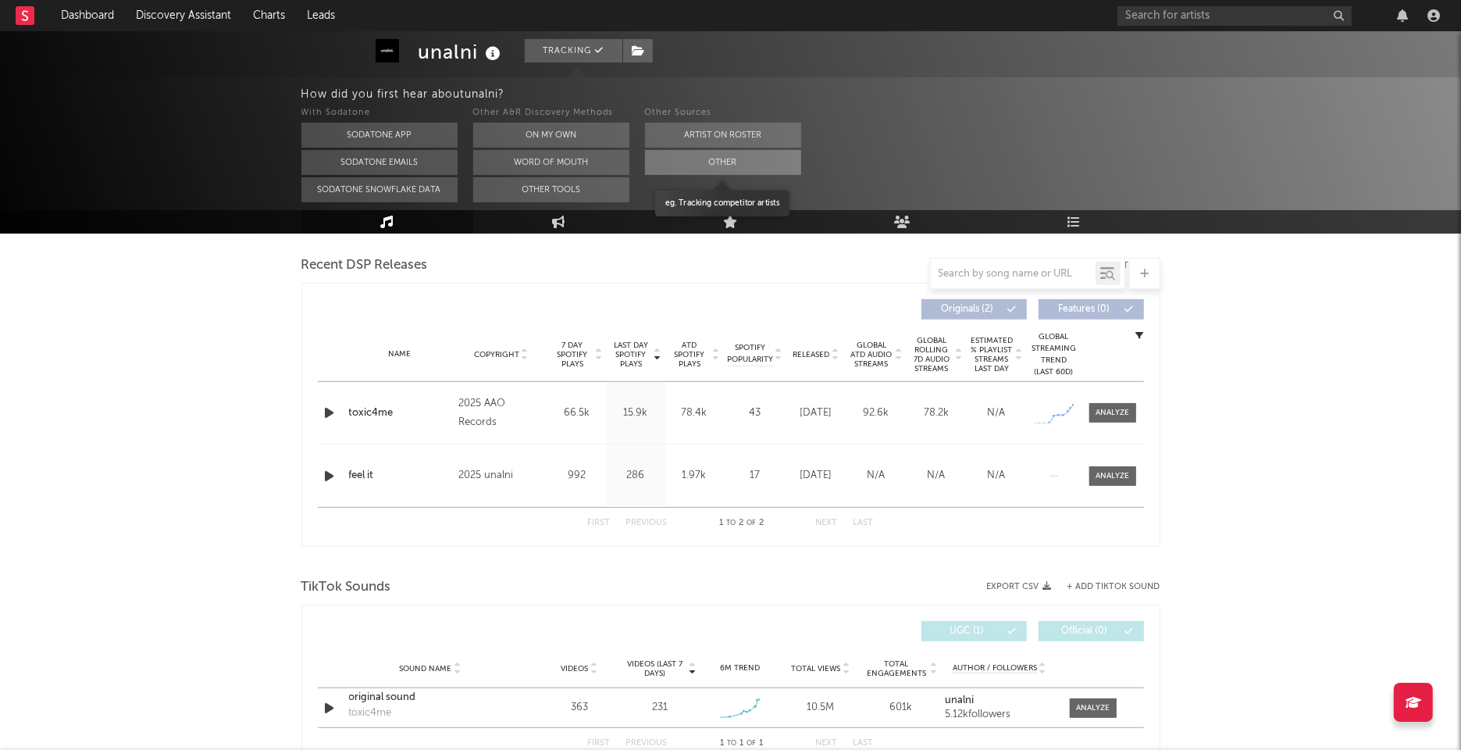
click at [718, 159] on button "Other" at bounding box center [723, 162] width 156 height 25
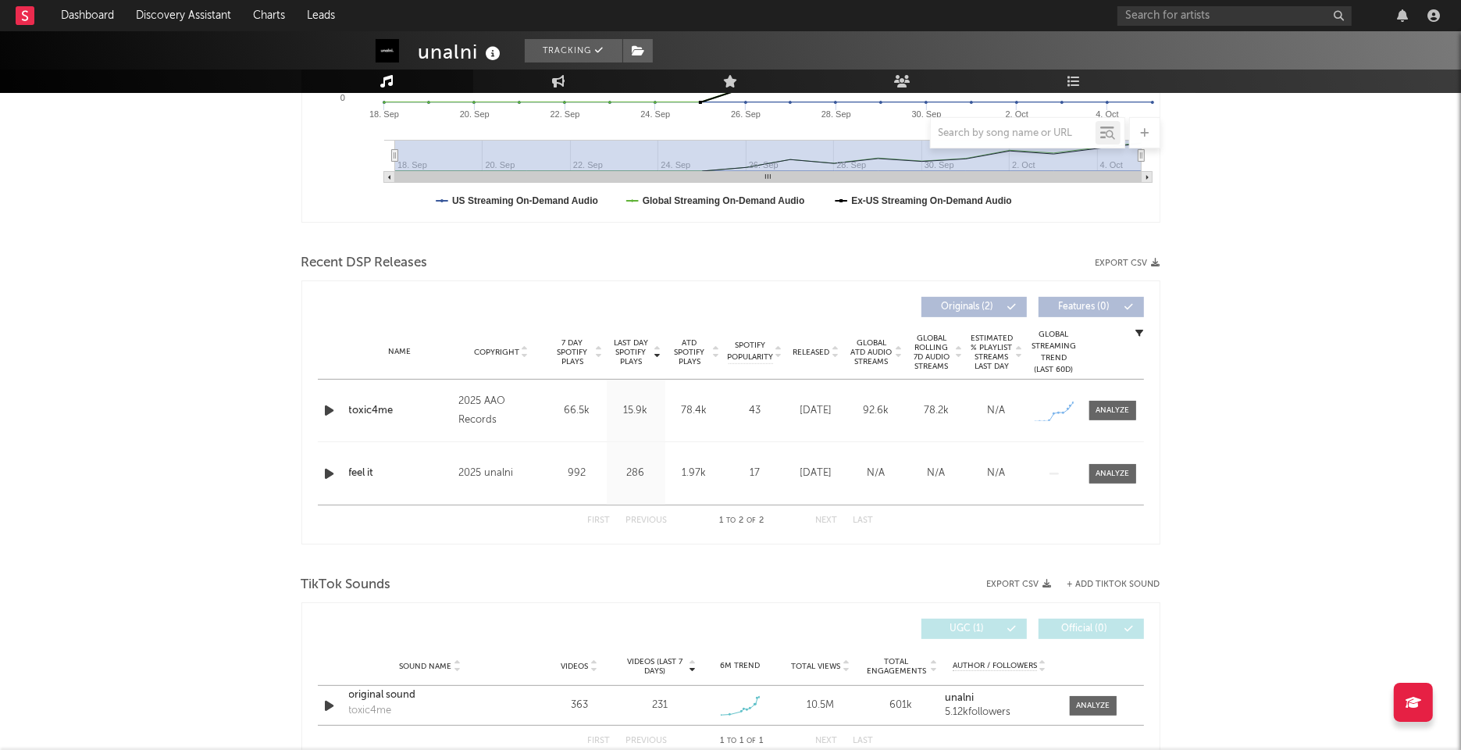
scroll to position [398, 0]
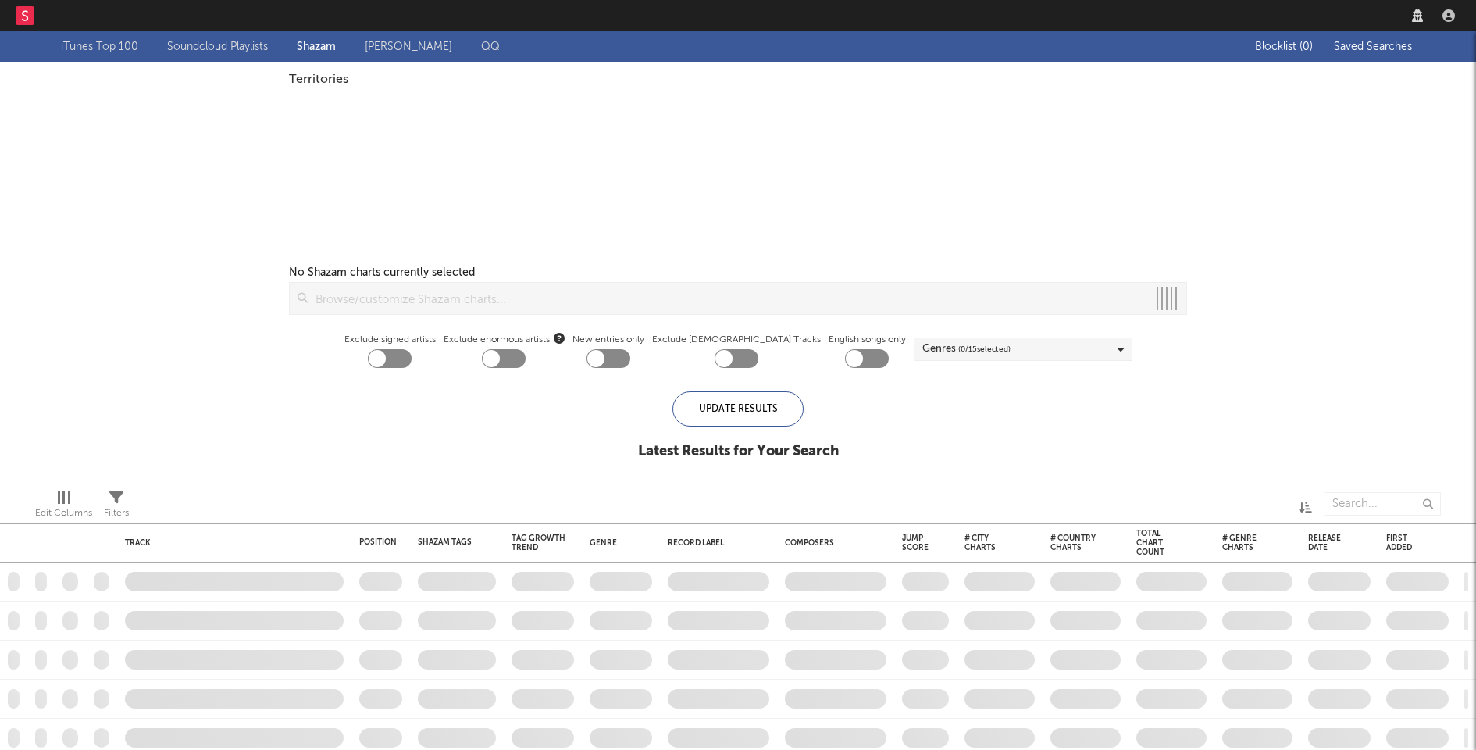
checkbox input "true"
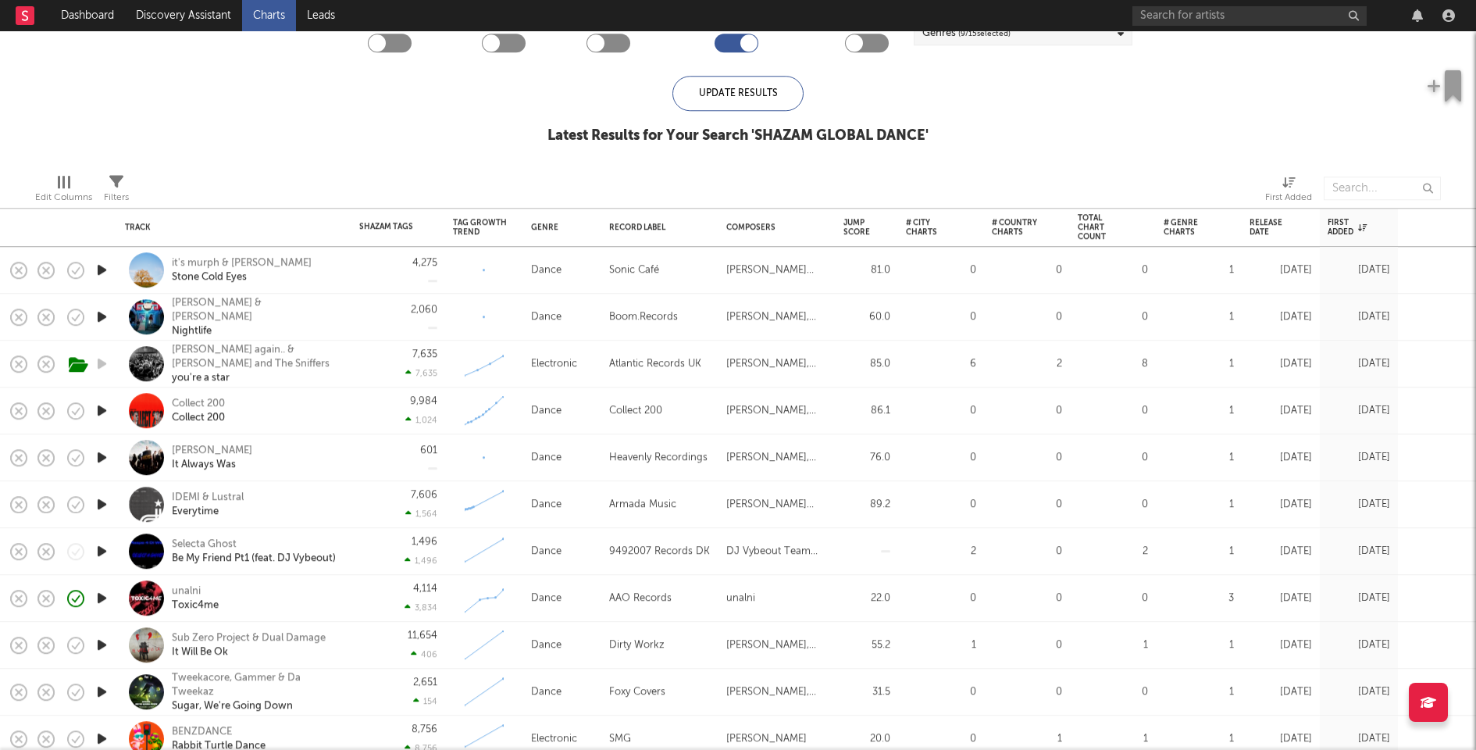
click at [101, 265] on icon "button" at bounding box center [102, 270] width 16 height 20
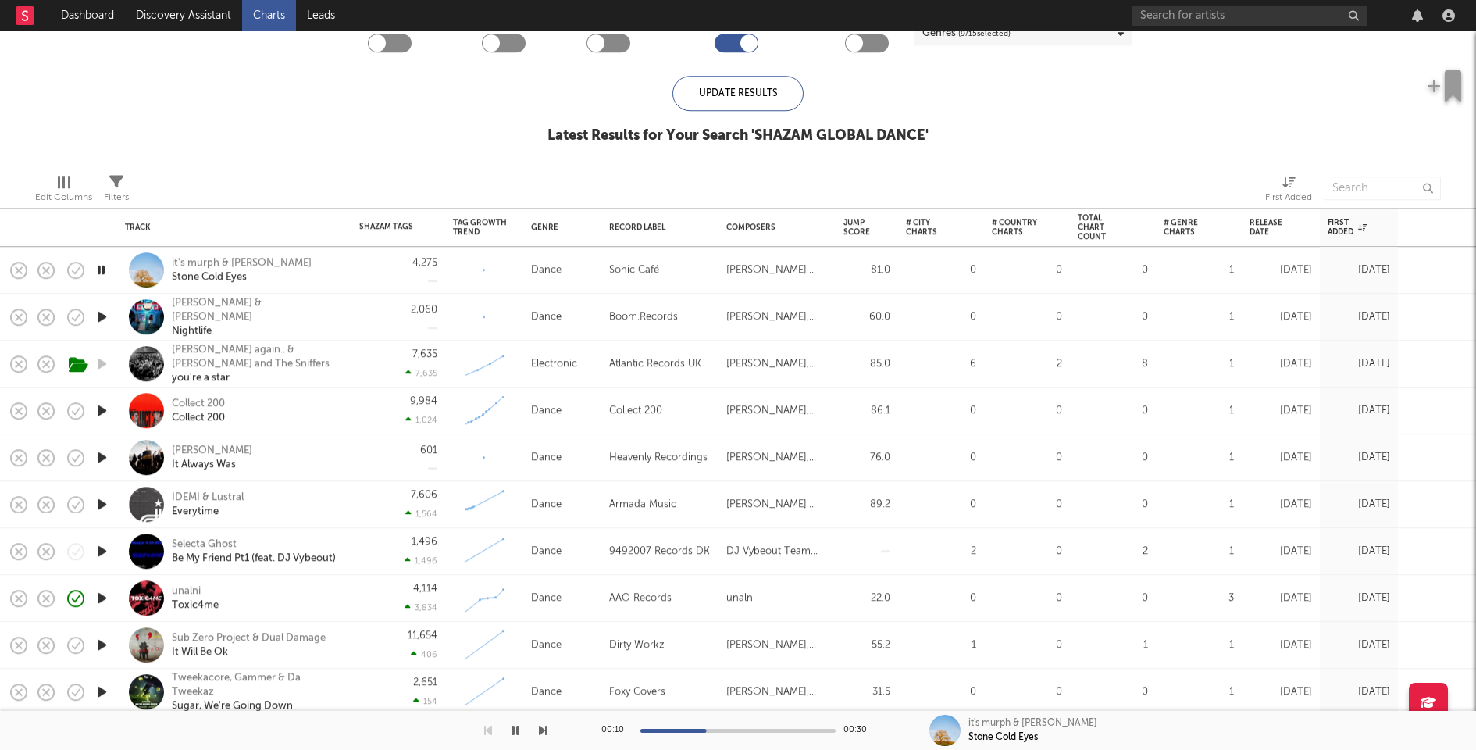
click at [102, 315] on icon "button" at bounding box center [102, 317] width 16 height 20
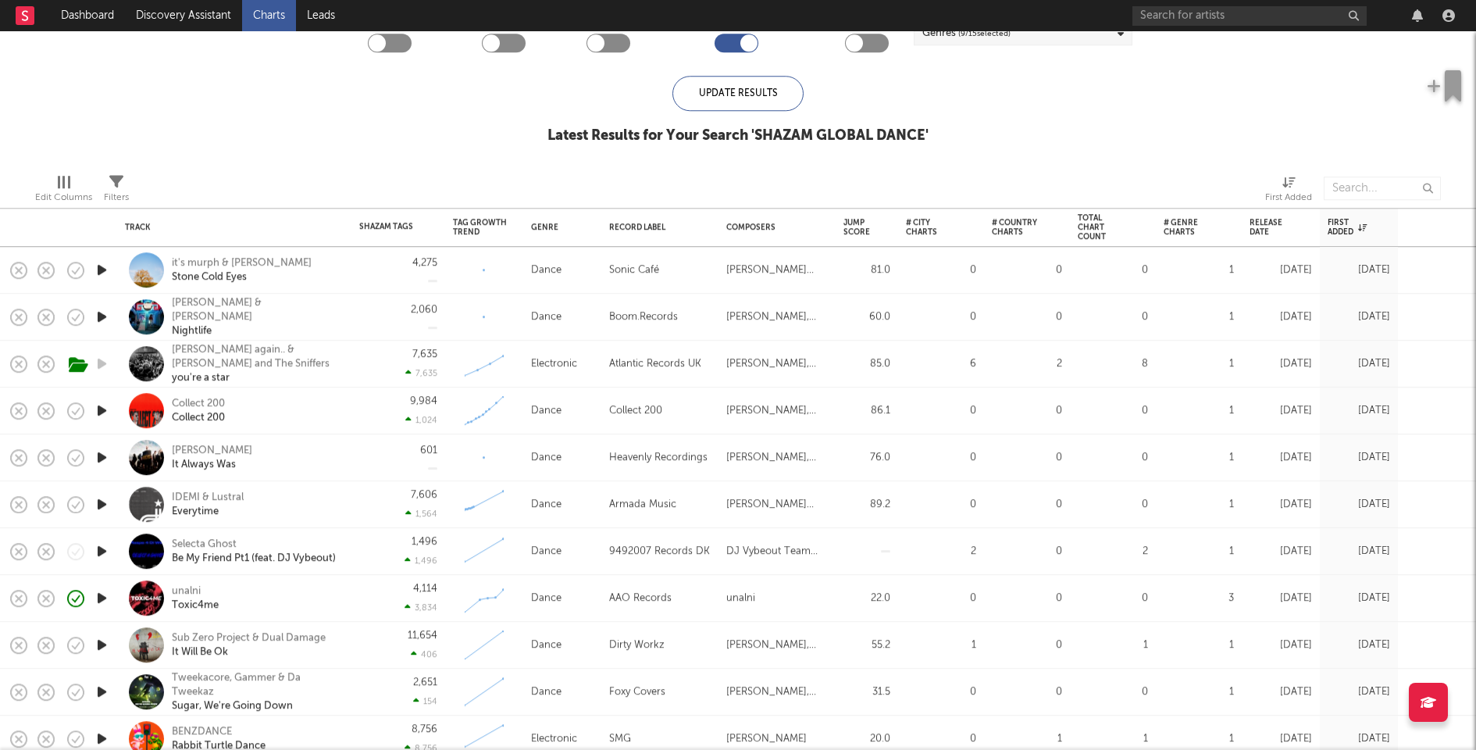
click at [105, 458] on icon "button" at bounding box center [102, 457] width 16 height 20
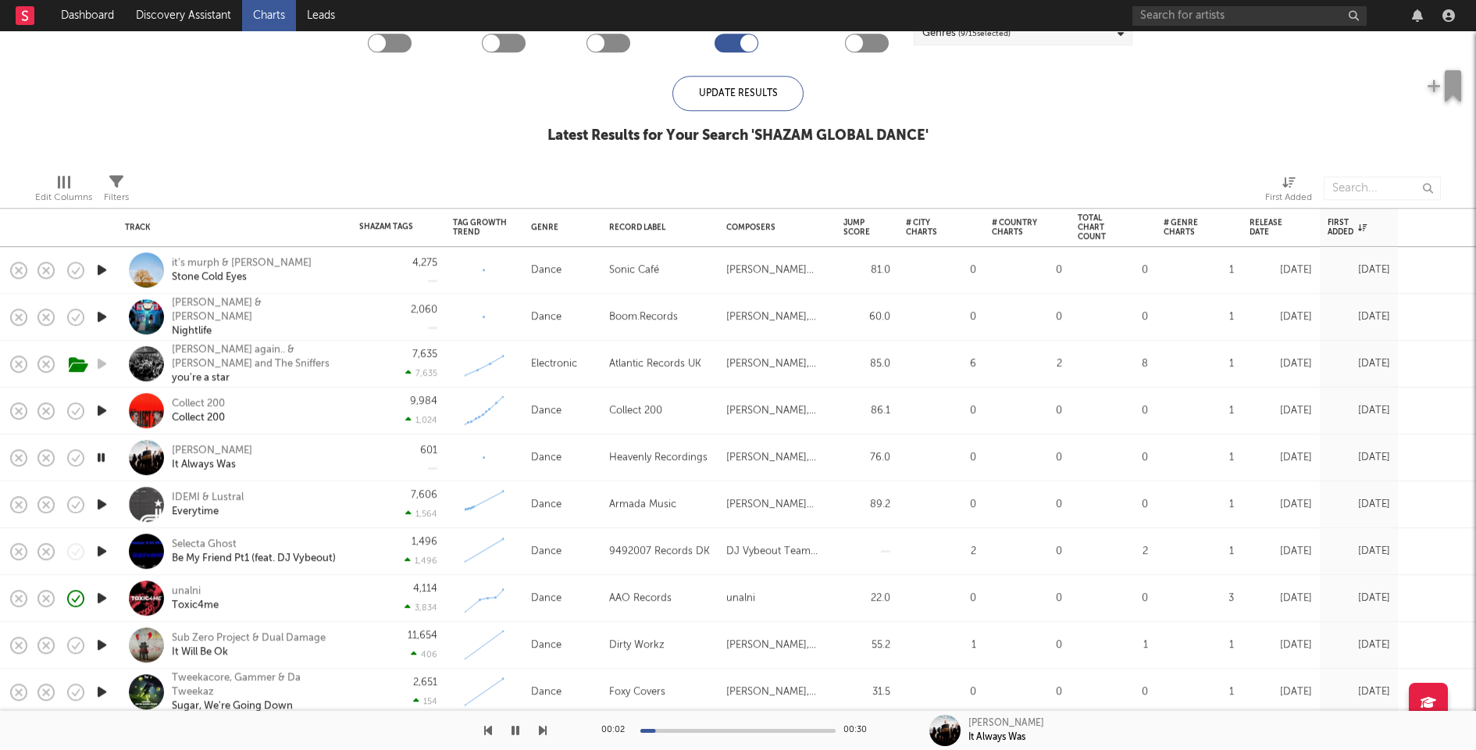
click at [105, 458] on icon "button" at bounding box center [101, 457] width 15 height 20
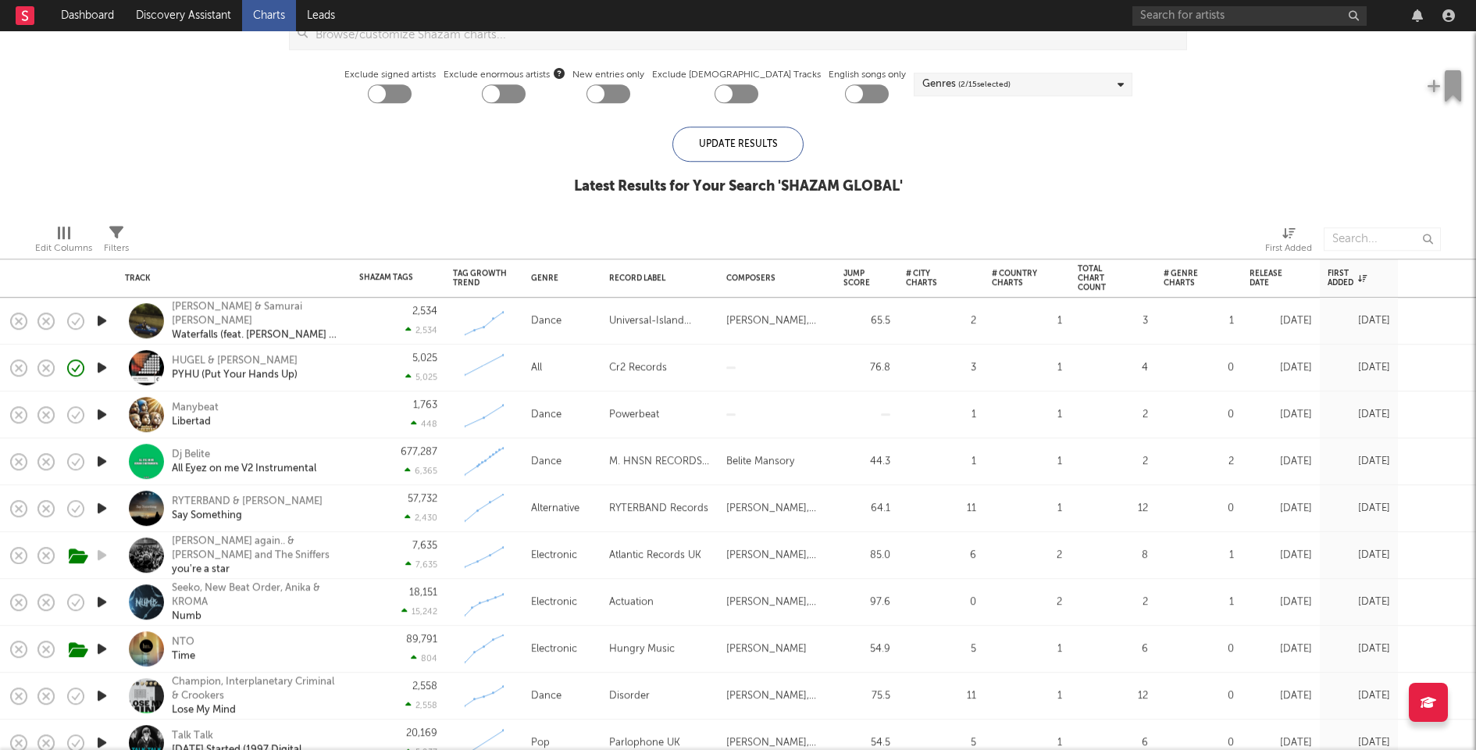
click at [105, 598] on icon "button" at bounding box center [102, 602] width 16 height 20
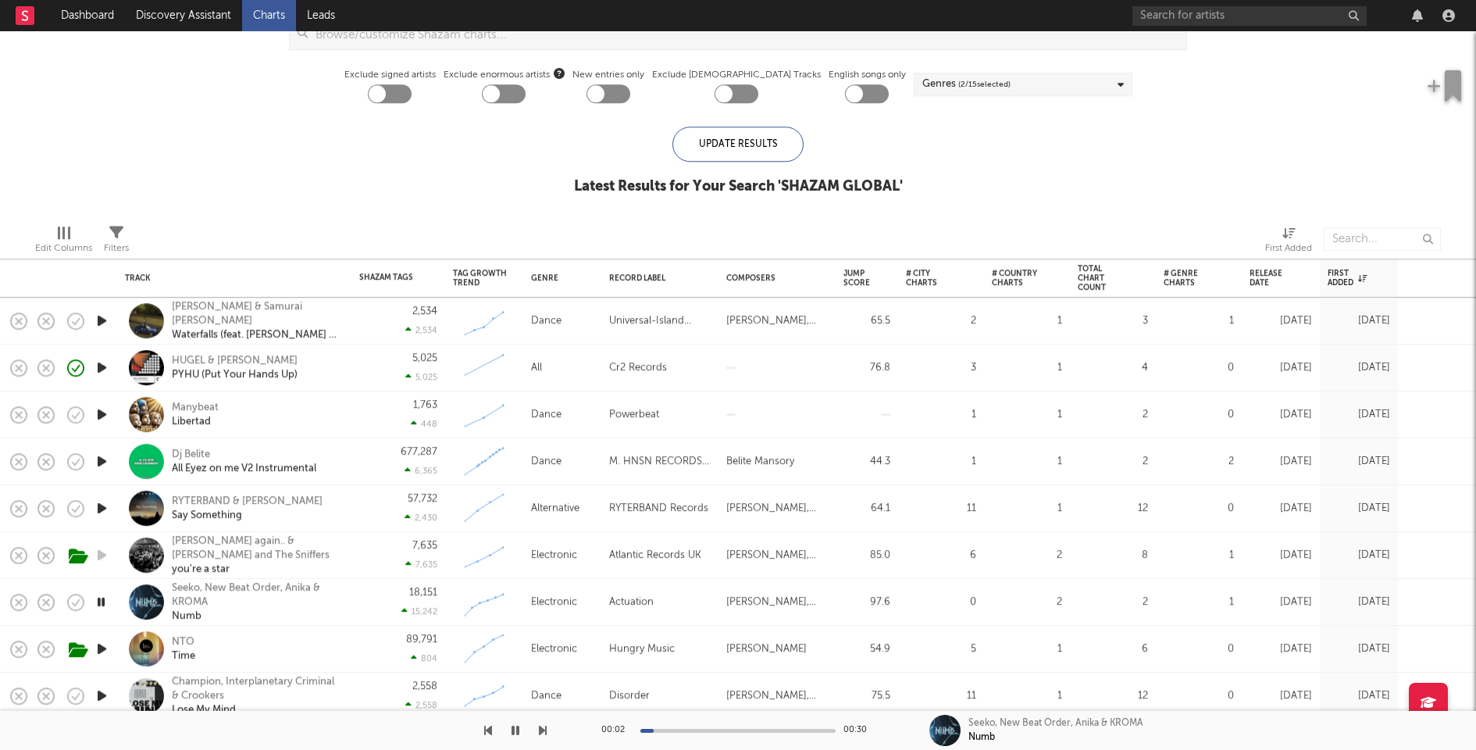
click at [103, 509] on icon "button" at bounding box center [102, 508] width 16 height 20
click at [105, 460] on icon "button" at bounding box center [102, 461] width 16 height 20
click at [105, 412] on icon "button" at bounding box center [102, 414] width 16 height 20
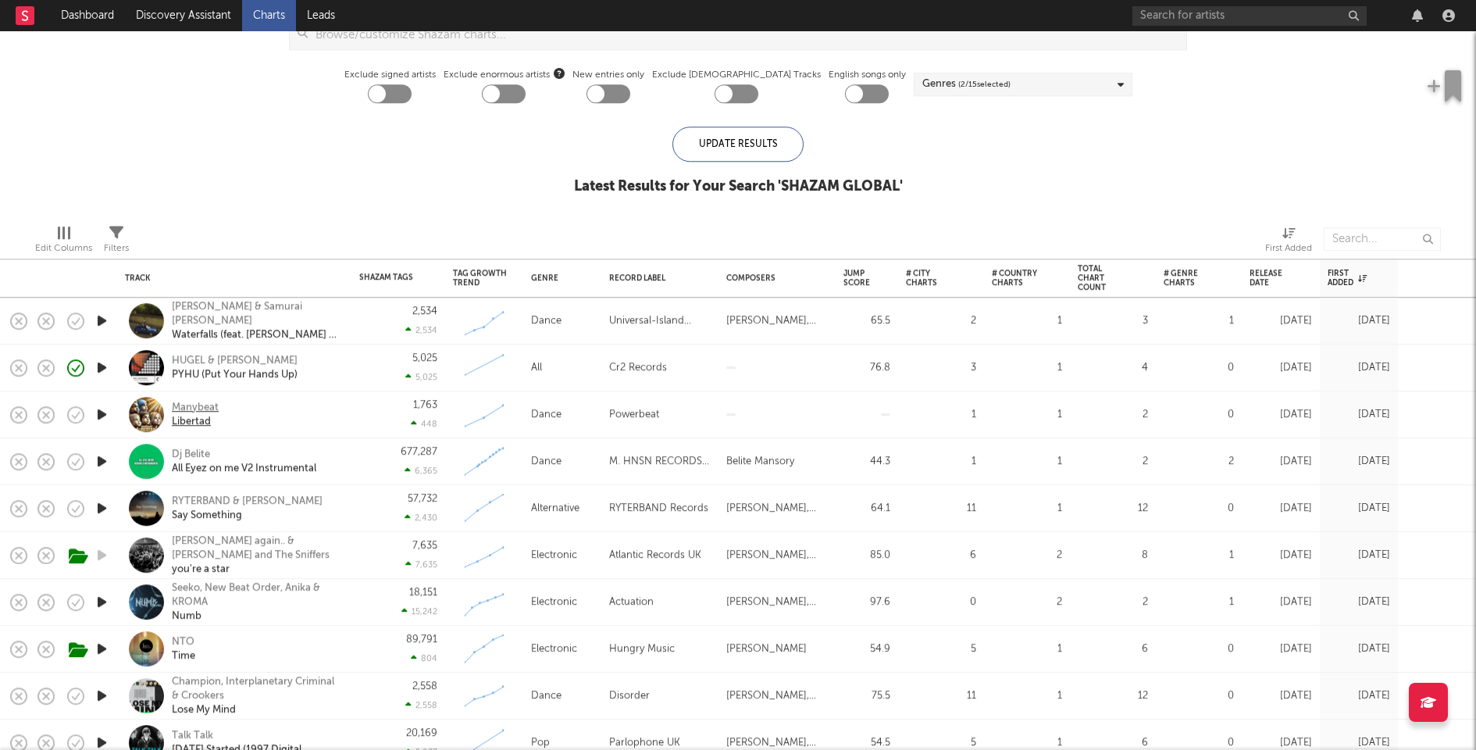
click at [183, 413] on div "Manybeat" at bounding box center [195, 408] width 47 height 14
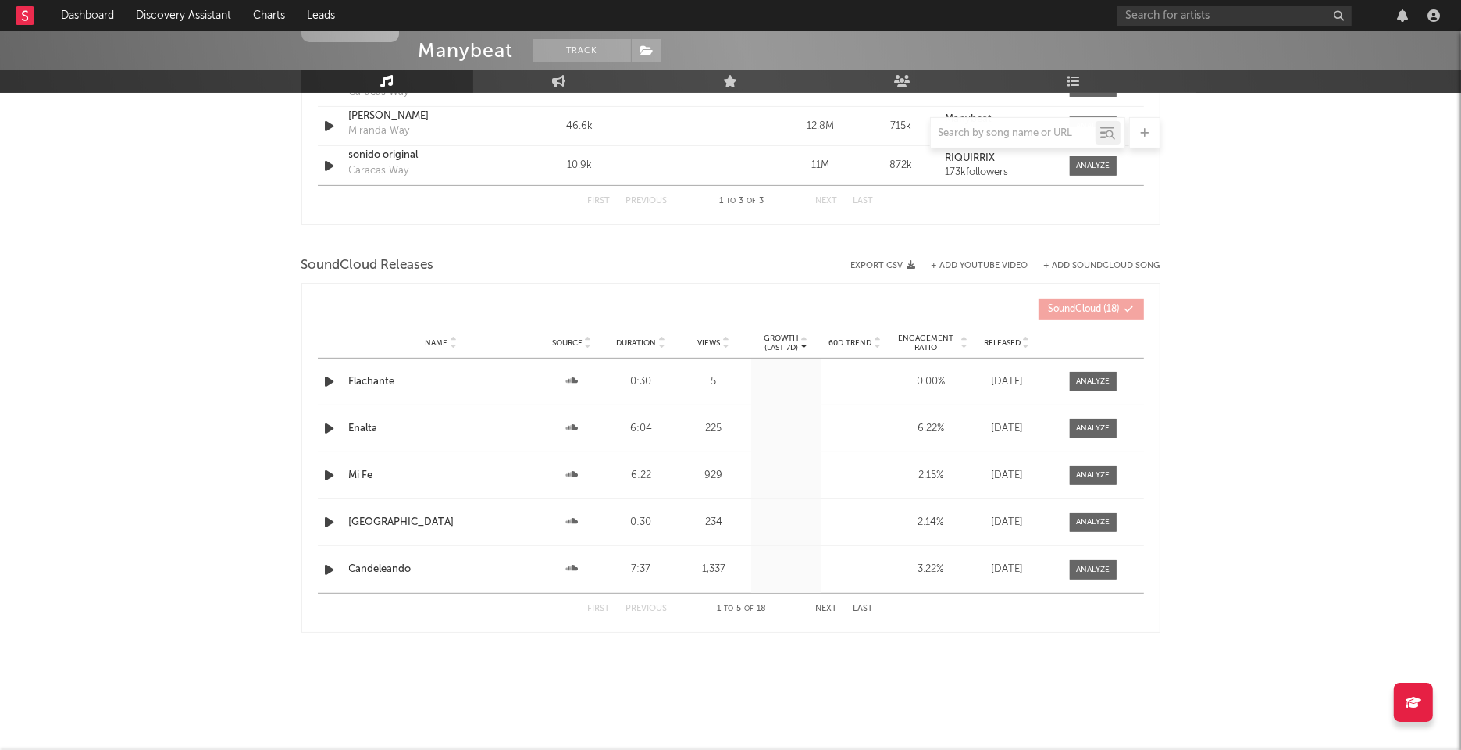
select select "1w"
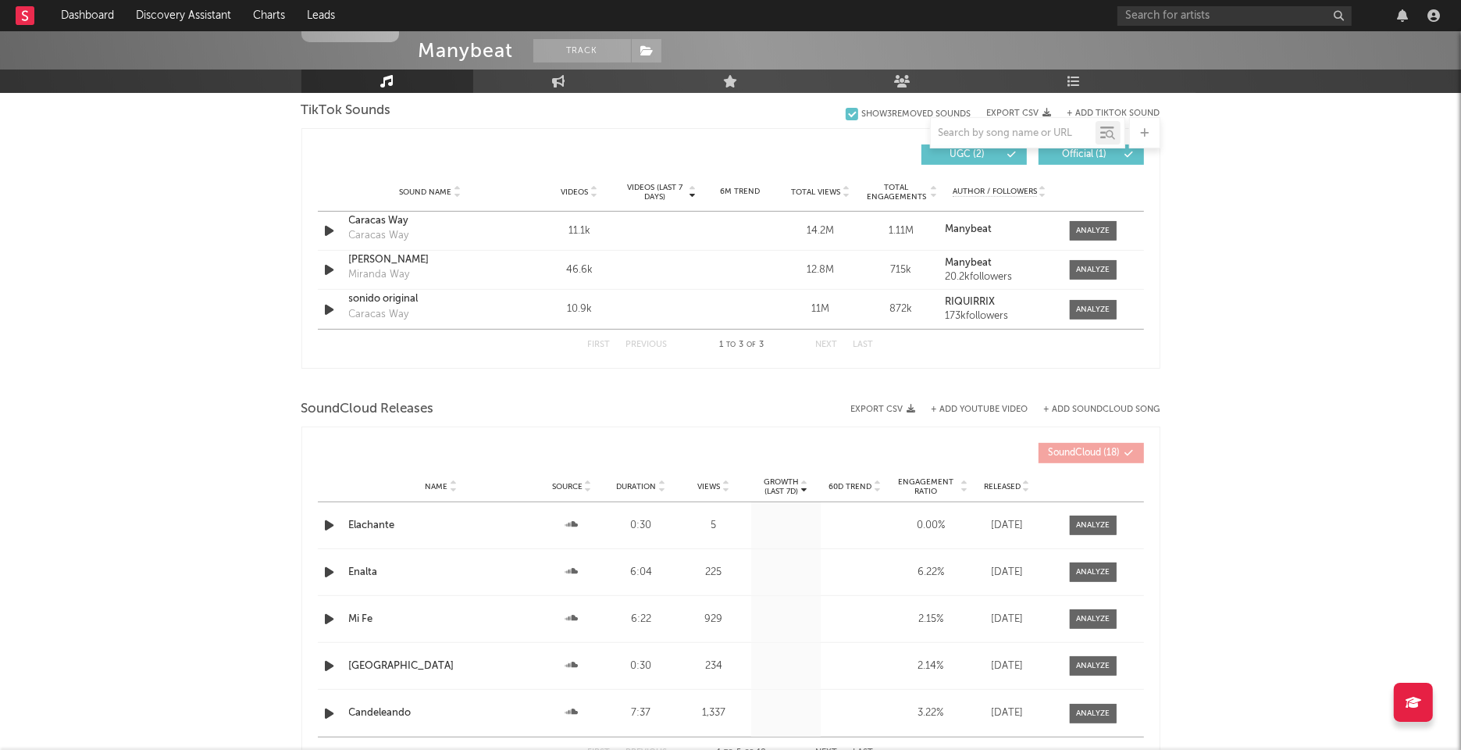
scroll to position [513, 0]
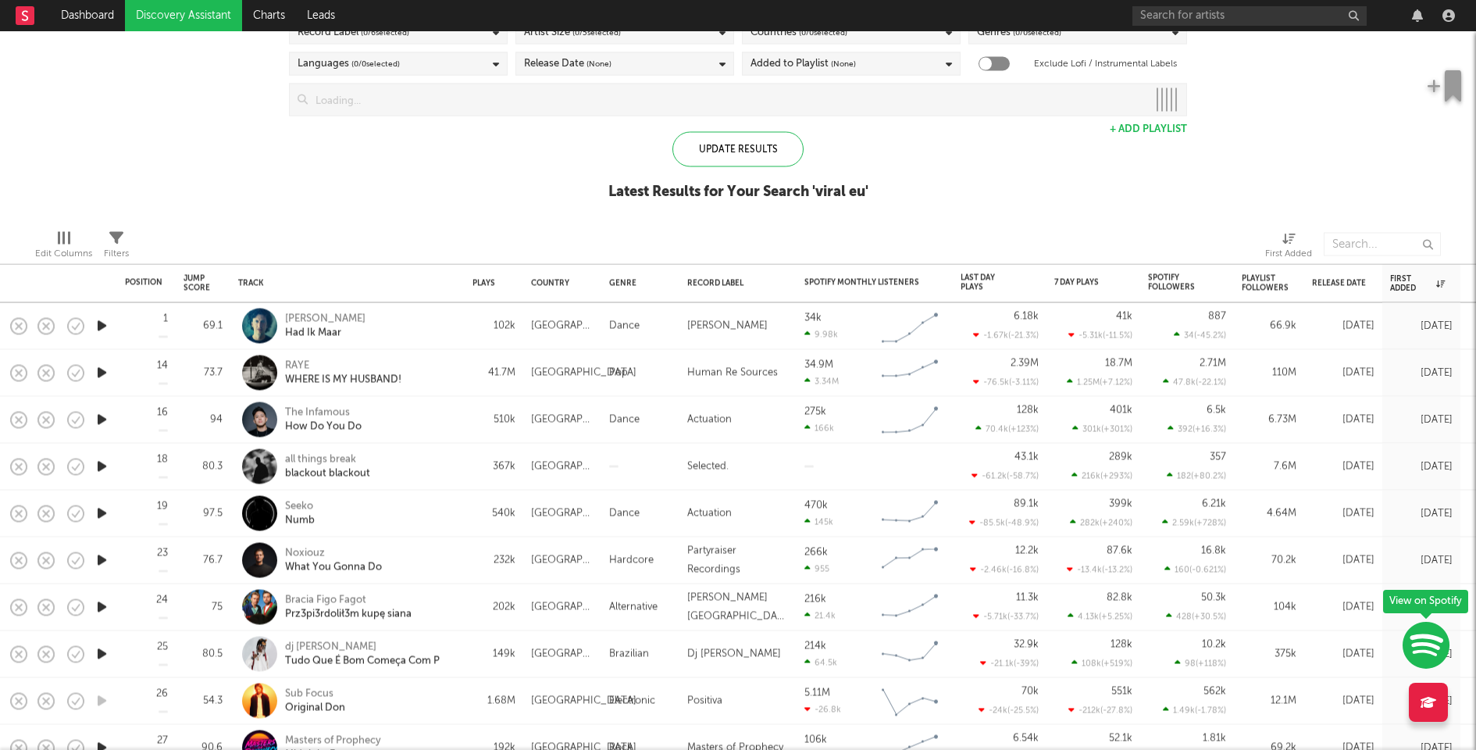
click at [109, 326] on icon "button" at bounding box center [102, 326] width 16 height 20
